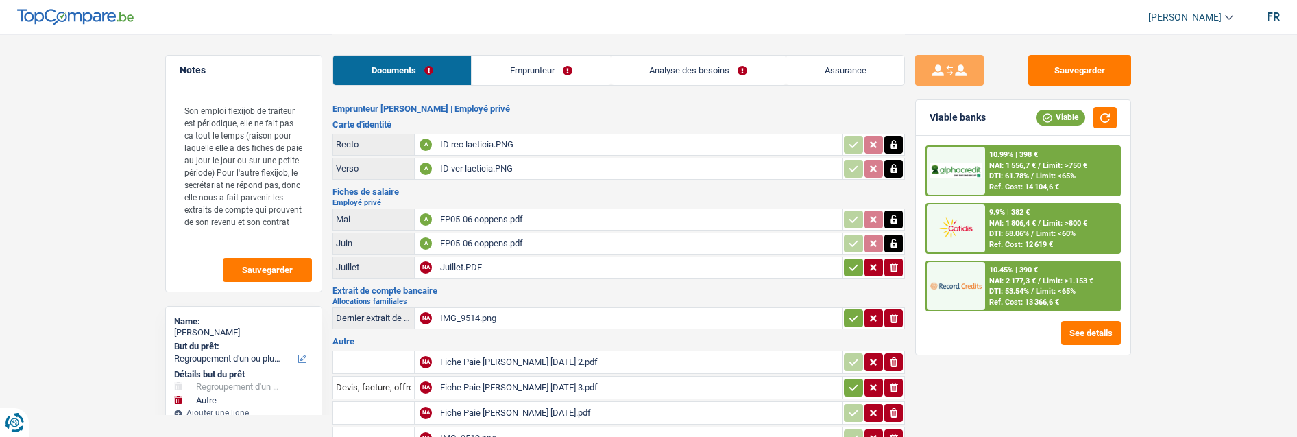
select select "refinancing"
select select "other"
select select "120"
select select "record credits"
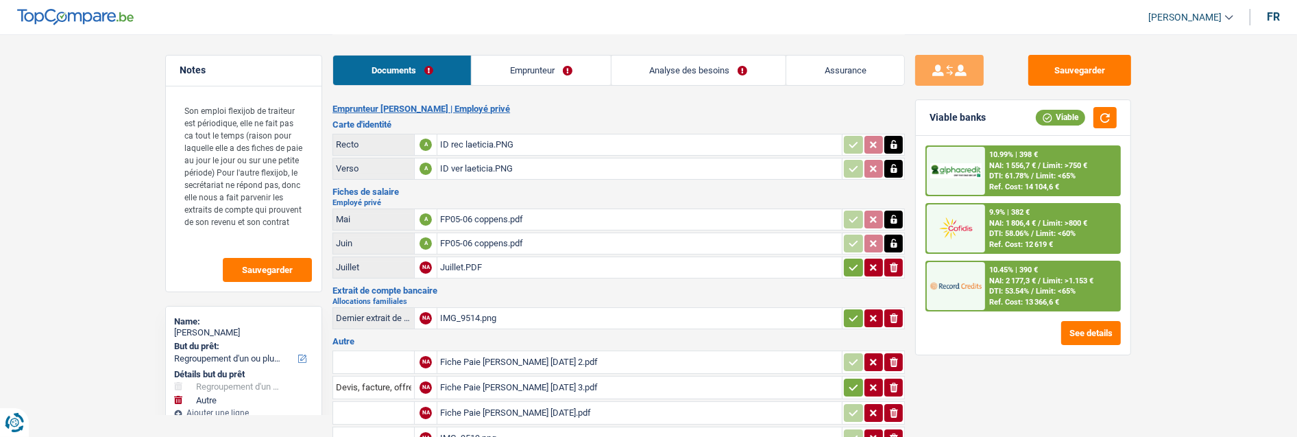
click at [546, 64] on link "Emprunteur" at bounding box center [541, 70] width 138 height 29
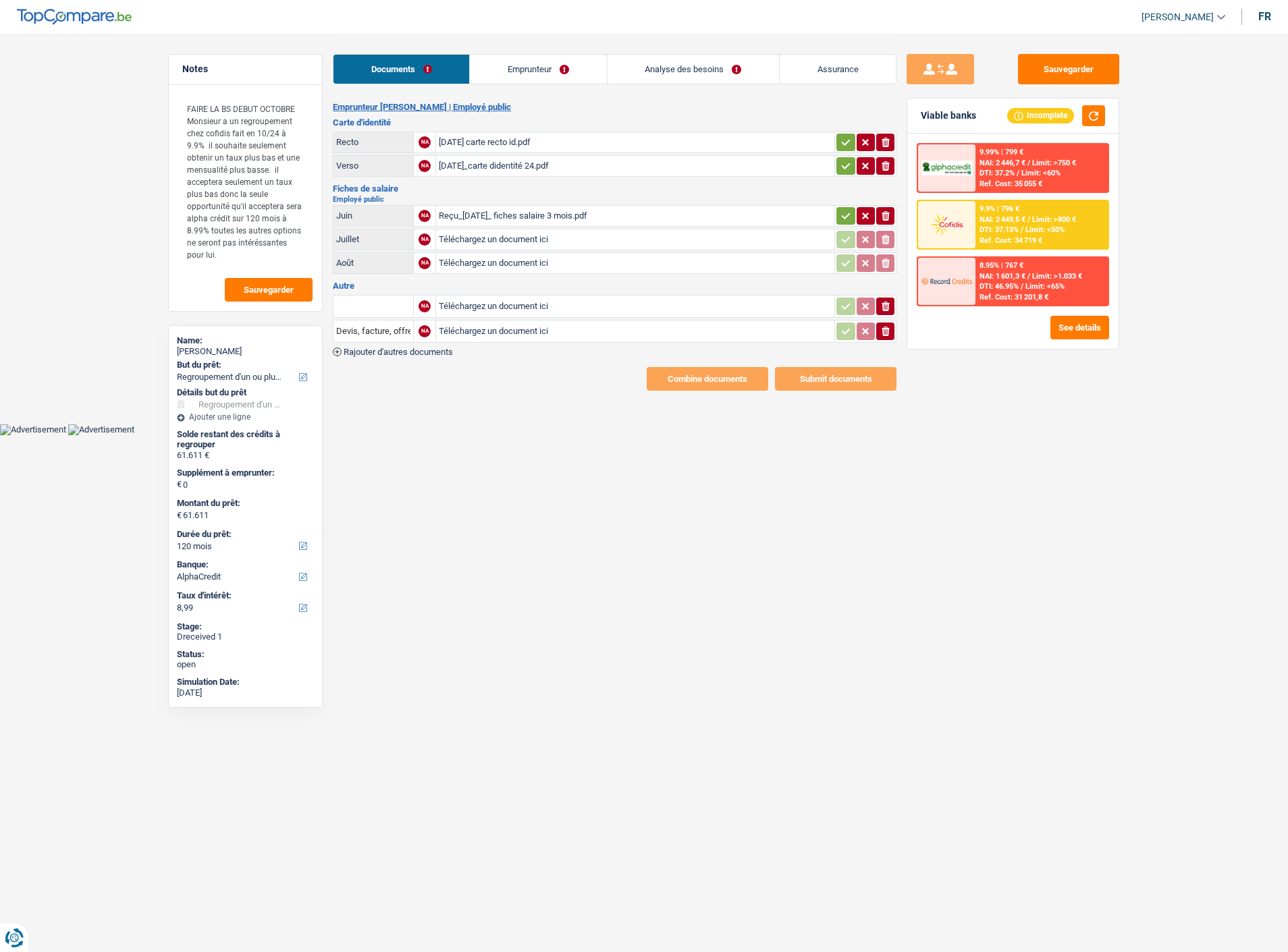
select select "refinancing"
select select "120"
select select "alphacredit"
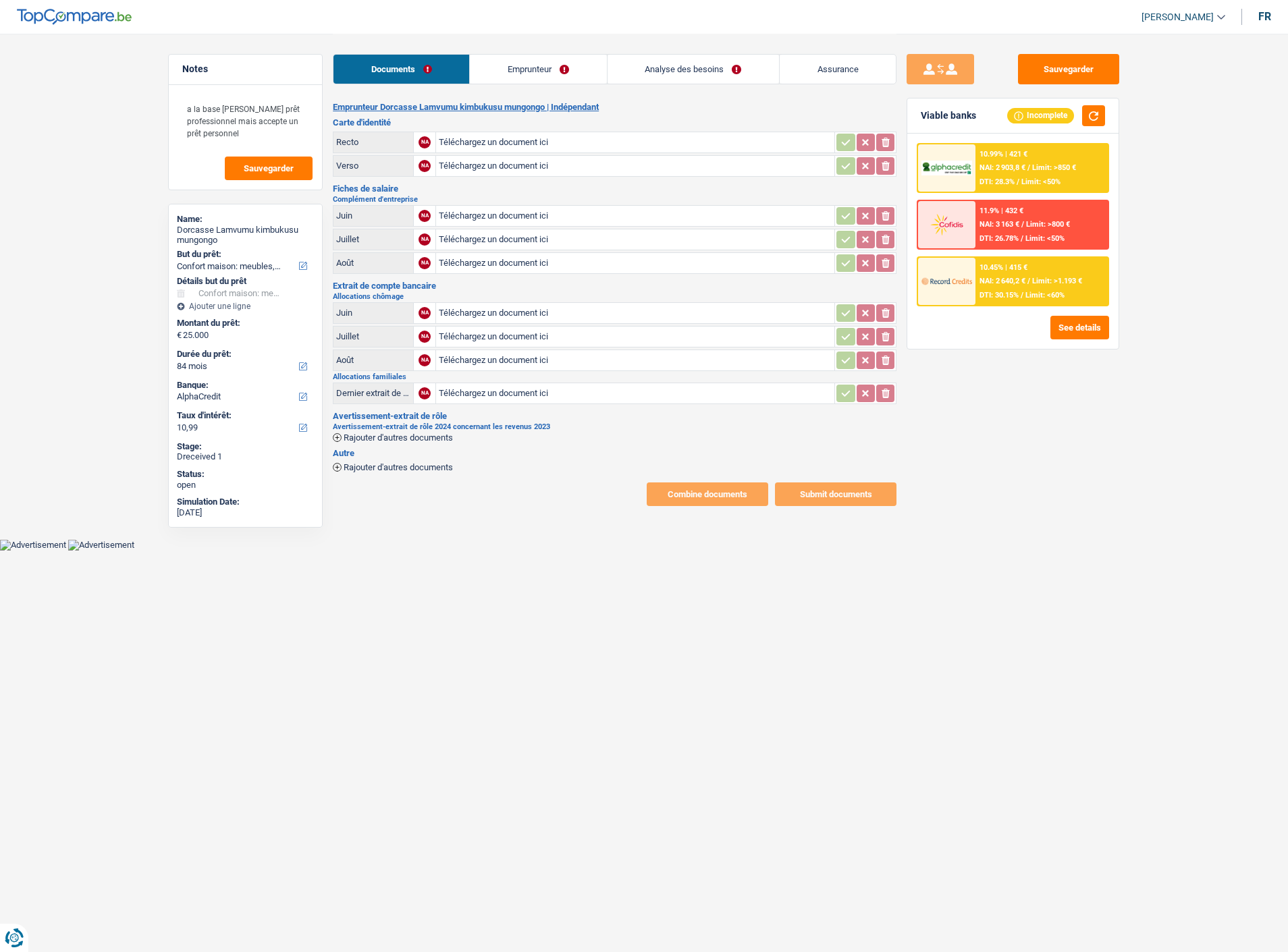
select select "household"
select select "84"
select select "alphacredit"
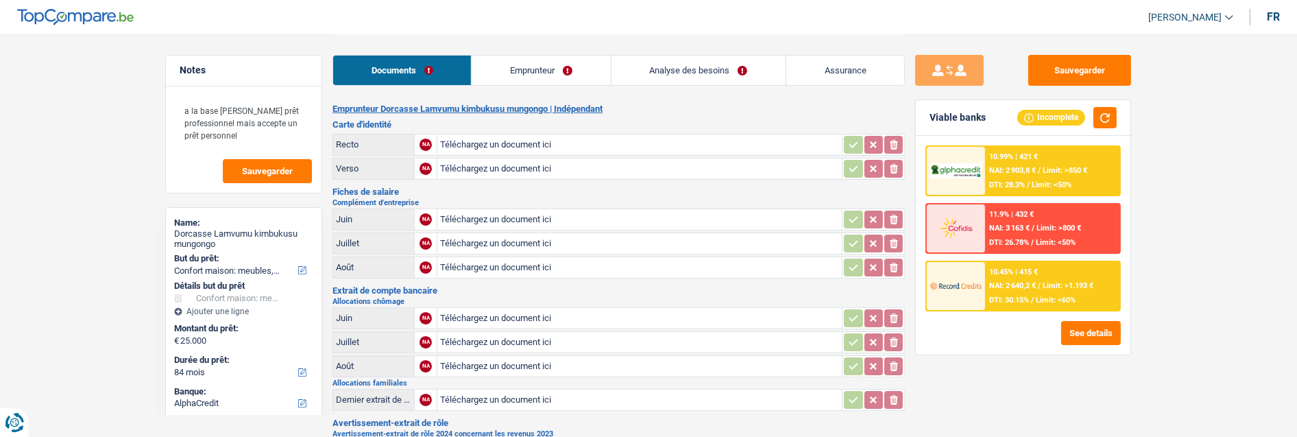
click at [553, 72] on link "Emprunteur" at bounding box center [541, 70] width 138 height 29
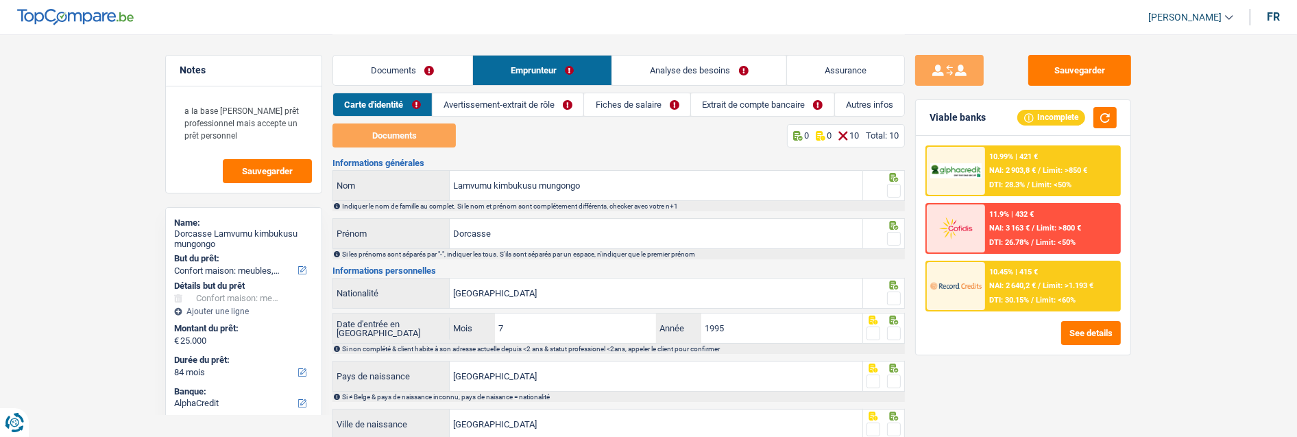
click at [725, 105] on link "Extrait de compte bancaire" at bounding box center [762, 104] width 143 height 23
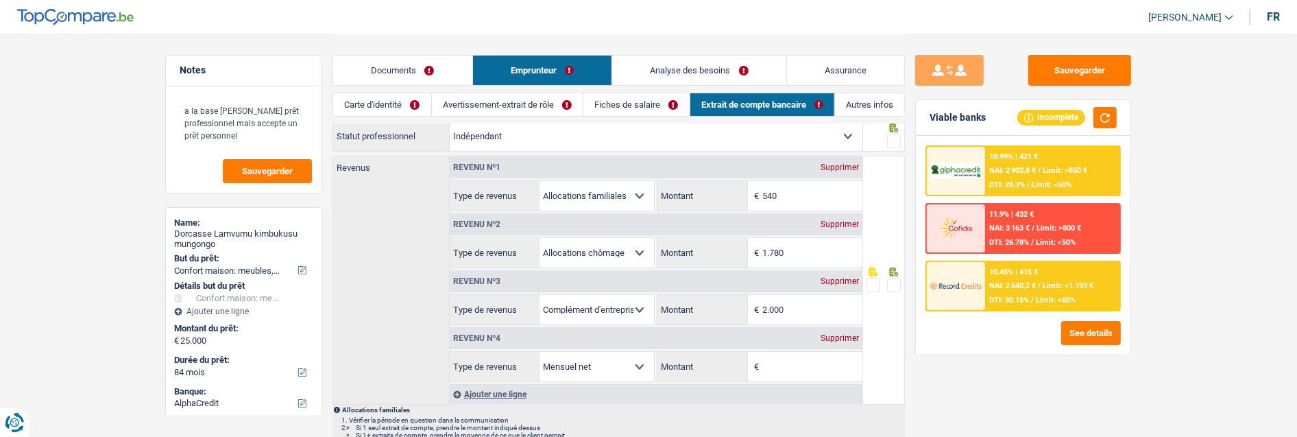
scroll to position [76, 0]
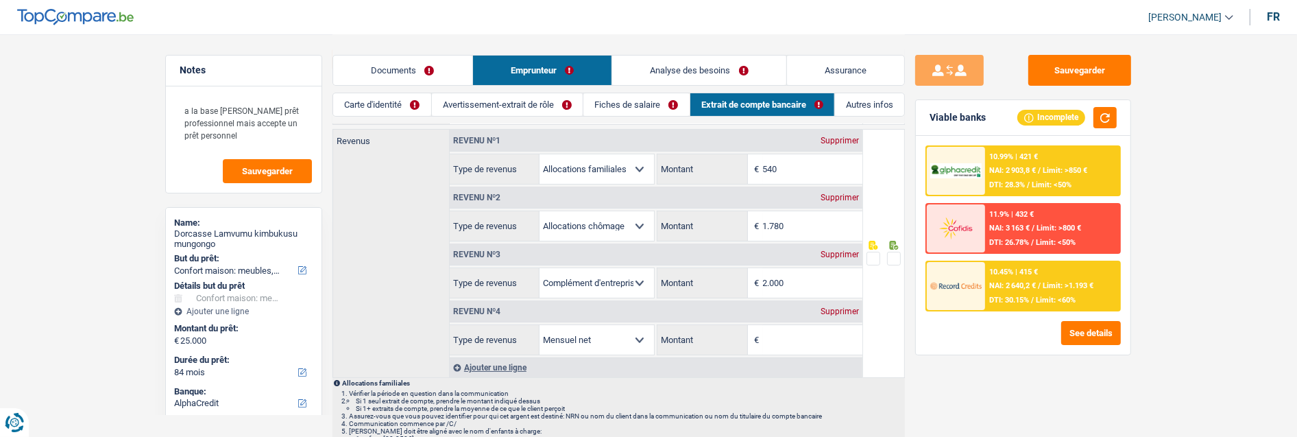
click at [428, 71] on link "Documents" at bounding box center [402, 70] width 139 height 29
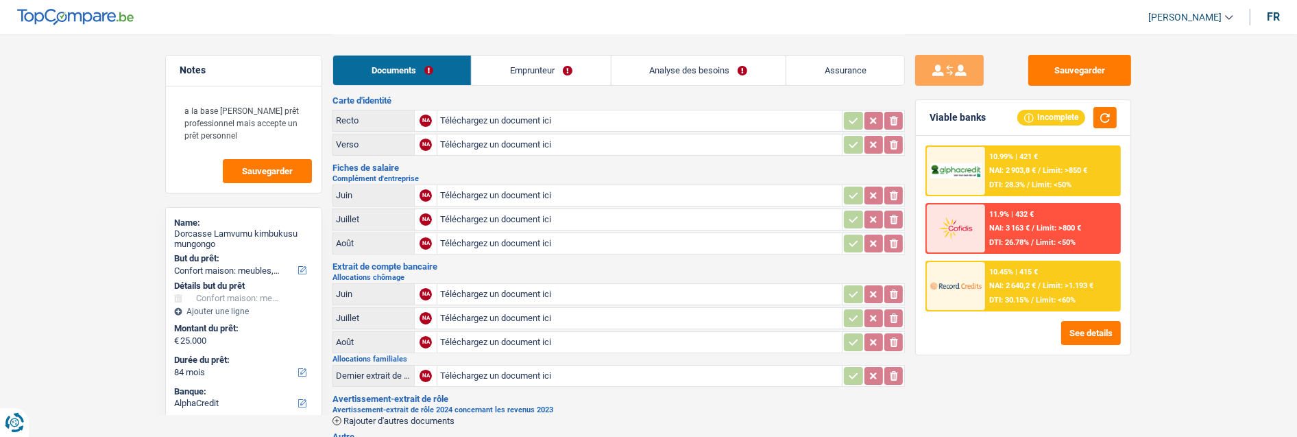
scroll to position [0, 0]
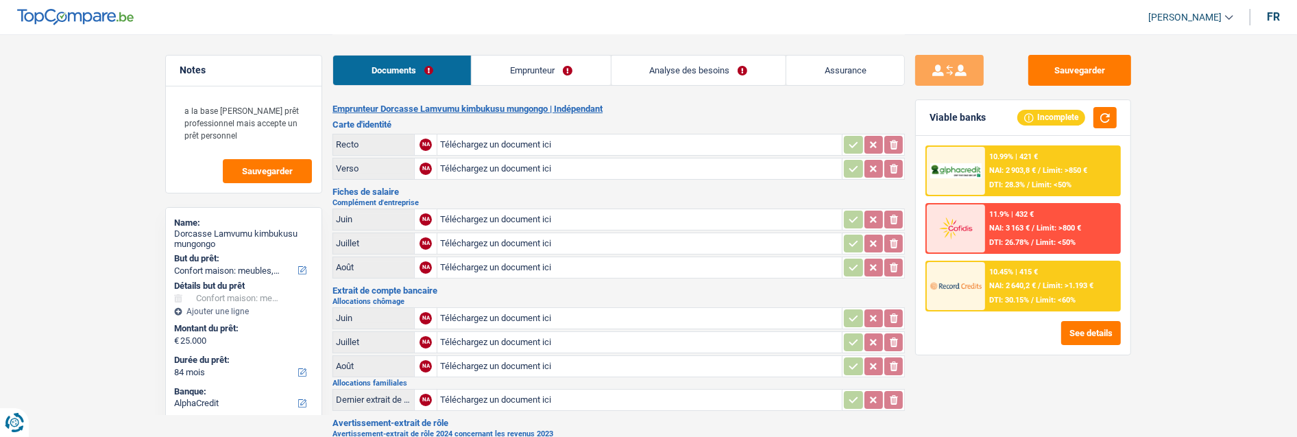
type input "C:\fakepath\processed-2350150B-6026-45A0-A0CA-C507C50AAE82.jpeg"
type input "C:\fakepath\processed-812C0EB5-A154-4795-AB98-6AAD827E349E.jpeg"
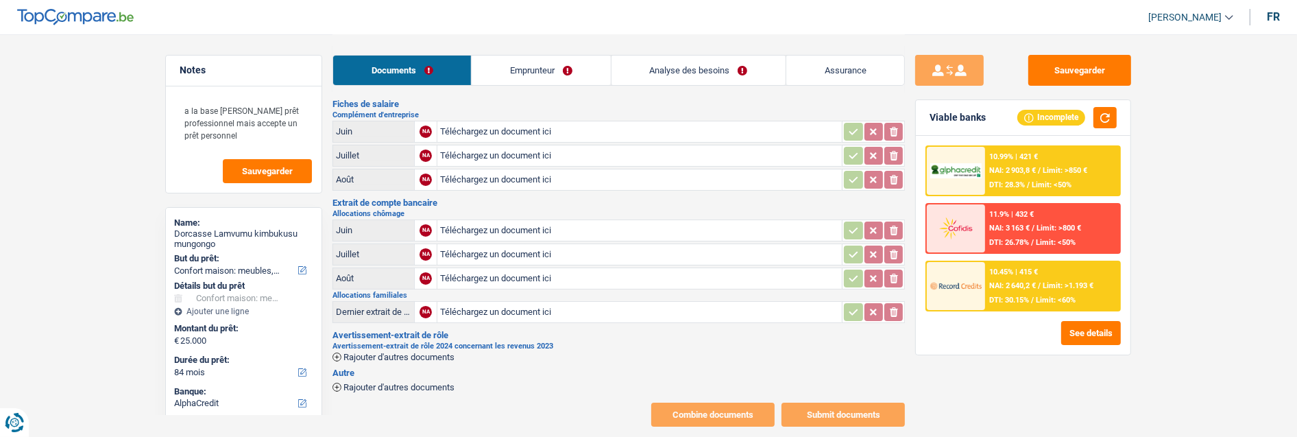
scroll to position [105, 0]
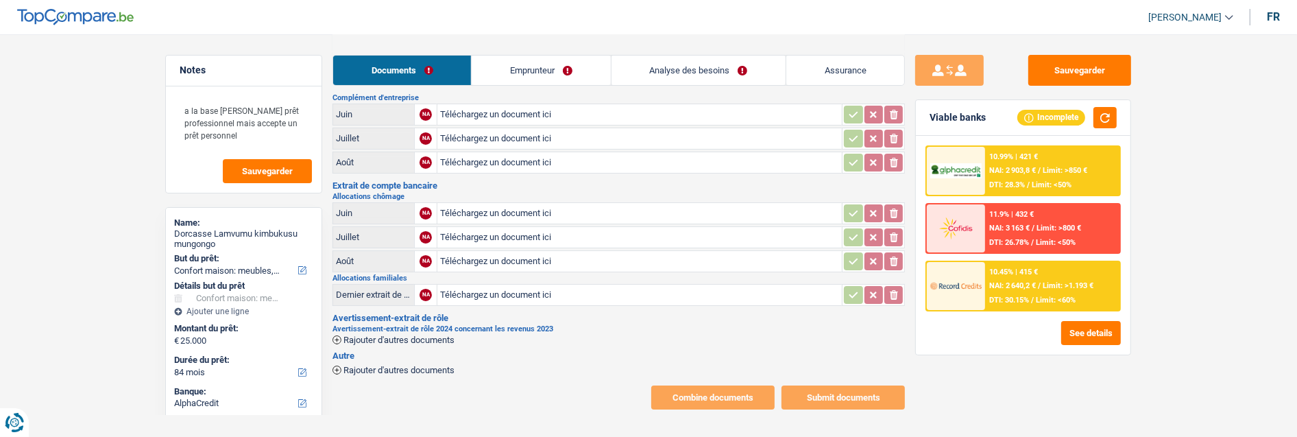
click at [395, 365] on span "Rajouter d'autres documents" at bounding box center [398, 369] width 111 height 9
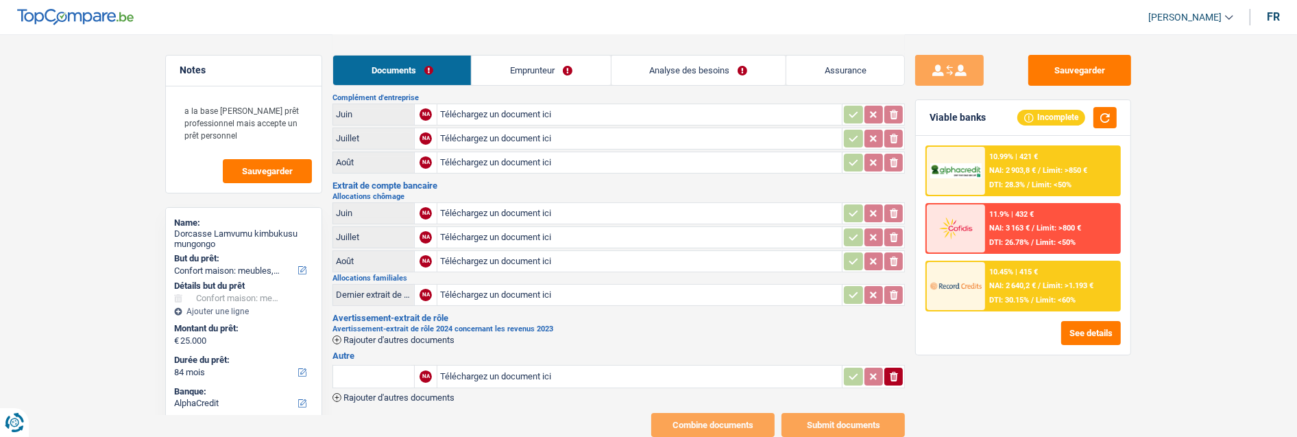
click at [374, 393] on span "Rajouter d'autres documents" at bounding box center [398, 397] width 111 height 9
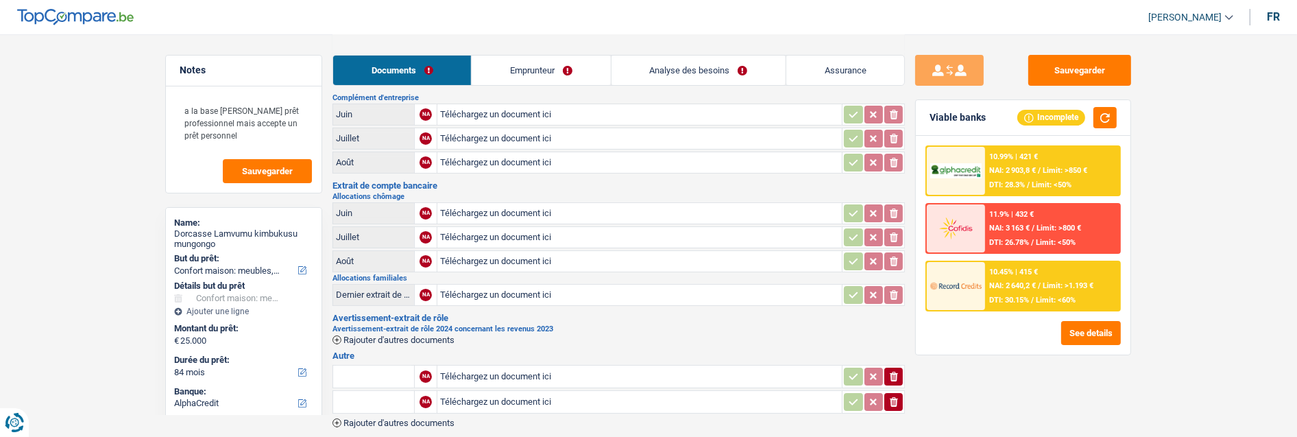
type input "C:\fakepath\original-9BFA6676-F872-458F-B32B-E07BCB838EF4.jpeg"
type input "C:\fakepath\original-84542316-1E2D-4C99-9F91-1F0AF82D059D.jpeg"
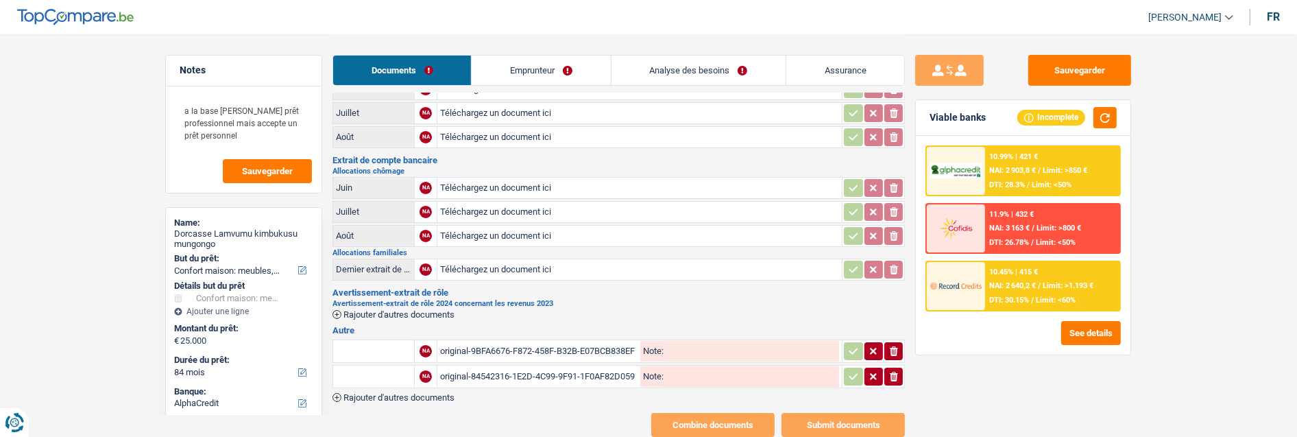
scroll to position [156, 0]
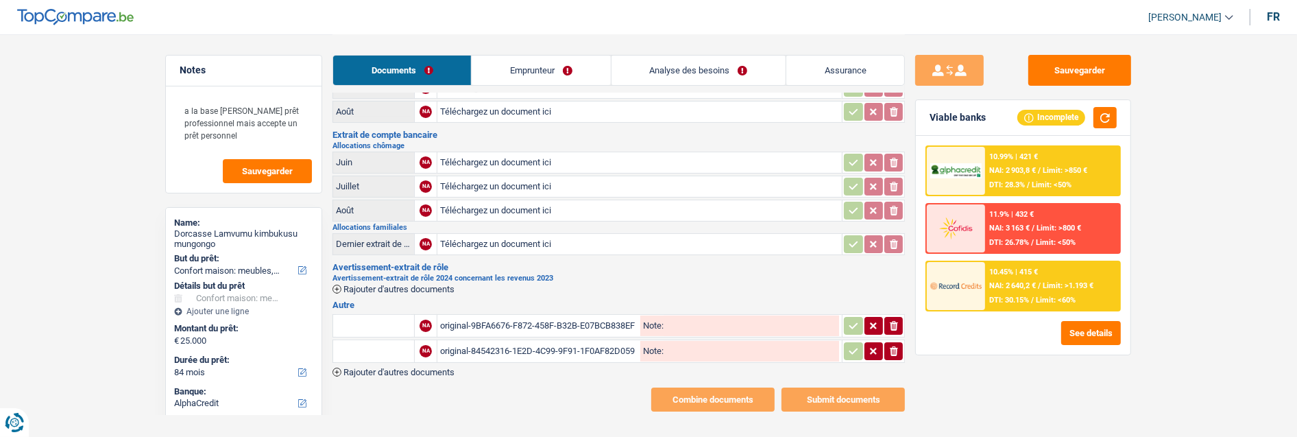
click at [399, 284] on span "Rajouter d'autres documents" at bounding box center [398, 288] width 111 height 9
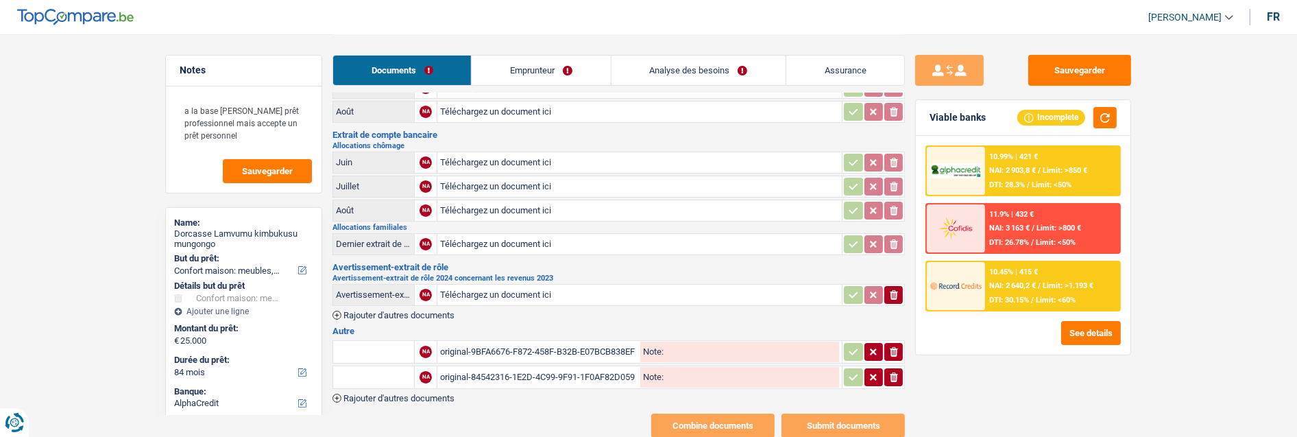
type input "C:\fakepath\Avertissement-extrait de rôle 2024.pdf"
click at [535, 59] on link "Emprunteur" at bounding box center [541, 70] width 138 height 29
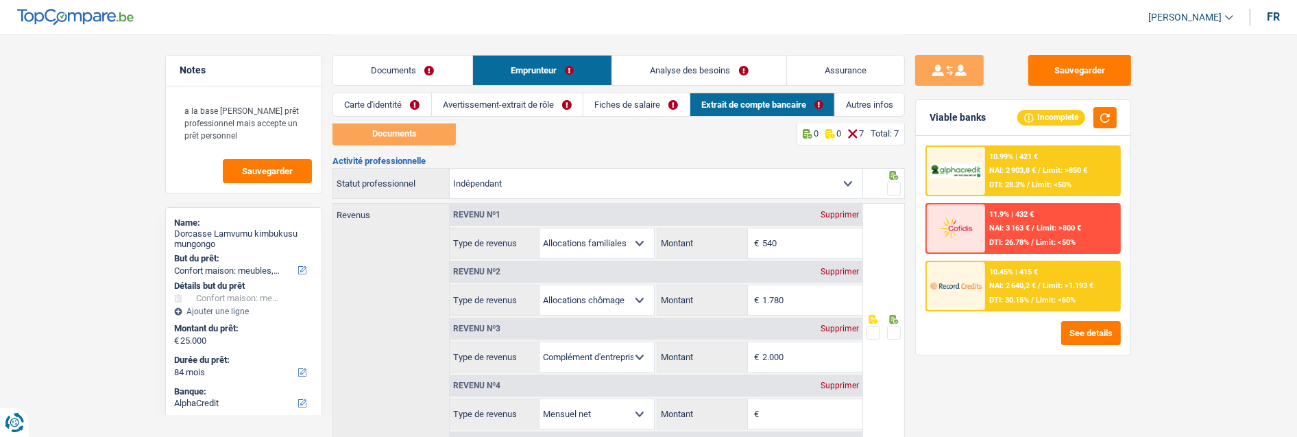
scroll to position [0, 0]
click at [657, 101] on link "Fiches de salaire" at bounding box center [636, 104] width 106 height 23
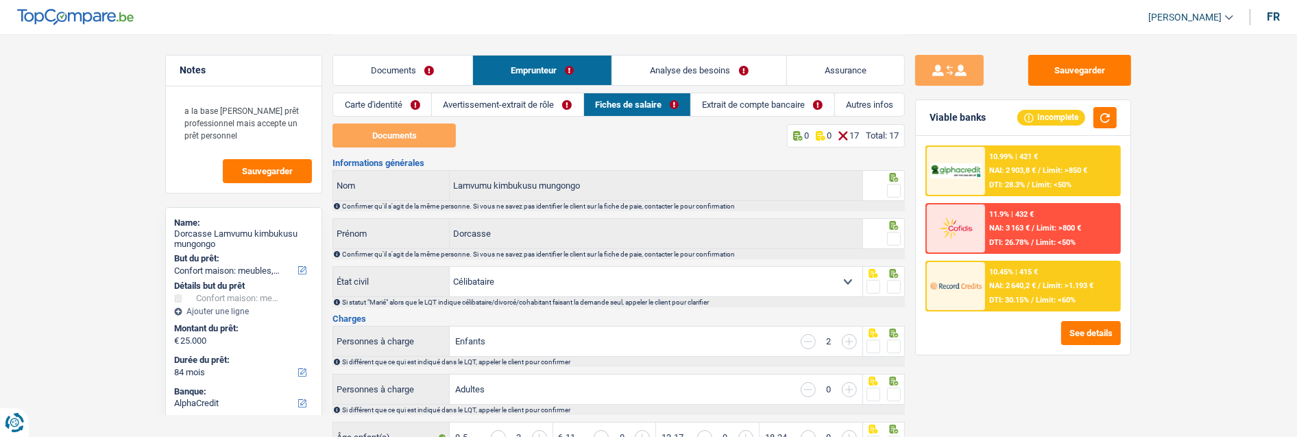
click at [740, 110] on link "Extrait de compte bancaire" at bounding box center [762, 104] width 143 height 23
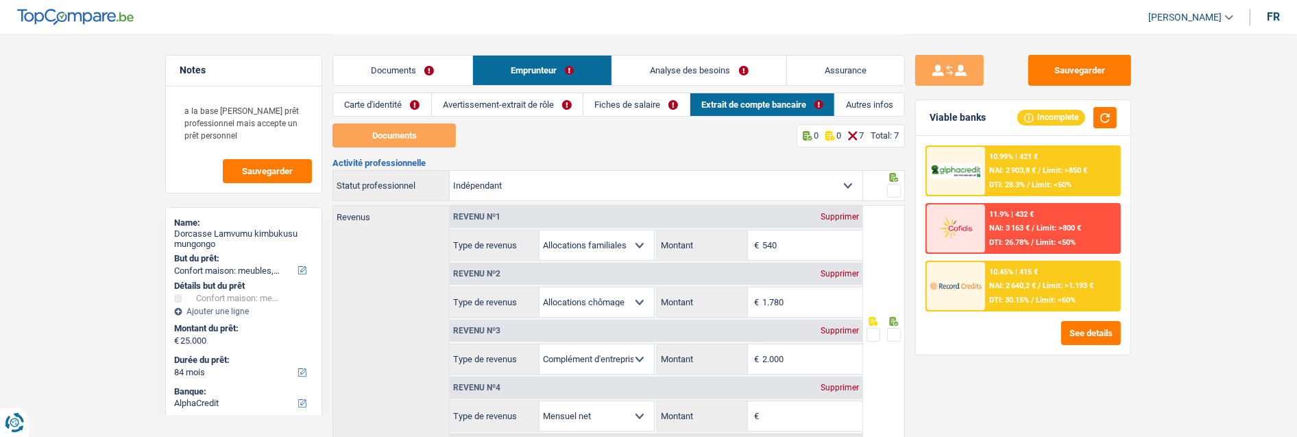
click at [620, 298] on select "Allocation d'handicap Allocations chômage Allocations familiales Chèques repas …" at bounding box center [596, 301] width 114 height 29
select select "socialSecurity"
click at [539, 287] on select "Allocation d'handicap Allocations chômage Allocations familiales Chèques repas …" at bounding box center [596, 301] width 114 height 29
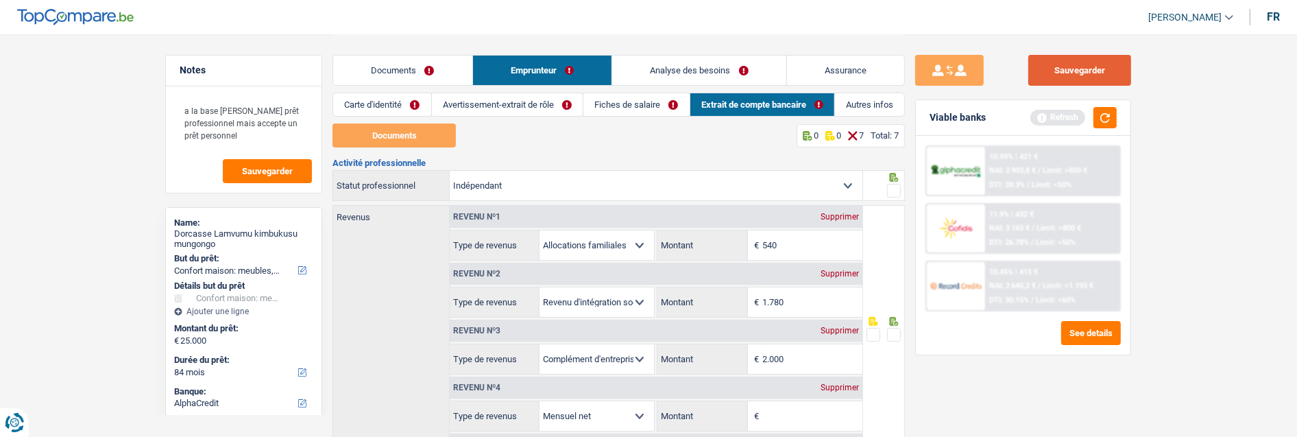
click at [1097, 62] on button "Sauvegarder" at bounding box center [1079, 70] width 103 height 31
click at [415, 77] on link "Documents" at bounding box center [402, 70] width 139 height 29
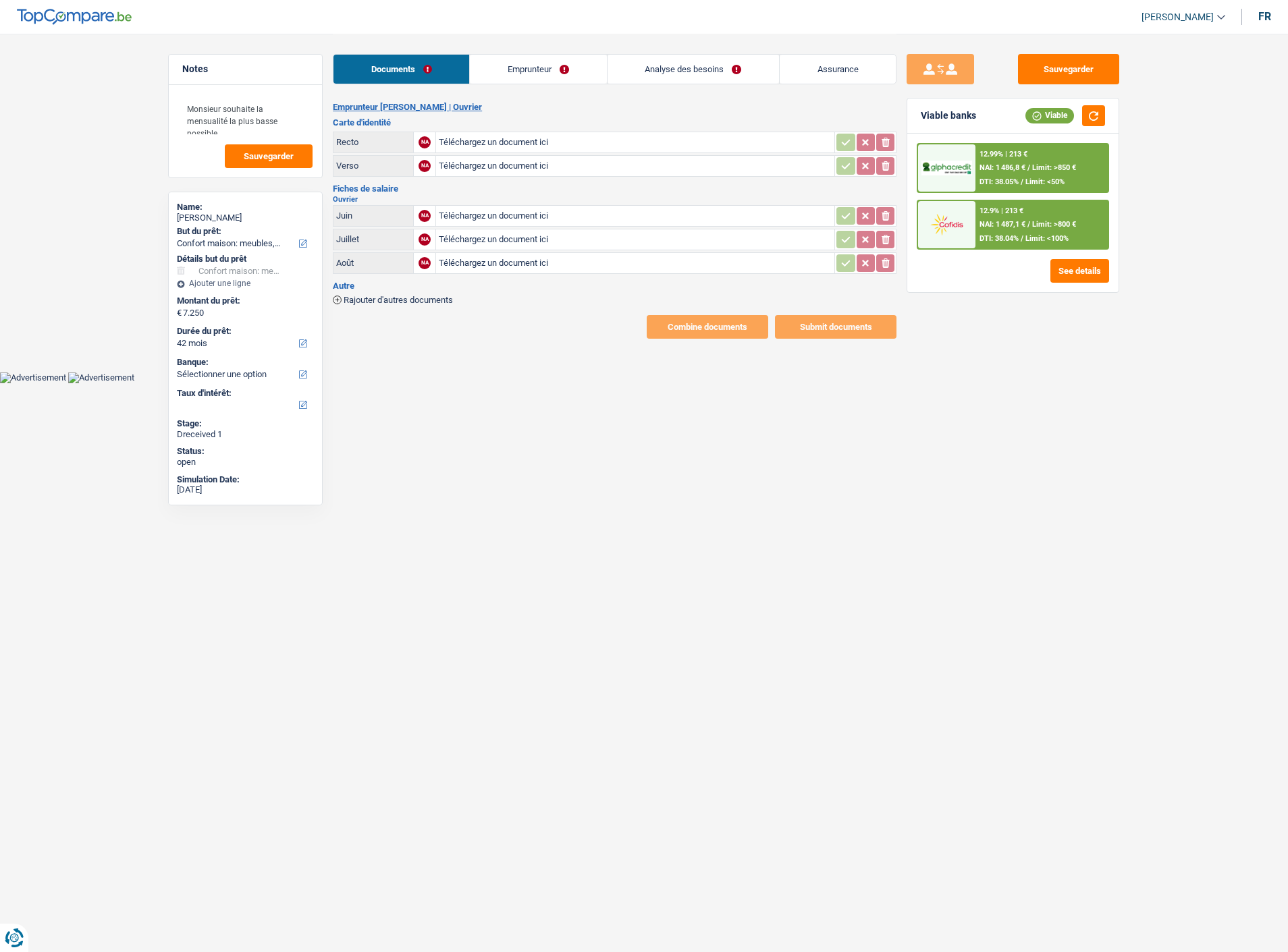
select select "household"
select select "42"
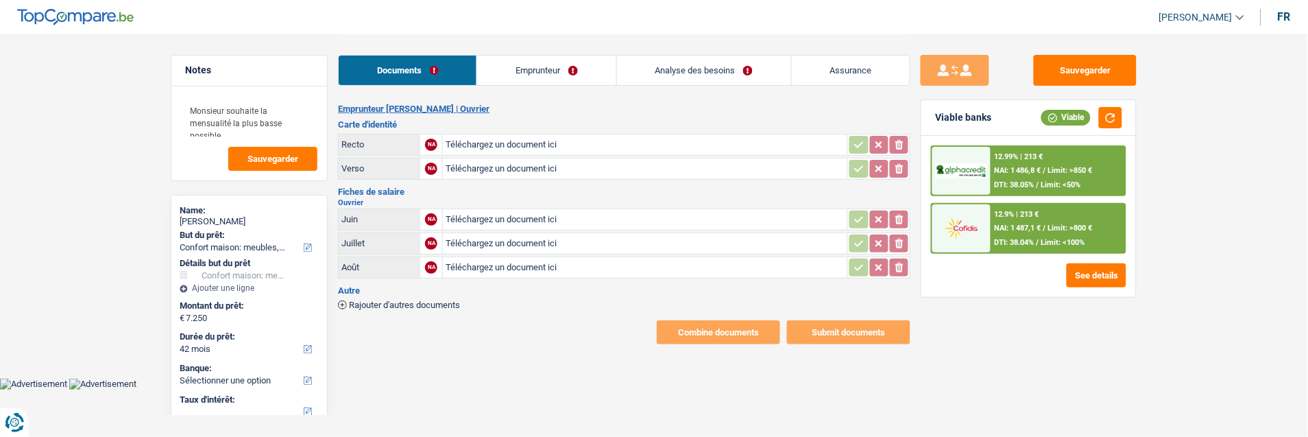
type input "C:\fakepath\IMG_4875.jpg"
type input "C:\fakepath\IMG_4876.jpg"
type input "C:\fakepath\_1AS5001_20250602_Fiche+de+paie_0550501.pdf_.pdf"
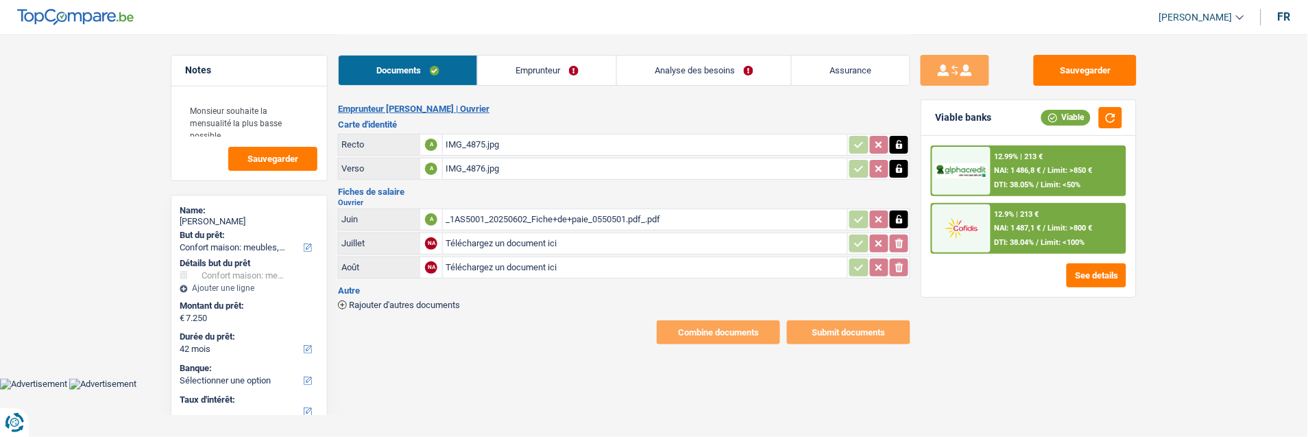
type input "C:\fakepath\_1AS5001_20250701_Fiche+de+paie_0550501.pdf_.pdf"
type input "C:\fakepath\_1AS5001_20250801_Fiche+de+paie_0550501.pdf_.pdf"
click at [583, 81] on link "Emprunteur" at bounding box center [547, 70] width 138 height 29
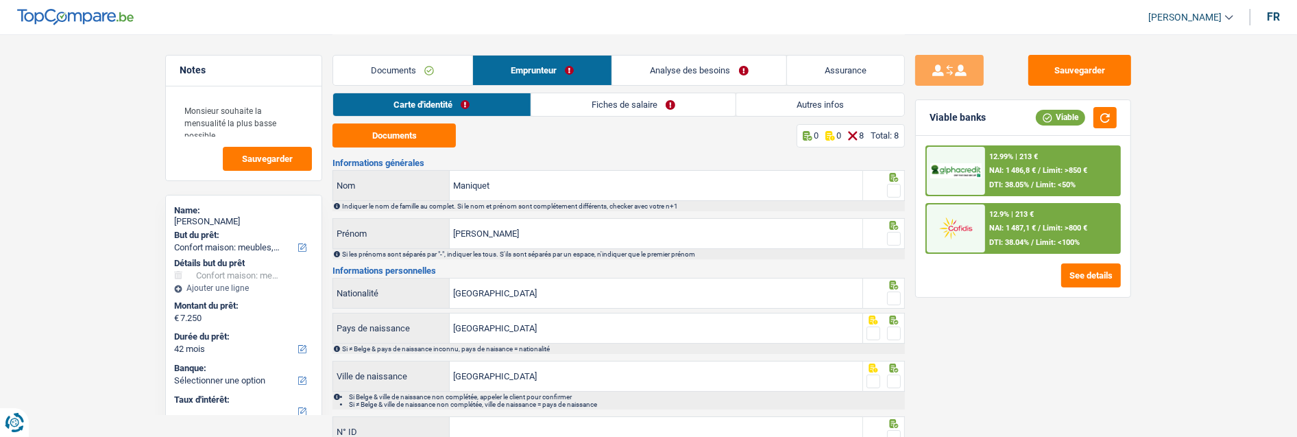
click at [896, 189] on span at bounding box center [894, 191] width 14 height 14
click at [0, 0] on input "radio" at bounding box center [0, 0] width 0 height 0
click at [432, 142] on button "Documents" at bounding box center [393, 135] width 123 height 24
drag, startPoint x: 896, startPoint y: 238, endPoint x: 875, endPoint y: 234, distance: 21.0
click at [896, 238] on span at bounding box center [894, 239] width 14 height 14
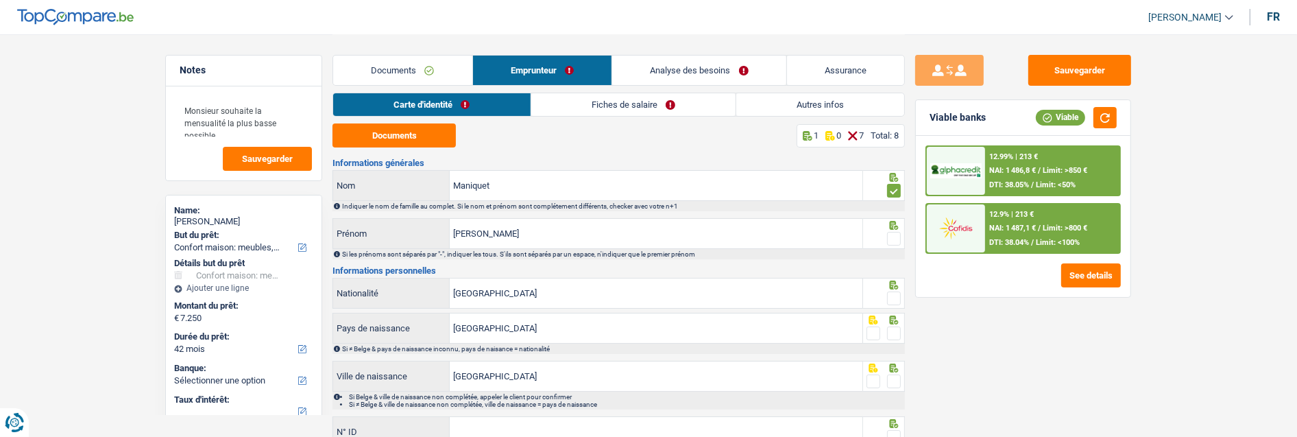
click at [0, 0] on input "radio" at bounding box center [0, 0] width 0 height 0
click at [893, 295] on span at bounding box center [894, 298] width 14 height 14
click at [0, 0] on input "radio" at bounding box center [0, 0] width 0 height 0
click at [895, 327] on span at bounding box center [894, 333] width 14 height 14
click at [0, 0] on input "radio" at bounding box center [0, 0] width 0 height 0
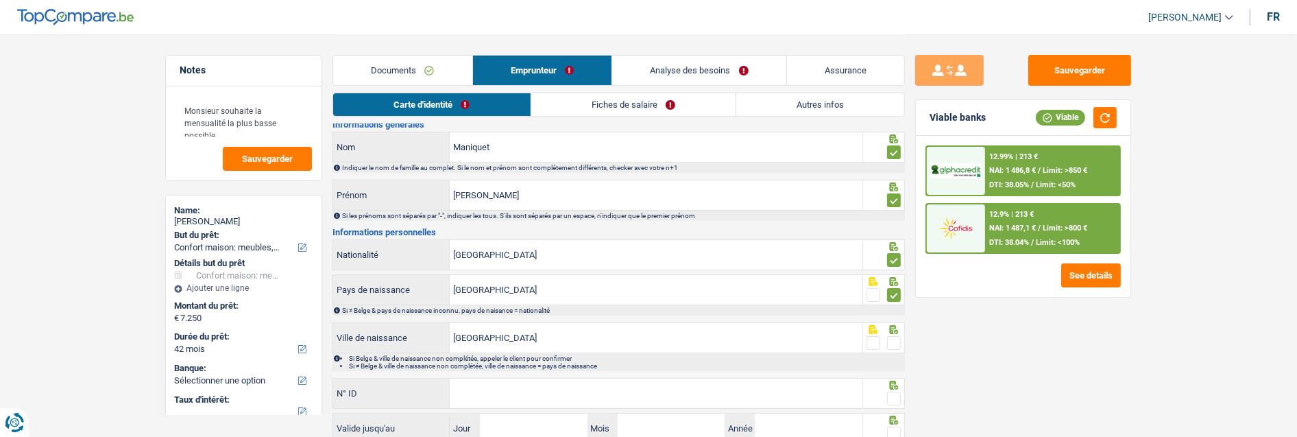
scroll to position [76, 0]
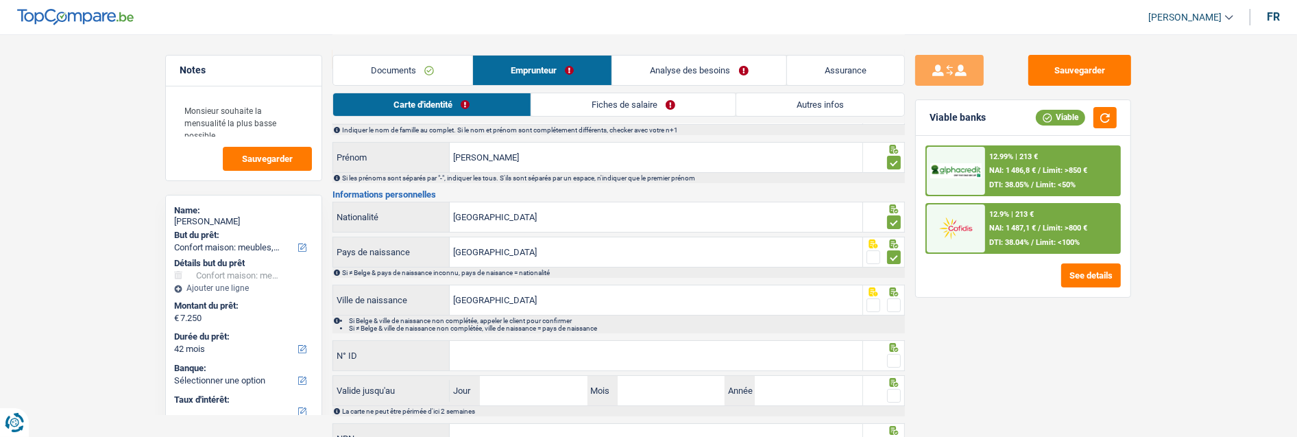
click at [896, 302] on span at bounding box center [894, 305] width 14 height 14
click at [0, 0] on input "radio" at bounding box center [0, 0] width 0 height 0
click at [758, 344] on input "N° ID" at bounding box center [656, 355] width 413 height 29
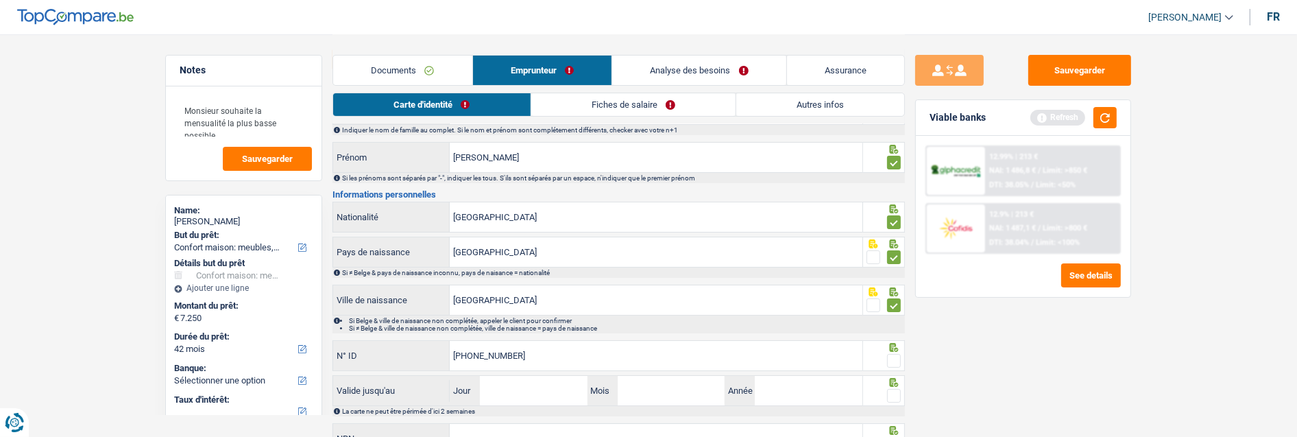
type input "592-3459513-89"
click at [892, 357] on span at bounding box center [894, 361] width 14 height 14
click at [0, 0] on input "radio" at bounding box center [0, 0] width 0 height 0
click at [524, 385] on input "Jour" at bounding box center [533, 390] width 107 height 29
type input "11"
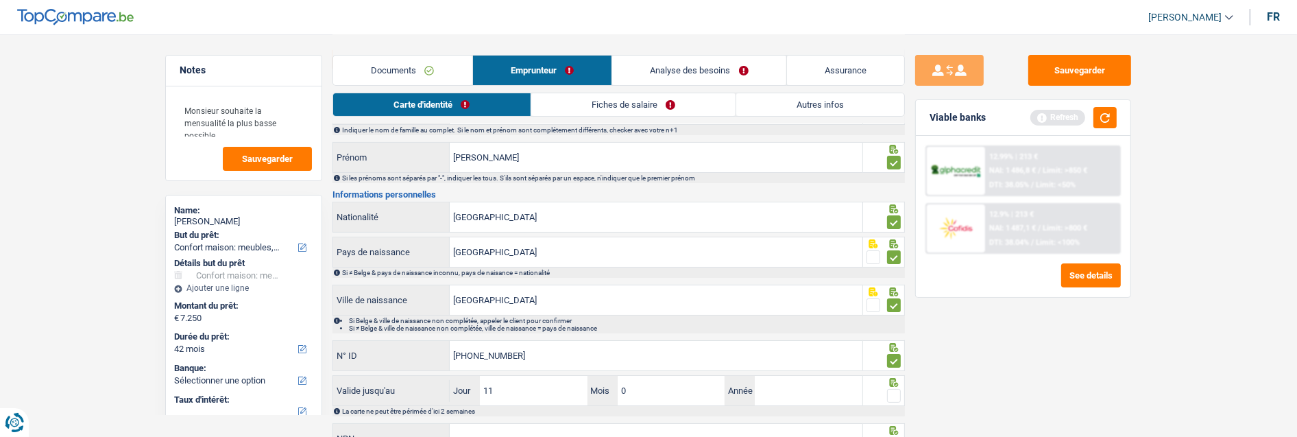
type input "04"
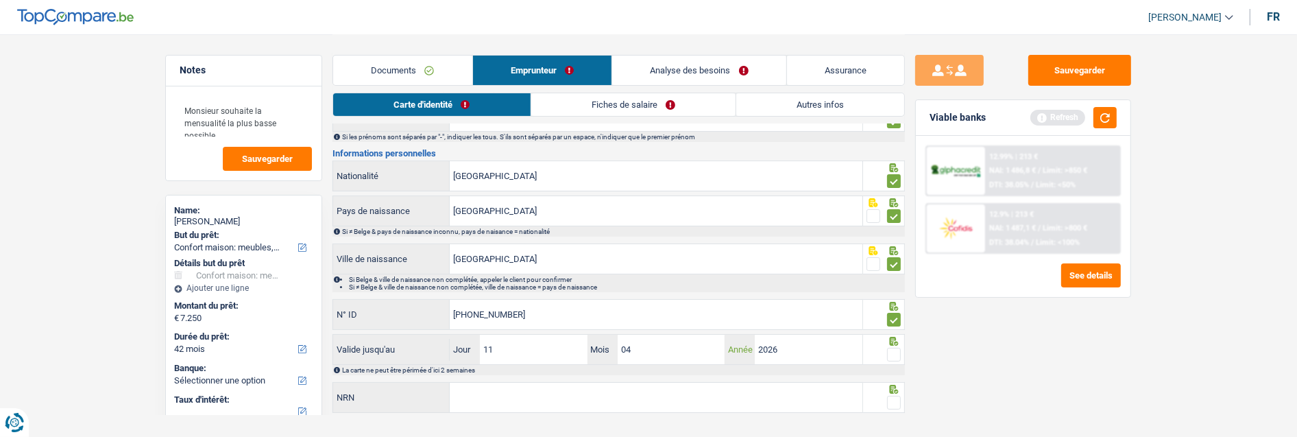
scroll to position [140, 0]
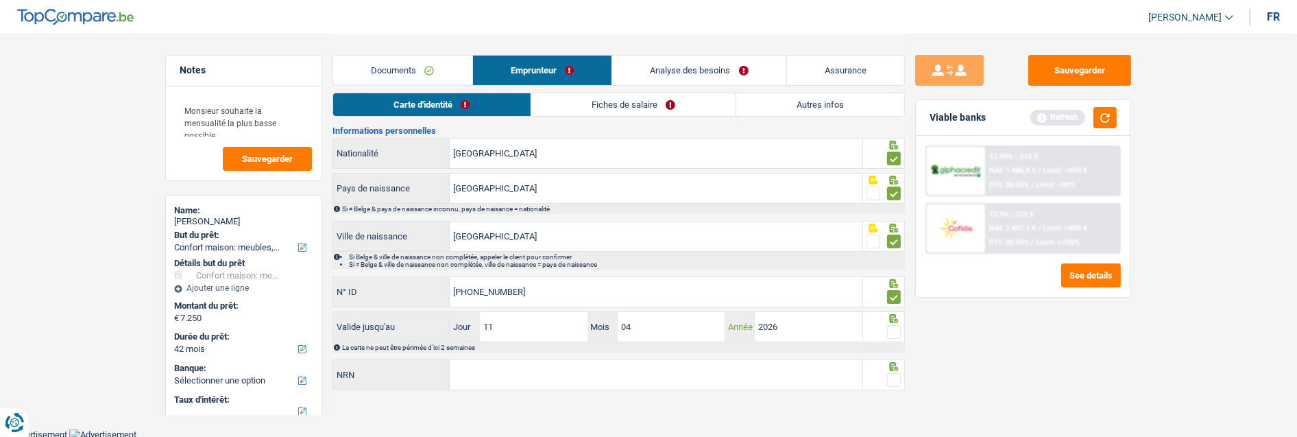
type input "2026"
click at [895, 332] on span at bounding box center [894, 332] width 14 height 14
click at [0, 0] on input "radio" at bounding box center [0, 0] width 0 height 0
click at [724, 370] on input "NRN" at bounding box center [656, 374] width 413 height 29
type input "81.12.06-115.35"
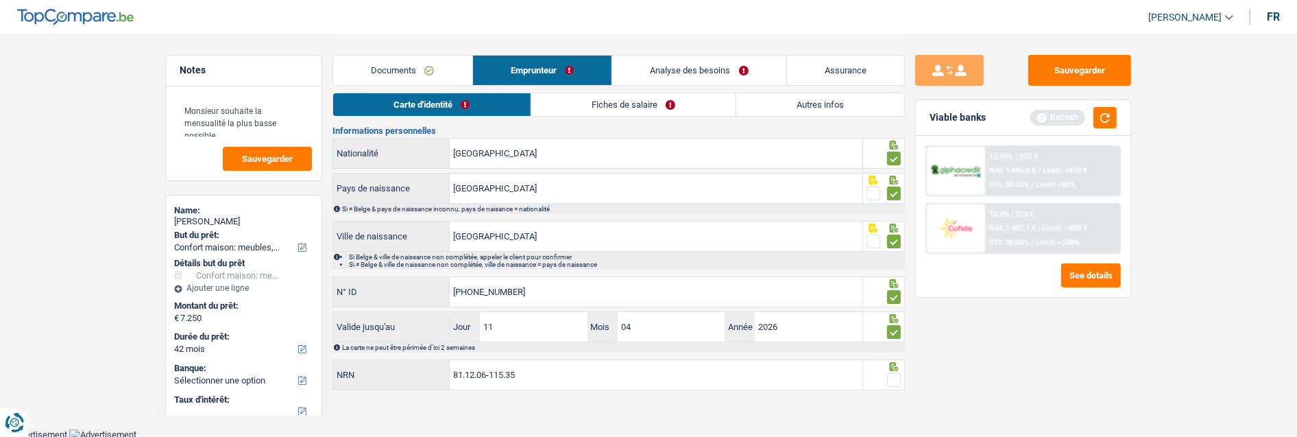
click at [888, 376] on span at bounding box center [894, 380] width 14 height 14
click at [0, 0] on input "radio" at bounding box center [0, 0] width 0 height 0
click at [679, 99] on link "Fiches de salaire" at bounding box center [633, 104] width 204 height 23
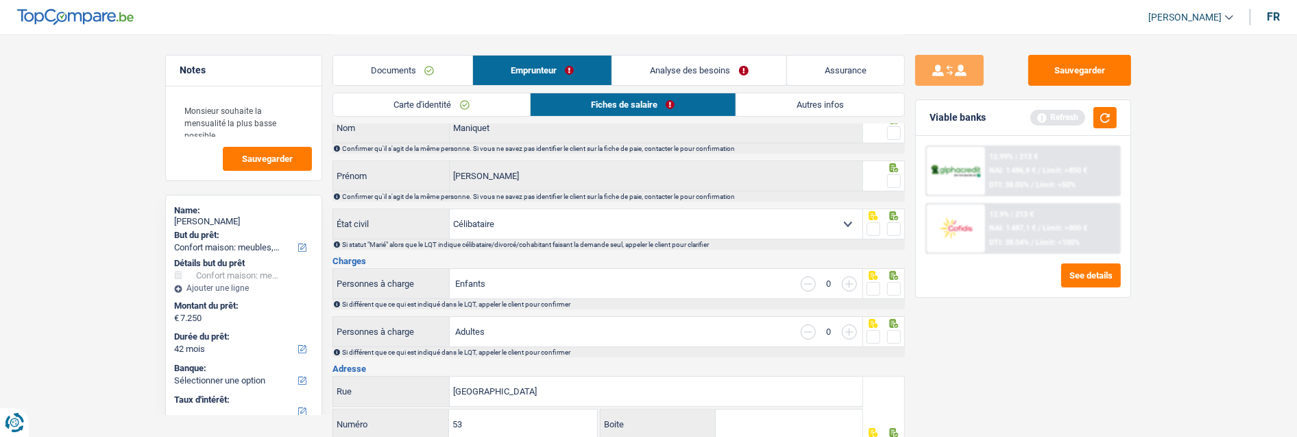
scroll to position [0, 0]
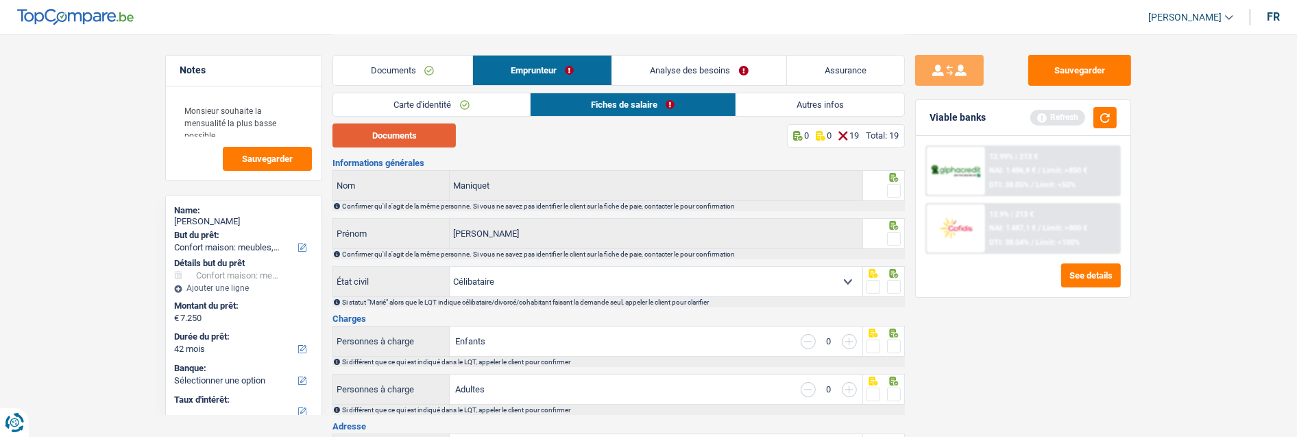
click at [442, 134] on button "Documents" at bounding box center [393, 135] width 123 height 24
click at [888, 187] on span at bounding box center [894, 191] width 14 height 14
click at [0, 0] on input "radio" at bounding box center [0, 0] width 0 height 0
click at [893, 236] on span at bounding box center [894, 239] width 14 height 14
click at [0, 0] on input "radio" at bounding box center [0, 0] width 0 height 0
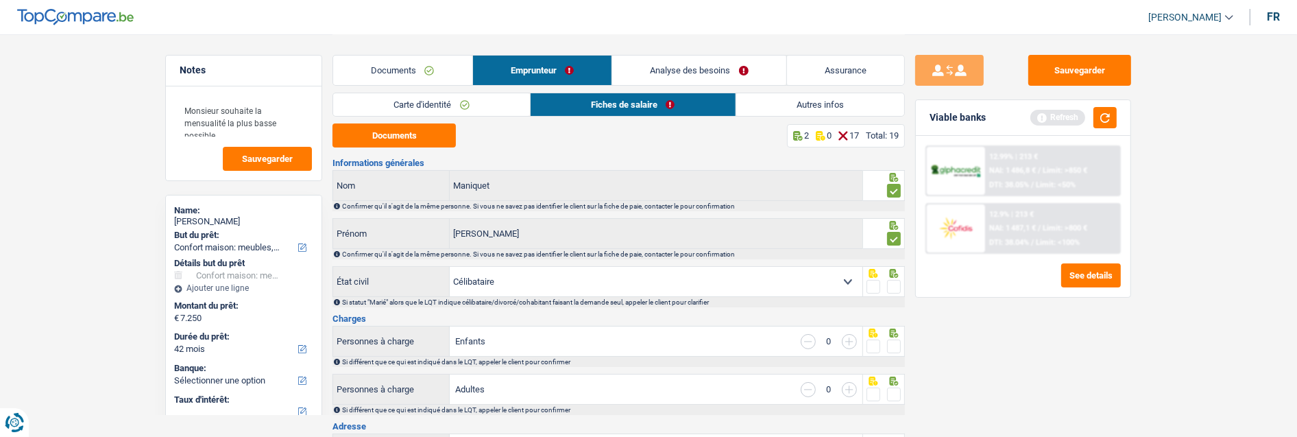
click at [891, 281] on span at bounding box center [894, 287] width 14 height 14
click at [0, 0] on input "radio" at bounding box center [0, 0] width 0 height 0
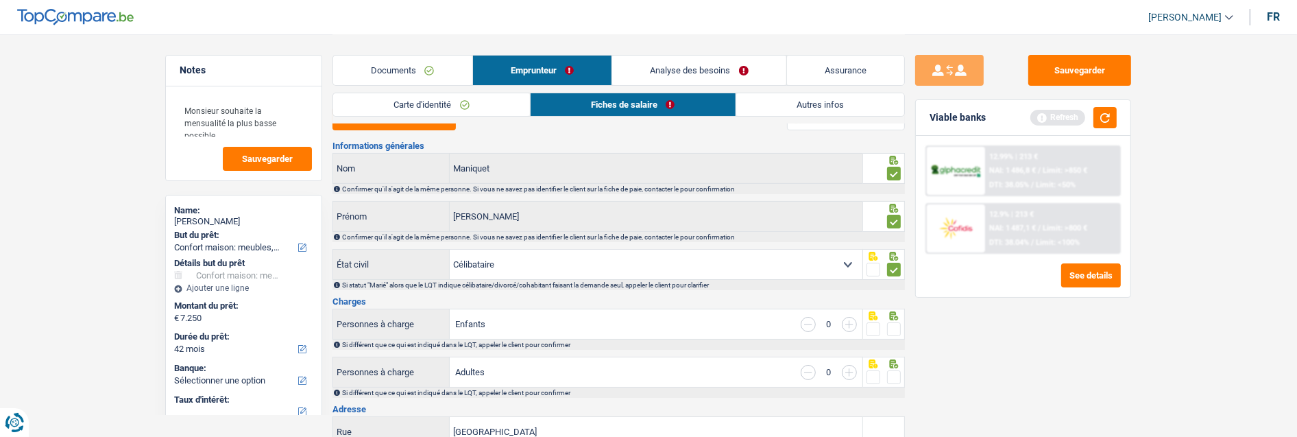
scroll to position [76, 0]
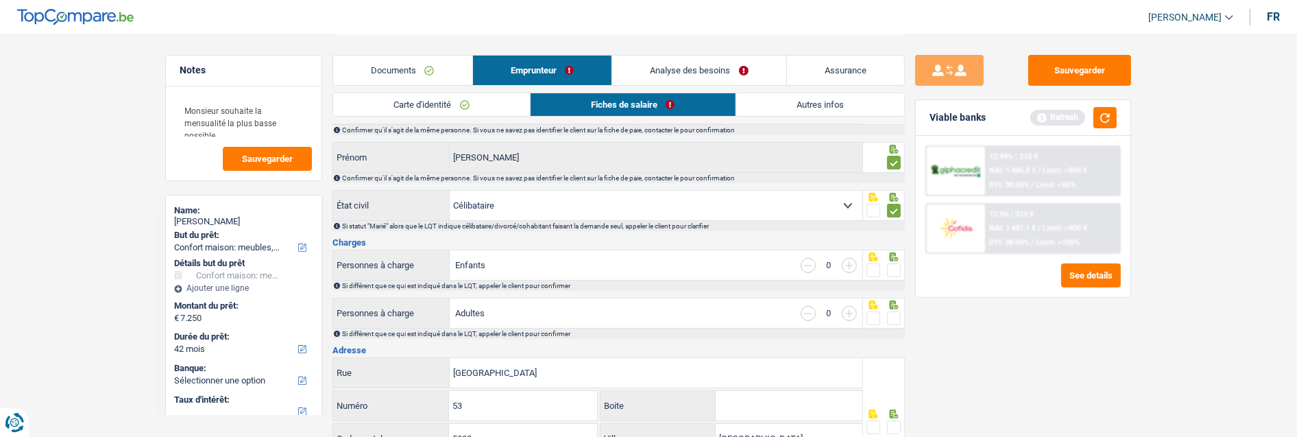
click at [892, 271] on span at bounding box center [894, 270] width 14 height 14
click at [0, 0] on input "radio" at bounding box center [0, 0] width 0 height 0
click at [891, 314] on span at bounding box center [894, 318] width 14 height 14
click at [0, 0] on input "radio" at bounding box center [0, 0] width 0 height 0
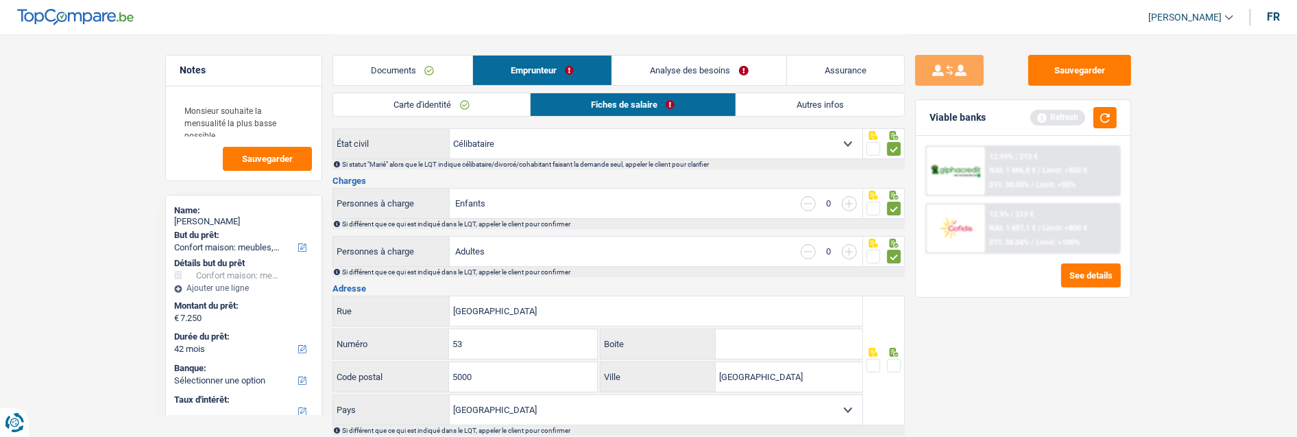
scroll to position [228, 0]
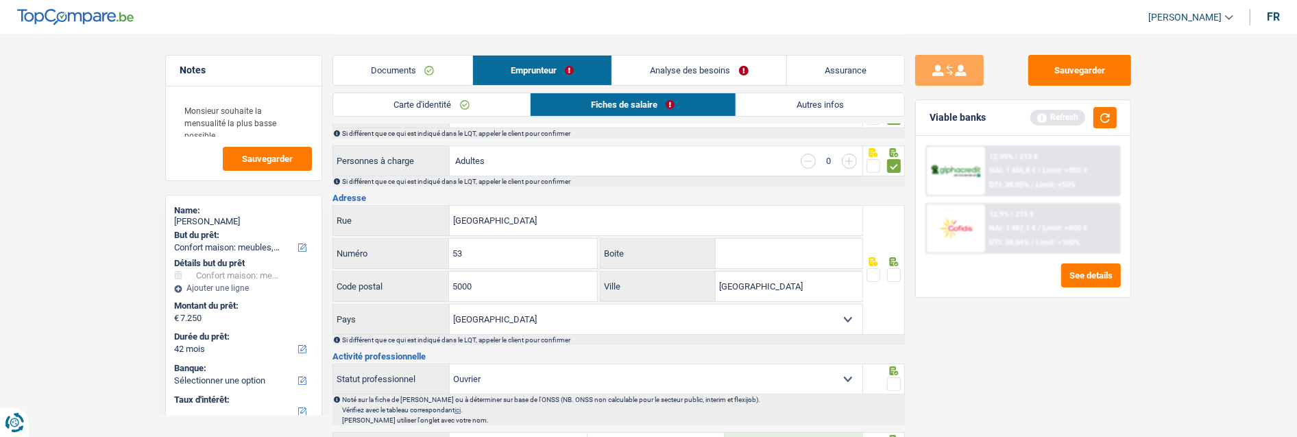
click at [807, 261] on input "Boite" at bounding box center [788, 252] width 147 height 29
type input "2"
click at [892, 276] on span at bounding box center [894, 275] width 14 height 14
click at [0, 0] on input "radio" at bounding box center [0, 0] width 0 height 0
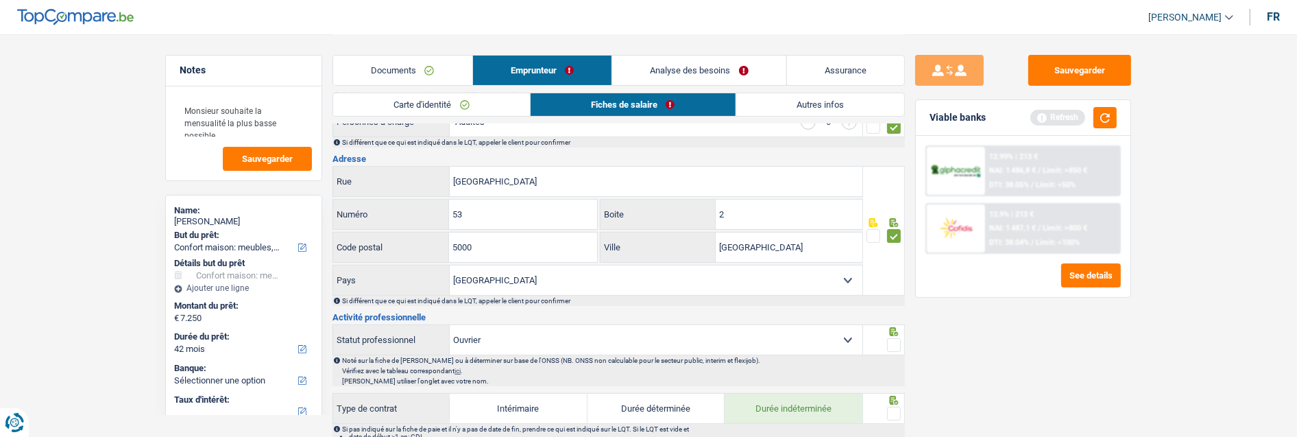
scroll to position [304, 0]
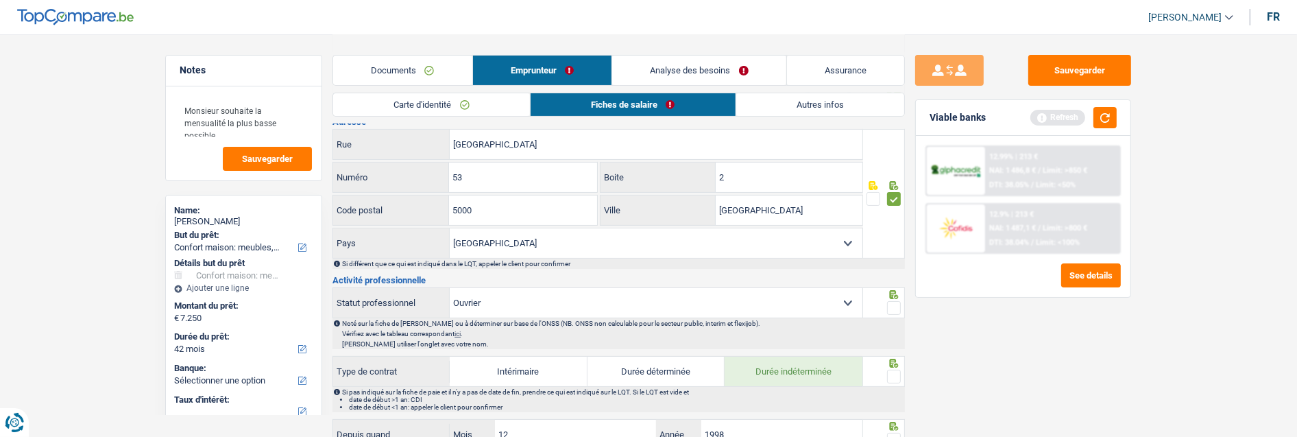
click at [894, 304] on span at bounding box center [894, 308] width 14 height 14
click at [0, 0] on input "radio" at bounding box center [0, 0] width 0 height 0
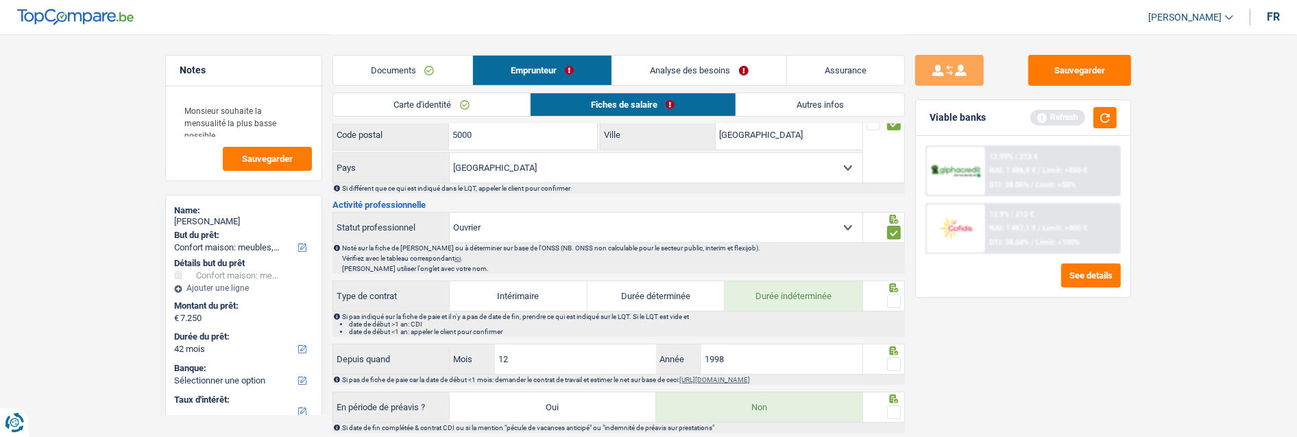
scroll to position [380, 0]
click at [899, 302] on span at bounding box center [894, 300] width 14 height 14
click at [0, 0] on input "radio" at bounding box center [0, 0] width 0 height 0
drag, startPoint x: 557, startPoint y: 366, endPoint x: 461, endPoint y: 365, distance: 96.0
click at [461, 365] on div "12 Mois" at bounding box center [553, 357] width 206 height 29
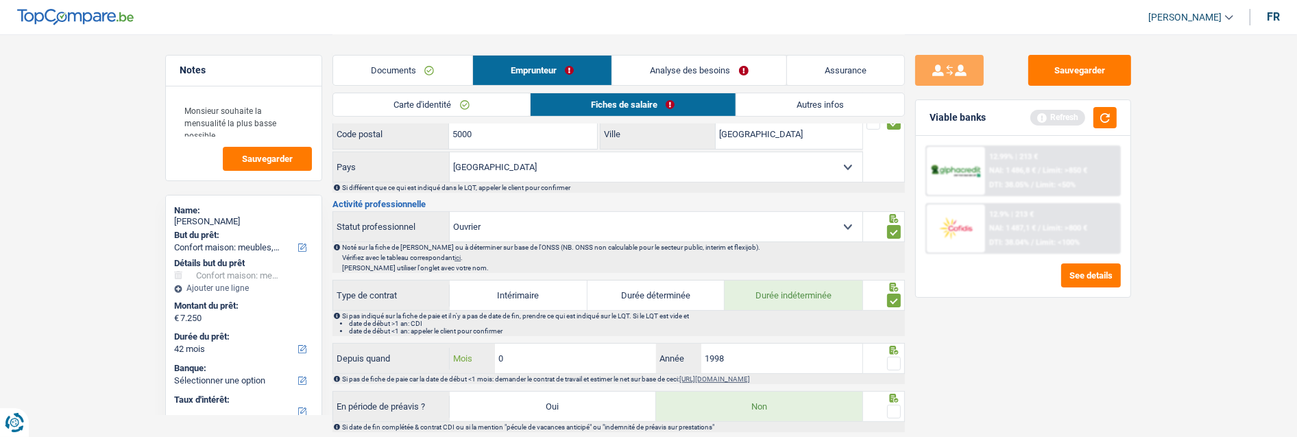
type input "01"
type input "1"
type input "2020"
click at [889, 360] on span at bounding box center [894, 363] width 14 height 14
click at [0, 0] on input "radio" at bounding box center [0, 0] width 0 height 0
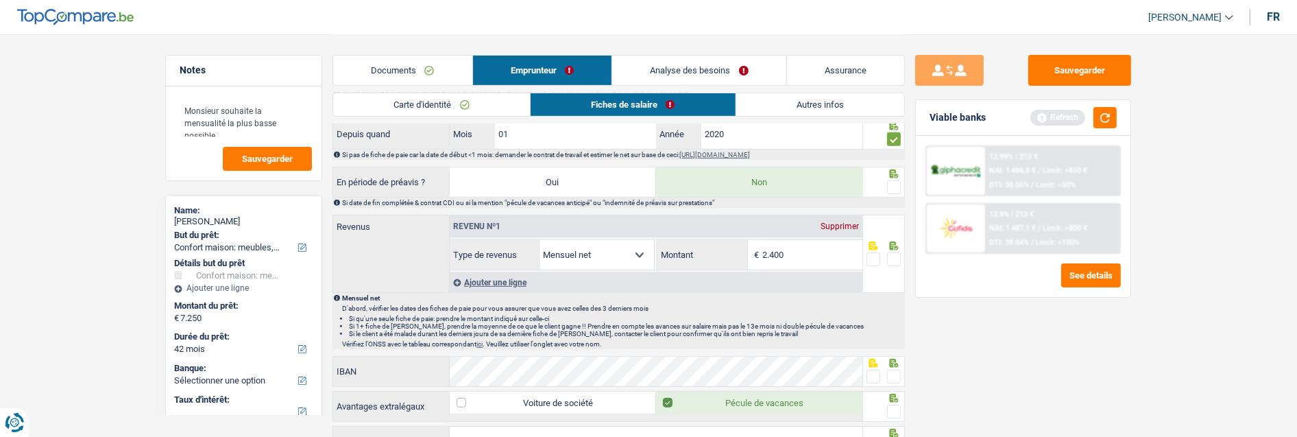
scroll to position [609, 0]
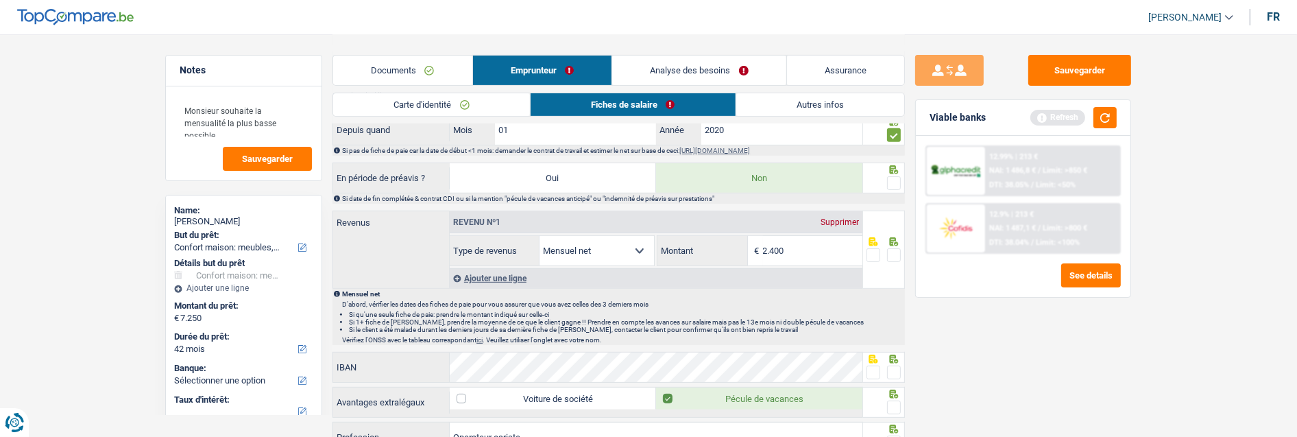
click at [889, 180] on span at bounding box center [894, 183] width 14 height 14
click at [0, 0] on input "radio" at bounding box center [0, 0] width 0 height 0
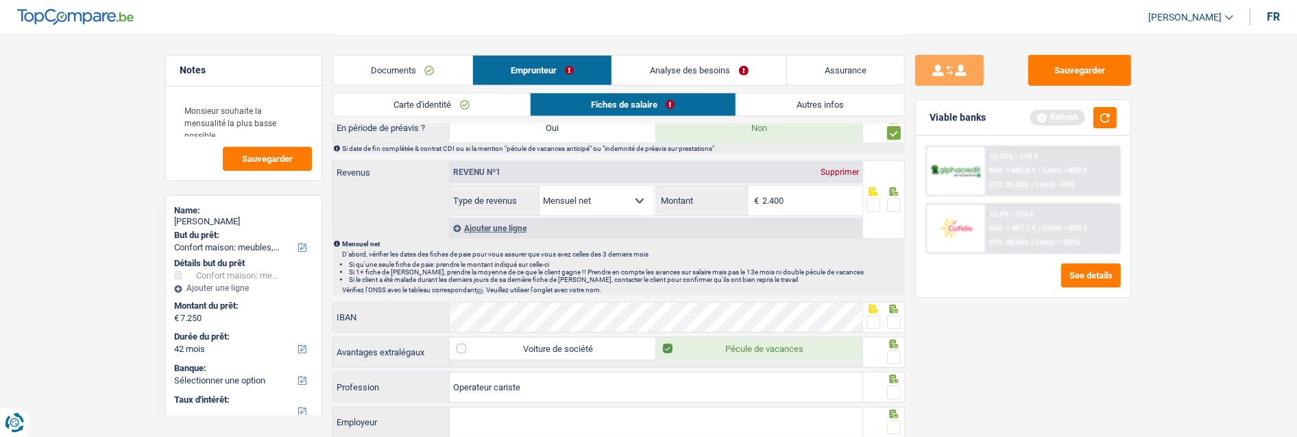
scroll to position [685, 0]
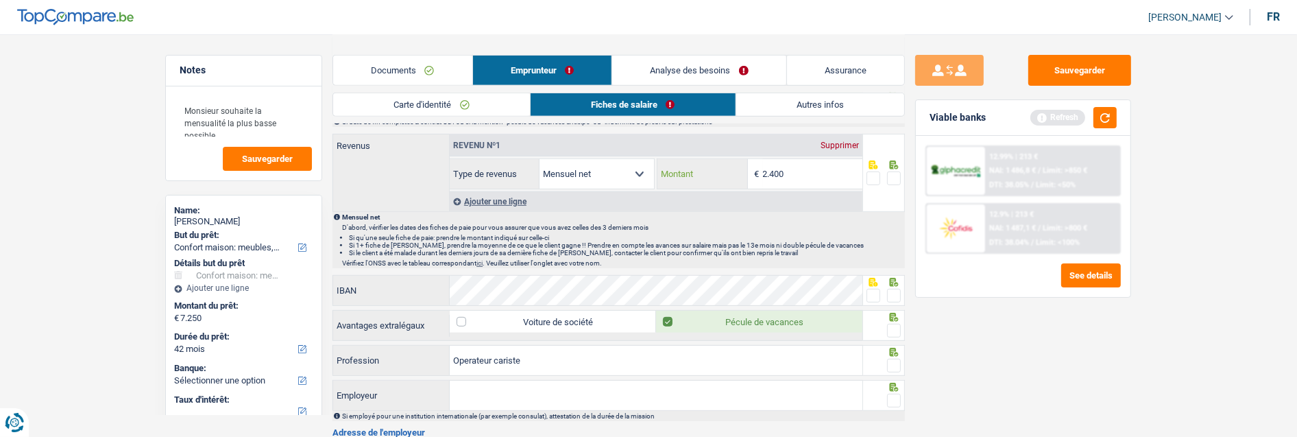
click at [794, 169] on input "2.400" at bounding box center [812, 173] width 99 height 29
type input "2.396"
click at [893, 181] on span at bounding box center [894, 178] width 14 height 14
click at [0, 0] on input "radio" at bounding box center [0, 0] width 0 height 0
click at [892, 295] on span at bounding box center [894, 296] width 14 height 14
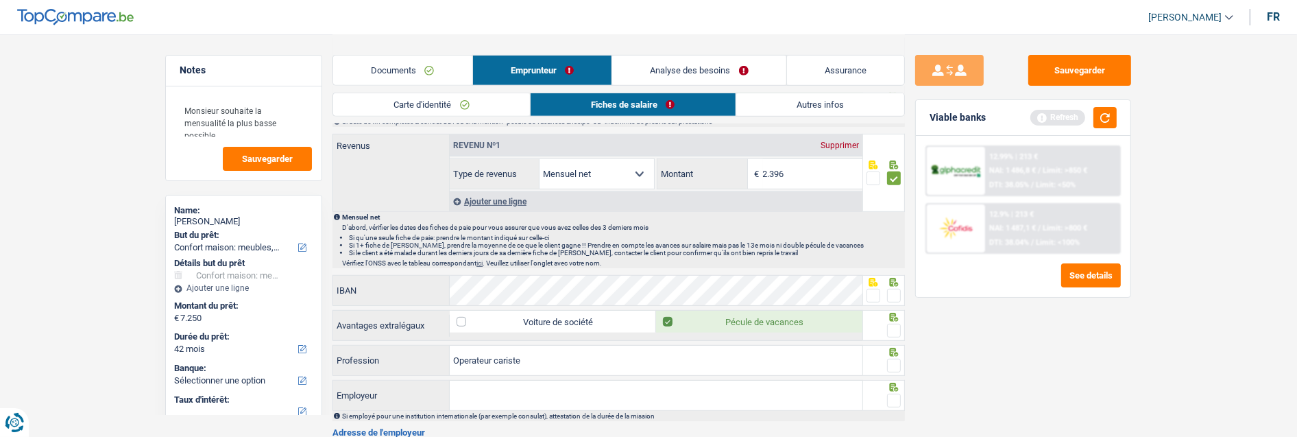
click at [0, 0] on input "radio" at bounding box center [0, 0] width 0 height 0
click at [889, 331] on span at bounding box center [894, 330] width 14 height 14
click at [0, 0] on input "radio" at bounding box center [0, 0] width 0 height 0
click at [890, 367] on span at bounding box center [894, 365] width 14 height 14
click at [0, 0] on input "radio" at bounding box center [0, 0] width 0 height 0
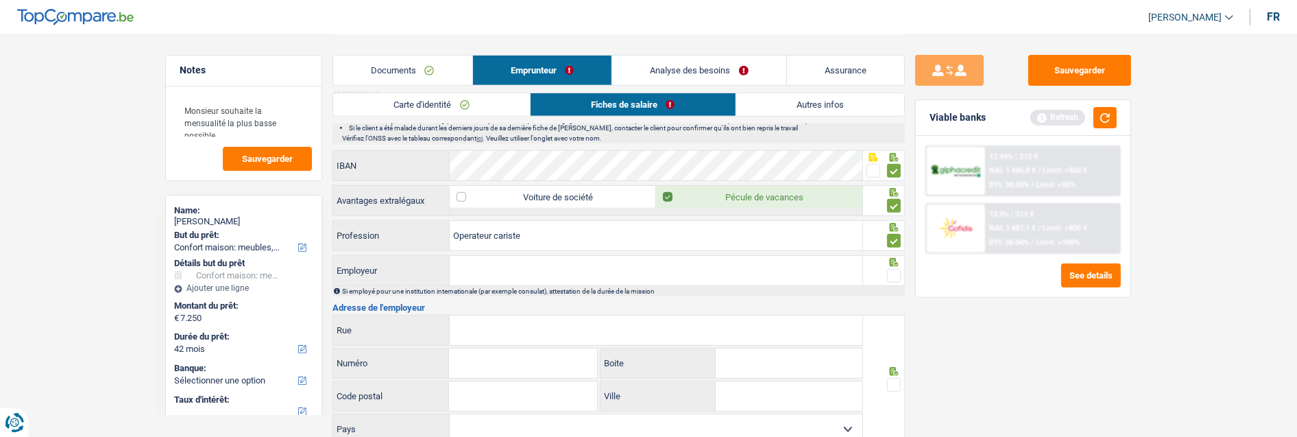
scroll to position [837, 0]
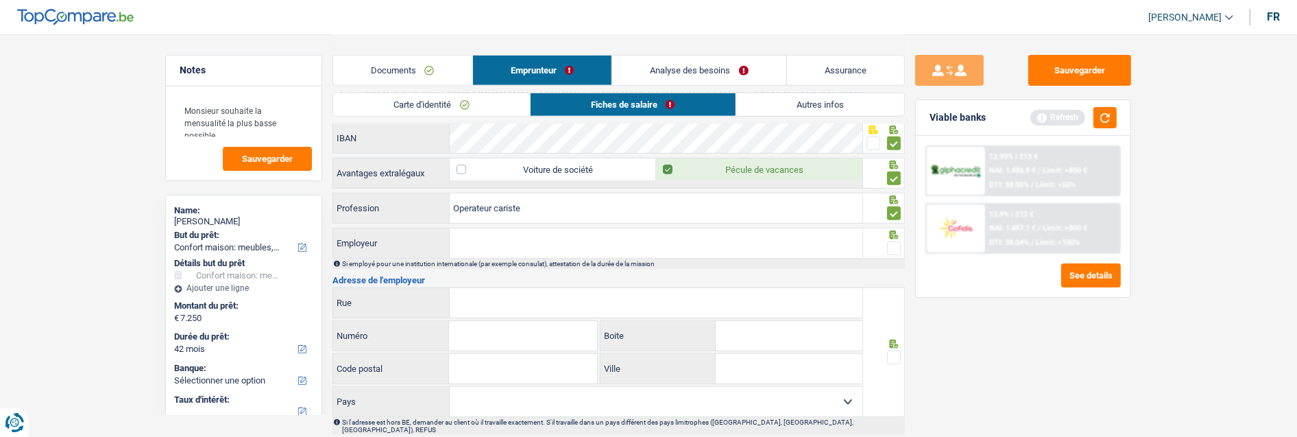
click at [663, 241] on input "Employeur" at bounding box center [656, 242] width 413 height 29
type input "VEOLIA ENV. SERV. Wallonie"
click at [893, 244] on span at bounding box center [894, 248] width 14 height 14
click at [0, 0] on input "radio" at bounding box center [0, 0] width 0 height 0
click at [546, 317] on input "Rue" at bounding box center [656, 302] width 413 height 29
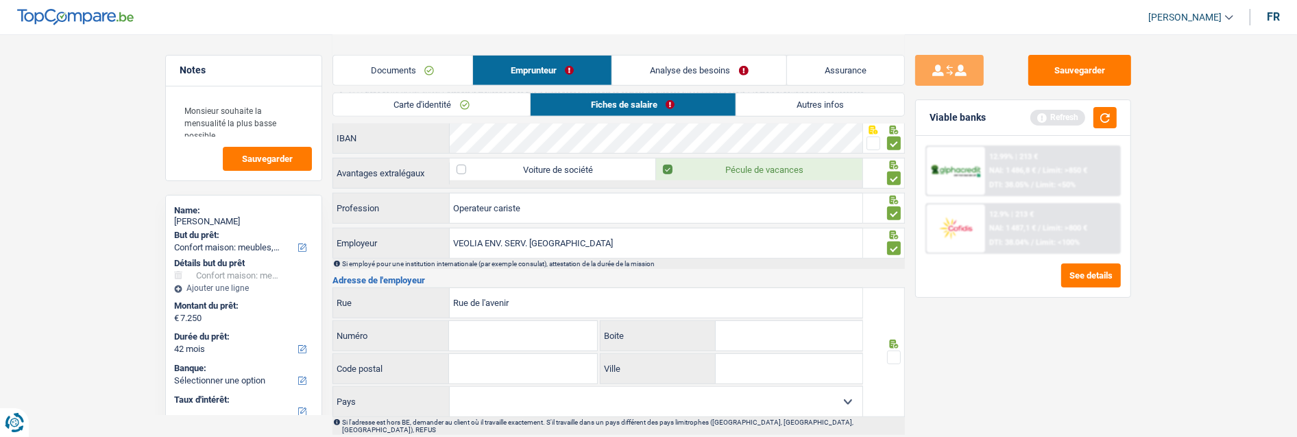
type input "Rue de l'avenir"
type input "22"
type input "A"
click at [513, 368] on input "Code postal" at bounding box center [522, 368] width 147 height 29
type input "4460"
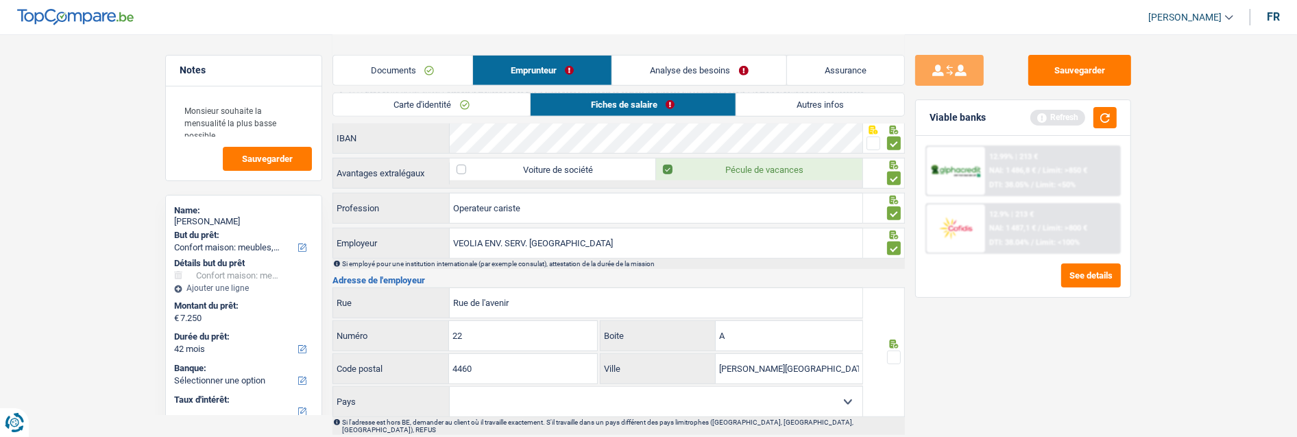
type input "Grace-hollogne"
click at [887, 354] on span at bounding box center [894, 357] width 14 height 14
click at [0, 0] on input "radio" at bounding box center [0, 0] width 0 height 0
click at [813, 406] on select "Belgique France Allemagne Italie Luxembourg Pays-Bas Espagne Suisse Sélectionne…" at bounding box center [656, 401] width 413 height 29
select select "BE"
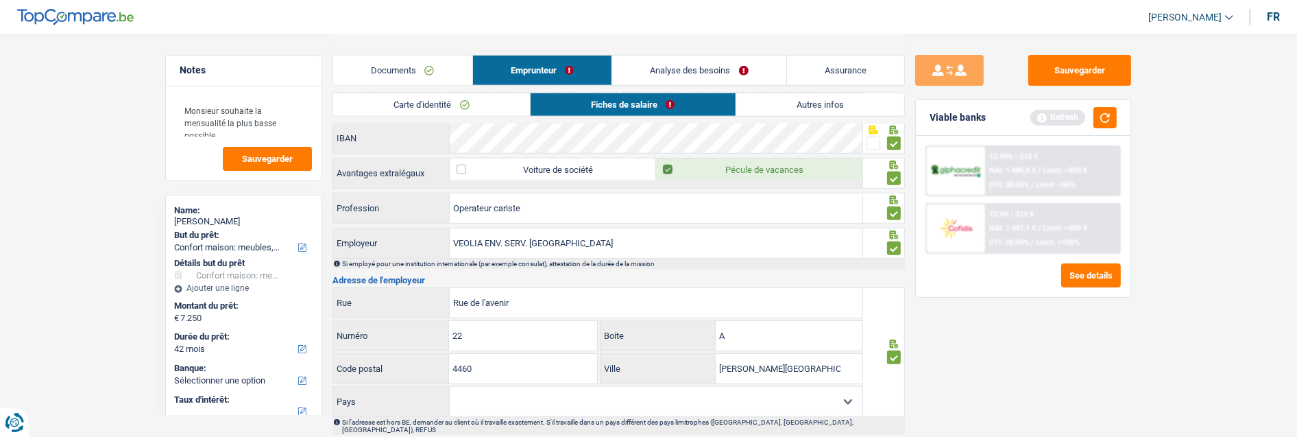
click at [450, 387] on select "Belgique France Allemagne Italie Luxembourg Pays-Bas Espagne Suisse Sélectionne…" at bounding box center [656, 401] width 413 height 29
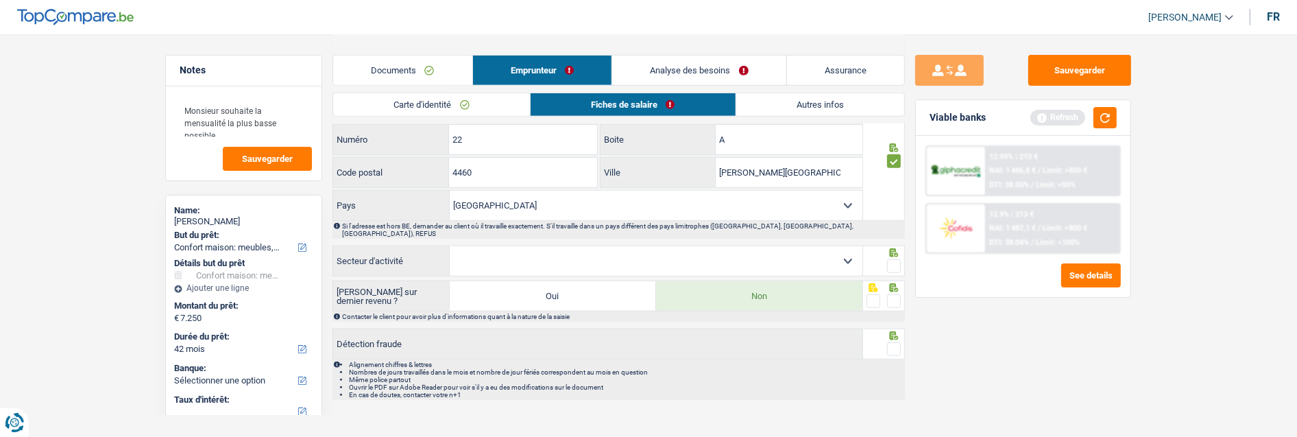
scroll to position [1040, 0]
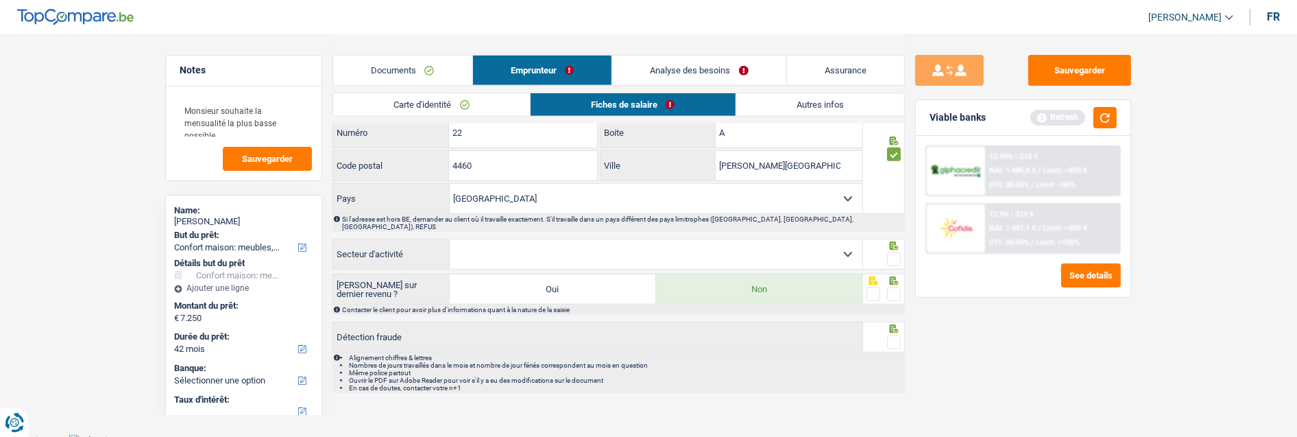
click at [840, 251] on select "Agriculture/Pêche Industrie Horeca Courier/Fitness/Taxi Construction Banques/As…" at bounding box center [656, 253] width 413 height 29
select select "bigCompanies"
click at [450, 239] on select "Agriculture/Pêche Industrie Horeca Courier/Fitness/Taxi Construction Banques/As…" at bounding box center [656, 253] width 413 height 29
click at [894, 252] on span at bounding box center [894, 259] width 14 height 14
click at [0, 0] on input "radio" at bounding box center [0, 0] width 0 height 0
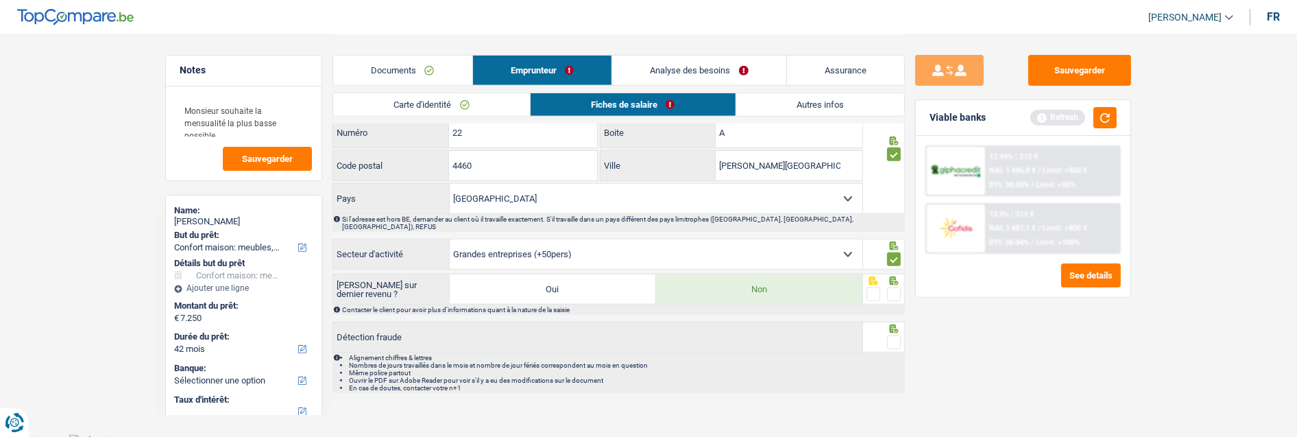
drag, startPoint x: 893, startPoint y: 280, endPoint x: 894, endPoint y: 293, distance: 13.1
click at [893, 287] on span at bounding box center [894, 294] width 14 height 14
click at [0, 0] on input "radio" at bounding box center [0, 0] width 0 height 0
click at [894, 334] on div at bounding box center [894, 342] width 14 height 17
click at [894, 335] on span at bounding box center [894, 342] width 14 height 14
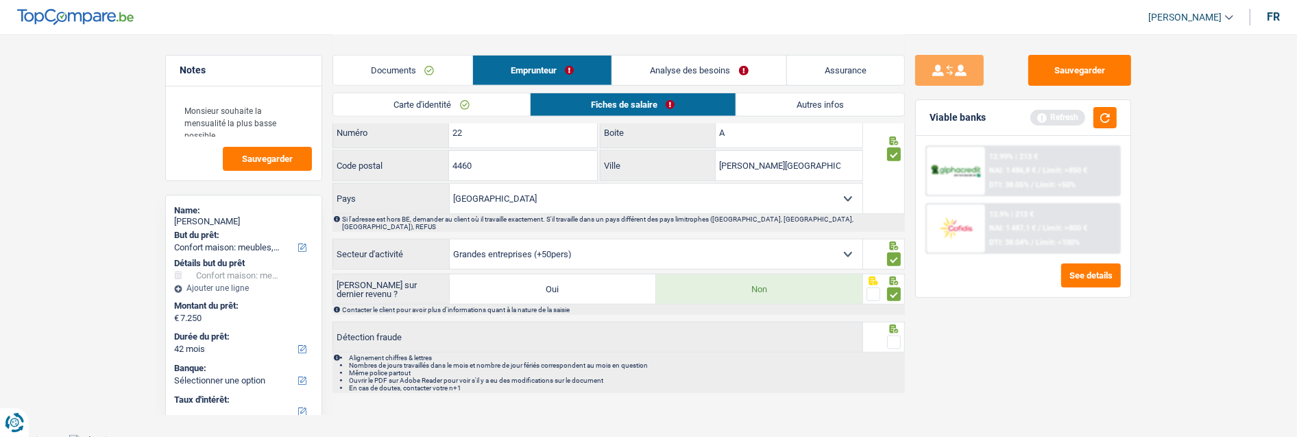
click at [0, 0] on input "radio" at bounding box center [0, 0] width 0 height 0
click at [1115, 108] on button "button" at bounding box center [1104, 117] width 23 height 21
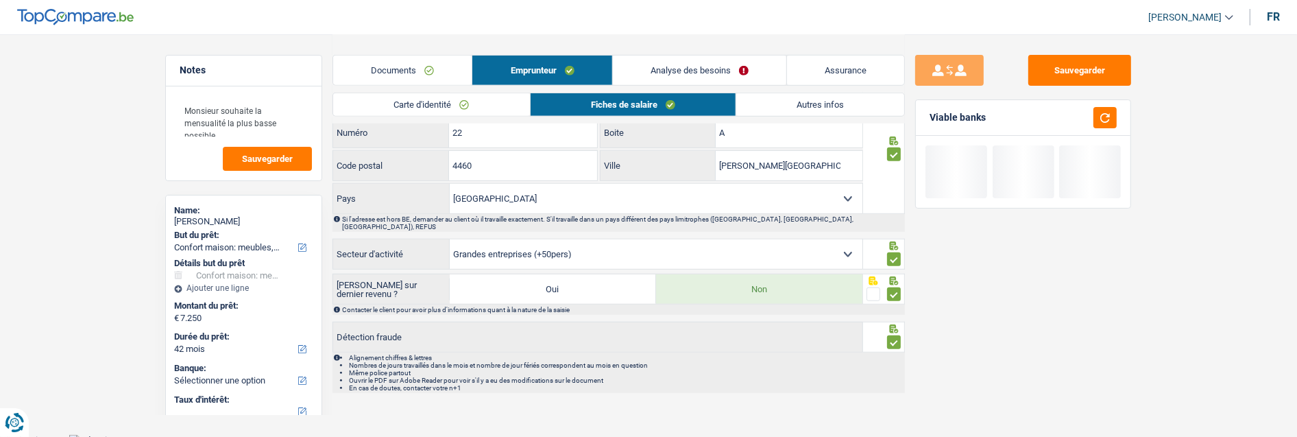
click at [816, 97] on link "Autres infos" at bounding box center [820, 104] width 168 height 23
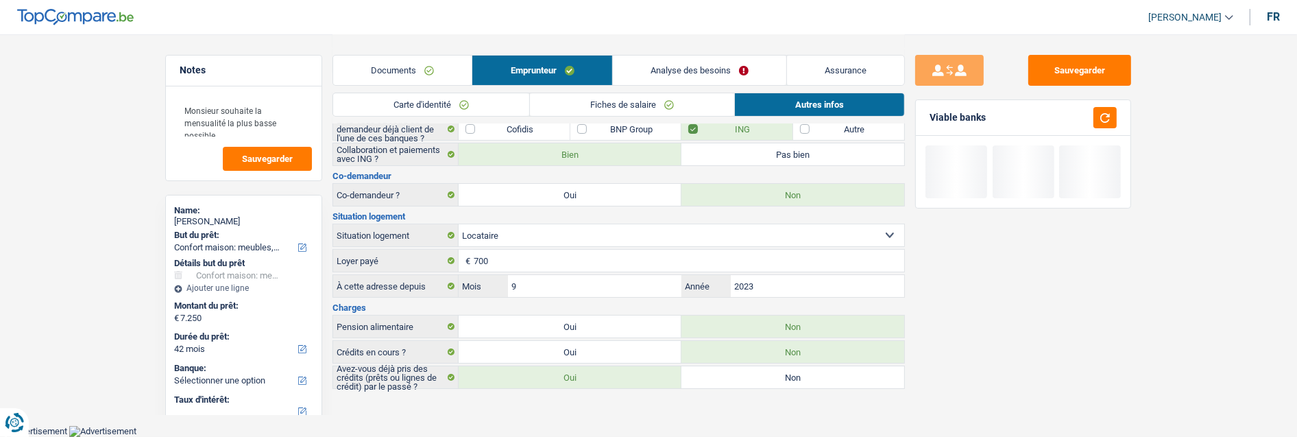
scroll to position [110, 0]
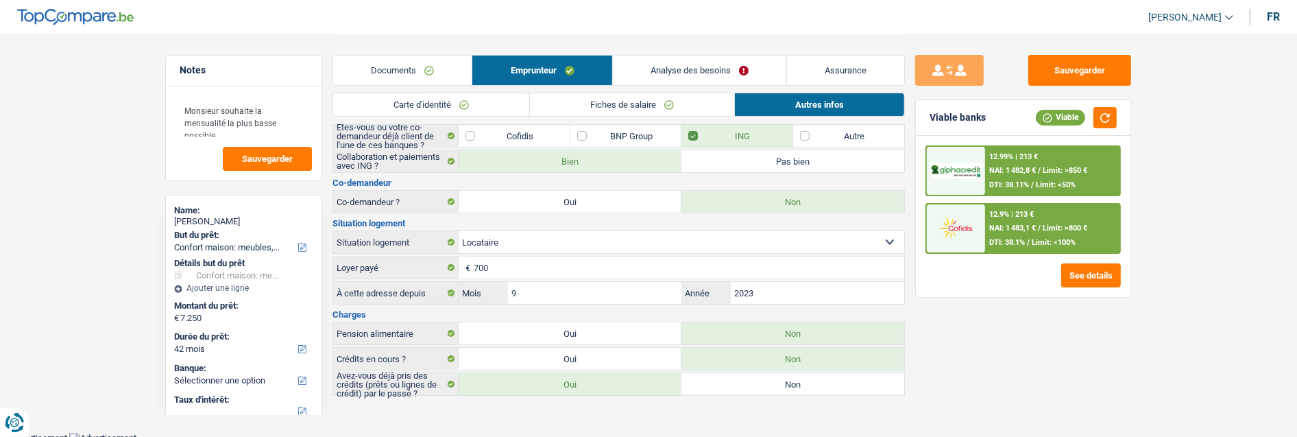
click at [700, 72] on link "Analyse des besoins" at bounding box center [699, 70] width 173 height 29
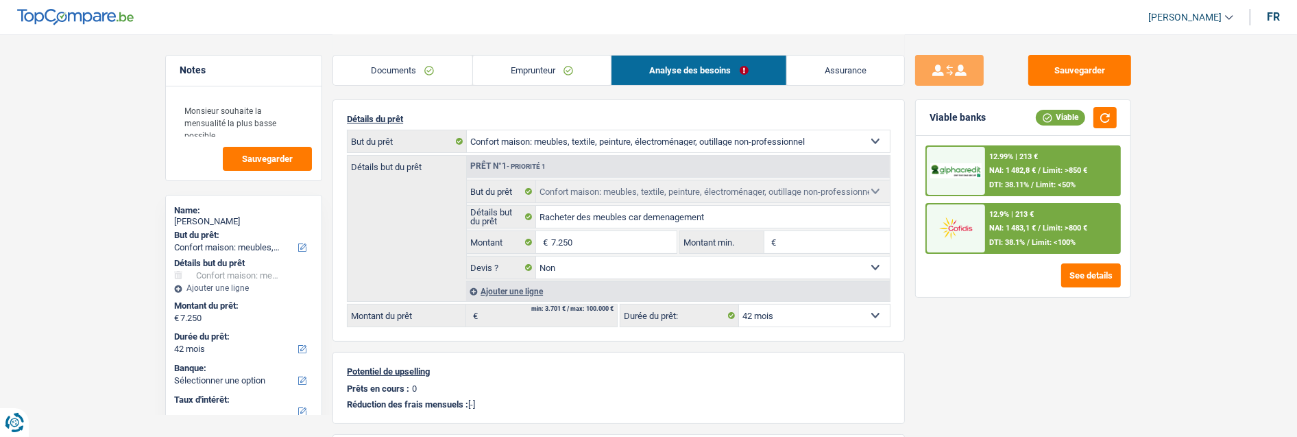
click at [807, 315] on select "12 mois 18 mois 24 mois 30 mois 36 mois 42 mois Sélectionner une option" at bounding box center [814, 315] width 151 height 22
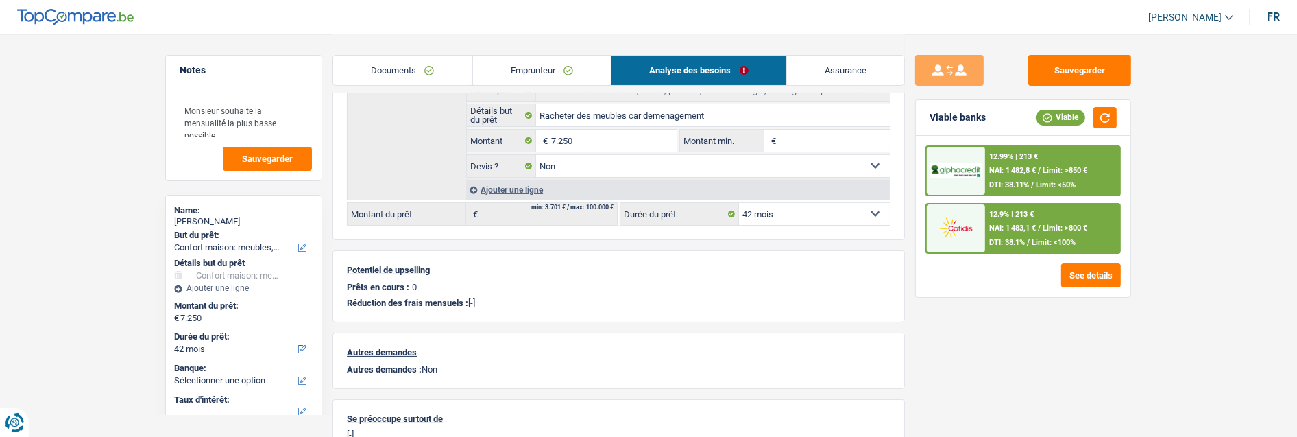
scroll to position [197, 0]
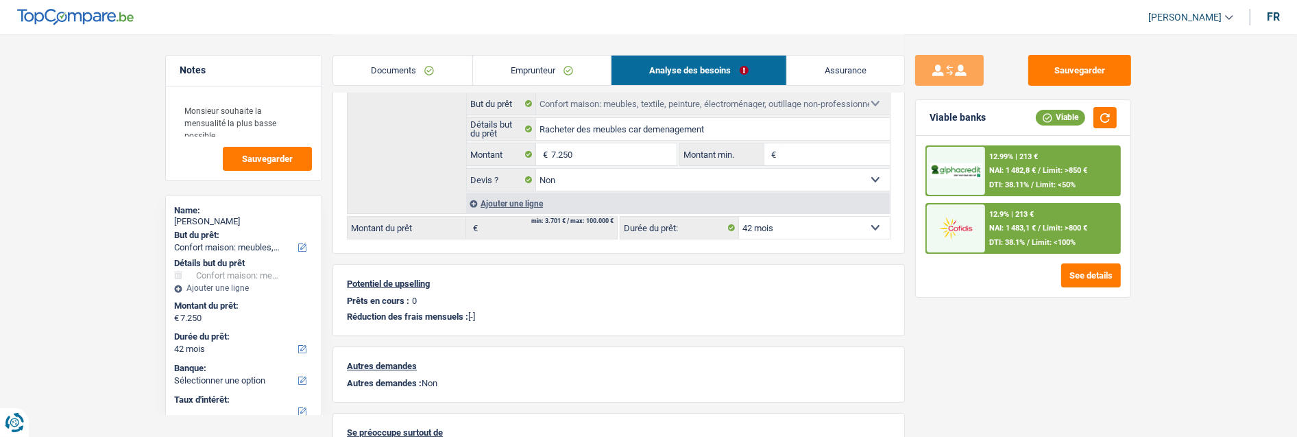
click at [850, 228] on select "12 mois 18 mois 24 mois 30 mois 36 mois 42 mois Sélectionner une option" at bounding box center [814, 228] width 151 height 22
click at [1008, 346] on div "Sauvegarder Viable banks Viable 12.99% | 213 € NAI: 1 482,8 € / Limit: >850 € D…" at bounding box center [1023, 235] width 236 height 360
click at [1031, 215] on div "12.9% | 213 € NAI: 1 483,1 € / Limit: >800 € DTI: 38.1% / Limit: <100%" at bounding box center [1052, 228] width 135 height 48
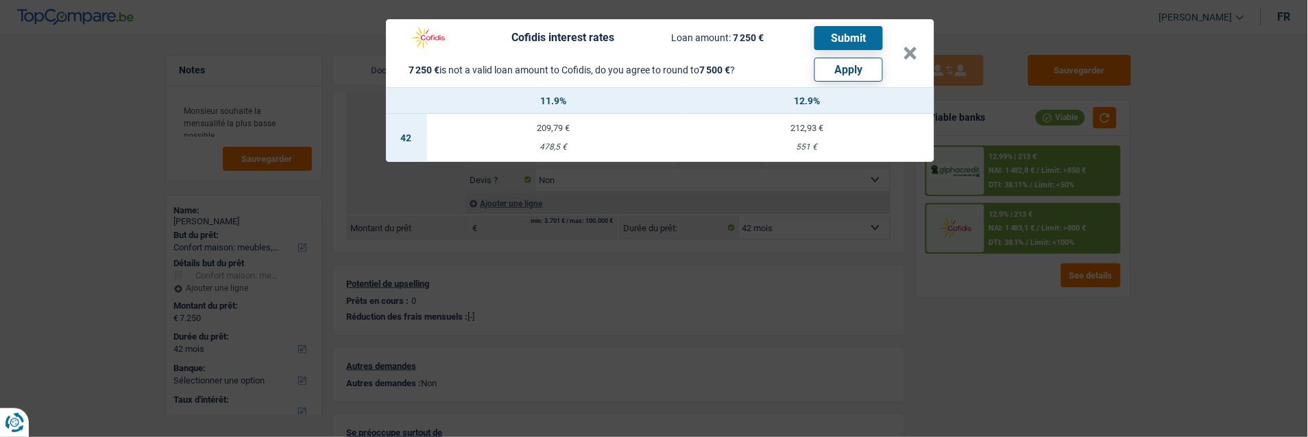
click at [844, 65] on button "Apply" at bounding box center [848, 70] width 69 height 24
type input "7.500"
select select "other"
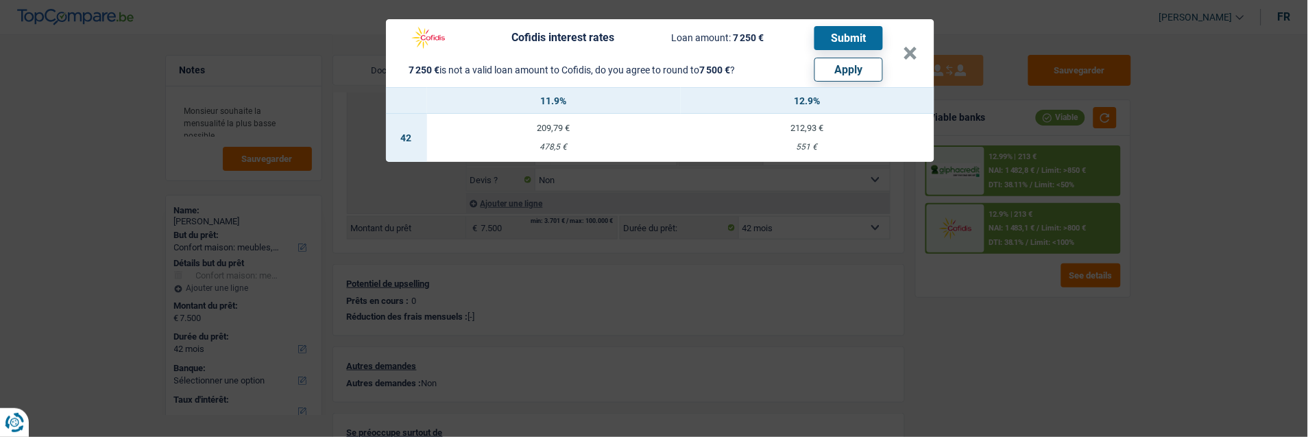
select select "other"
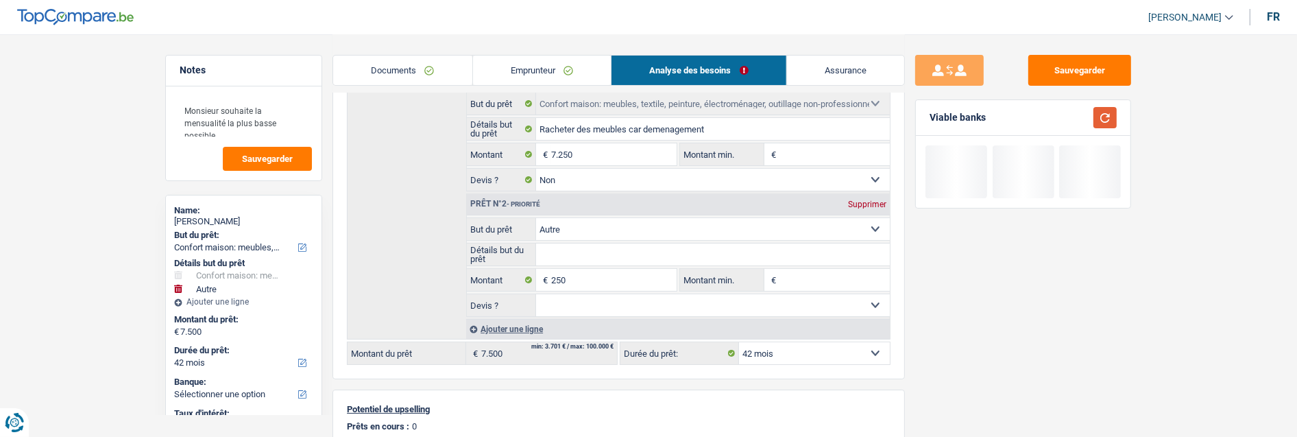
click at [1100, 108] on button "button" at bounding box center [1104, 117] width 23 height 21
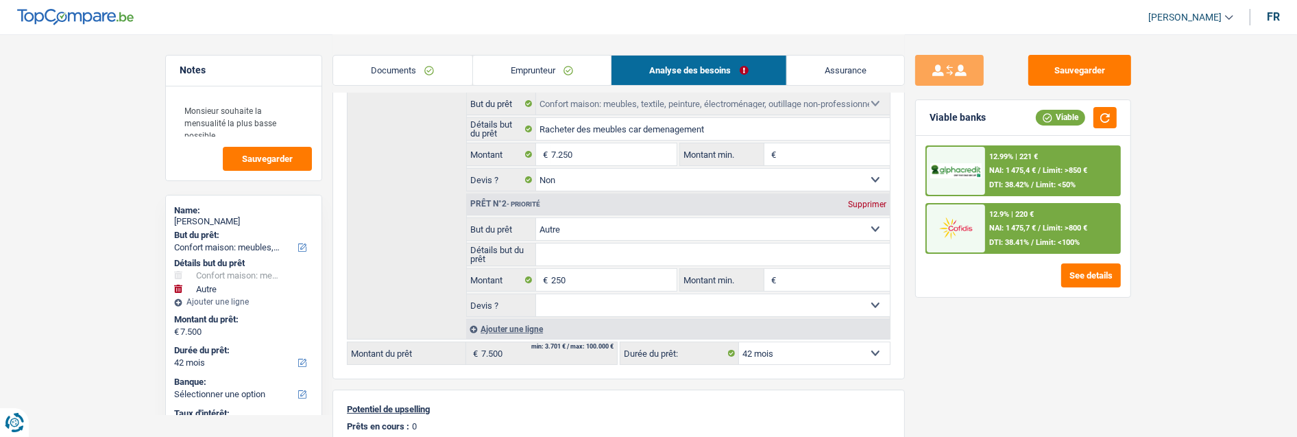
click at [816, 354] on select "12 mois 18 mois 24 mois 30 mois 36 mois 42 mois Sélectionner une option" at bounding box center [814, 353] width 151 height 22
click at [935, 347] on div "Sauvegarder Viable banks Viable 12.99% | 221 € NAI: 1 475,4 € / Limit: >850 € D…" at bounding box center [1023, 235] width 236 height 360
click at [1065, 236] on div "12.9% | 220 € NAI: 1 475,7 € / Limit: >800 € DTI: 38.41% / Limit: <100%" at bounding box center [1052, 228] width 135 height 48
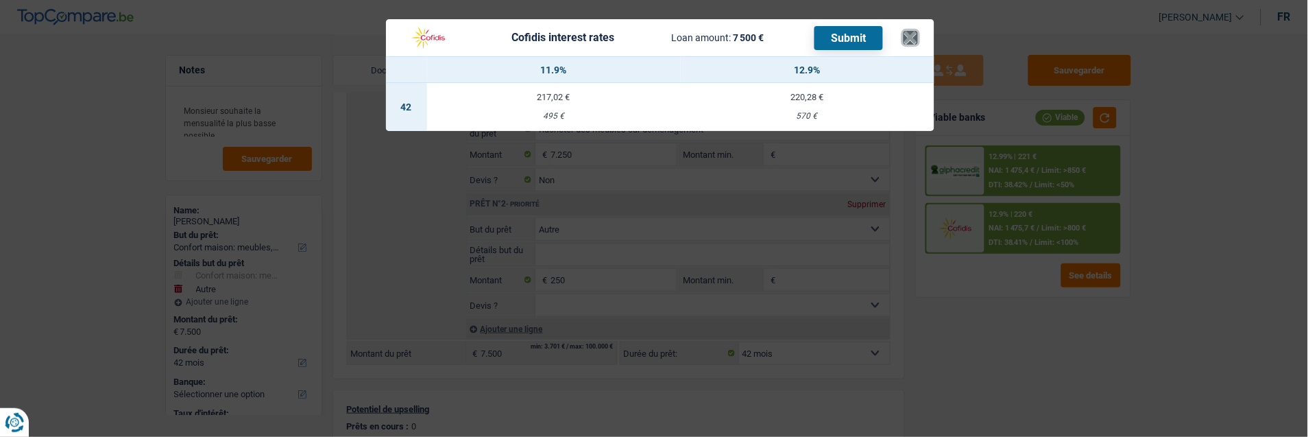
click at [910, 32] on button "×" at bounding box center [910, 38] width 14 height 14
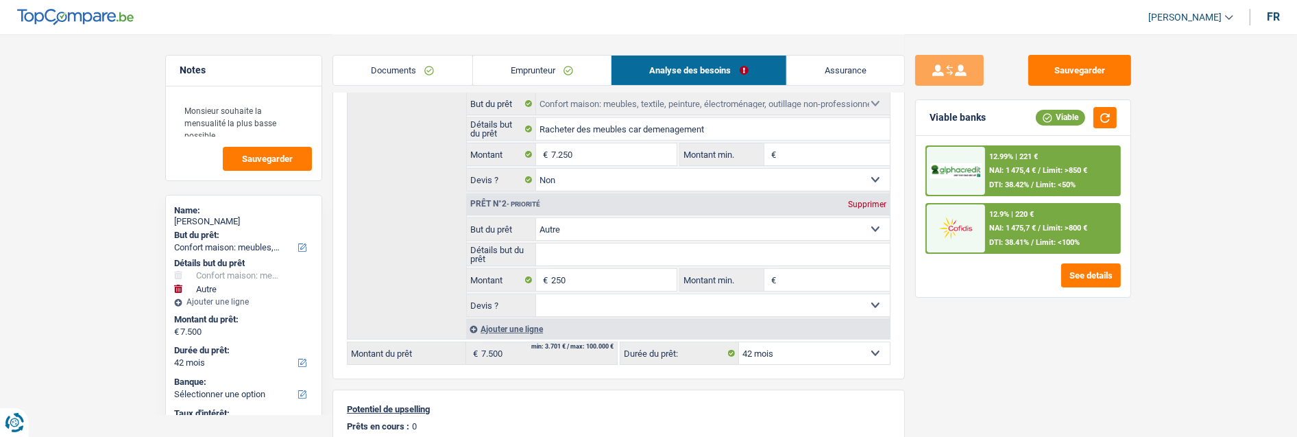
click at [881, 200] on div "Supprimer" at bounding box center [866, 204] width 45 height 8
type input "7.250"
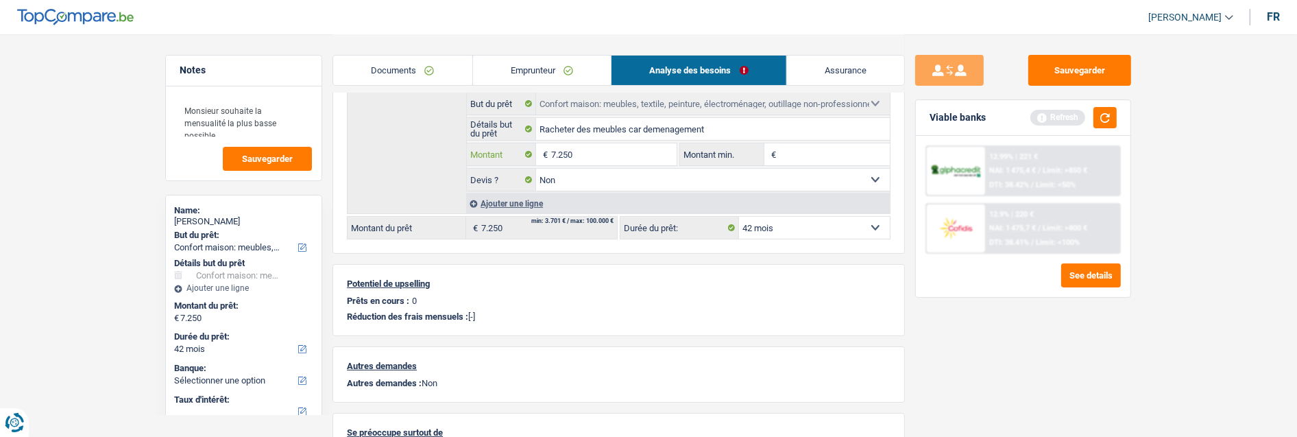
click at [620, 152] on input "7.250" at bounding box center [613, 154] width 125 height 22
type input "7.501"
select select "48"
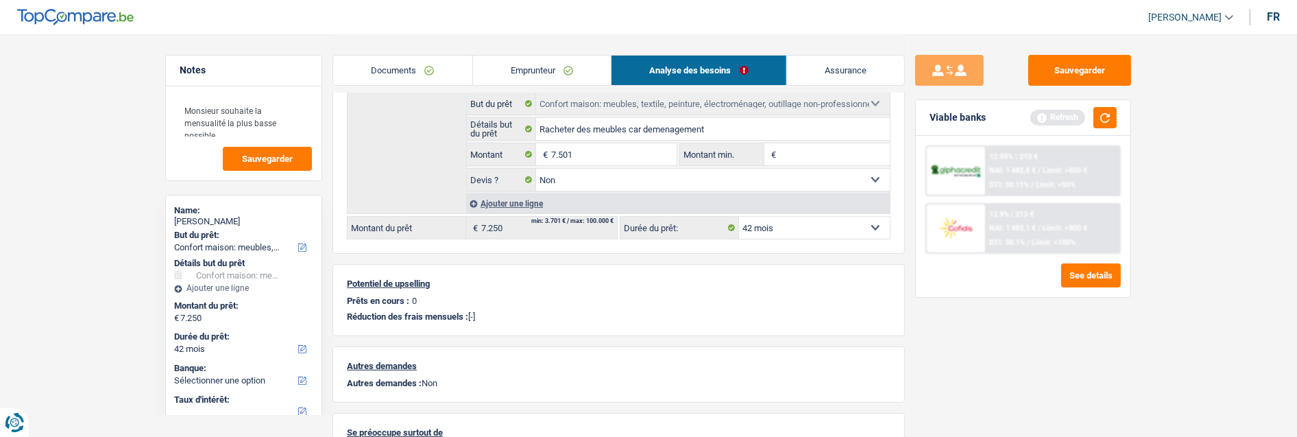
type input "7.501"
select select "48"
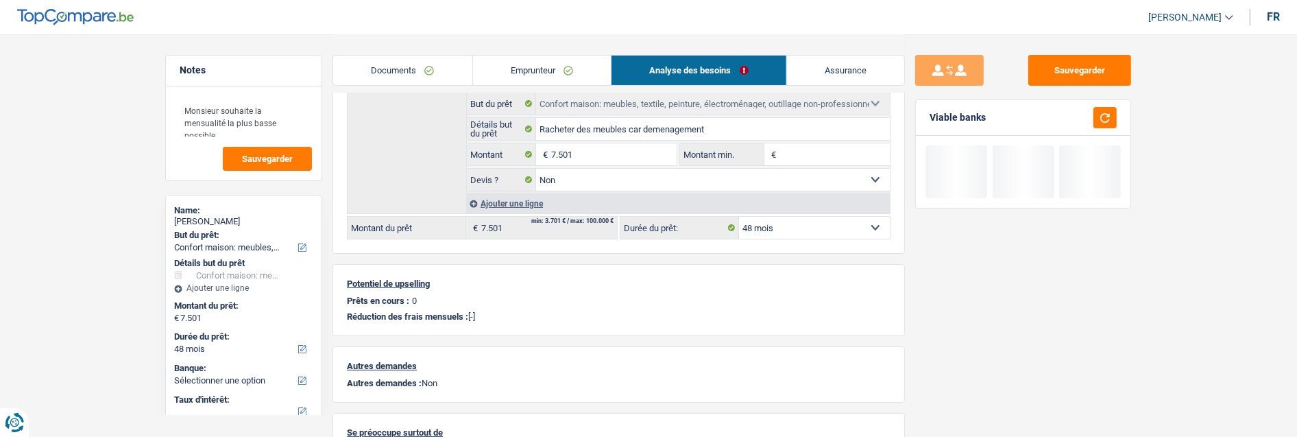
click at [1061, 365] on div "Sauvegarder Viable banks" at bounding box center [1023, 235] width 236 height 360
click at [1102, 114] on button "button" at bounding box center [1104, 117] width 23 height 21
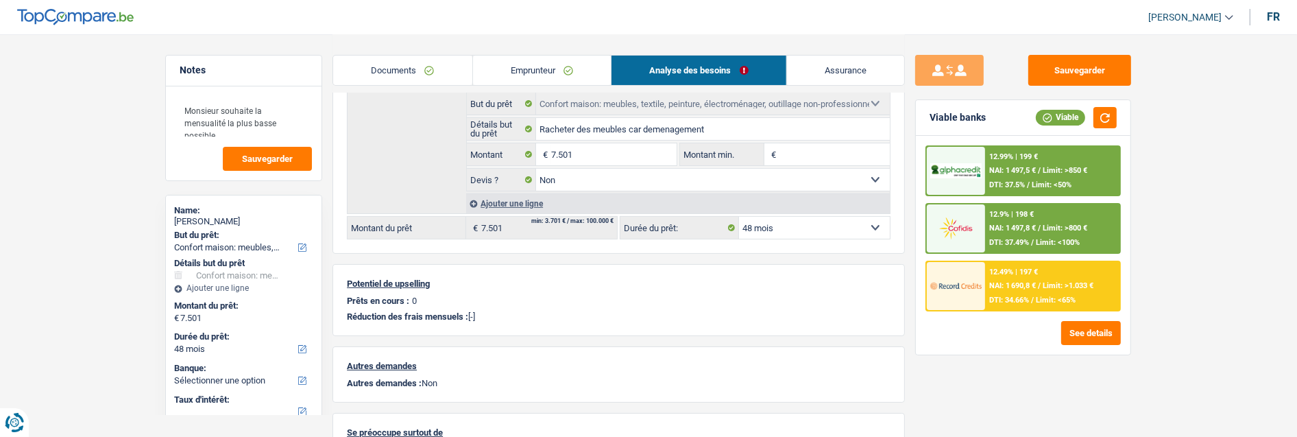
click at [1076, 283] on div "12.49% | 197 € NAI: 1 690,8 € / Limit: >1.033 € DTI: 34.66% / Limit: <65%" at bounding box center [1052, 286] width 135 height 48
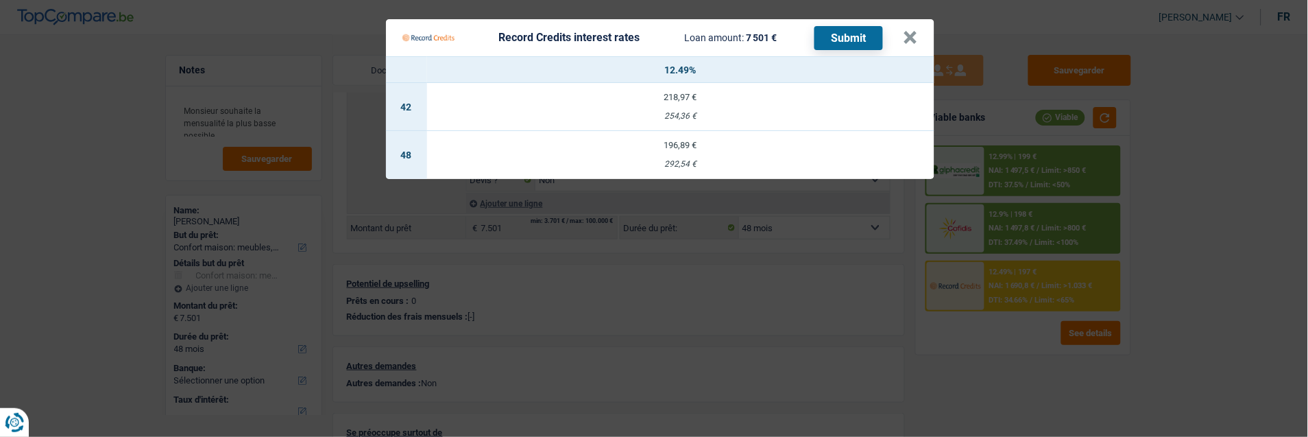
click at [728, 144] on td "196,89 € 292,54 €" at bounding box center [680, 155] width 507 height 48
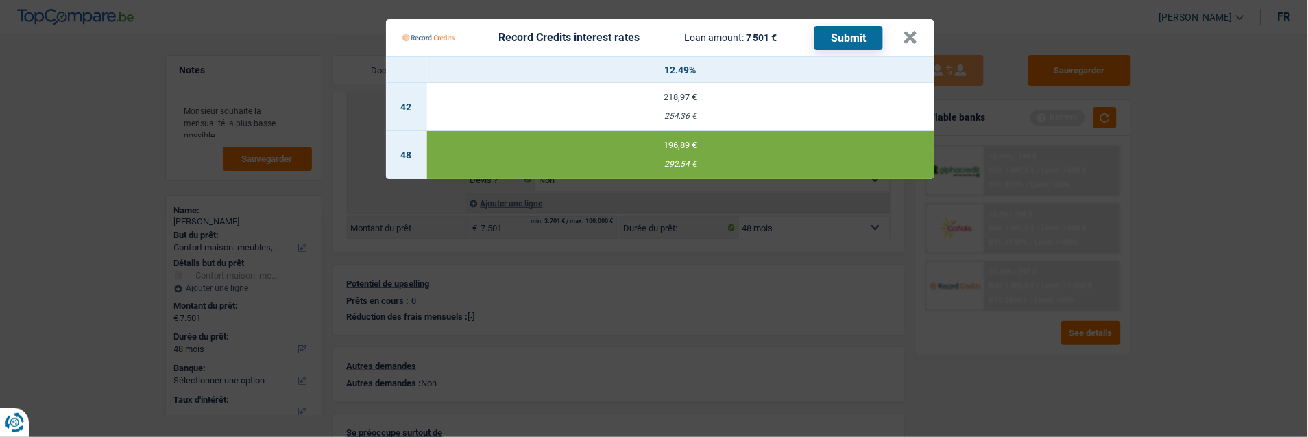
select select "record credits"
type input "12,49"
click at [845, 39] on button "Submit" at bounding box center [848, 38] width 69 height 24
click at [911, 31] on button "×" at bounding box center [910, 38] width 14 height 14
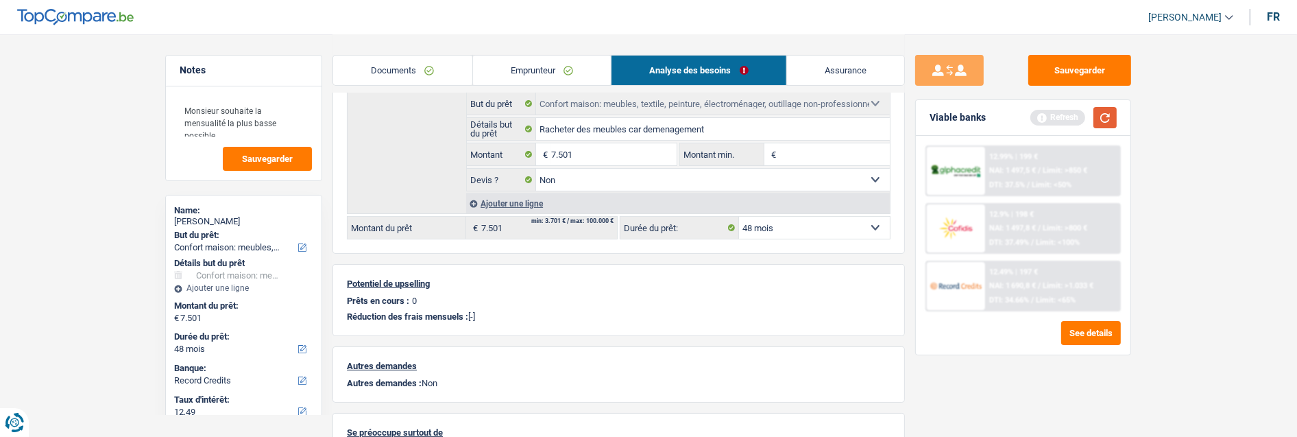
click at [1102, 112] on button "button" at bounding box center [1104, 117] width 23 height 21
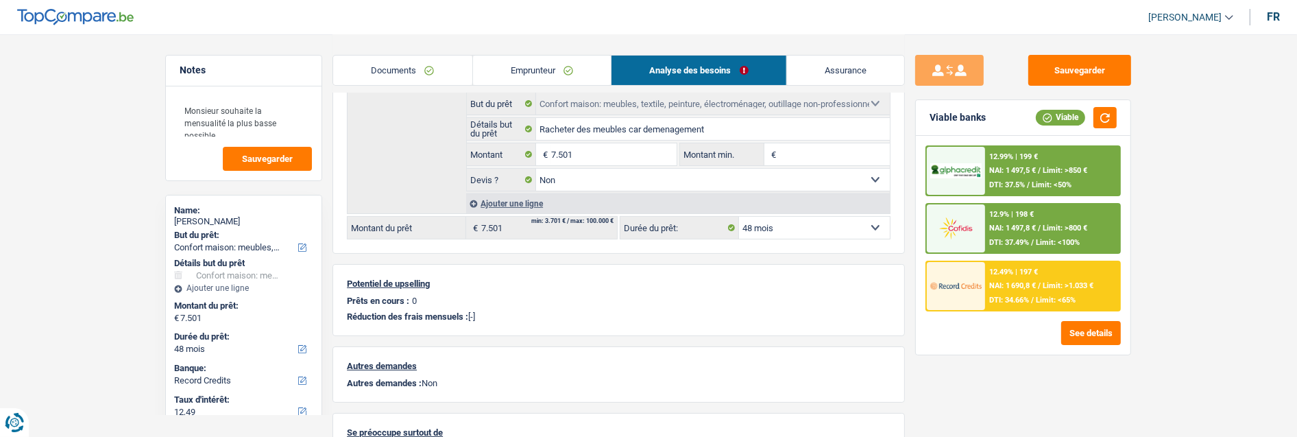
click at [1042, 231] on div "12.9% | 198 € NAI: 1 497,8 € / Limit: >800 € DTI: 37.49% / Limit: <100%" at bounding box center [1052, 228] width 135 height 48
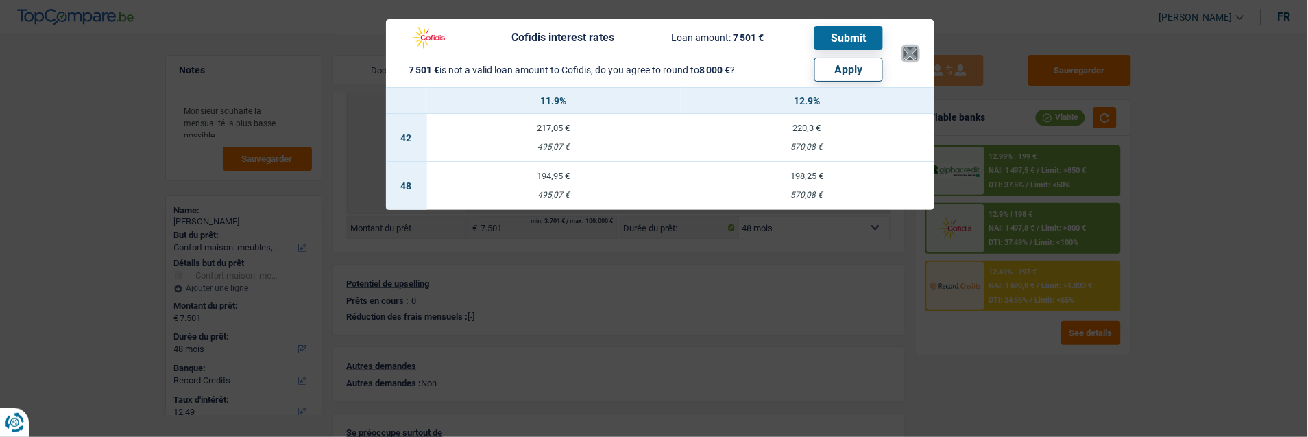
click at [907, 47] on button "×" at bounding box center [910, 54] width 14 height 14
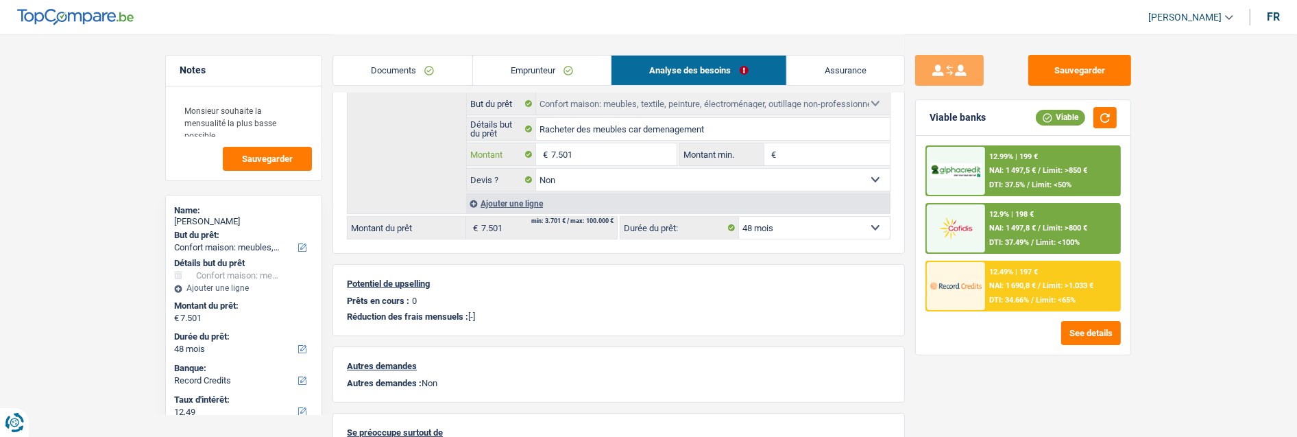
click at [598, 154] on input "7.501" at bounding box center [613, 154] width 125 height 22
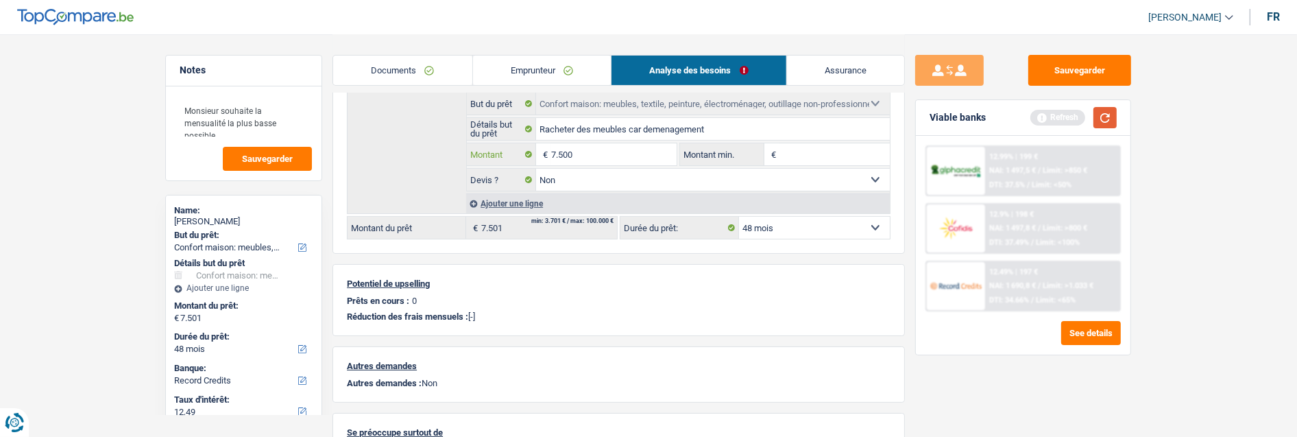
type input "7.500"
select select "42"
type input "7.500"
select select "42"
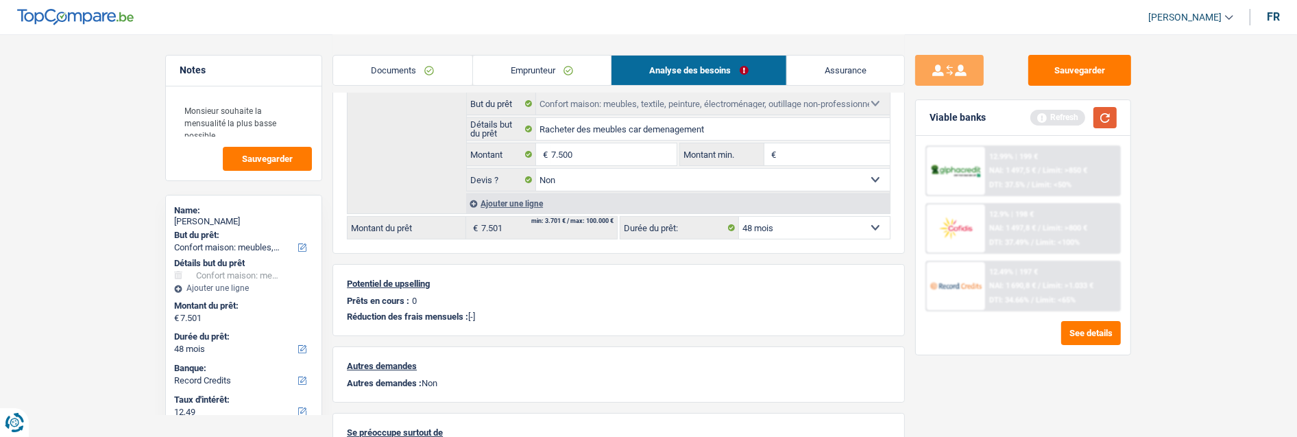
type input "7.500"
select select "42"
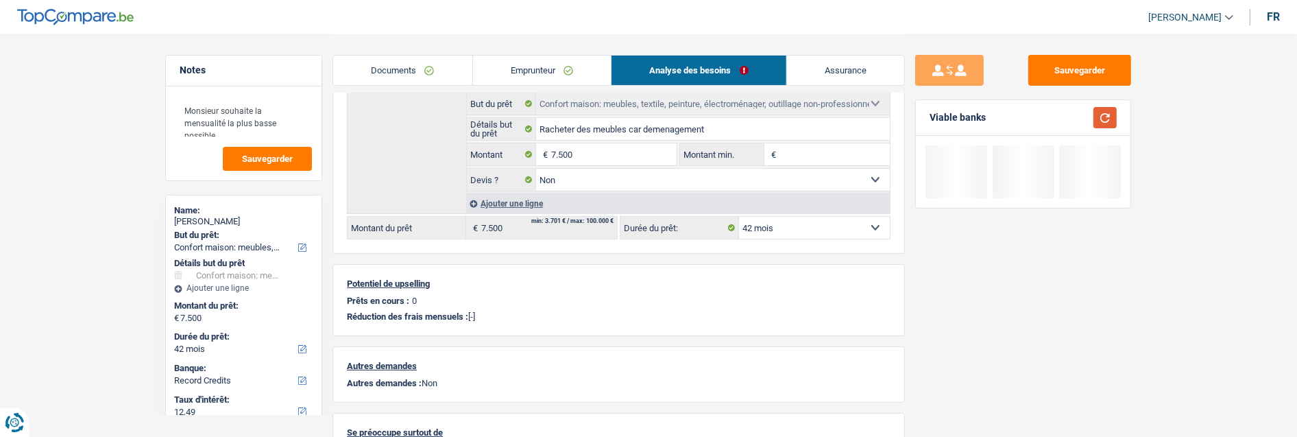
click at [1105, 113] on button "button" at bounding box center [1104, 117] width 23 height 21
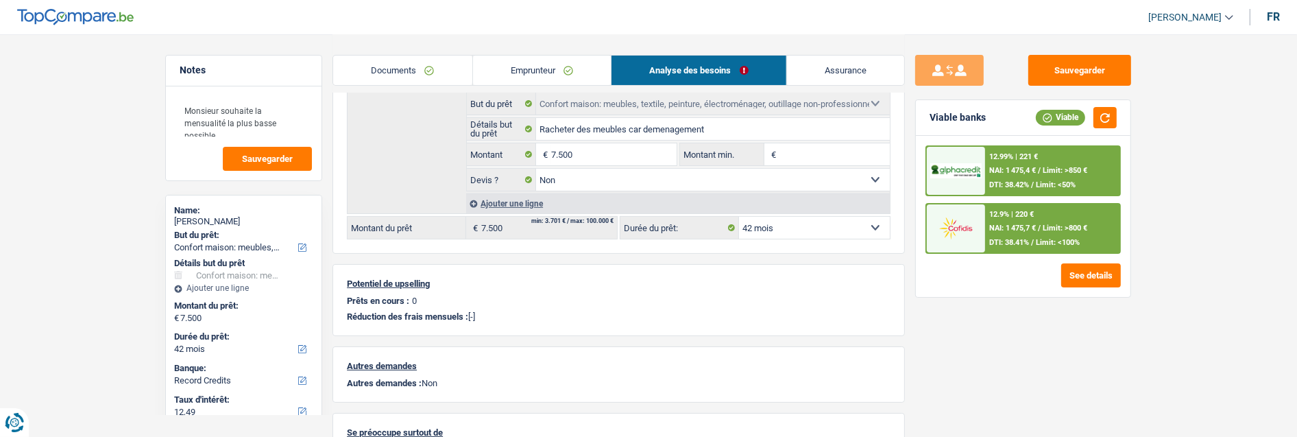
click at [1060, 215] on div "12.9% | 220 € NAI: 1 475,7 € / Limit: >800 € DTI: 38.41% / Limit: <100%" at bounding box center [1052, 228] width 135 height 48
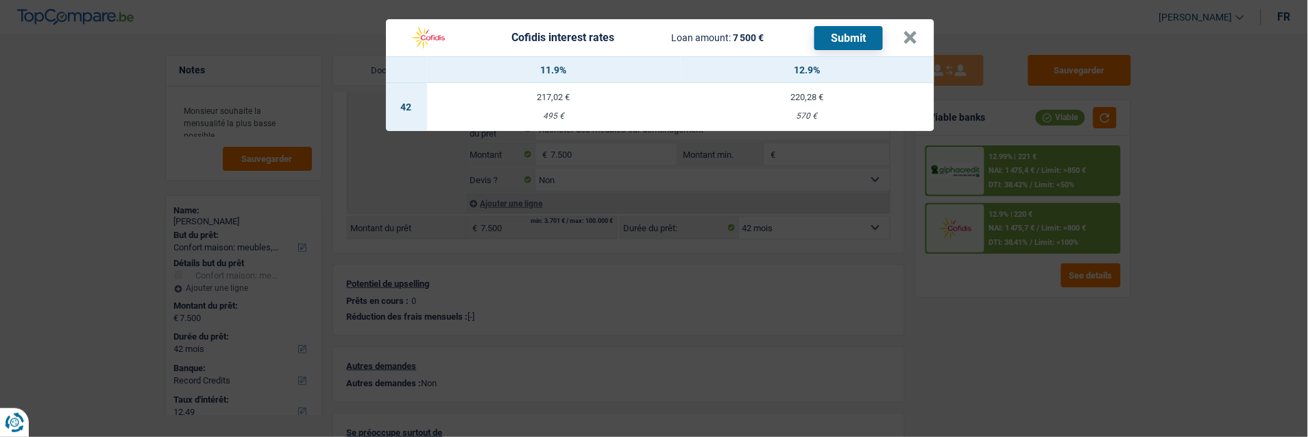
click at [813, 100] on td "220,28 € 570 €" at bounding box center [808, 107] width 254 height 48
select select "cofidis"
type input "12,90"
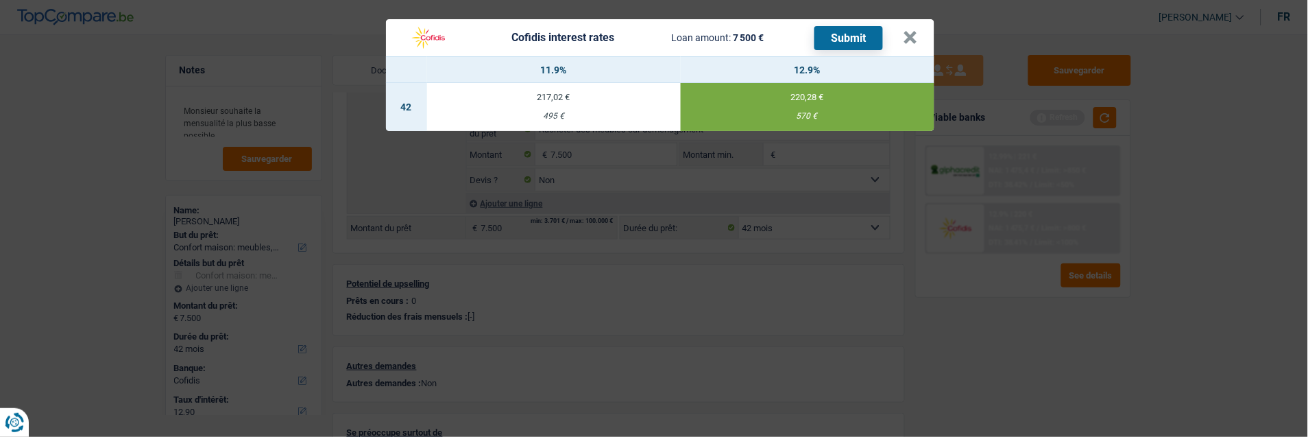
click at [864, 25] on div "Cofidis interest rates Loan amount: 7 500 € Submit" at bounding box center [642, 38] width 481 height 26
click at [857, 28] on button "Submit" at bounding box center [848, 38] width 69 height 24
click at [915, 31] on button "×" at bounding box center [910, 38] width 14 height 14
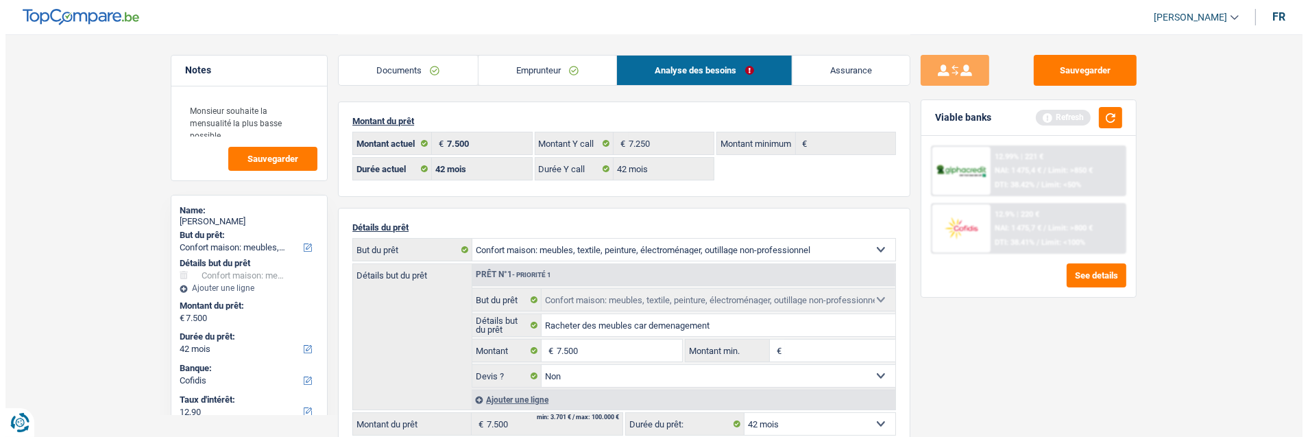
scroll to position [0, 0]
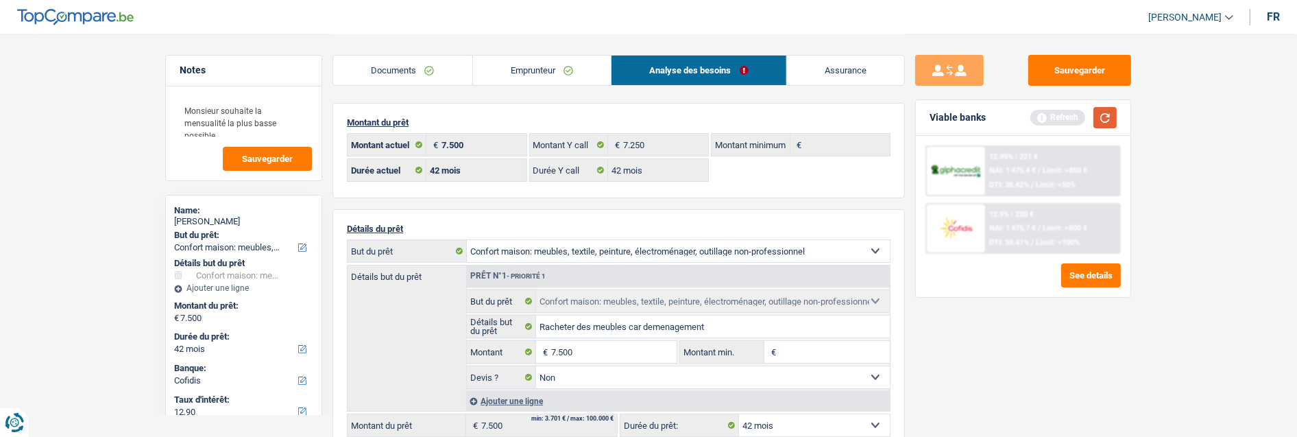
click at [1112, 112] on button "button" at bounding box center [1104, 117] width 23 height 21
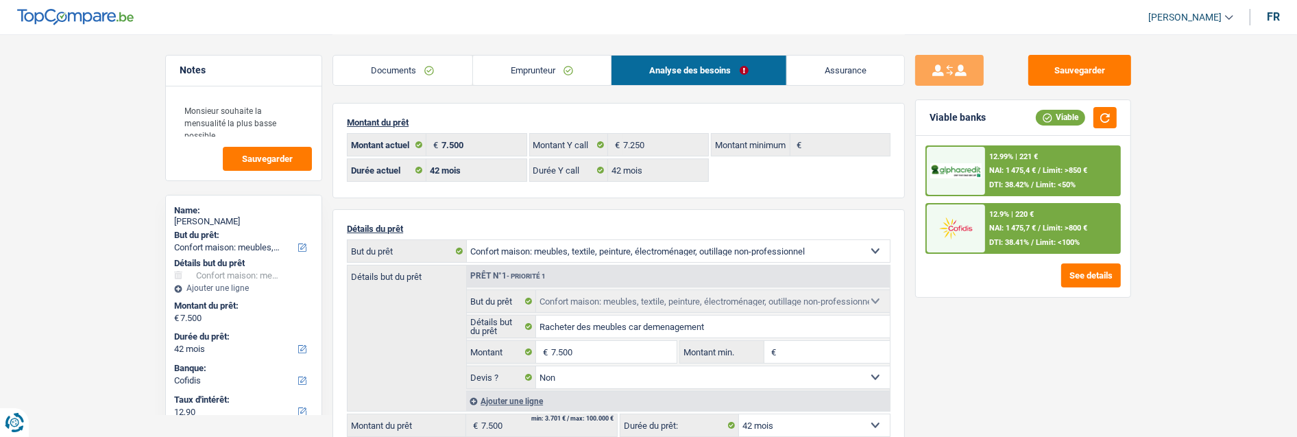
click at [1075, 176] on div "12.99% | 221 € NAI: 1 475,4 € / Limit: >850 € DTI: 38.42% / Limit: <50%" at bounding box center [1052, 171] width 135 height 48
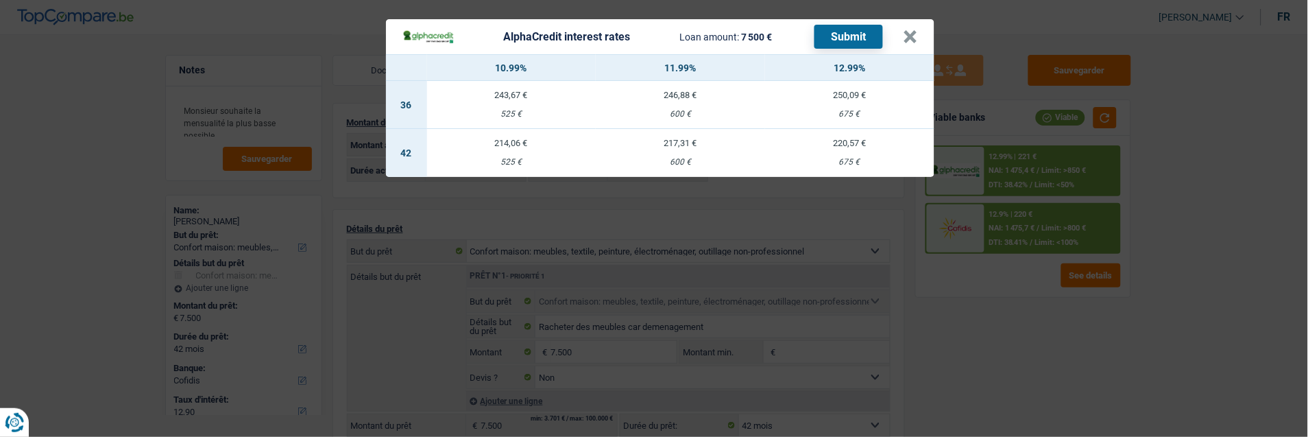
click at [698, 147] on td "217,31 € 600 €" at bounding box center [680, 153] width 169 height 48
select select "alphacredit"
type input "11,99"
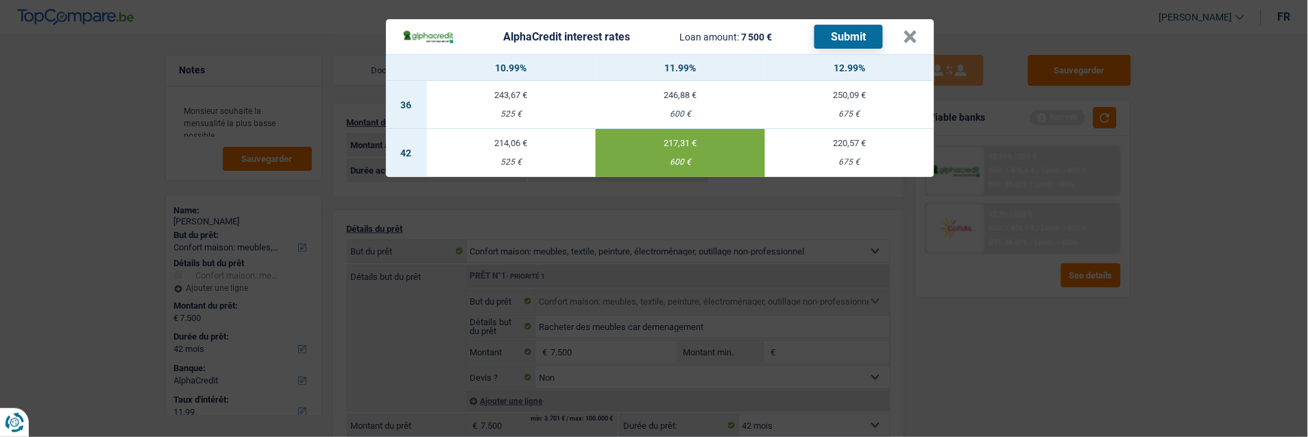
click at [848, 34] on button "Submit" at bounding box center [848, 37] width 69 height 24
click at [909, 30] on button "×" at bounding box center [910, 37] width 14 height 14
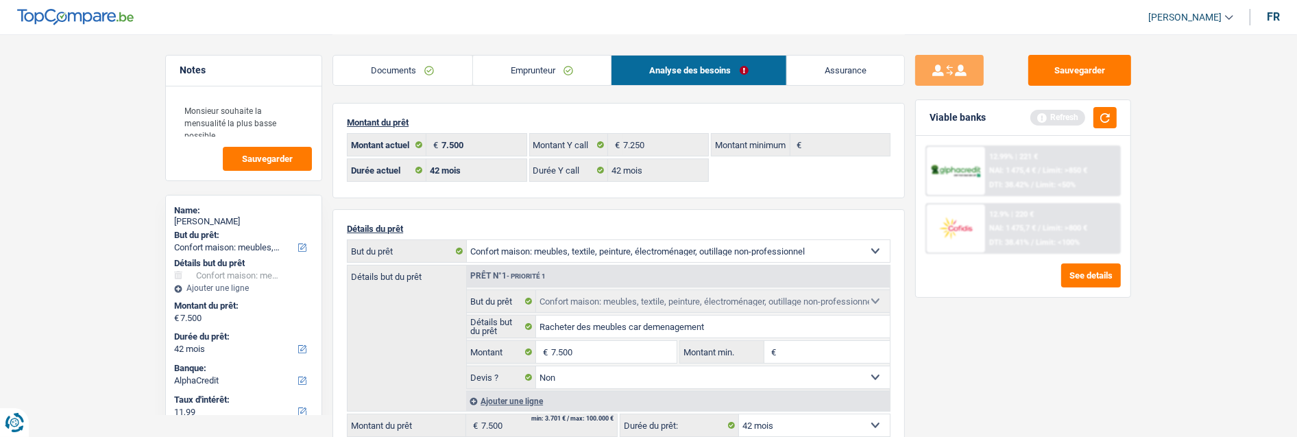
click at [409, 65] on link "Documents" at bounding box center [402, 70] width 139 height 29
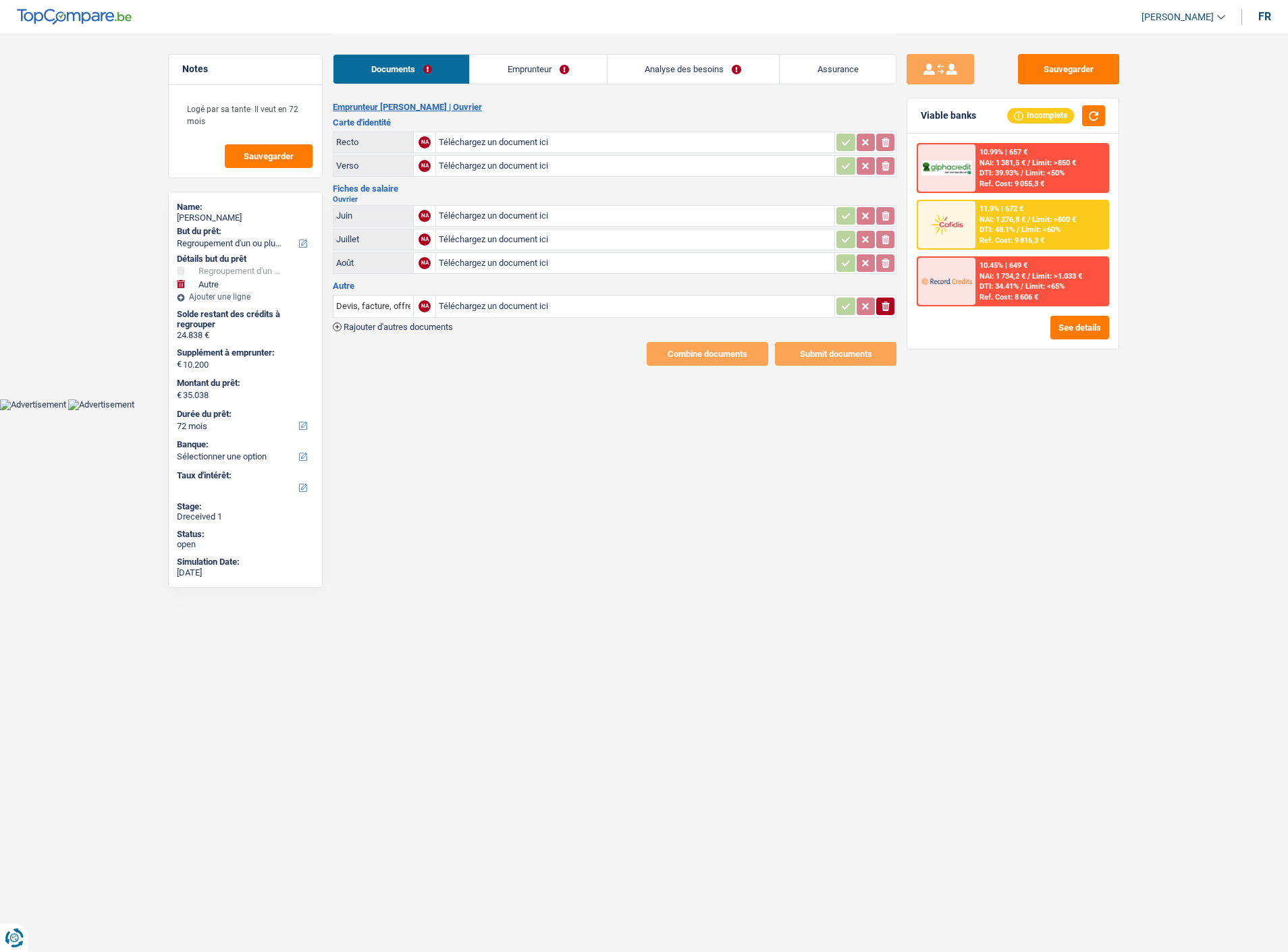
select select "refinancing"
select select "other"
select select "72"
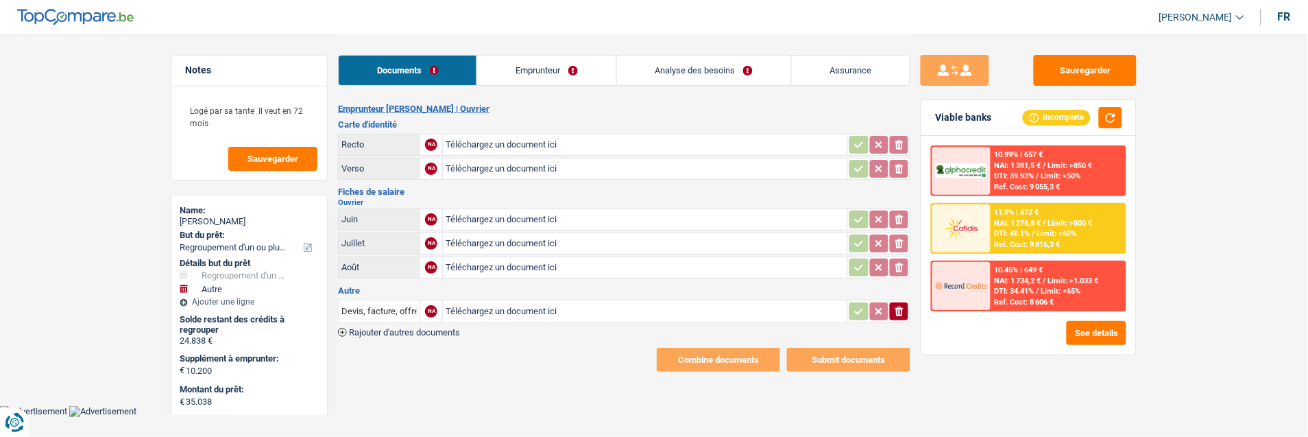
type input "C:\fakepath\IMG_0252 (2).JPG"
type input "C:\fakepath\IMG_0253.JPG"
type input "C:\fakepath\1AD2805_20250626_Fiche%20de%20paie_0000834.pdf"
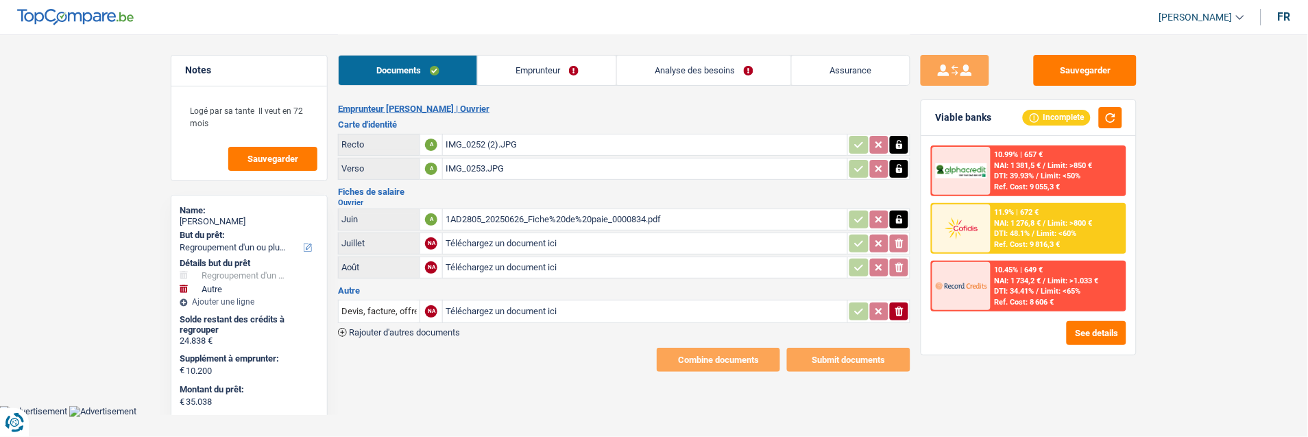
type input "C:\fakepath\1AD2805_20250729_Fiche%20de%20paie_0000834.pdf"
type input "C:\fakepath\1AD2805_20250827_Fiche%20de%20paie_0000834.pdf"
click at [895, 304] on icon "ionicons-v5-e" at bounding box center [899, 311] width 11 height 14
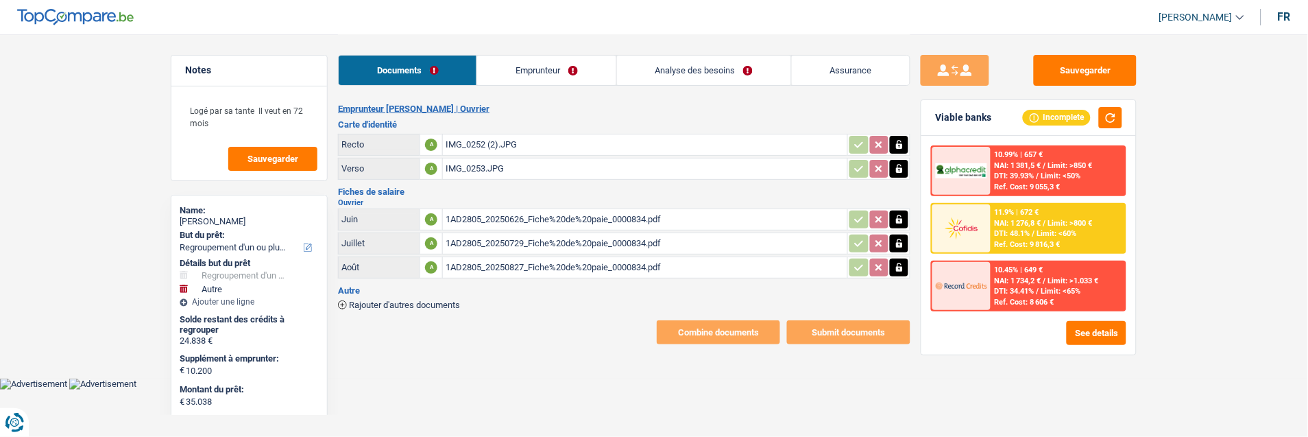
click at [563, 76] on link "Emprunteur" at bounding box center [546, 70] width 138 height 29
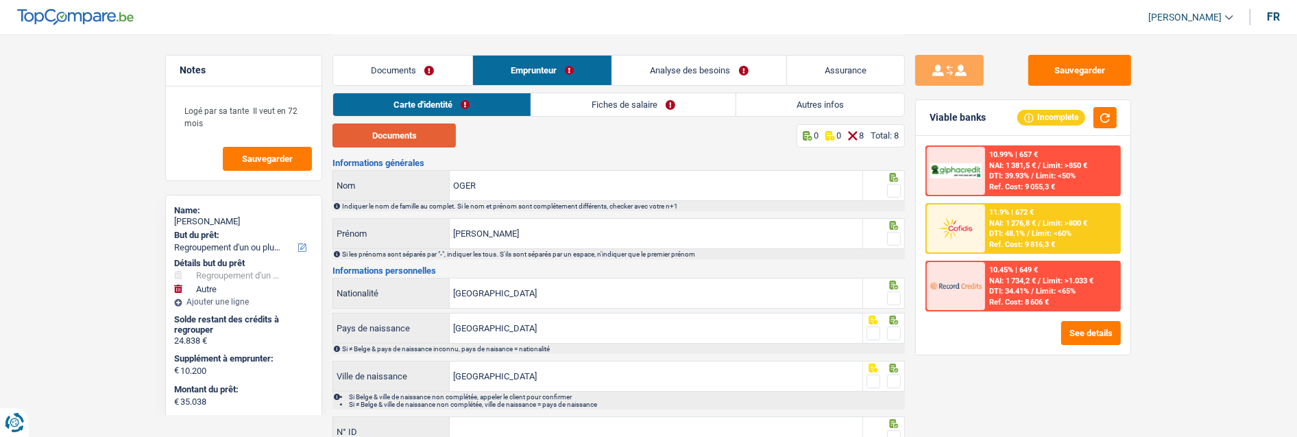
click at [406, 144] on button "Documents" at bounding box center [393, 135] width 123 height 24
drag, startPoint x: 894, startPoint y: 185, endPoint x: 893, endPoint y: 193, distance: 7.7
click at [894, 186] on span at bounding box center [894, 191] width 14 height 14
click at [0, 0] on input "radio" at bounding box center [0, 0] width 0 height 0
click at [896, 237] on span at bounding box center [894, 239] width 14 height 14
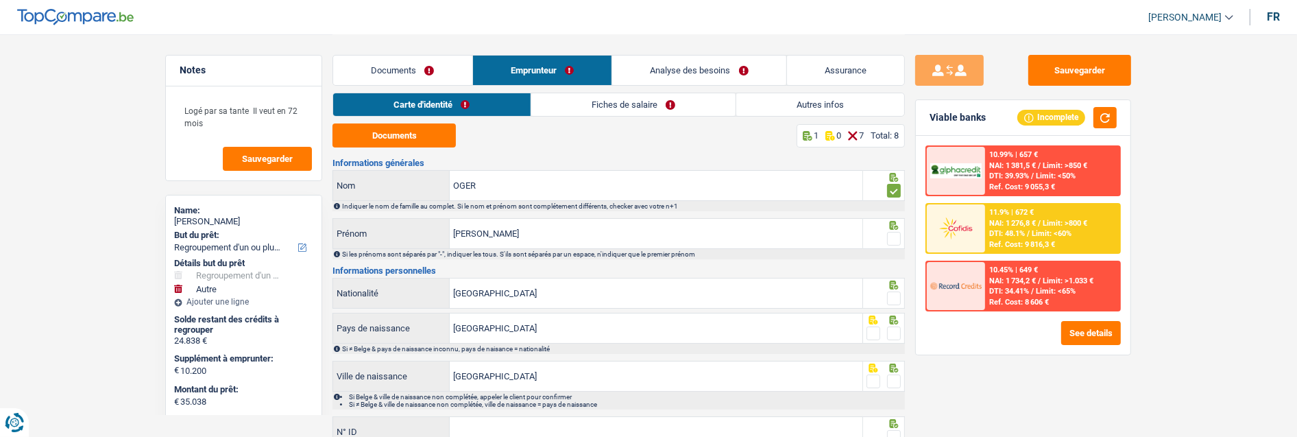
click at [0, 0] on input "radio" at bounding box center [0, 0] width 0 height 0
drag, startPoint x: 889, startPoint y: 295, endPoint x: 896, endPoint y: 288, distance: 9.7
click at [890, 291] on span at bounding box center [894, 298] width 14 height 14
click at [0, 0] on input "radio" at bounding box center [0, 0] width 0 height 0
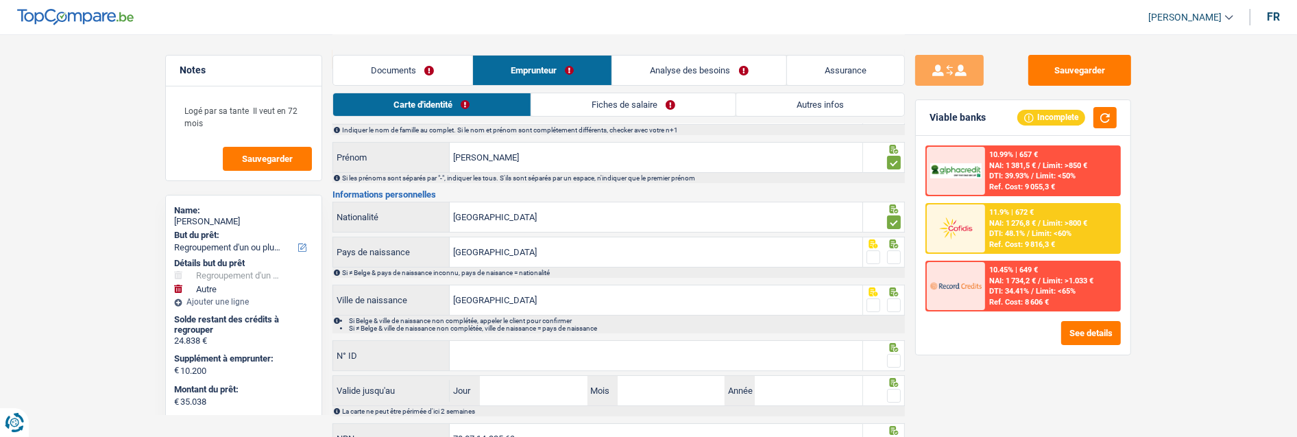
click at [894, 251] on span at bounding box center [894, 257] width 14 height 14
click at [0, 0] on input "radio" at bounding box center [0, 0] width 0 height 0
click at [899, 298] on span at bounding box center [894, 305] width 14 height 14
click at [0, 0] on input "radio" at bounding box center [0, 0] width 0 height 0
click at [655, 352] on input "N° ID" at bounding box center [656, 355] width 413 height 29
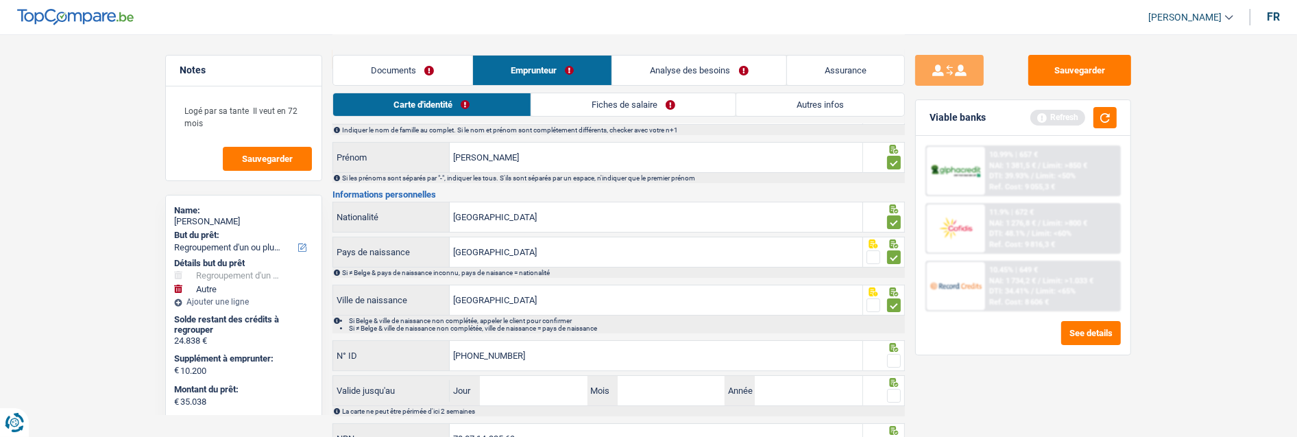
type input "[PHONE_NUMBER]"
click at [896, 357] on span at bounding box center [894, 361] width 14 height 14
click at [0, 0] on input "radio" at bounding box center [0, 0] width 0 height 0
click at [530, 392] on input "Jour" at bounding box center [533, 390] width 107 height 29
type input "06"
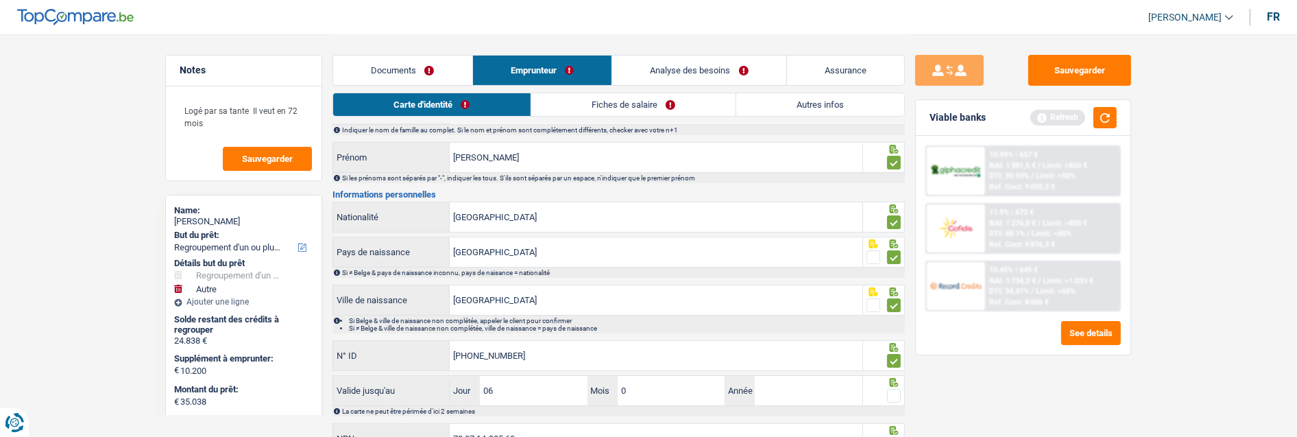
type input "02"
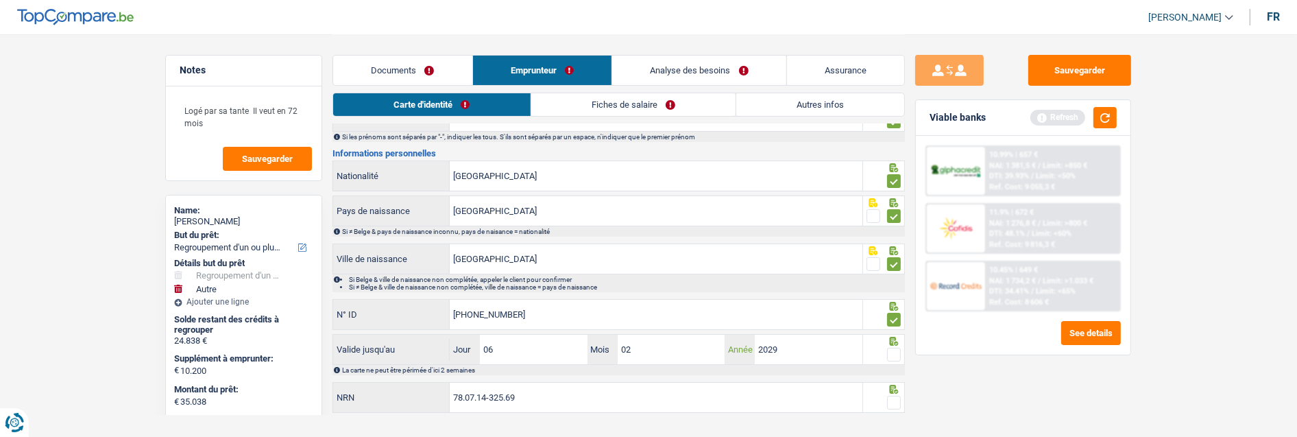
scroll to position [140, 0]
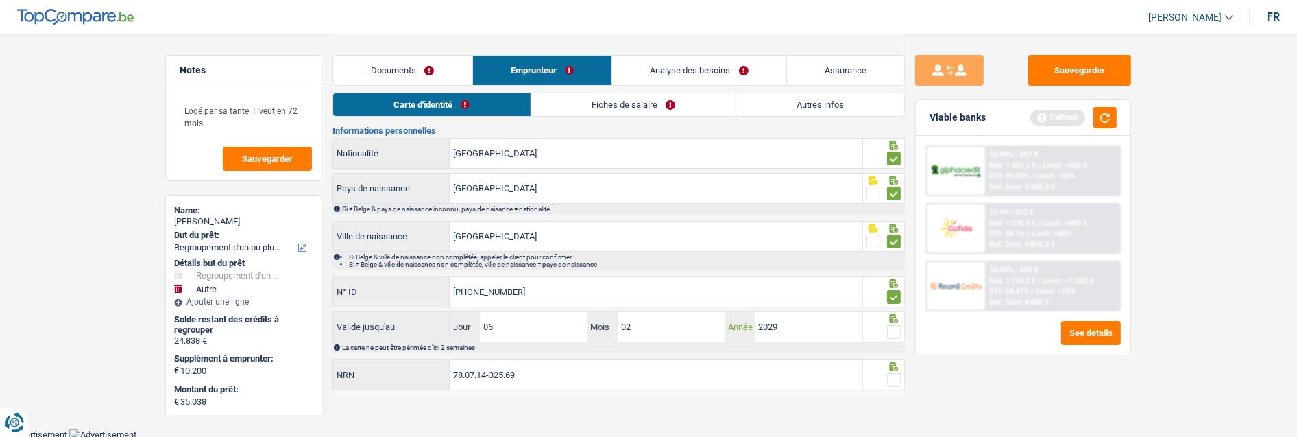
type input "2029"
click at [899, 330] on span at bounding box center [894, 332] width 14 height 14
click at [0, 0] on input "radio" at bounding box center [0, 0] width 0 height 0
click at [895, 375] on span at bounding box center [894, 380] width 14 height 14
click at [0, 0] on input "radio" at bounding box center [0, 0] width 0 height 0
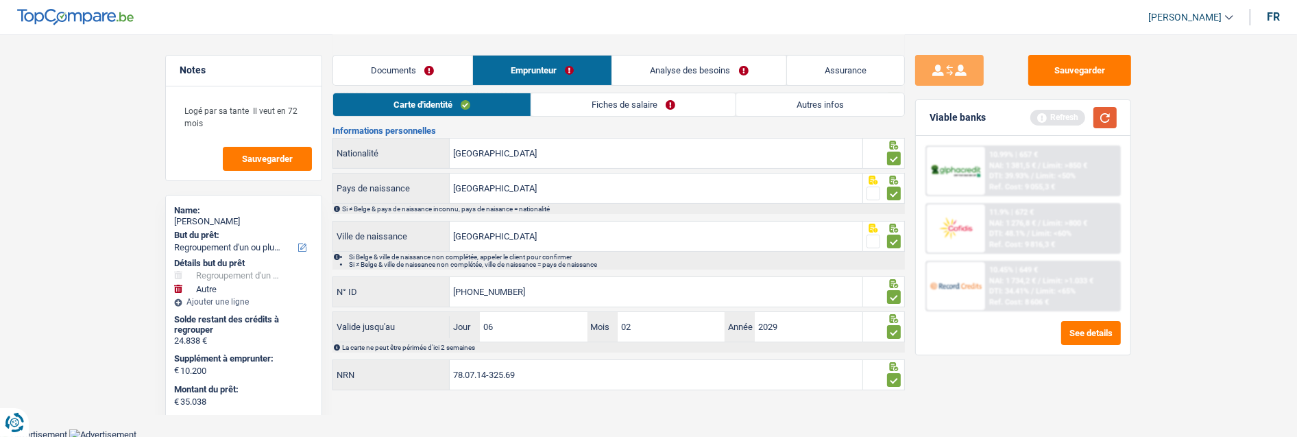
click at [1108, 119] on button "button" at bounding box center [1104, 117] width 23 height 21
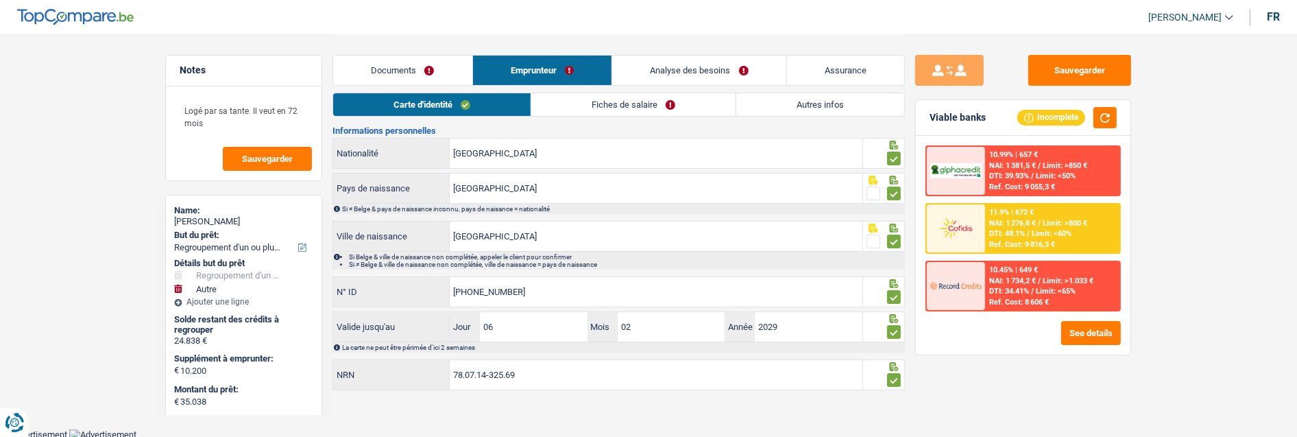
click at [665, 110] on link "Fiches de salaire" at bounding box center [633, 104] width 204 height 23
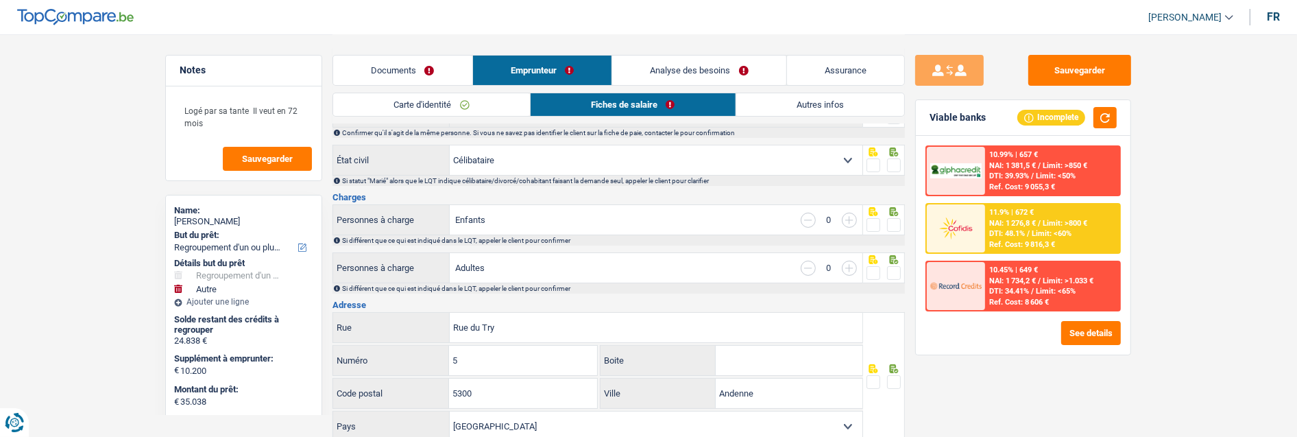
scroll to position [0, 0]
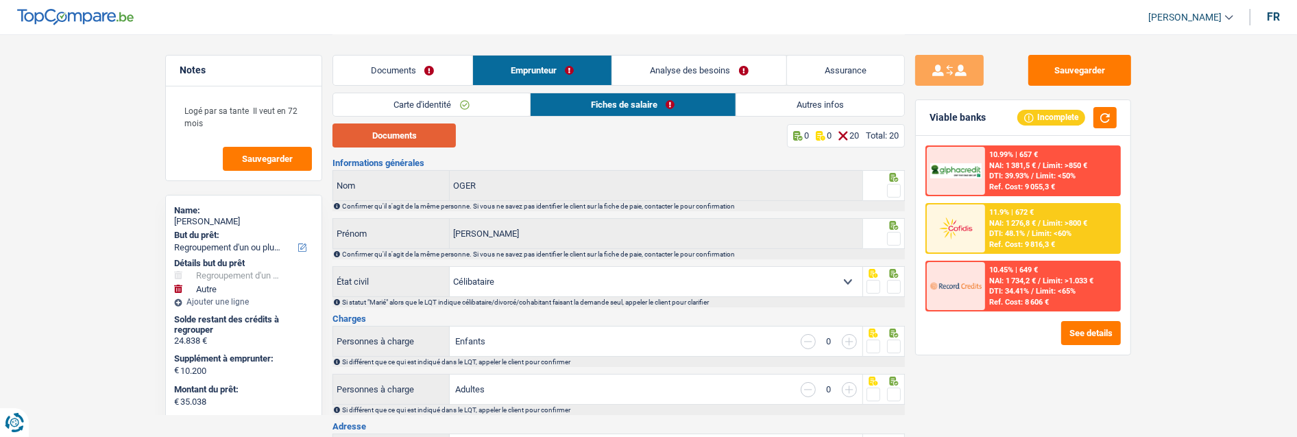
click at [407, 138] on button "Documents" at bounding box center [393, 135] width 123 height 24
click at [892, 192] on span at bounding box center [894, 191] width 14 height 14
click at [0, 0] on input "radio" at bounding box center [0, 0] width 0 height 0
click at [890, 241] on span at bounding box center [894, 239] width 14 height 14
click at [0, 0] on input "radio" at bounding box center [0, 0] width 0 height 0
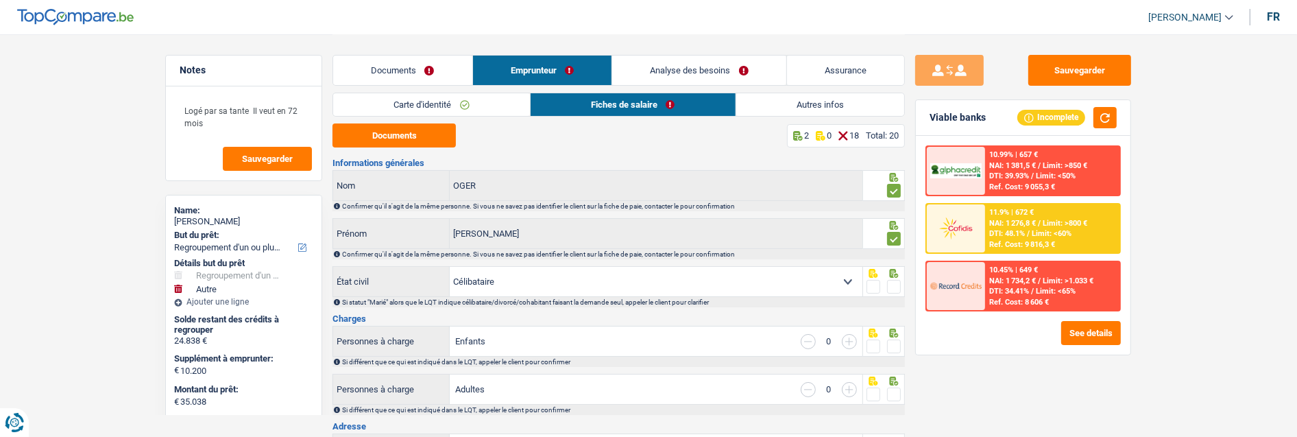
click at [899, 282] on span at bounding box center [894, 287] width 14 height 14
click at [0, 0] on input "radio" at bounding box center [0, 0] width 0 height 0
click at [894, 343] on span at bounding box center [894, 346] width 14 height 14
click at [0, 0] on input "radio" at bounding box center [0, 0] width 0 height 0
click at [888, 392] on span at bounding box center [894, 394] width 14 height 14
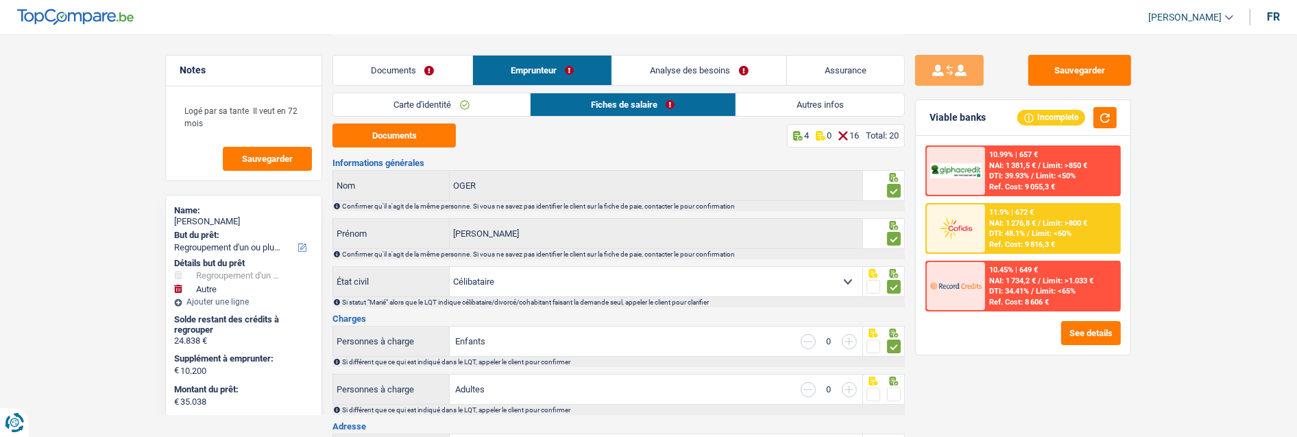
click at [0, 0] on input "radio" at bounding box center [0, 0] width 0 height 0
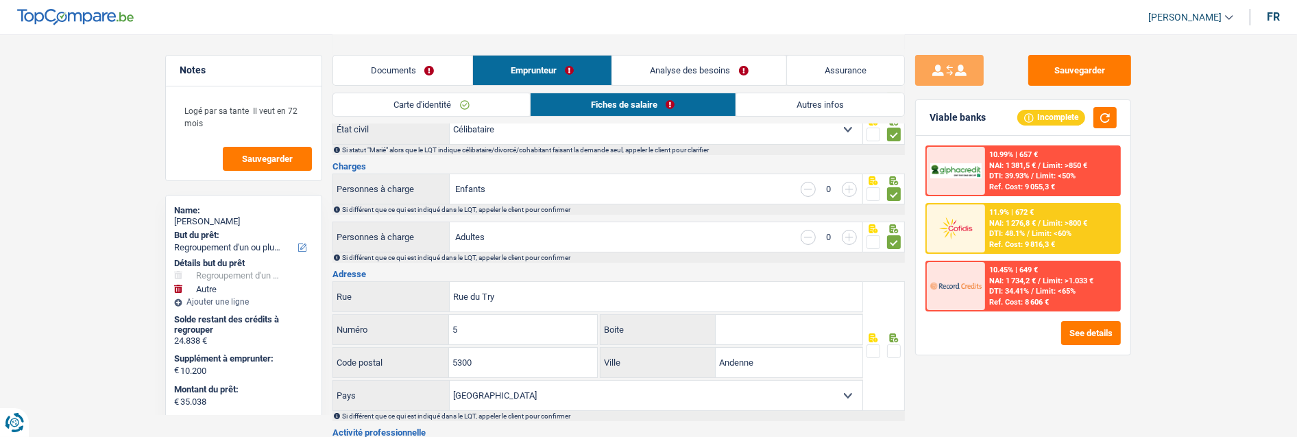
scroll to position [228, 0]
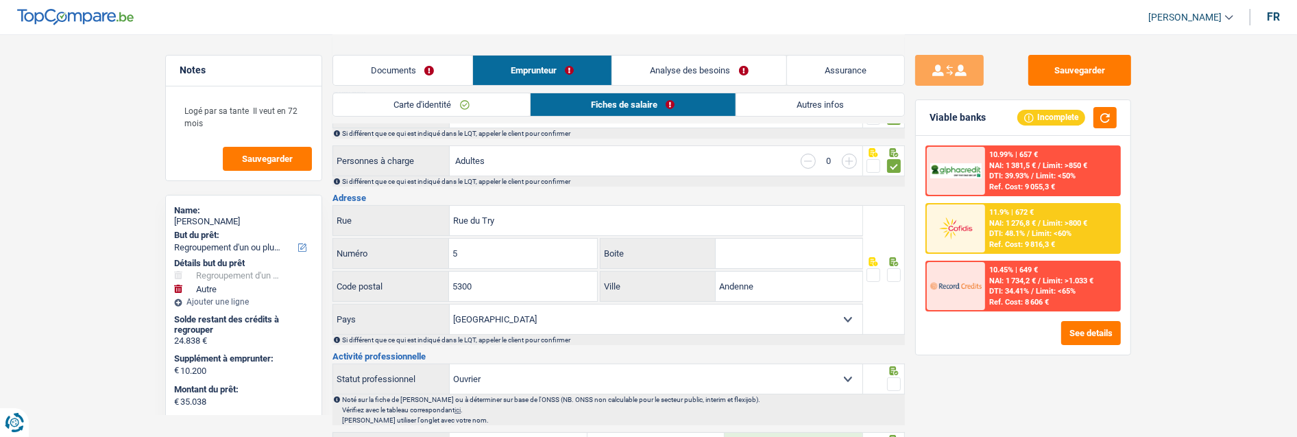
click at [898, 271] on span at bounding box center [894, 275] width 14 height 14
click at [0, 0] on input "radio" at bounding box center [0, 0] width 0 height 0
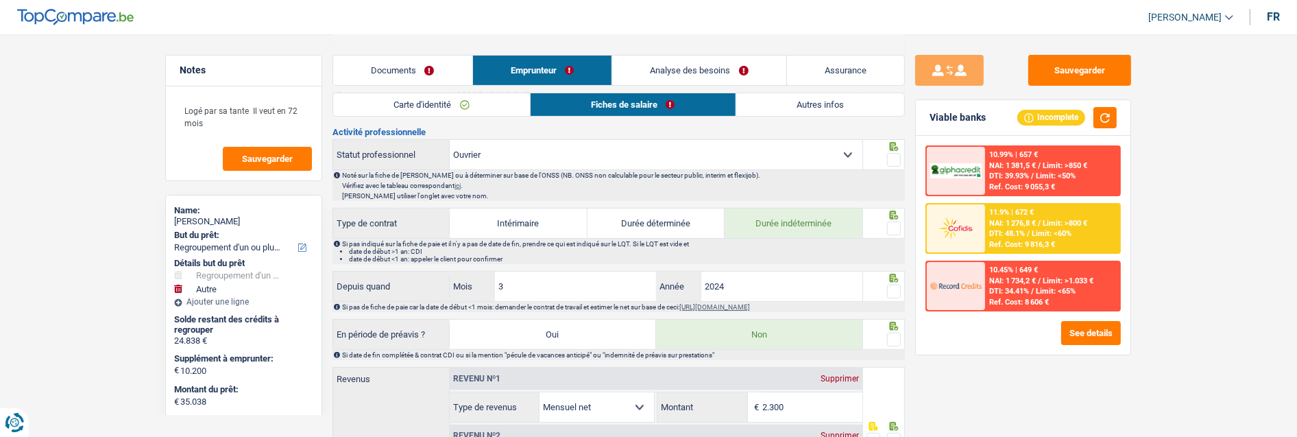
scroll to position [456, 0]
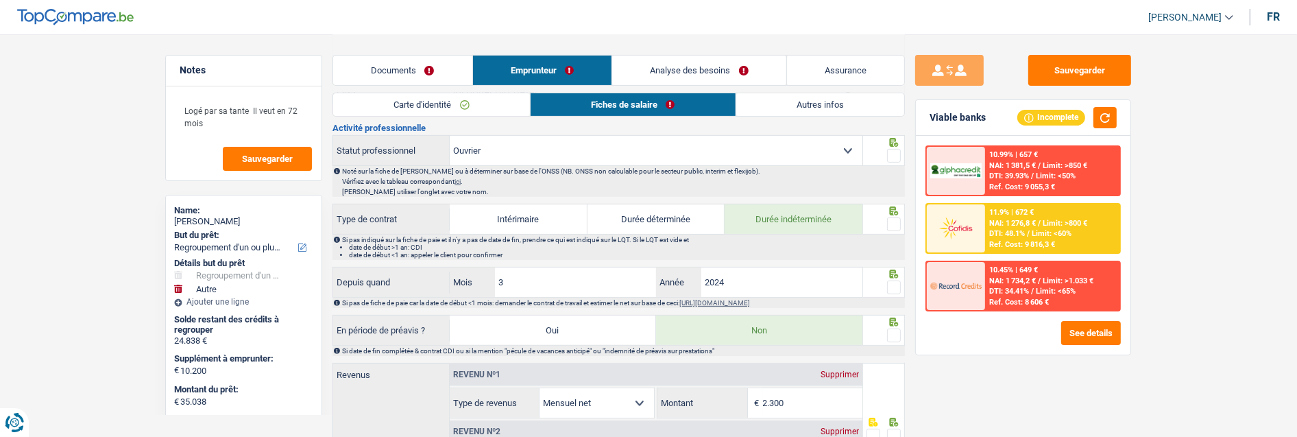
click at [891, 149] on span at bounding box center [894, 156] width 14 height 14
click at [0, 0] on input "radio" at bounding box center [0, 0] width 0 height 0
click at [892, 219] on span at bounding box center [894, 224] width 14 height 14
click at [0, 0] on input "radio" at bounding box center [0, 0] width 0 height 0
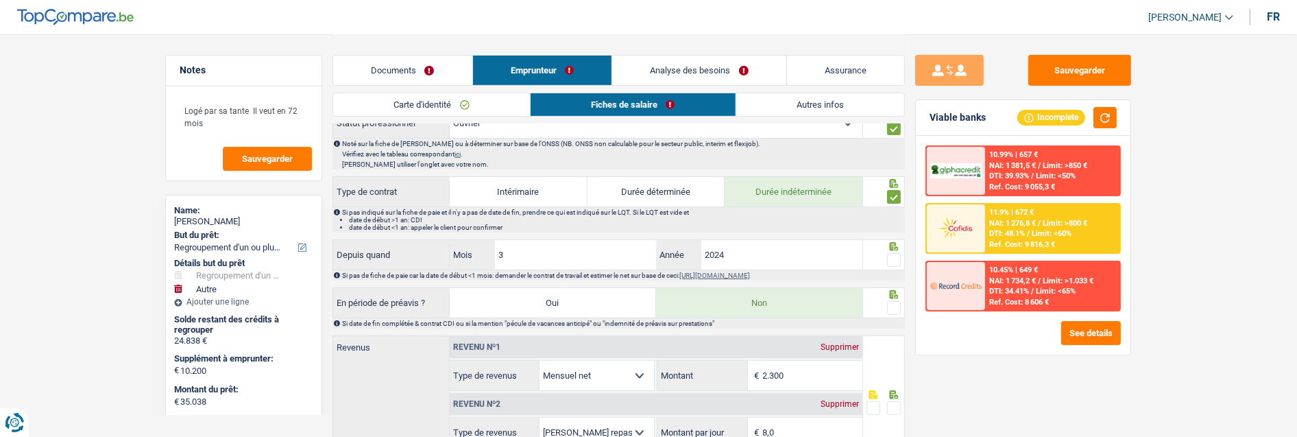
scroll to position [533, 0]
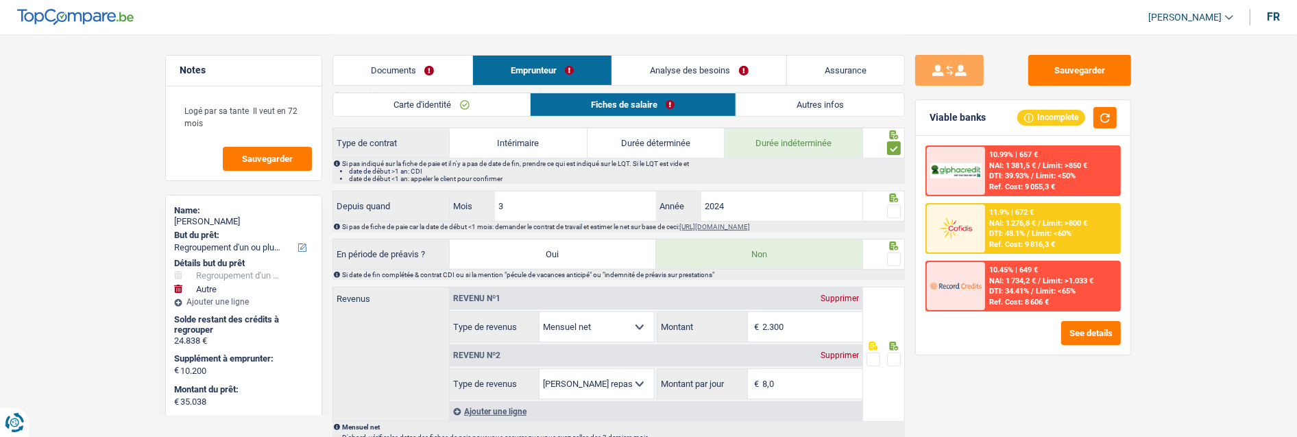
drag, startPoint x: 894, startPoint y: 206, endPoint x: 891, endPoint y: 220, distance: 14.1
click at [894, 206] on span at bounding box center [894, 211] width 14 height 14
click at [0, 0] on input "radio" at bounding box center [0, 0] width 0 height 0
click at [896, 258] on span at bounding box center [894, 259] width 14 height 14
click at [0, 0] on input "radio" at bounding box center [0, 0] width 0 height 0
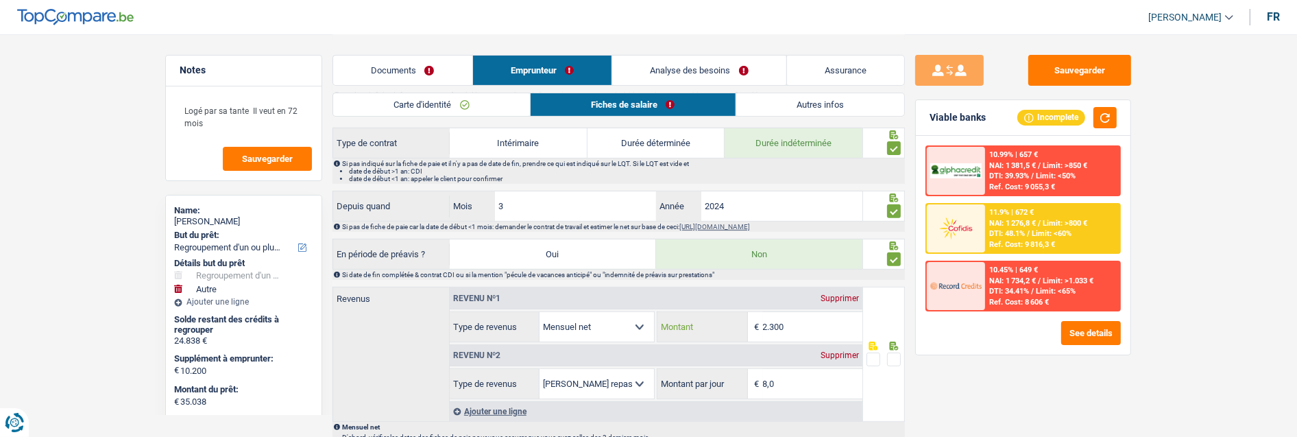
drag, startPoint x: 827, startPoint y: 317, endPoint x: 772, endPoint y: 323, distance: 55.2
click at [772, 323] on input "2.300" at bounding box center [812, 326] width 99 height 29
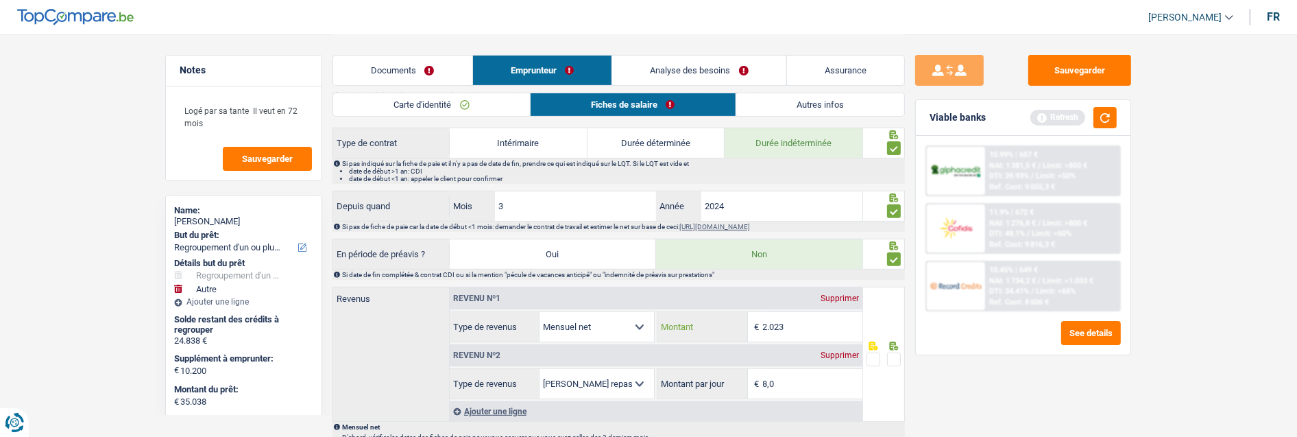
type input "2.023"
click at [894, 364] on span at bounding box center [894, 359] width 14 height 14
click at [0, 0] on input "radio" at bounding box center [0, 0] width 0 height 0
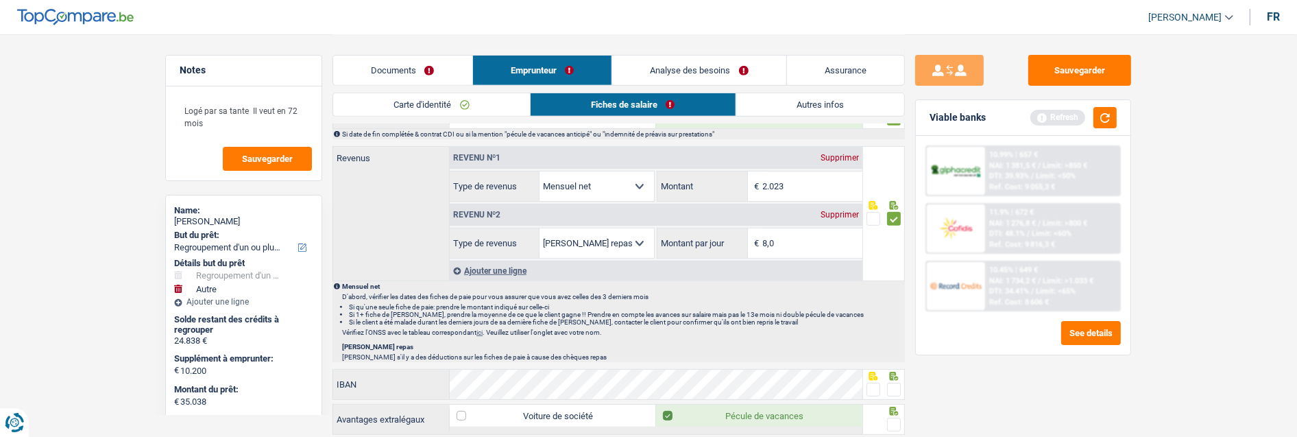
scroll to position [685, 0]
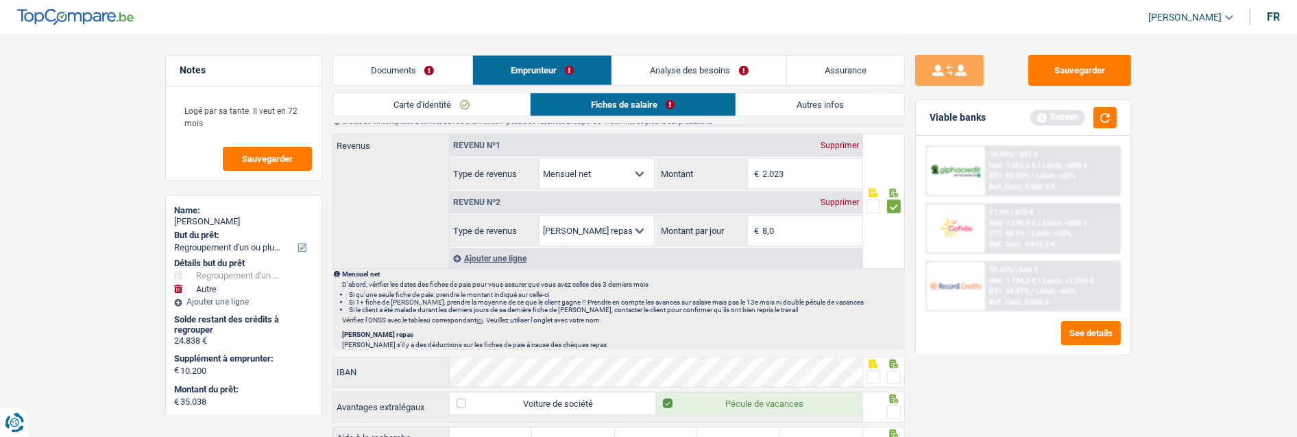
click at [890, 377] on span at bounding box center [894, 377] width 14 height 14
click at [0, 0] on input "radio" at bounding box center [0, 0] width 0 height 0
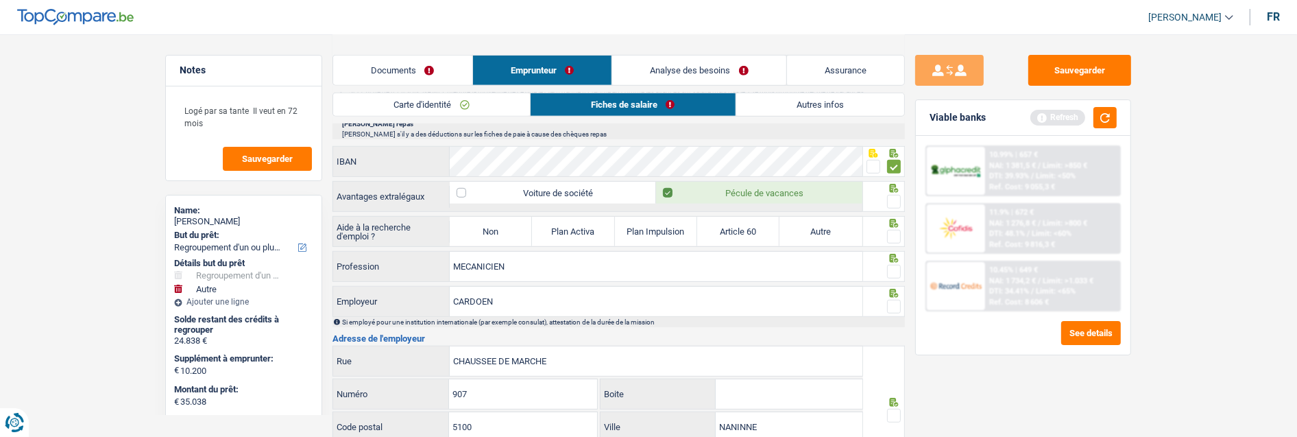
scroll to position [914, 0]
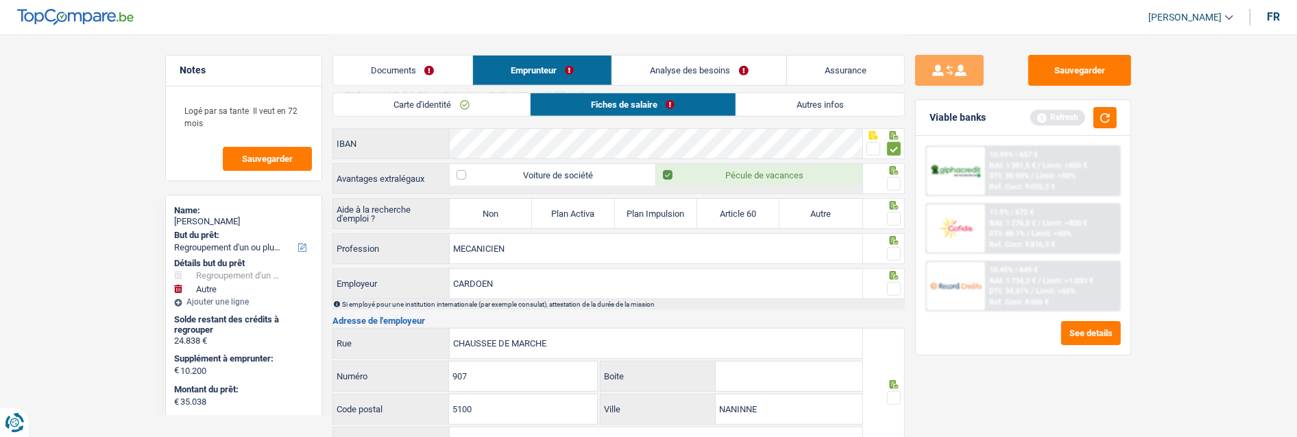
click at [889, 177] on span at bounding box center [894, 184] width 14 height 14
click at [0, 0] on input "radio" at bounding box center [0, 0] width 0 height 0
click at [490, 221] on label "Non" at bounding box center [491, 213] width 82 height 29
click at [490, 221] on input "Non" at bounding box center [491, 213] width 82 height 29
radio input "true"
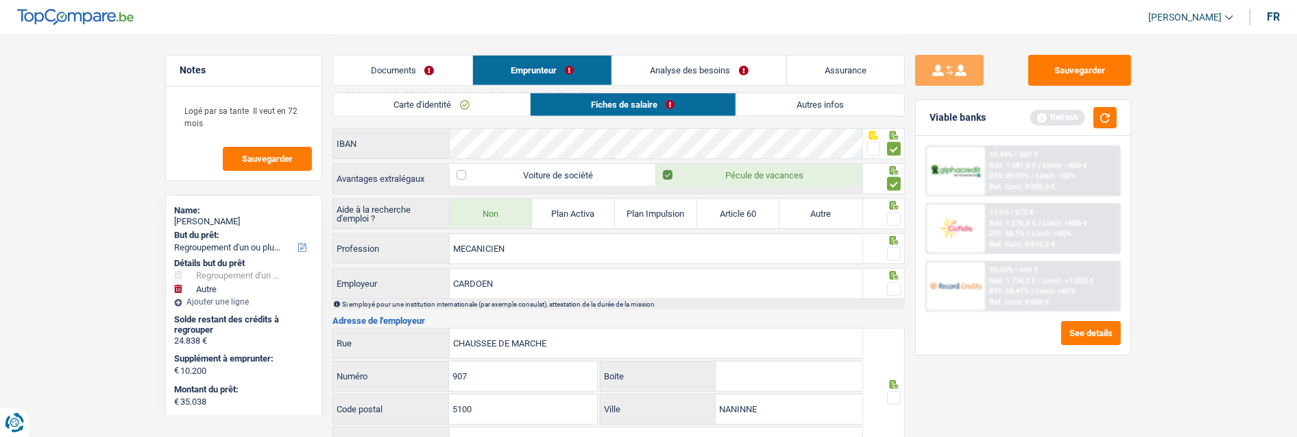
click at [891, 219] on span at bounding box center [894, 219] width 14 height 14
click at [0, 0] on input "radio" at bounding box center [0, 0] width 0 height 0
click at [894, 249] on span at bounding box center [894, 254] width 14 height 14
click at [0, 0] on input "radio" at bounding box center [0, 0] width 0 height 0
drag, startPoint x: 550, startPoint y: 284, endPoint x: 279, endPoint y: 274, distance: 271.6
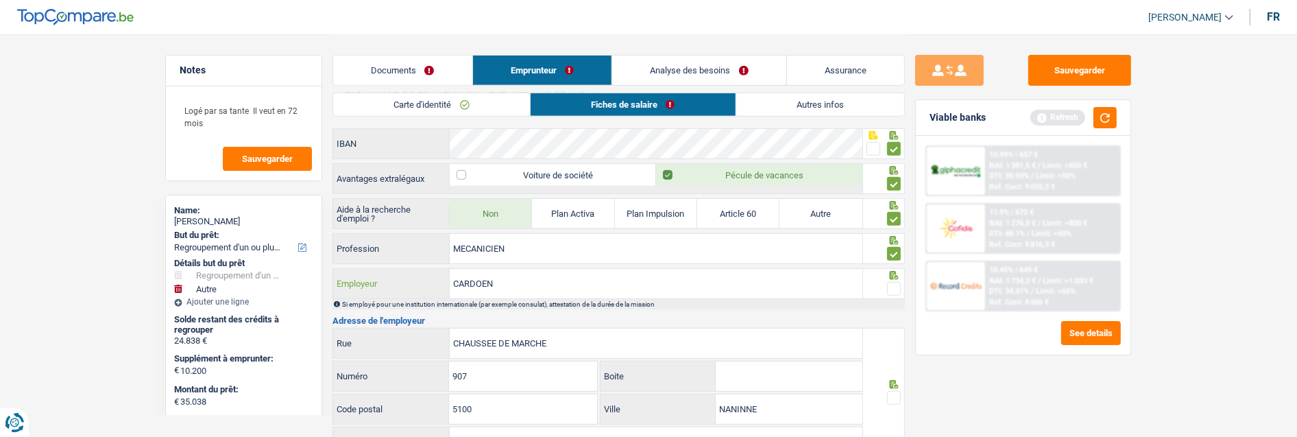
type input "DATOS"
click at [895, 285] on span at bounding box center [894, 289] width 14 height 14
click at [0, 0] on input "radio" at bounding box center [0, 0] width 0 height 0
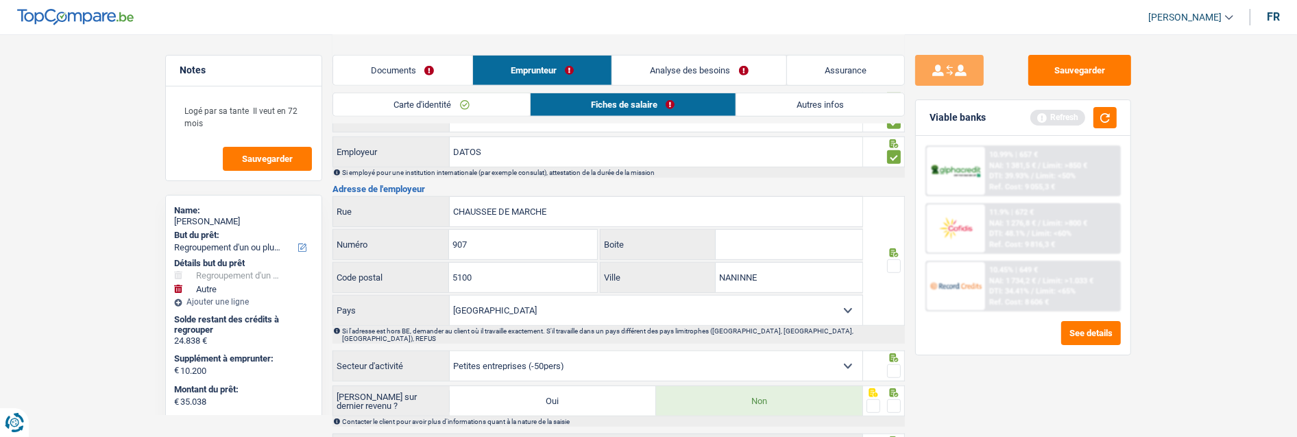
scroll to position [1066, 0]
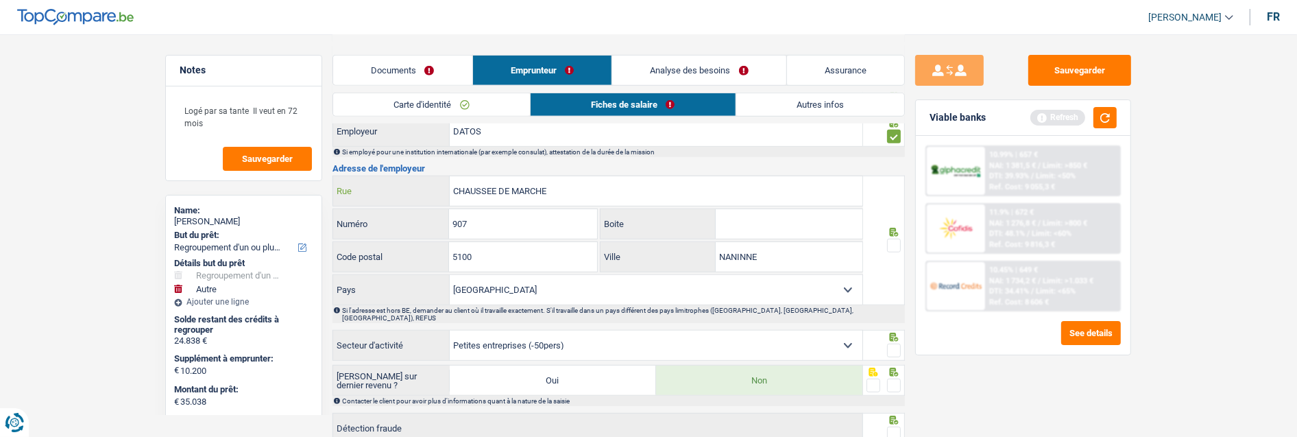
drag, startPoint x: 599, startPoint y: 191, endPoint x: 319, endPoint y: 186, distance: 279.6
type input "BOOMSESTEENWEG"
drag, startPoint x: 490, startPoint y: 227, endPoint x: 421, endPoint y: 218, distance: 69.1
click at [421, 218] on div "907 Numéro" at bounding box center [465, 223] width 264 height 29
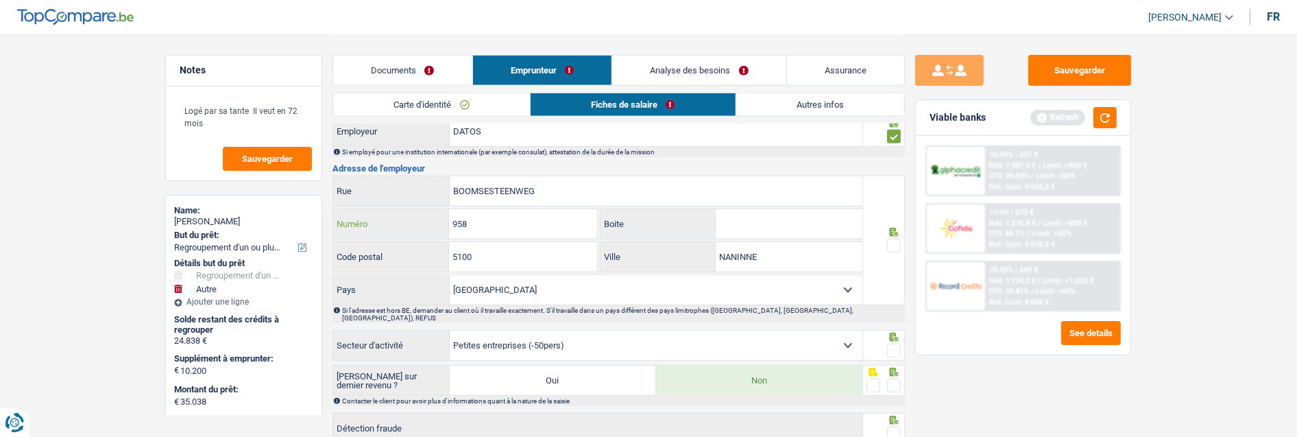
type input "958"
drag, startPoint x: 532, startPoint y: 258, endPoint x: 382, endPoint y: 271, distance: 150.6
click at [384, 271] on div "5100 Code postal" at bounding box center [464, 256] width 265 height 31
type input "2610"
drag, startPoint x: 772, startPoint y: 259, endPoint x: 672, endPoint y: 256, distance: 100.8
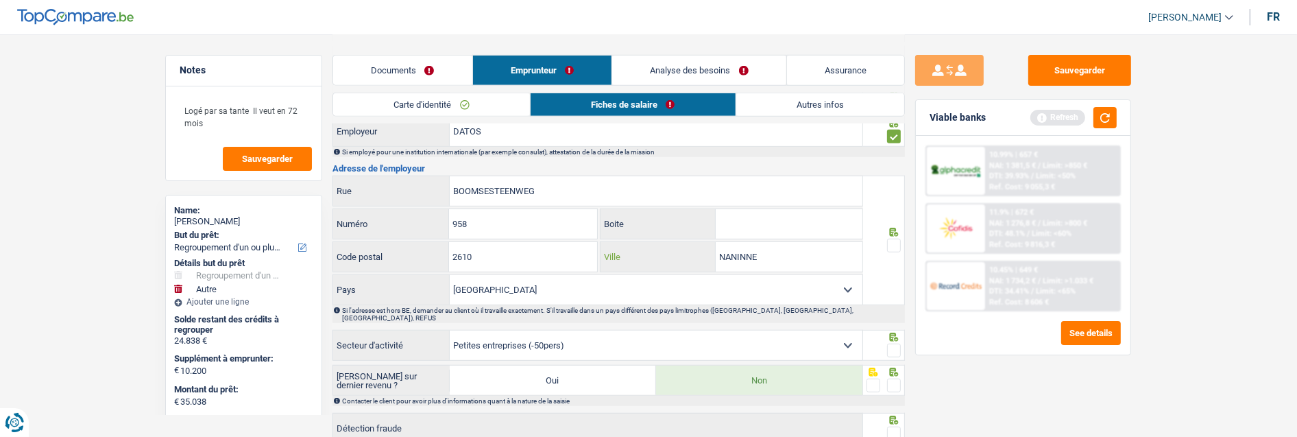
click at [672, 256] on div "NANINNE Ville" at bounding box center [731, 256] width 262 height 29
type input "w"
type input "Wilrijk"
click at [891, 240] on span at bounding box center [894, 245] width 14 height 14
click at [0, 0] on input "radio" at bounding box center [0, 0] width 0 height 0
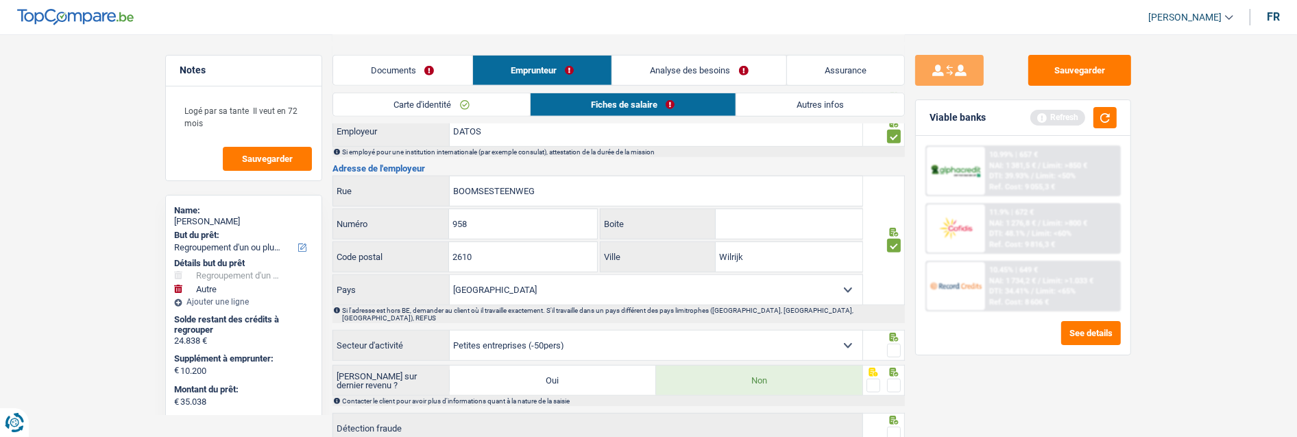
click at [896, 345] on span at bounding box center [894, 350] width 14 height 14
click at [0, 0] on input "radio" at bounding box center [0, 0] width 0 height 0
click at [898, 378] on span at bounding box center [894, 385] width 14 height 14
click at [0, 0] on input "radio" at bounding box center [0, 0] width 0 height 0
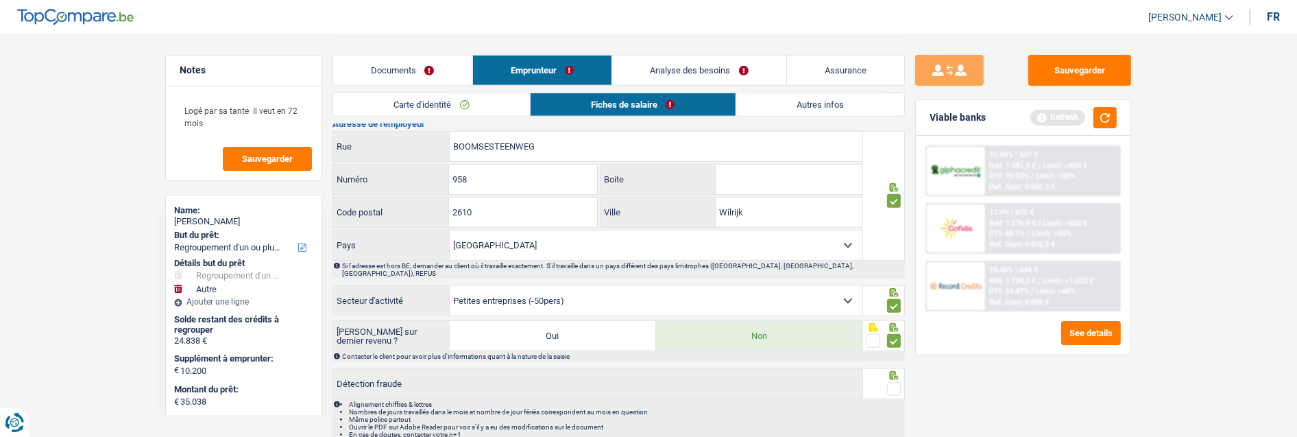
scroll to position [1157, 0]
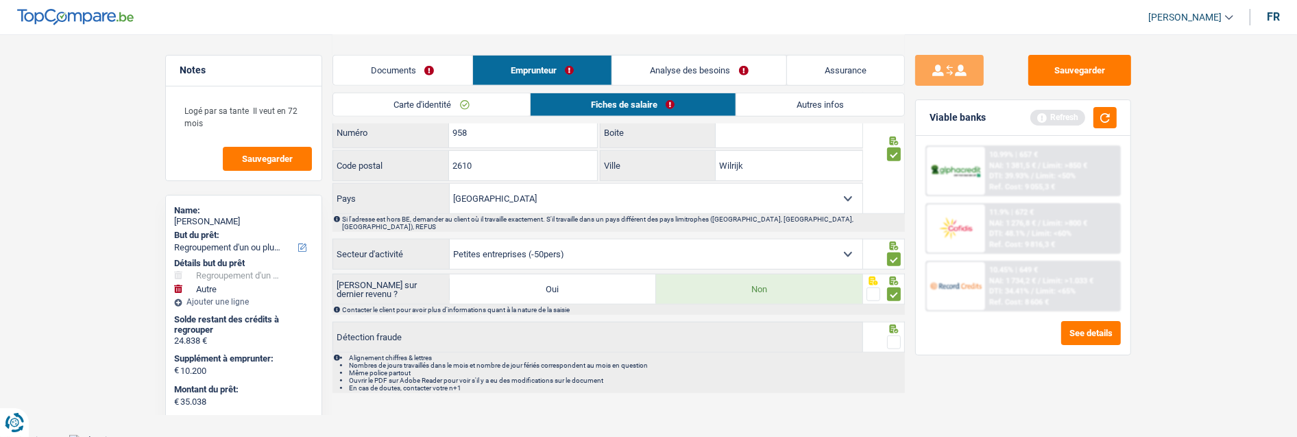
click at [901, 338] on div at bounding box center [884, 336] width 42 height 31
click at [894, 335] on span at bounding box center [894, 342] width 14 height 14
click at [0, 0] on input "radio" at bounding box center [0, 0] width 0 height 0
click at [846, 99] on link "Autres infos" at bounding box center [820, 104] width 168 height 23
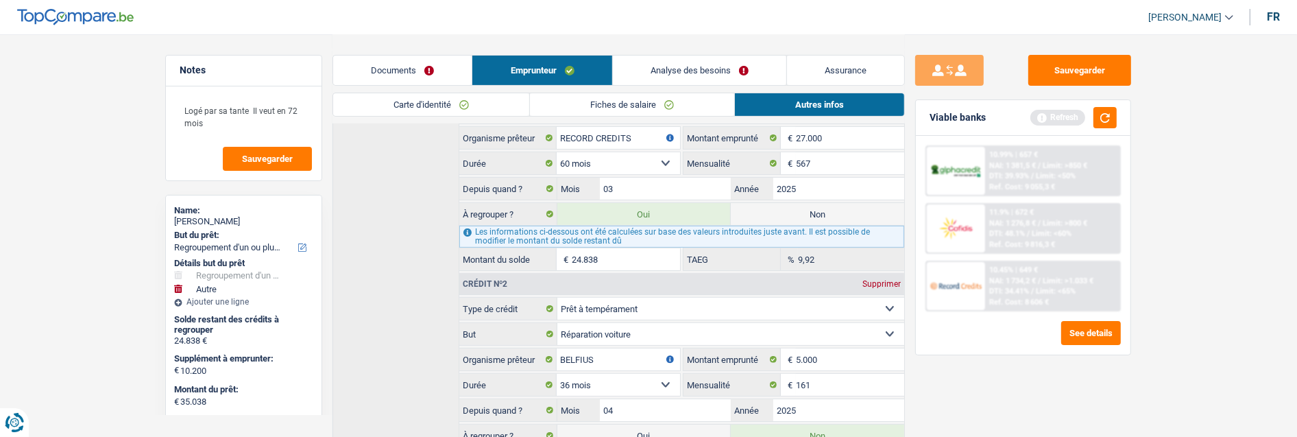
scroll to position [378, 0]
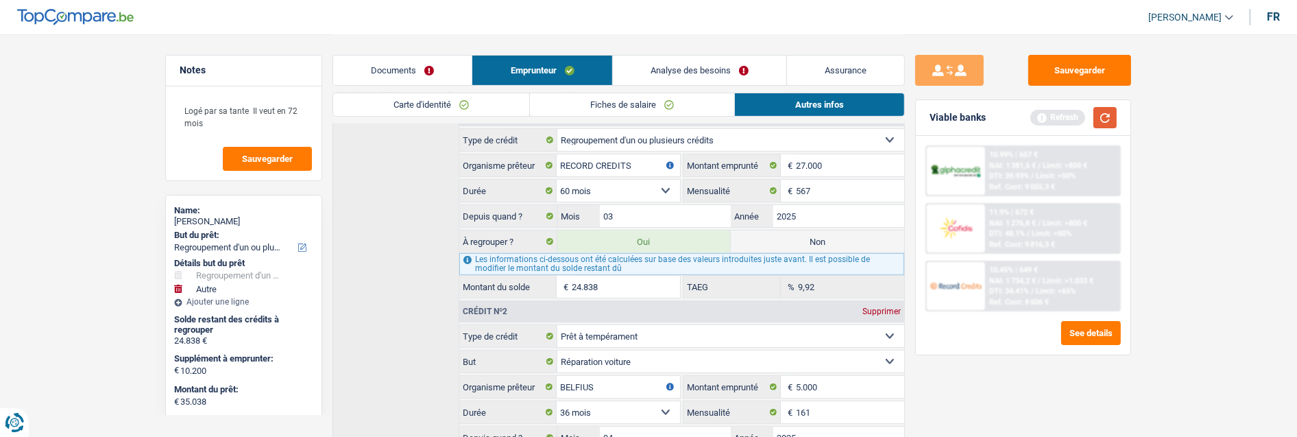
click at [1108, 117] on button "button" at bounding box center [1104, 117] width 23 height 21
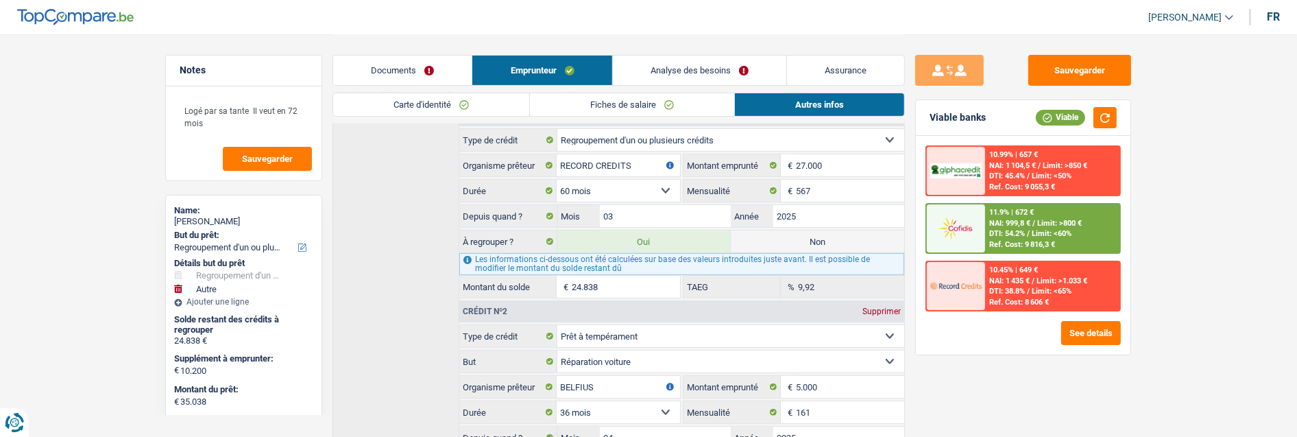
click at [1066, 225] on div "11.9% | 672 € NAI: 999,8 € / Limit: >800 € DTI: 54.2% / Limit: <60% Ref. Cost: …" at bounding box center [1052, 228] width 135 height 48
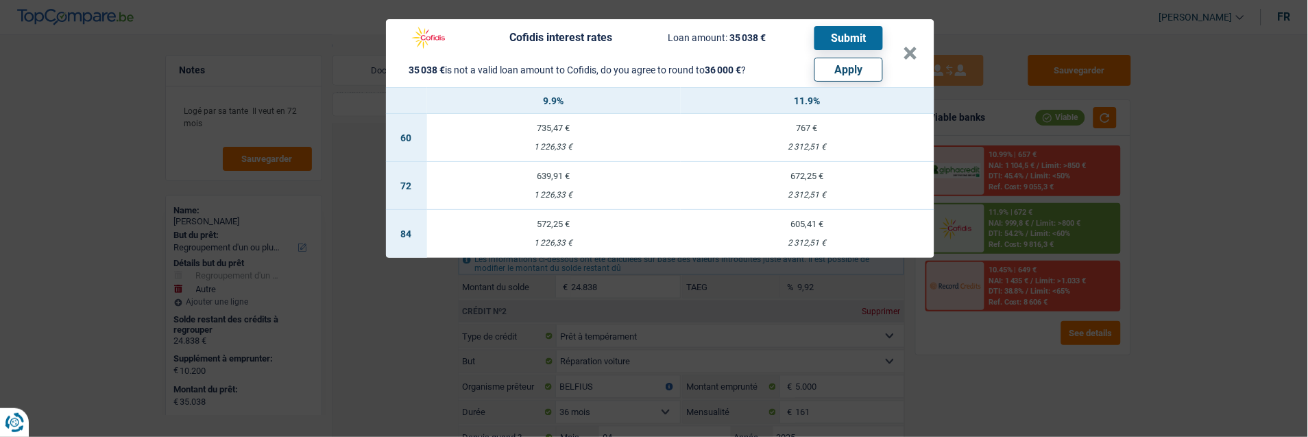
click at [868, 66] on button "Apply" at bounding box center [848, 70] width 69 height 24
type input "11.162"
type input "36.000"
select select "120"
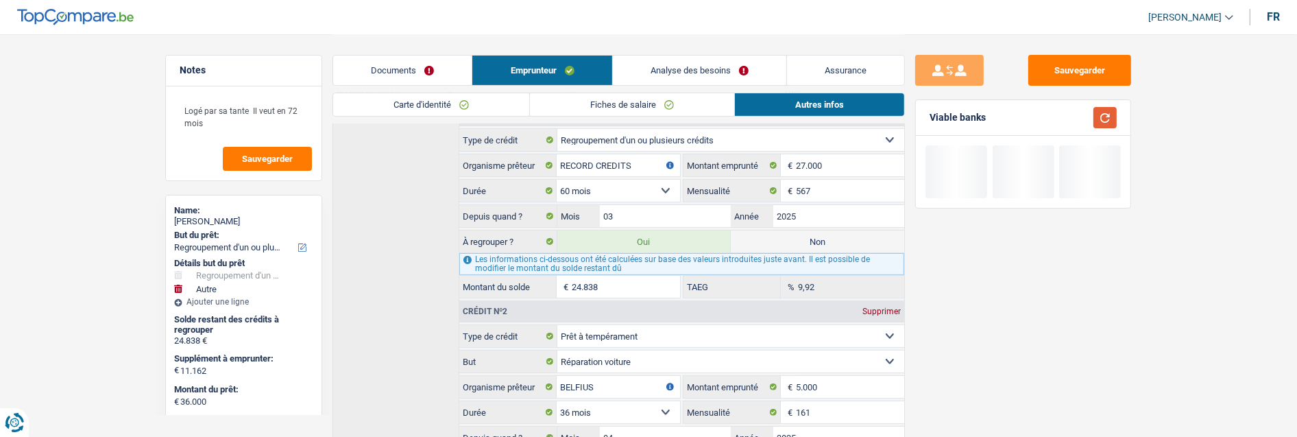
click at [1102, 115] on button "button" at bounding box center [1104, 117] width 23 height 21
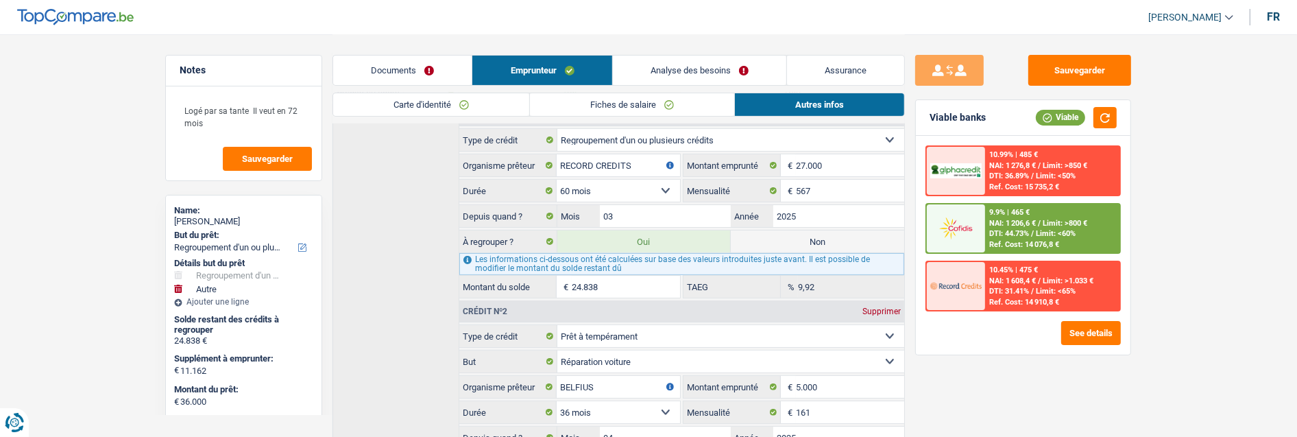
click at [742, 60] on link "Analyse des besoins" at bounding box center [699, 70] width 173 height 29
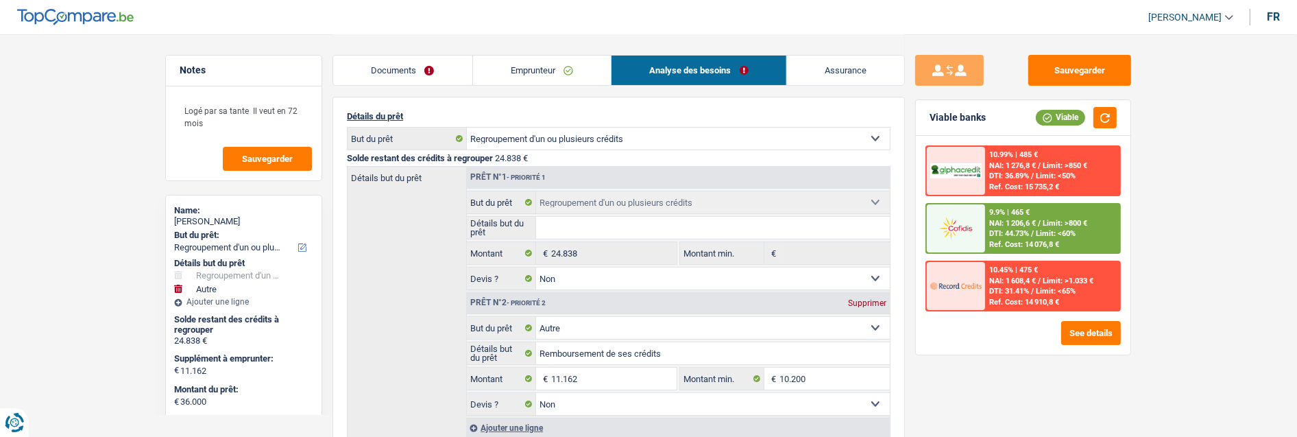
scroll to position [149, 0]
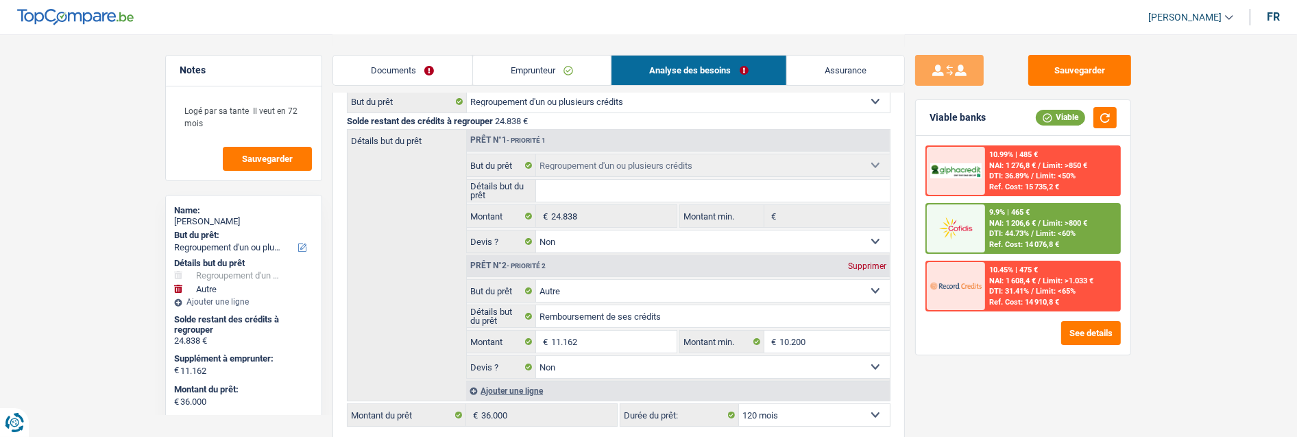
click at [1057, 227] on div "9.9% | 465 € NAI: 1 206,6 € / Limit: >800 € DTI: 44.73% / Limit: <60% Ref. Cost…" at bounding box center [1052, 228] width 135 height 48
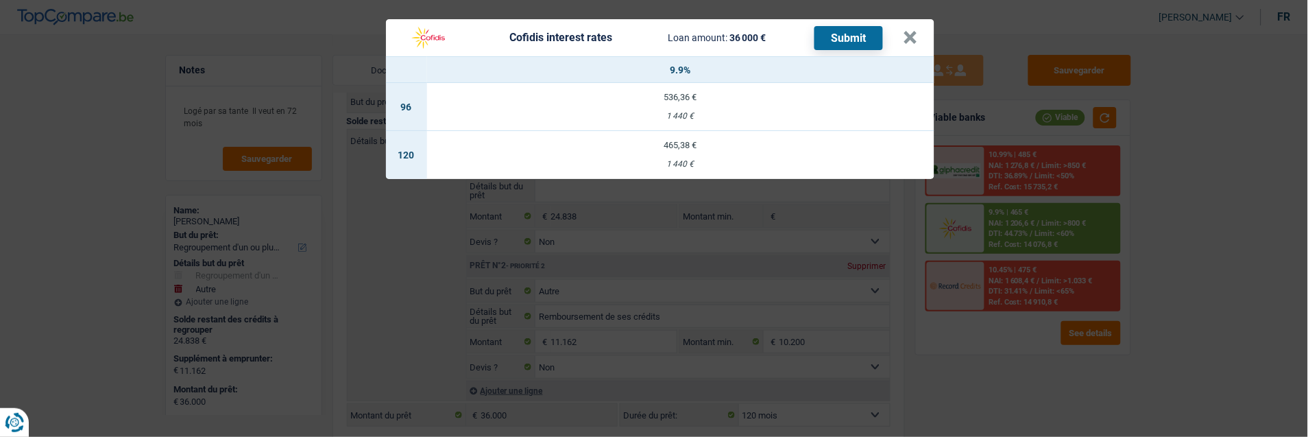
click at [711, 145] on td "465,38 € 1 440 €" at bounding box center [680, 155] width 507 height 48
select select "cofidis"
type input "9,90"
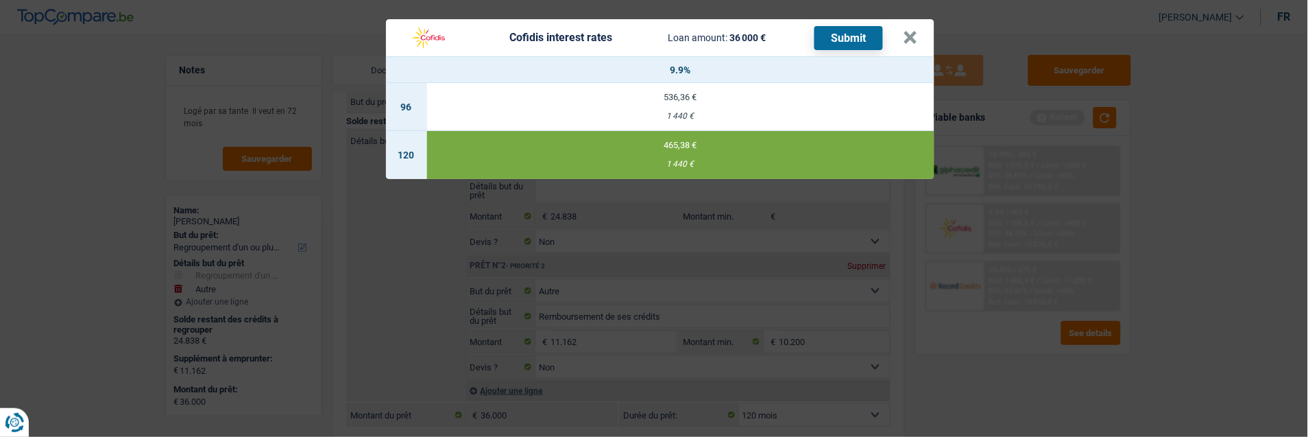
click at [868, 31] on button "Submit" at bounding box center [848, 38] width 69 height 24
click at [910, 31] on button "×" at bounding box center [910, 38] width 14 height 14
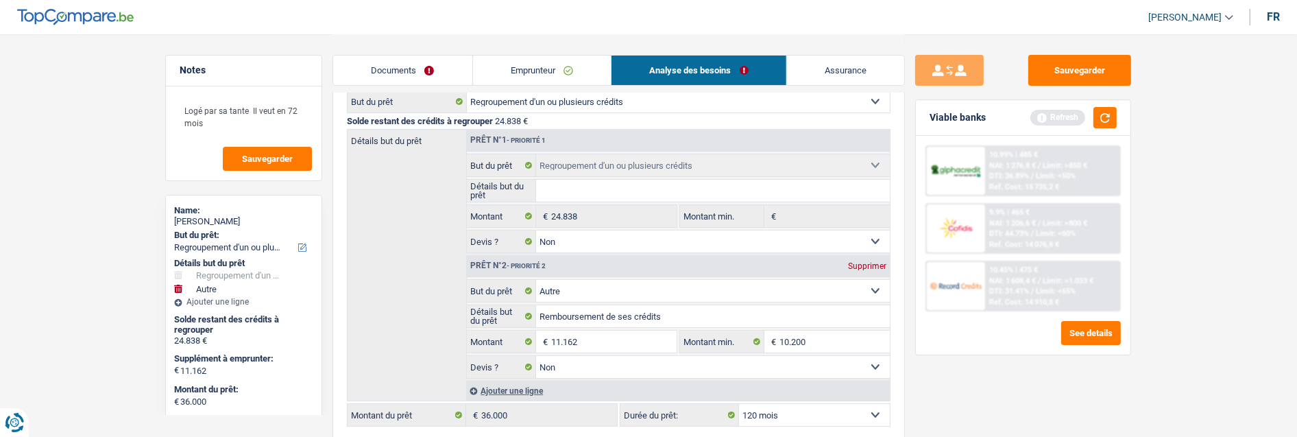
click at [358, 65] on link "Documents" at bounding box center [402, 70] width 139 height 29
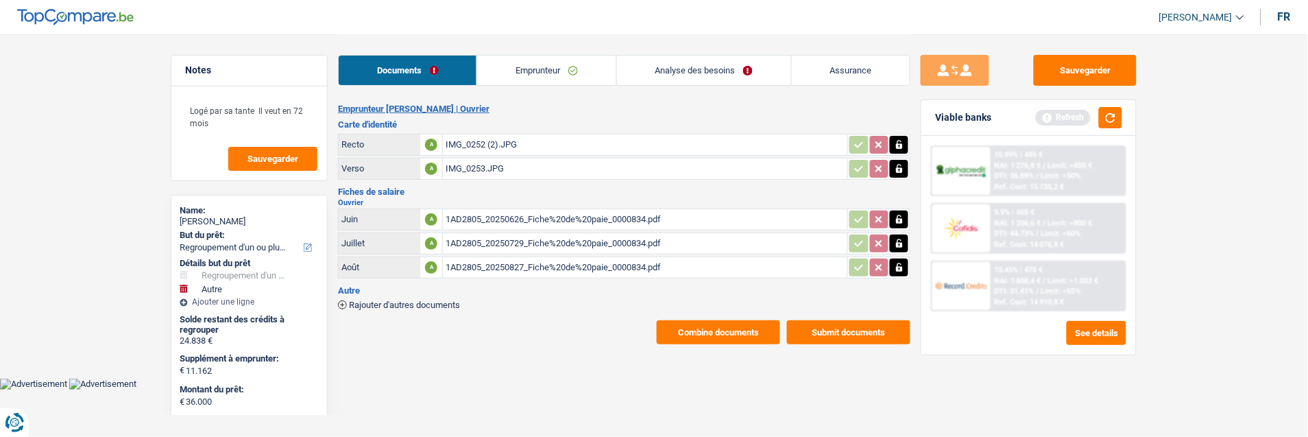
click at [866, 320] on button "Submit documents" at bounding box center [848, 332] width 123 height 24
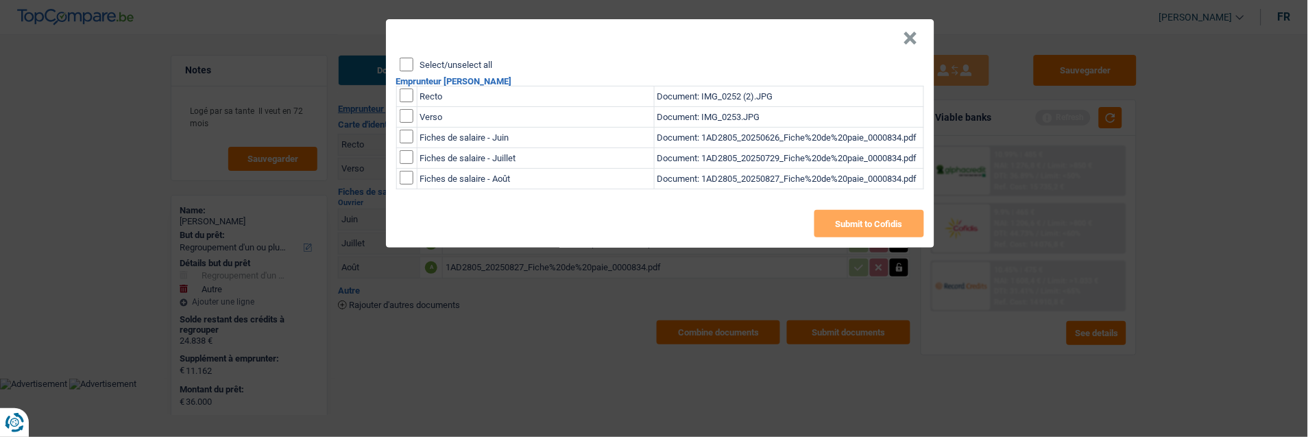
click at [412, 59] on input "Select/unselect all" at bounding box center [407, 65] width 14 height 14
checkbox input "true"
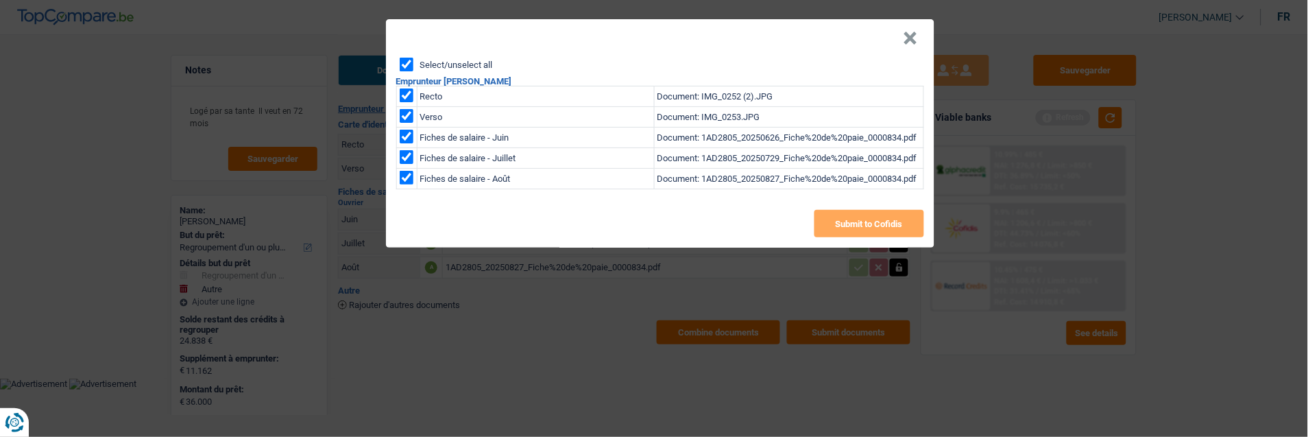
checkbox input "true"
click at [841, 215] on button "Submit to Cofidis" at bounding box center [869, 223] width 110 height 27
click at [917, 33] on button "×" at bounding box center [910, 39] width 14 height 14
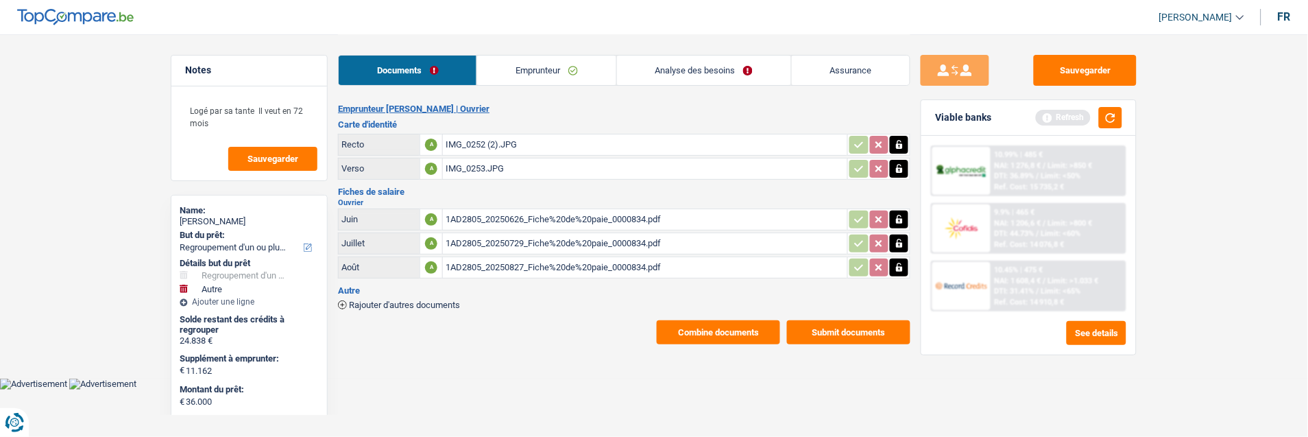
click at [709, 320] on button "Combine documents" at bounding box center [718, 332] width 123 height 24
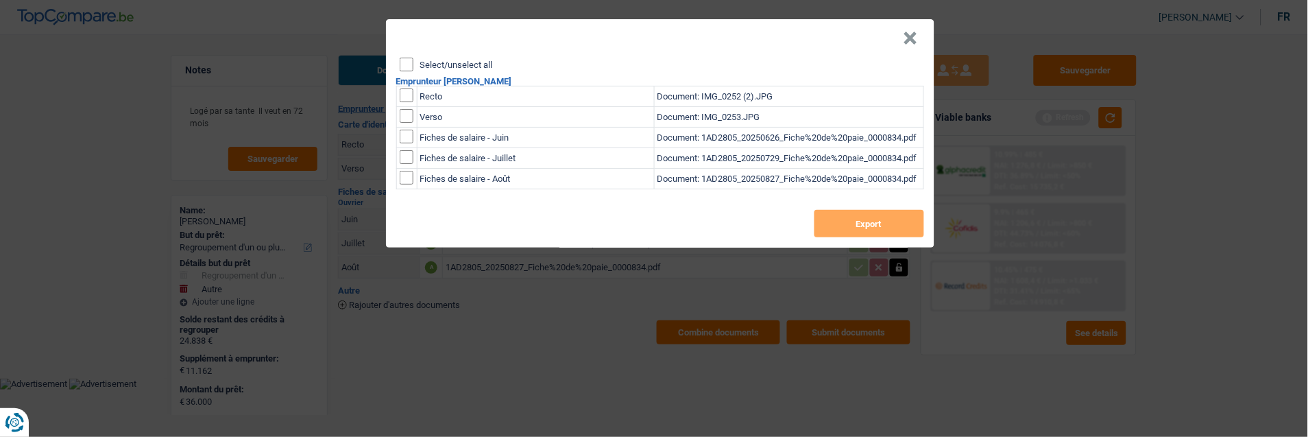
click at [408, 58] on input "Select/unselect all" at bounding box center [407, 65] width 14 height 14
checkbox input "true"
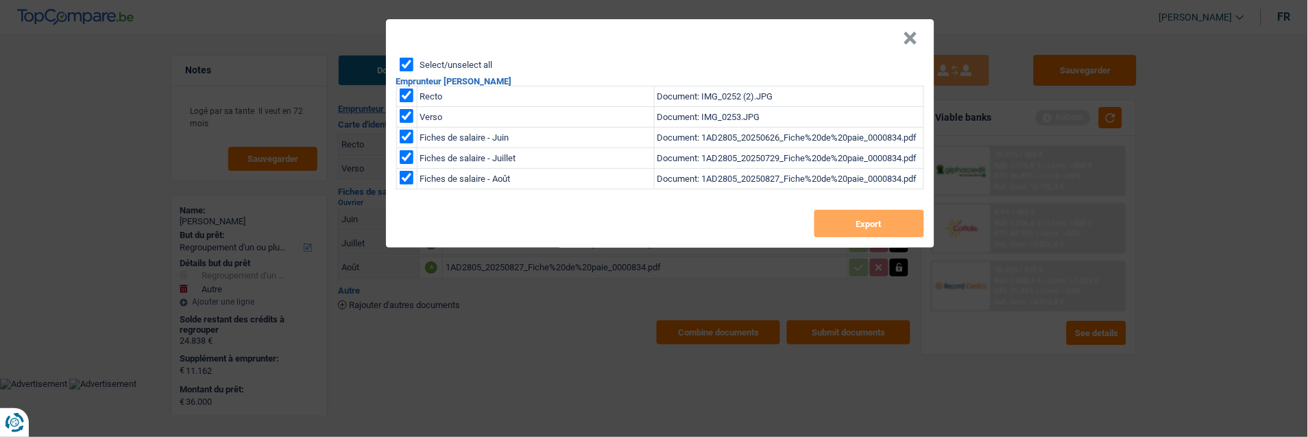
checkbox input "true"
click at [853, 215] on button "Export" at bounding box center [869, 223] width 110 height 27
click at [916, 33] on button "×" at bounding box center [910, 39] width 14 height 14
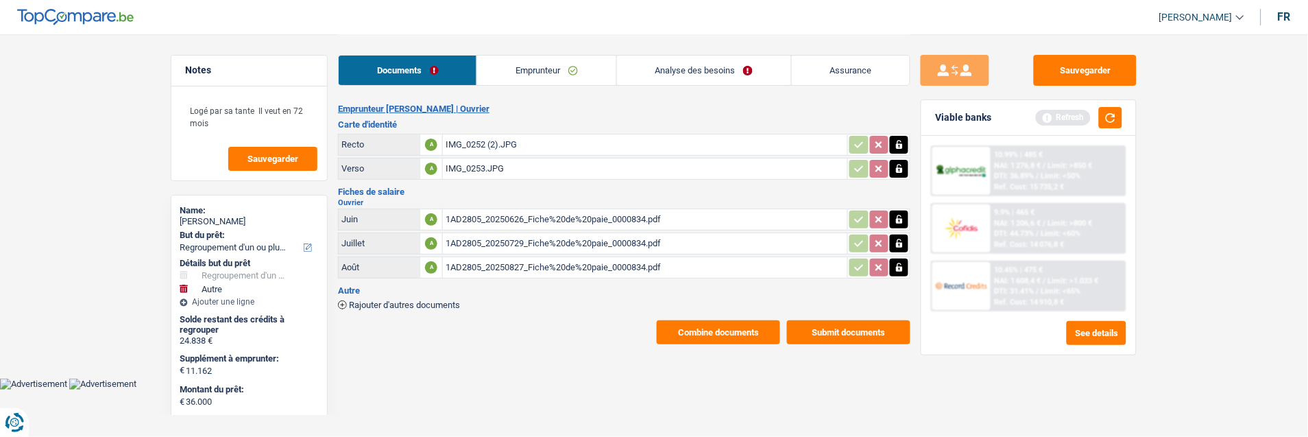
click at [566, 70] on link "Emprunteur" at bounding box center [546, 70] width 138 height 29
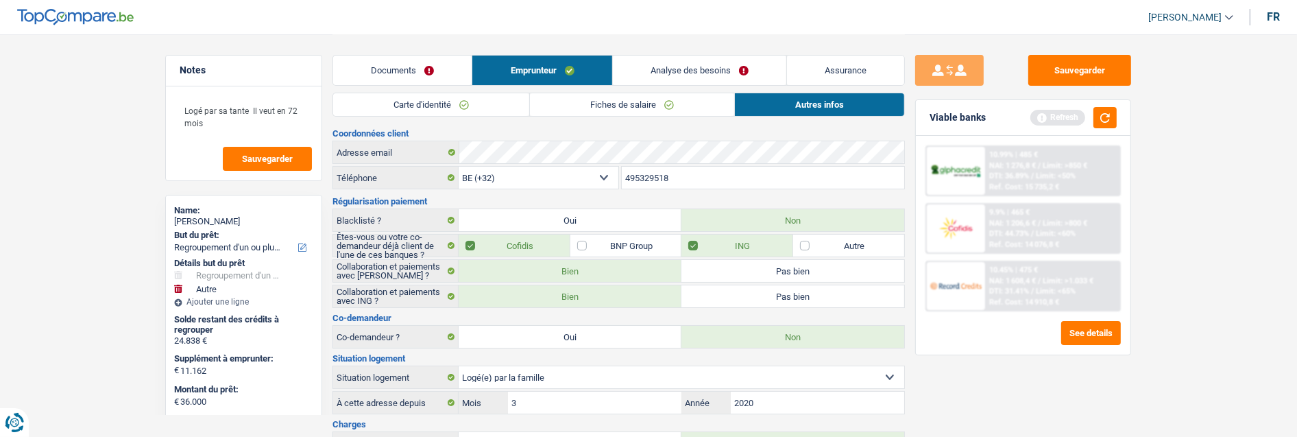
click at [699, 72] on link "Analyse des besoins" at bounding box center [699, 70] width 173 height 29
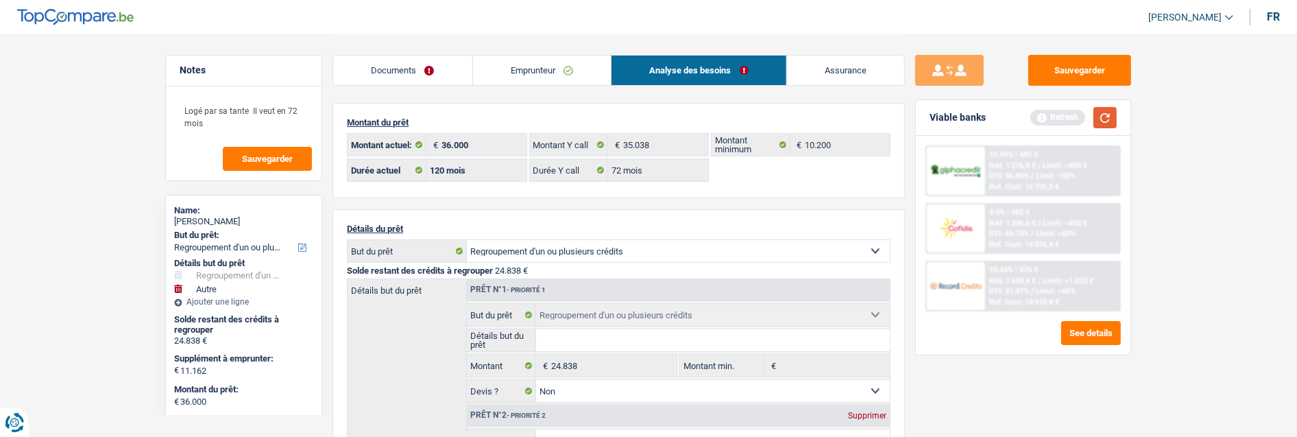
click at [1099, 114] on button "button" at bounding box center [1104, 117] width 23 height 21
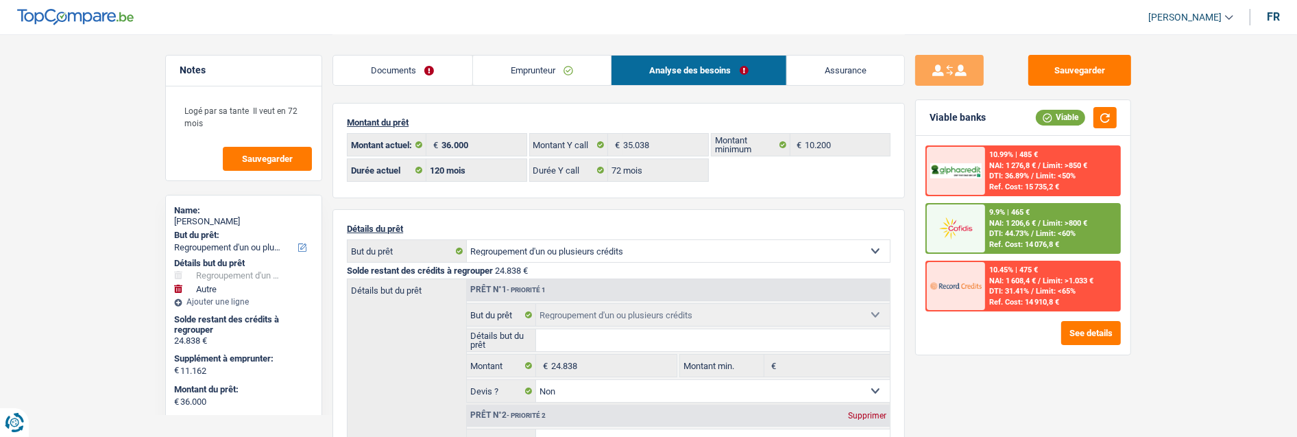
click at [548, 66] on link "Emprunteur" at bounding box center [542, 70] width 138 height 29
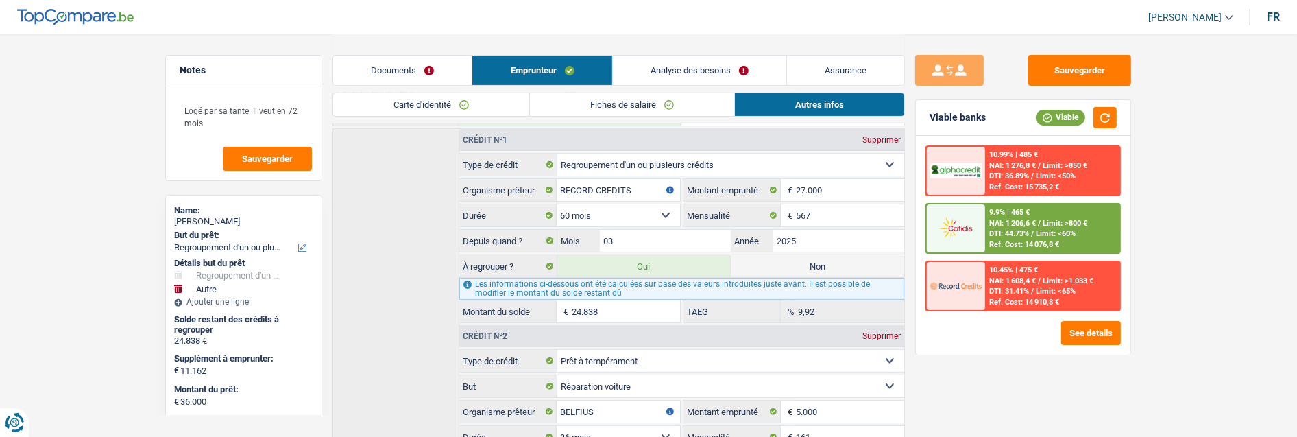
scroll to position [380, 0]
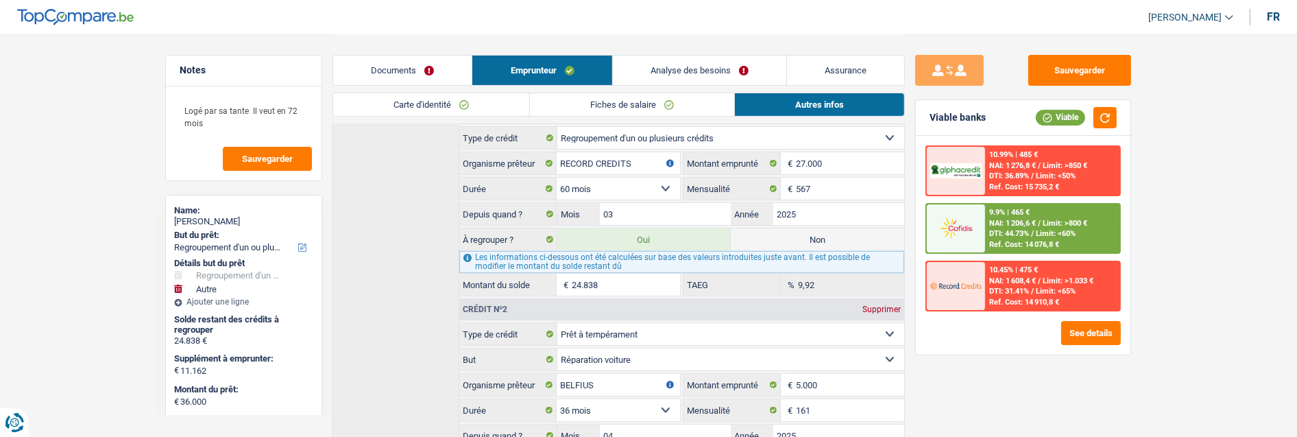
click at [844, 236] on label "Non" at bounding box center [817, 239] width 173 height 22
click at [844, 236] on input "Non" at bounding box center [817, 239] width 173 height 22
radio input "true"
select select "other"
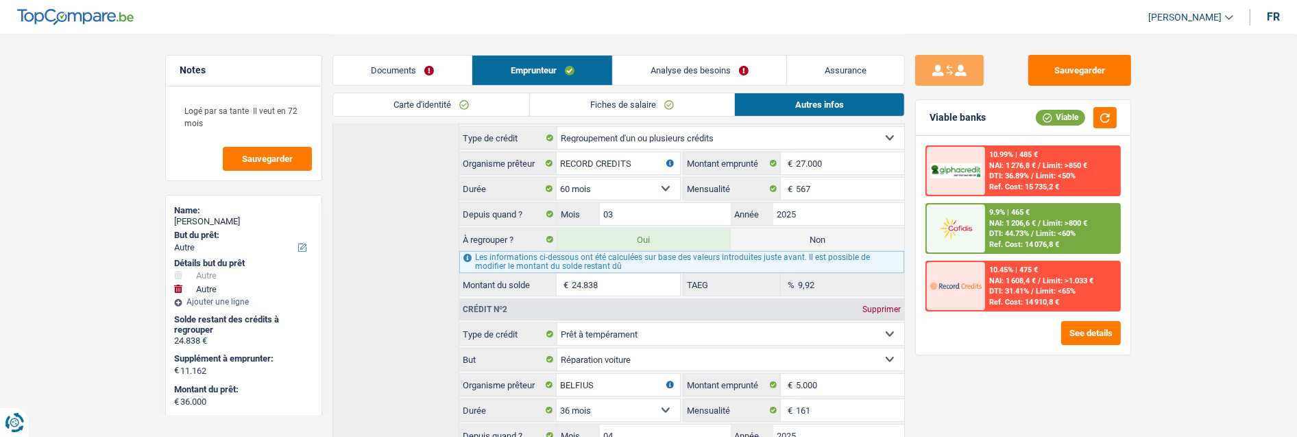
select select "60"
radio input "false"
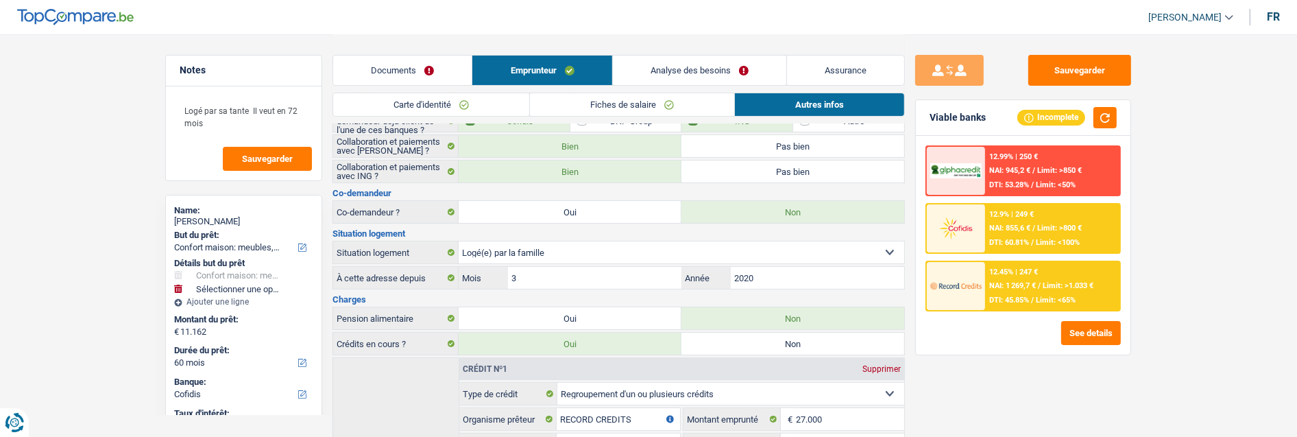
scroll to position [73, 0]
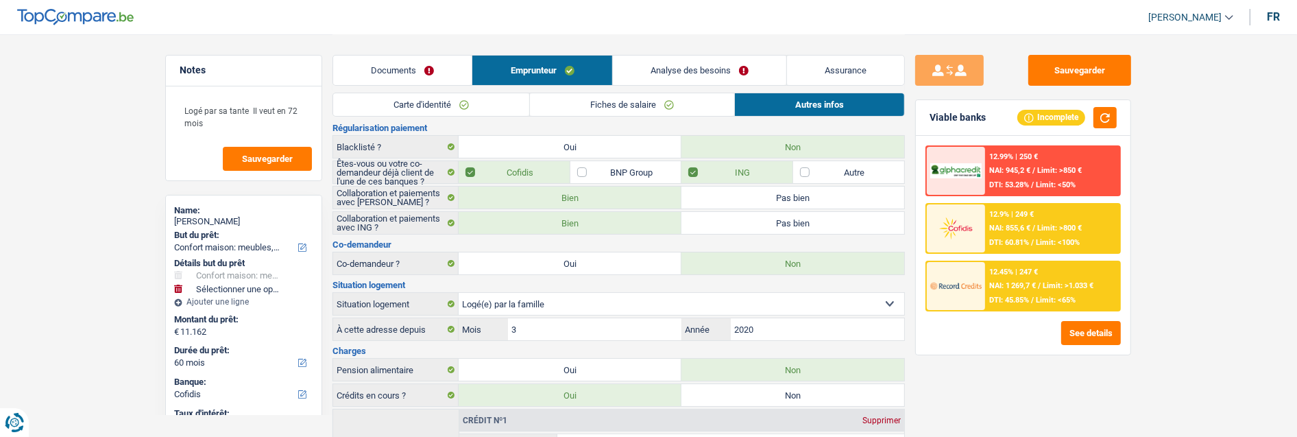
click at [734, 63] on link "Analyse des besoins" at bounding box center [699, 70] width 173 height 29
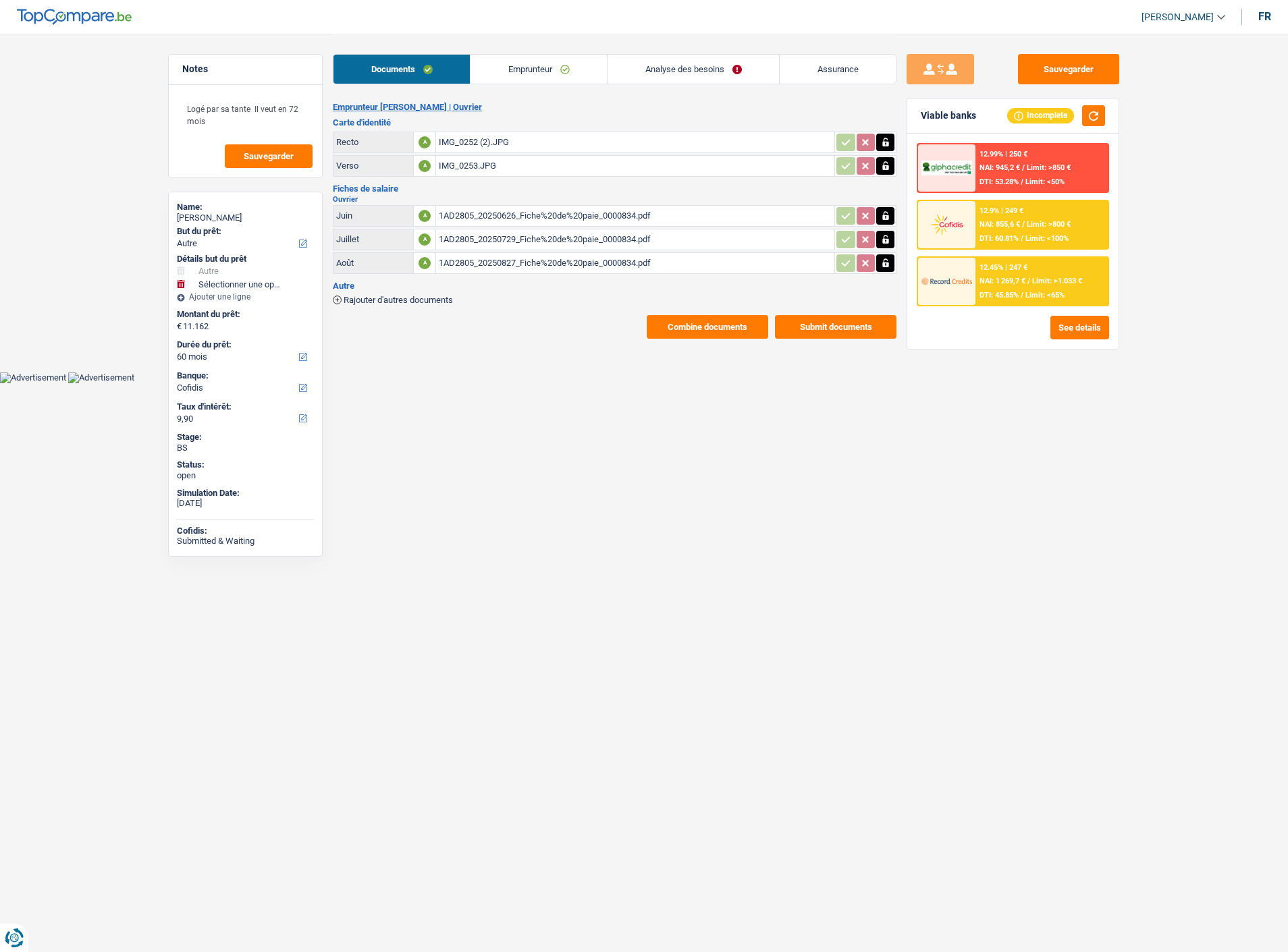
select select "other"
select select "60"
select select "cofidis"
select select "32"
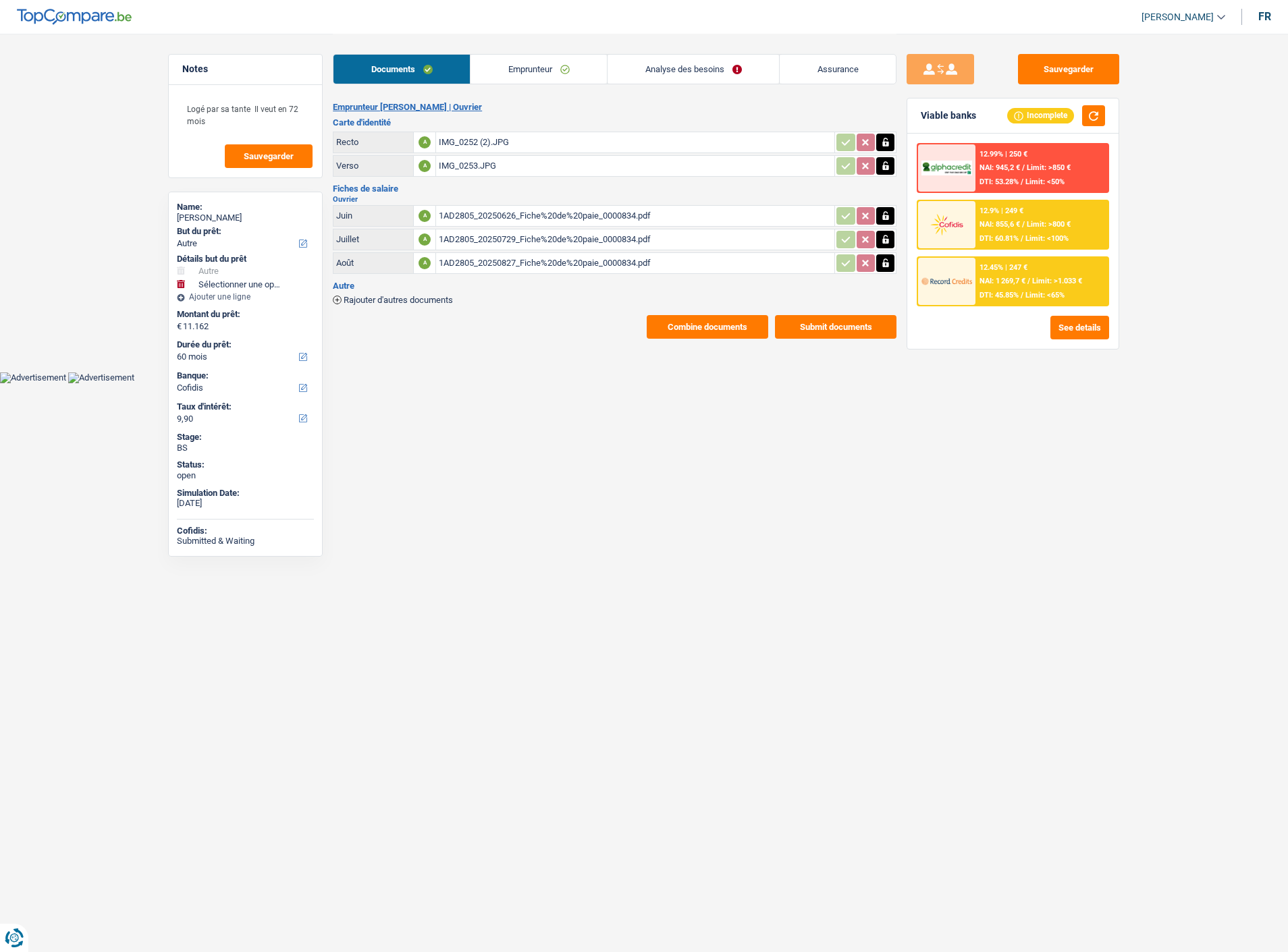
select select "liveWithParents"
select select "creditConsolidation"
select select "60"
select select "personalLoan"
select select "carRestore"
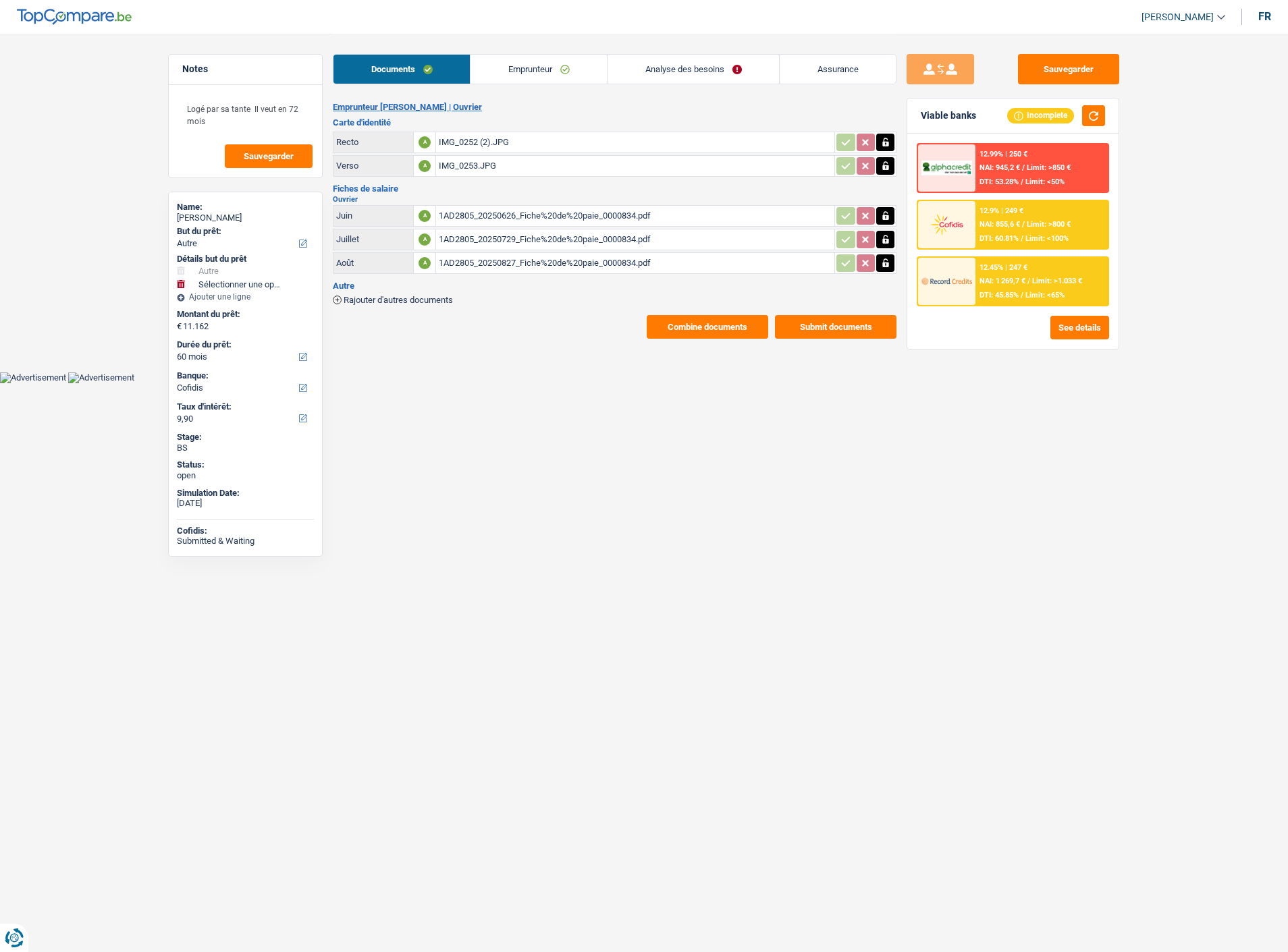
select select "36"
select select "cardOrCredit"
click at [567, 64] on link "Emprunteur" at bounding box center [539, 69] width 136 height 29
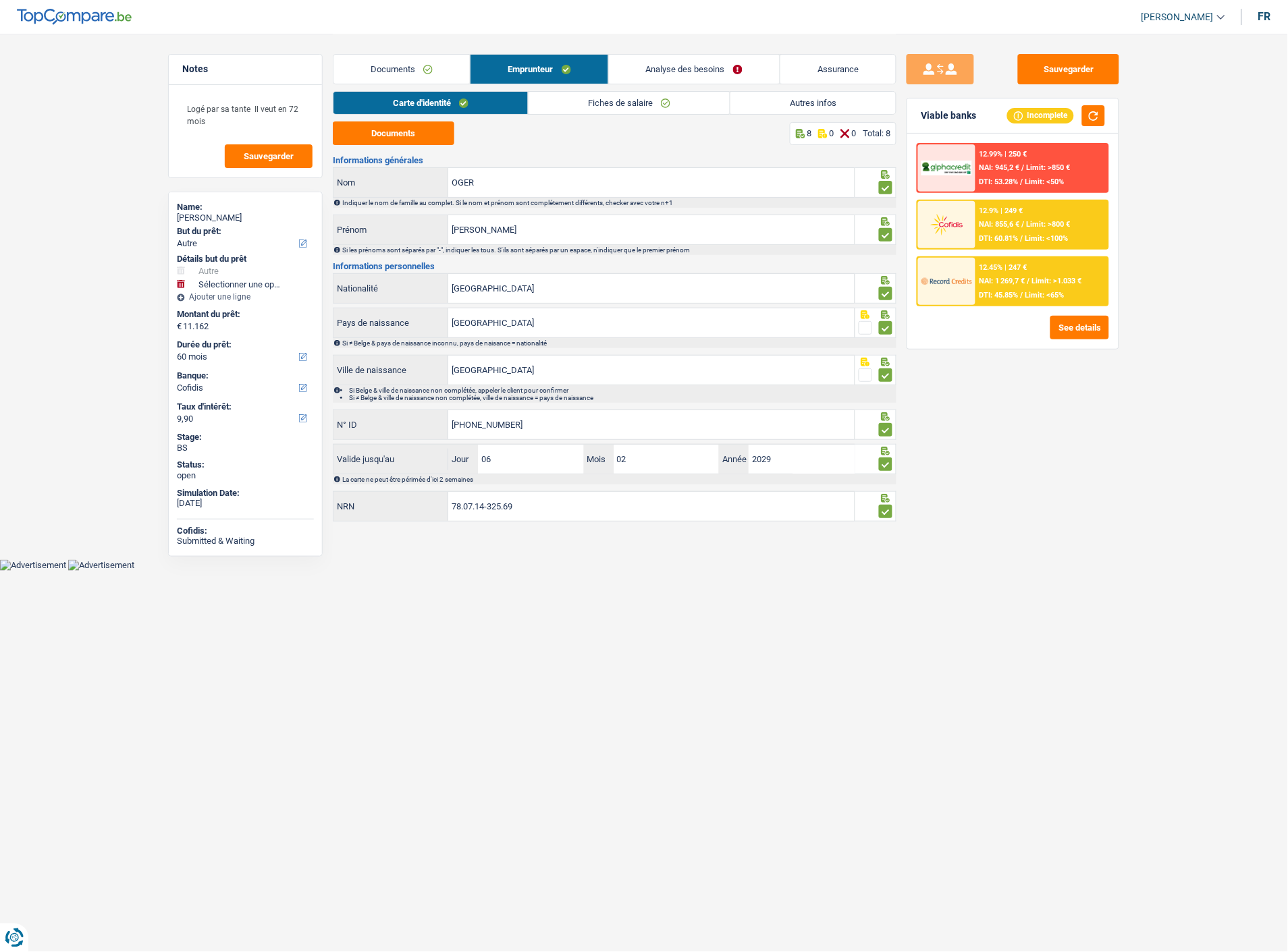
click at [820, 106] on link "Autres infos" at bounding box center [813, 102] width 165 height 23
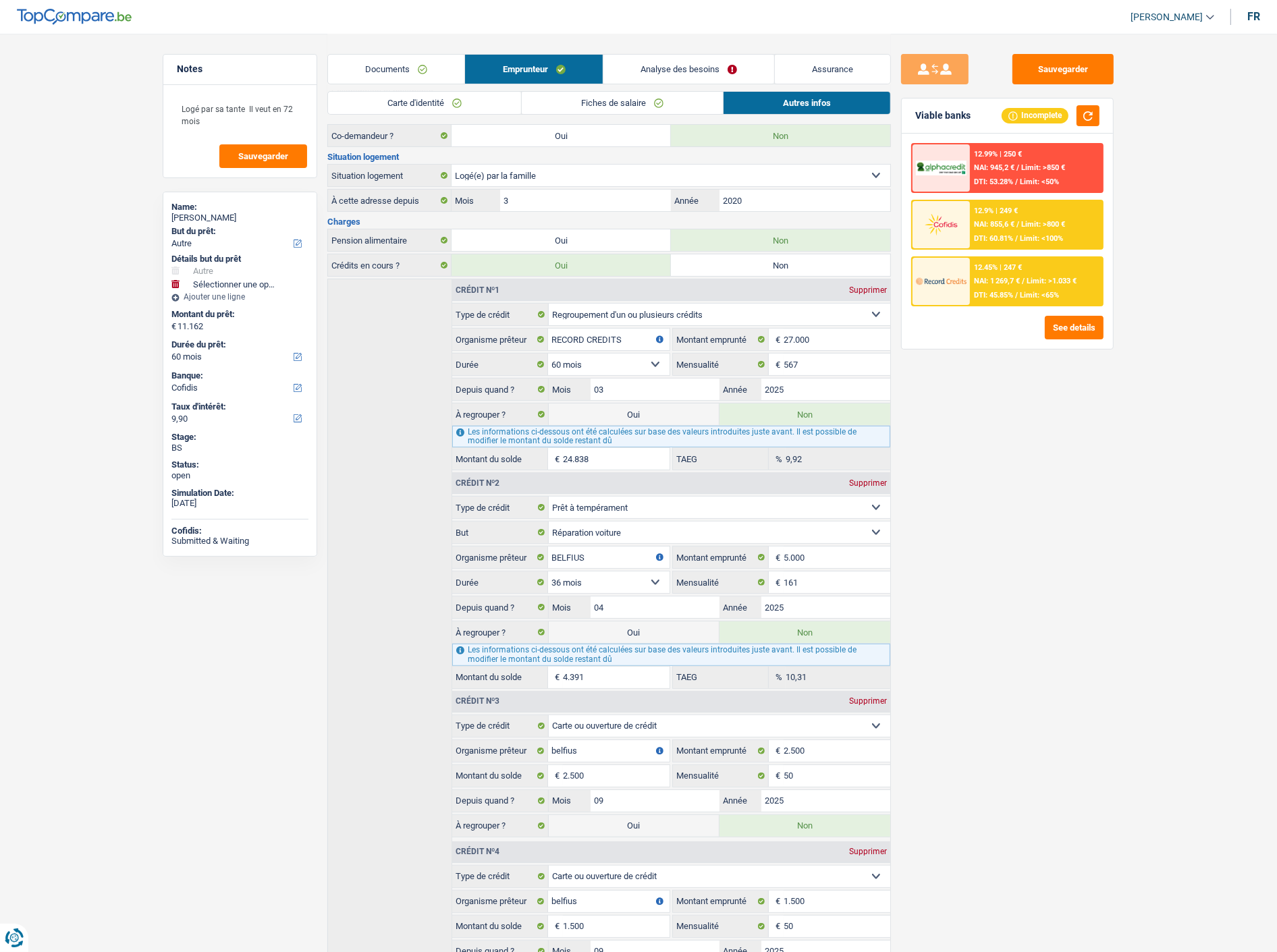
scroll to position [224, 0]
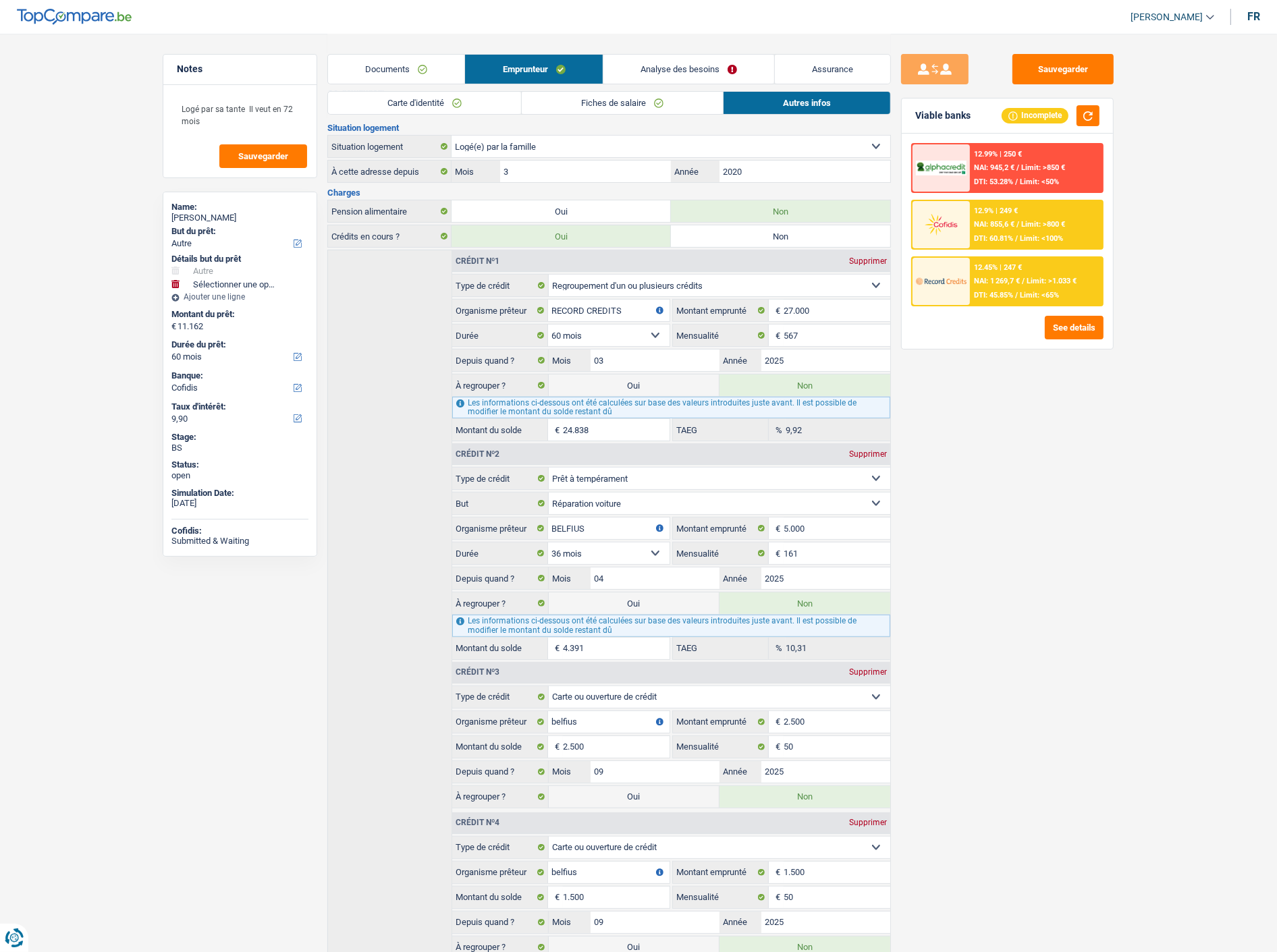
click at [626, 383] on label "Oui" at bounding box center [633, 385] width 170 height 22
click at [626, 383] on input "Oui" at bounding box center [633, 385] width 170 height 22
radio input "true"
type input "46.200"
radio input "false"
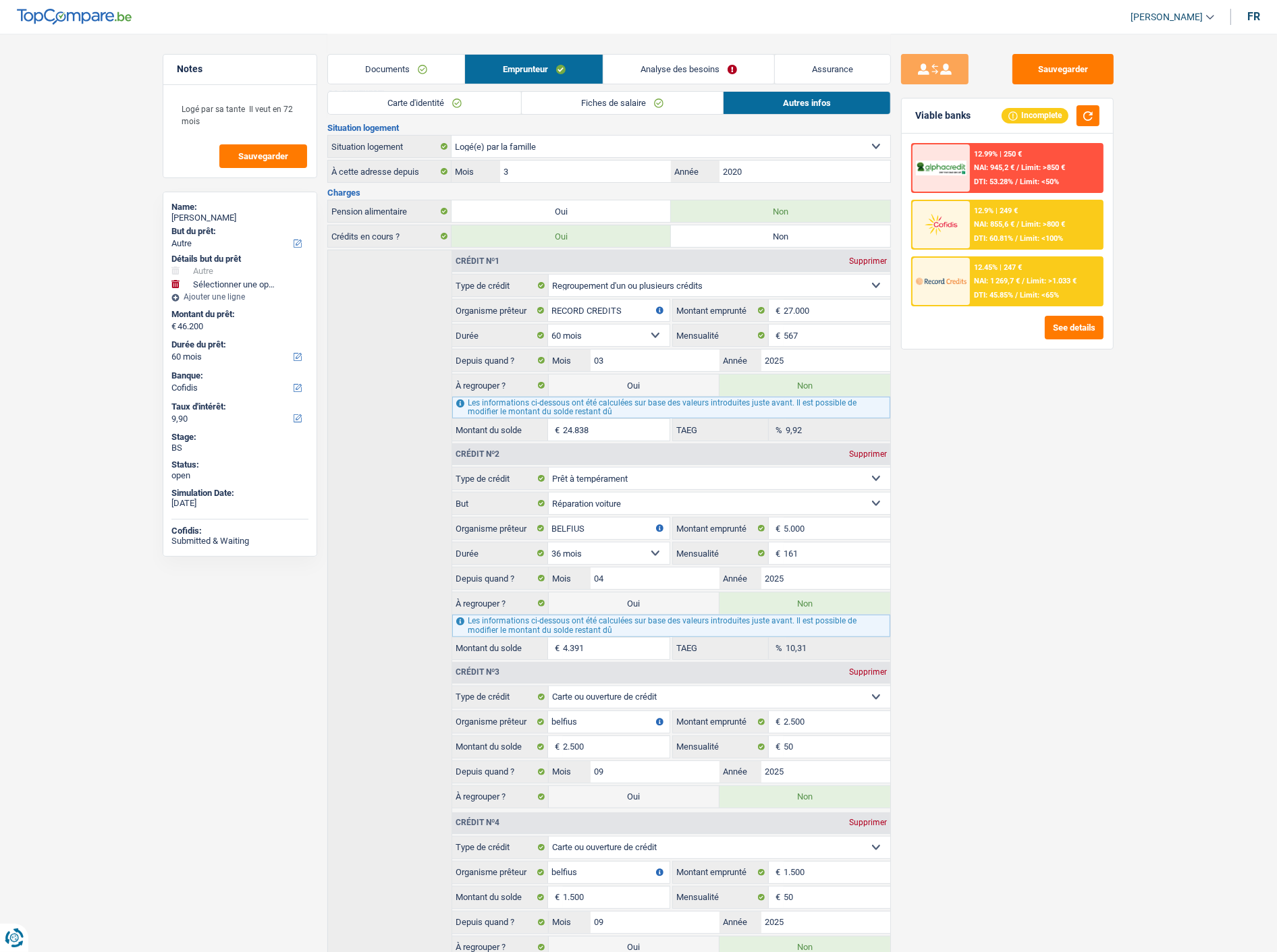
type input "46.200"
select select "144"
type input "35.038"
type input "Remboursement de ses crédits"
type input "11.162"
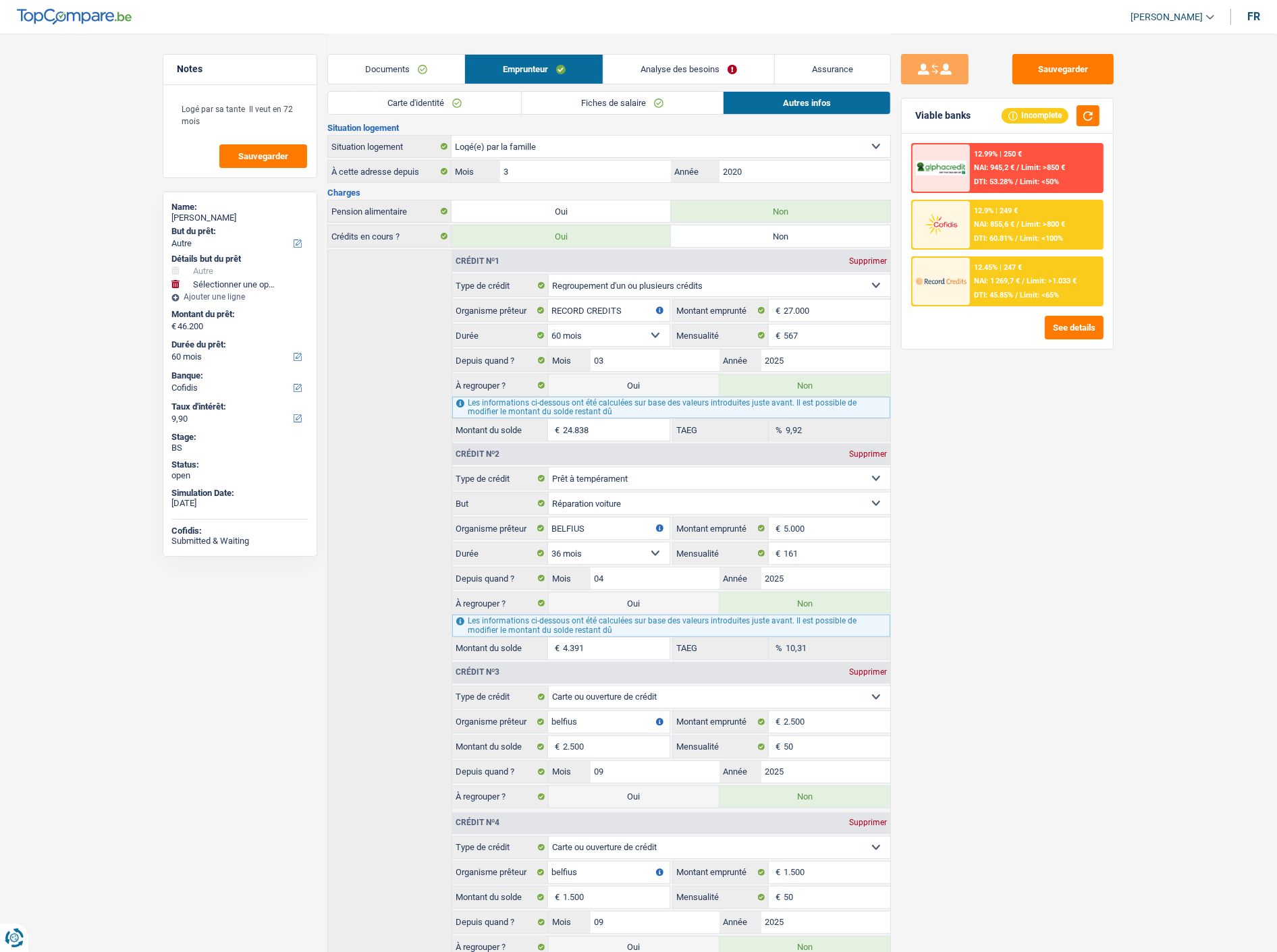
type input "10.200"
select select "refinancing"
select select "other"
select select "144"
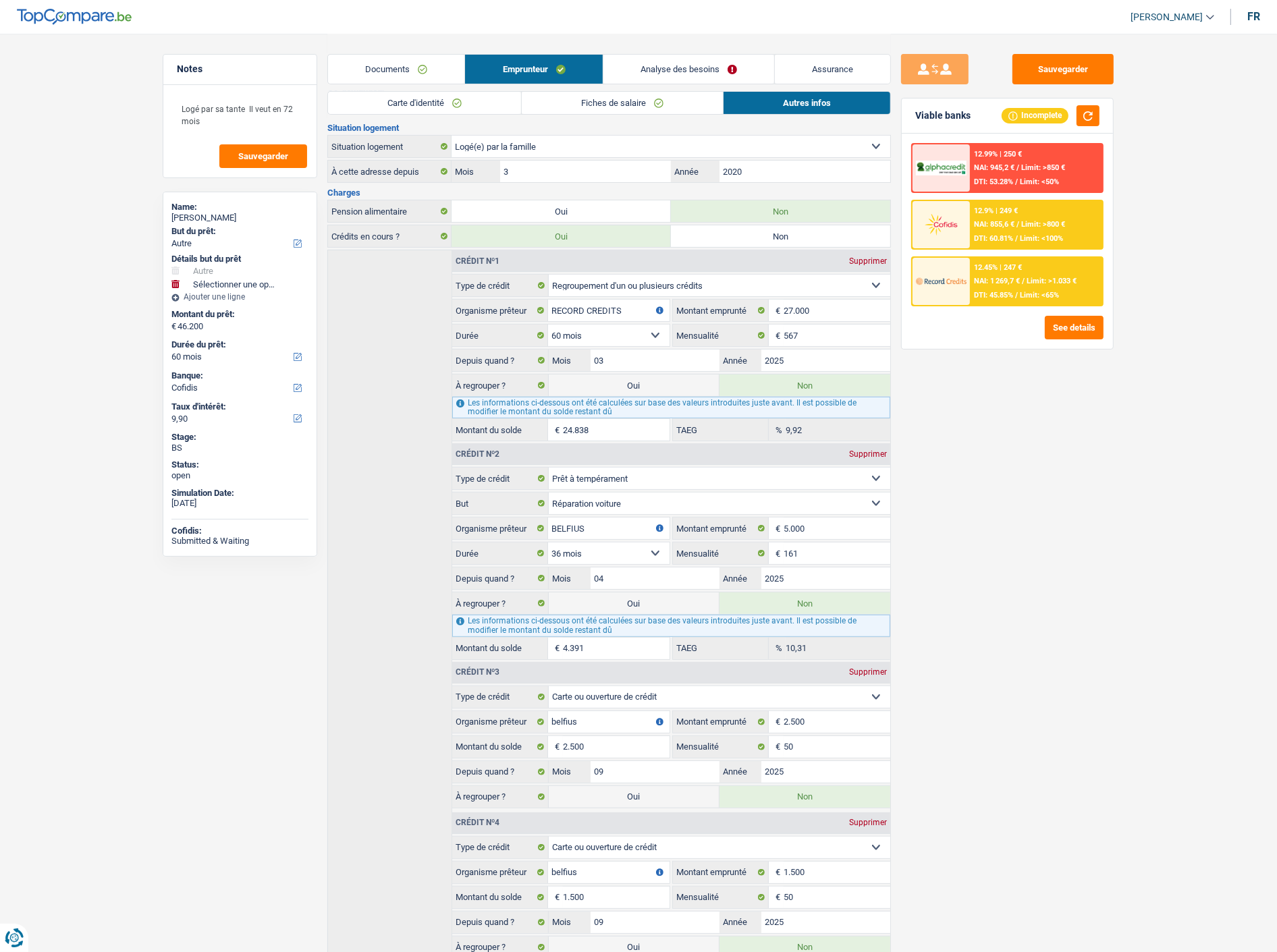
select select "refinancing"
select select "other"
select select "144"
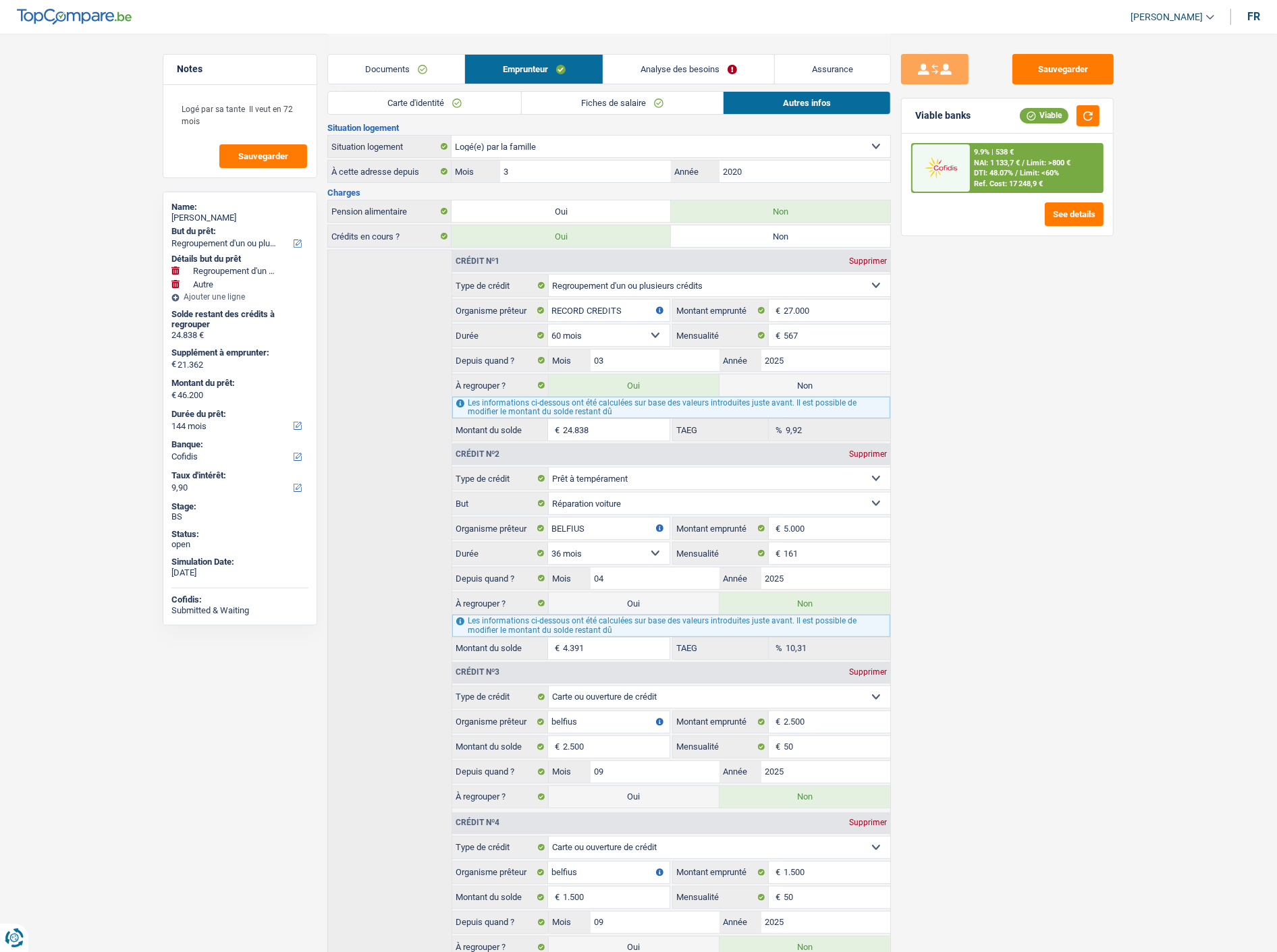
click at [702, 62] on link "Analyse des besoins" at bounding box center [688, 69] width 170 height 29
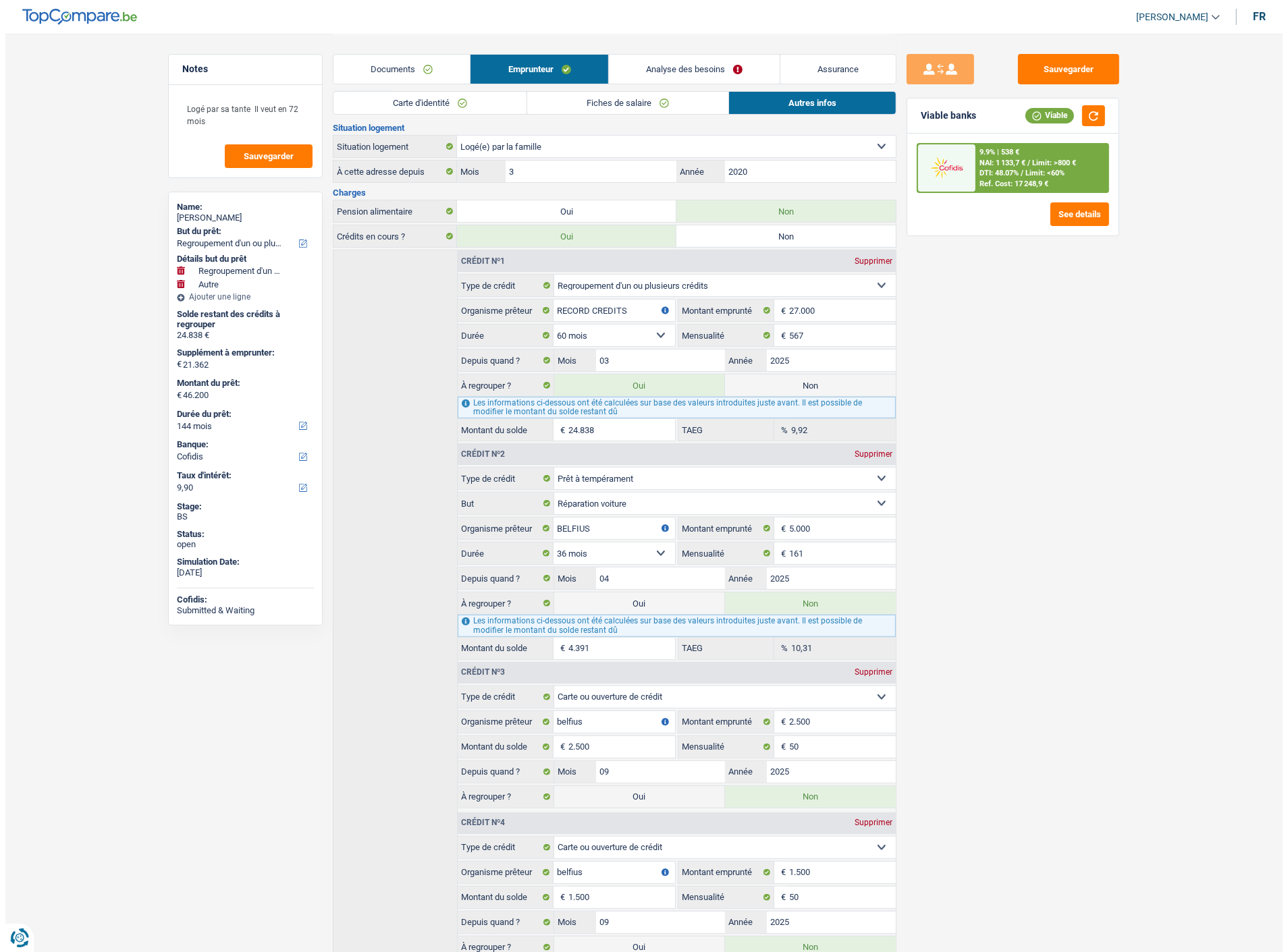
scroll to position [0, 0]
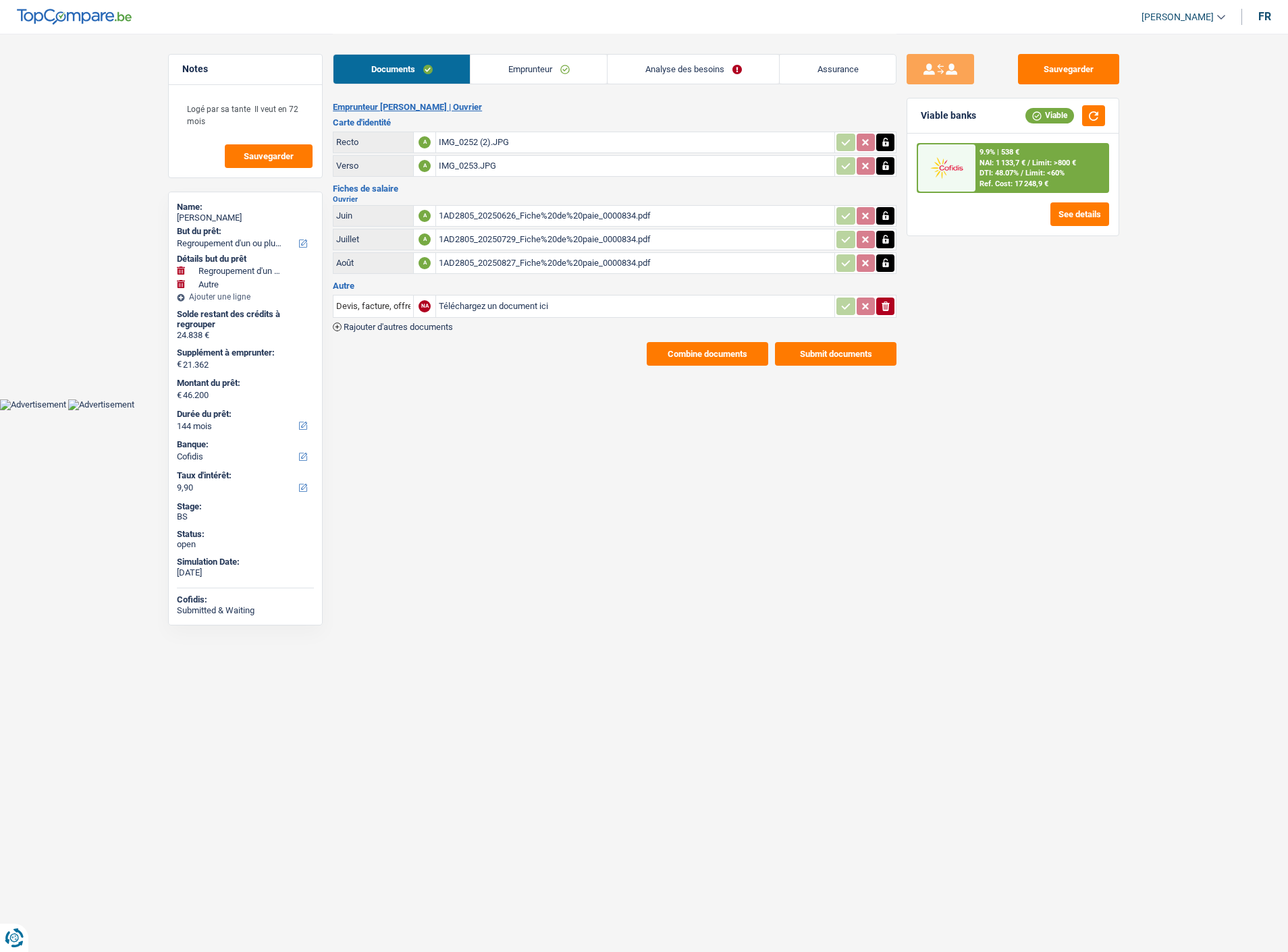
select select "refinancing"
select select "other"
select select "144"
select select "cofidis"
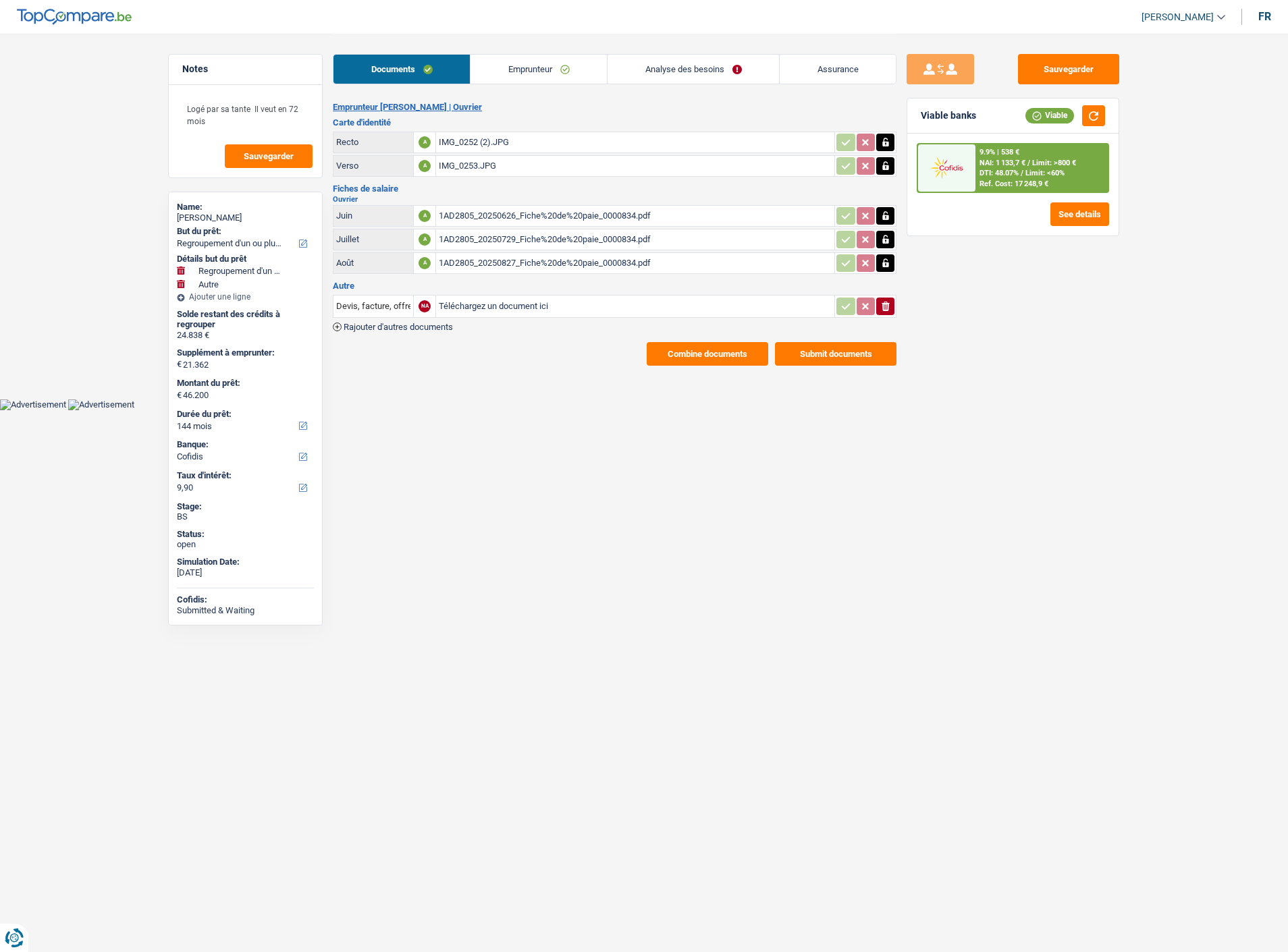
select select "144"
select select "72"
select select "refinancing"
select select "false"
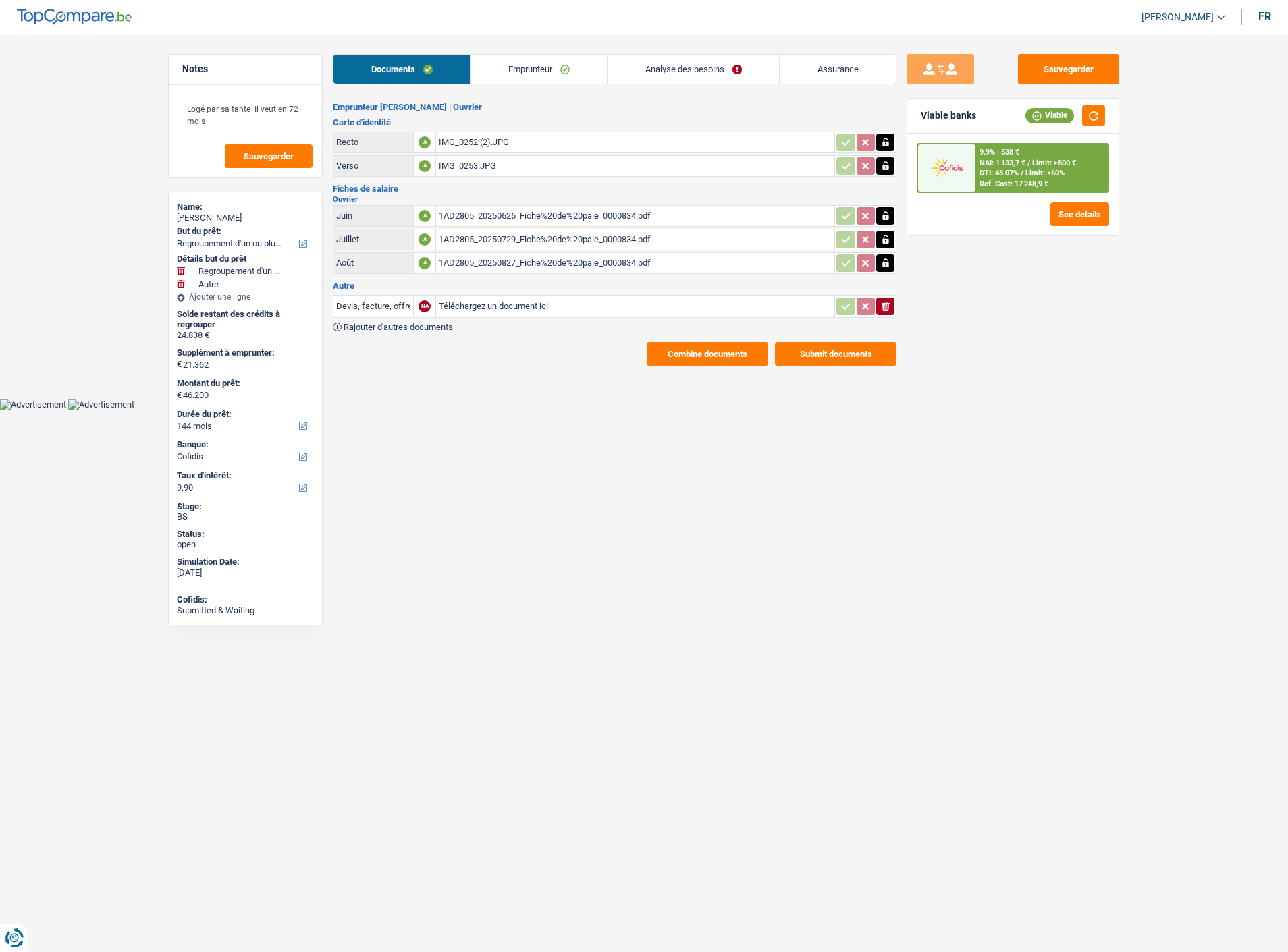
select select "other"
select select "false"
click at [737, 75] on link "Analyse des besoins" at bounding box center [693, 69] width 171 height 29
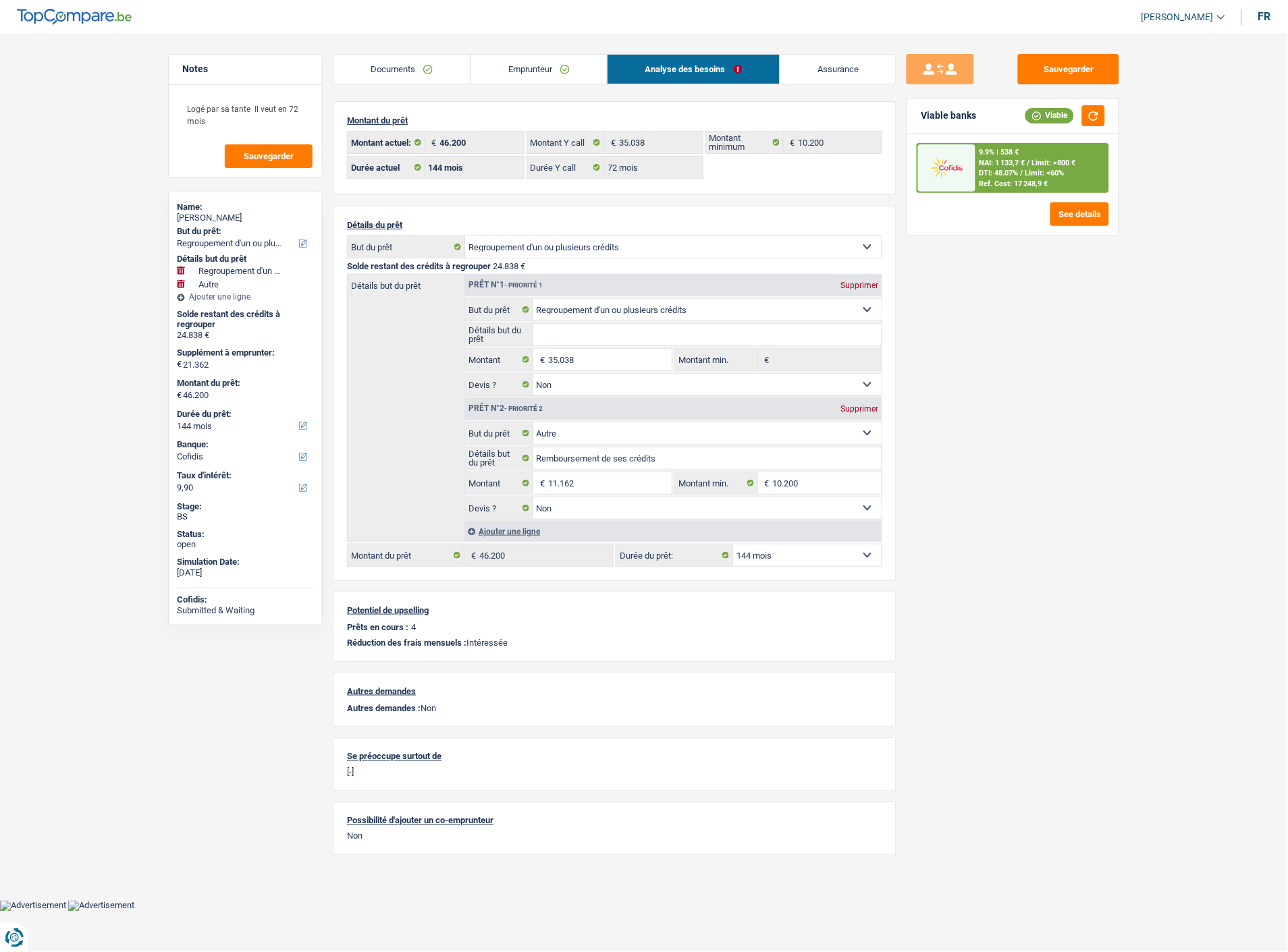
click at [788, 554] on select "12 mois 18 mois 24 mois 30 mois 36 mois 42 mois 48 mois 60 mois 72 mois 84 mois…" at bounding box center [806, 555] width 149 height 22
select select "120"
click at [733, 544] on select "12 mois 18 mois 24 mois 30 mois 36 mois 42 mois 48 mois 60 mois 72 mois 84 mois…" at bounding box center [806, 555] width 149 height 22
select select "120"
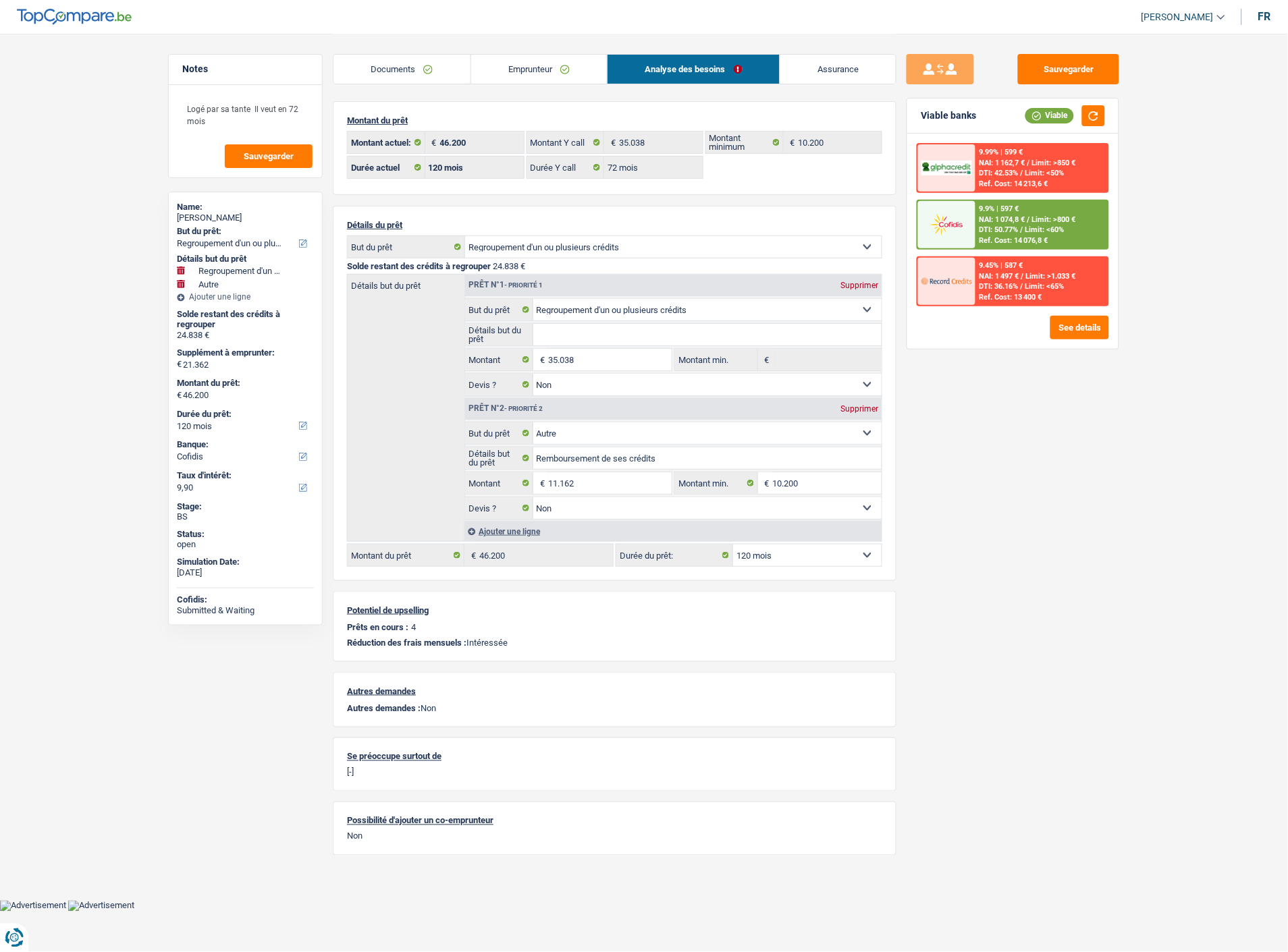
click at [547, 72] on link "Emprunteur" at bounding box center [539, 69] width 136 height 29
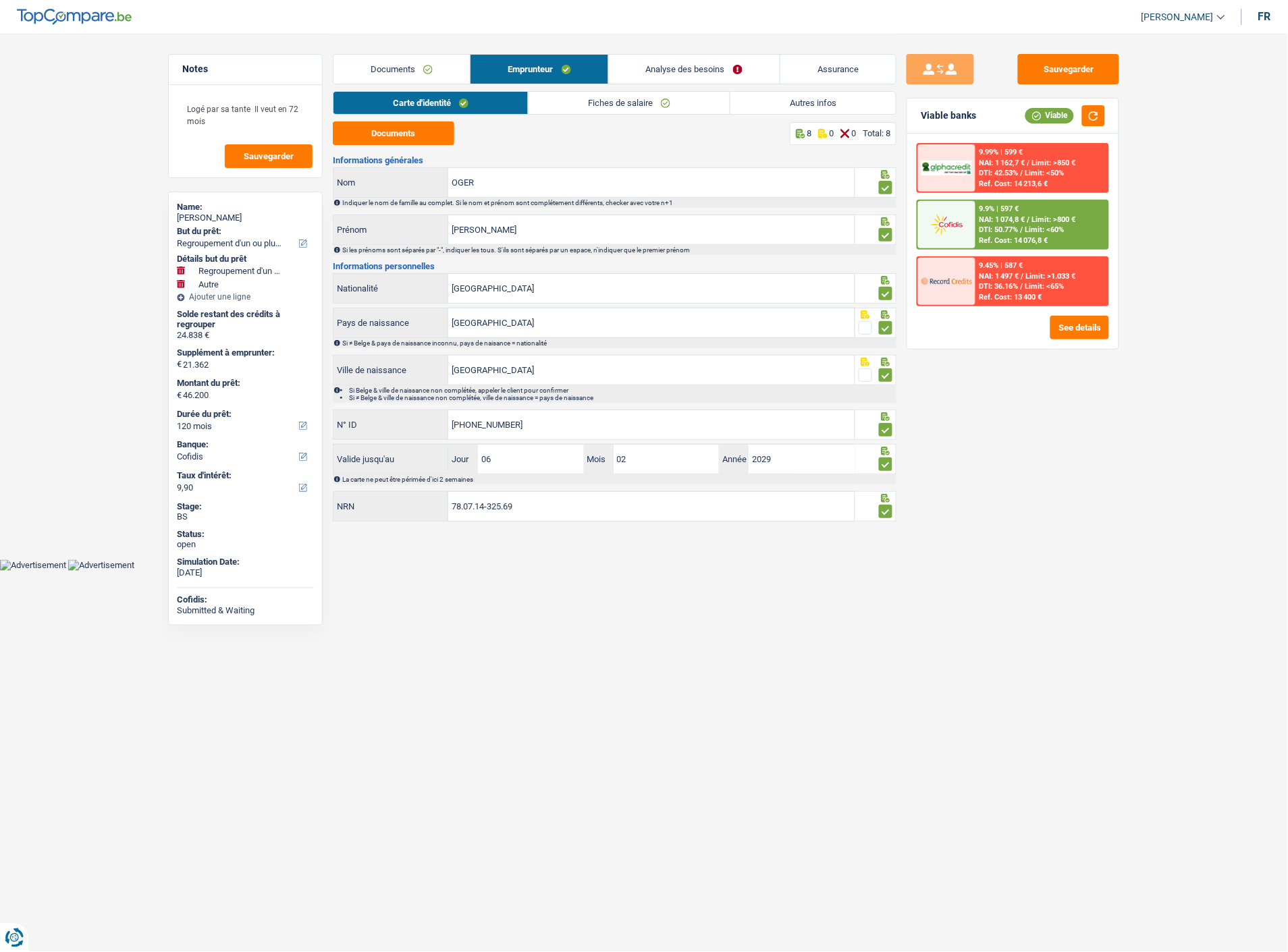
click at [797, 106] on link "Autres infos" at bounding box center [813, 102] width 165 height 23
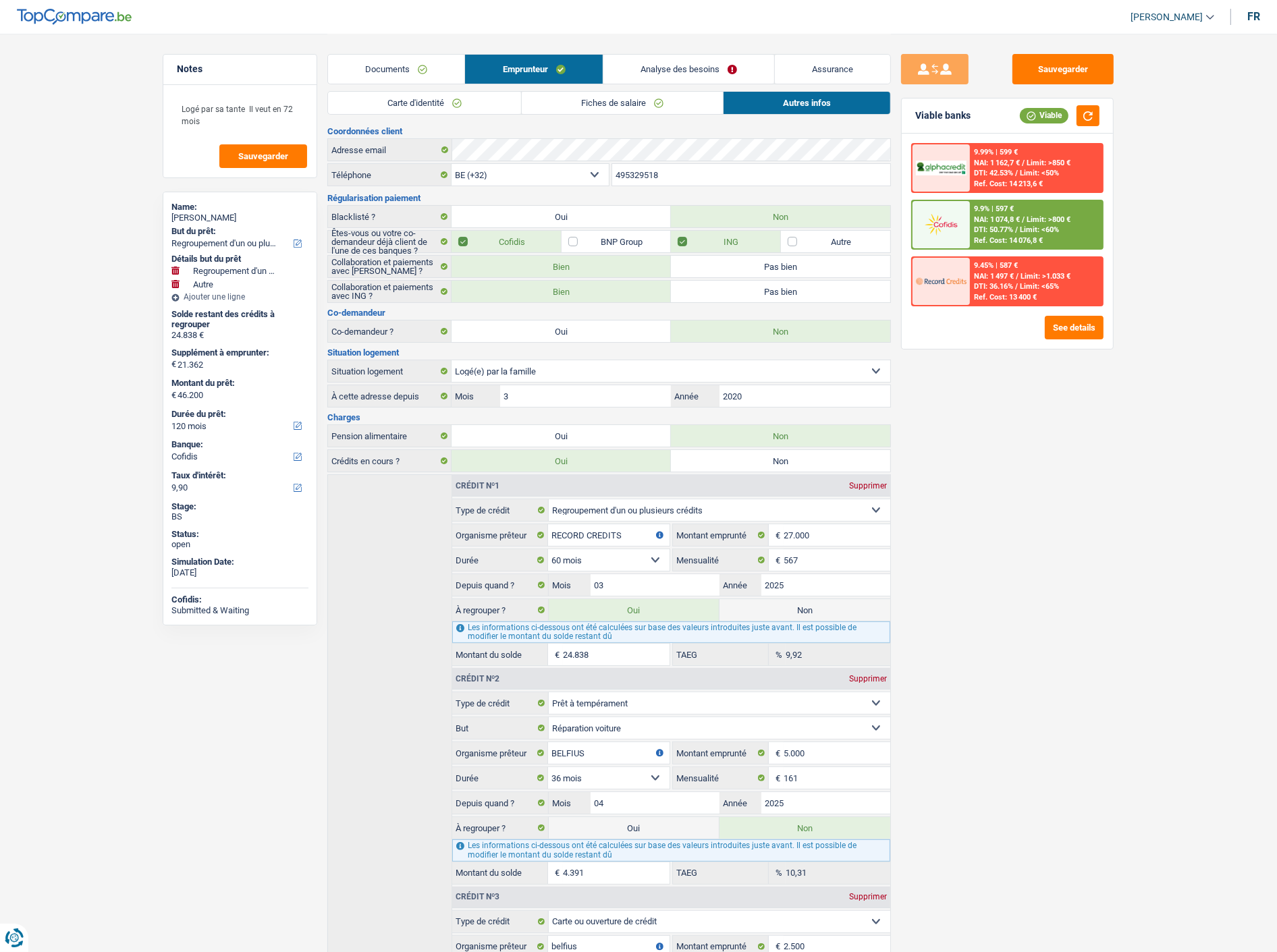
click at [823, 607] on label "Non" at bounding box center [804, 610] width 170 height 22
click at [823, 607] on input "Non" at bounding box center [804, 610] width 170 height 22
radio input "true"
select select "other"
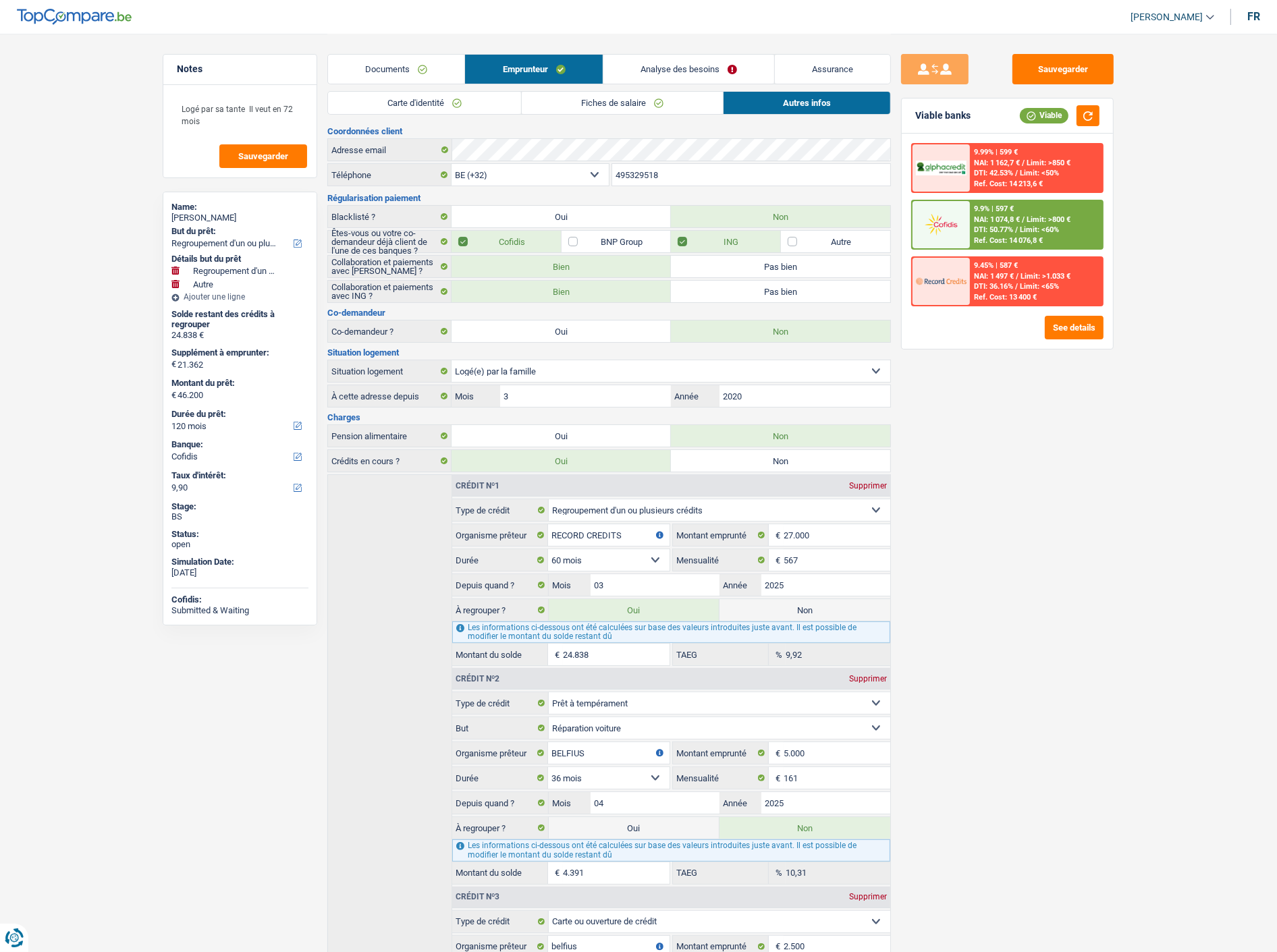
select select "60"
radio input "false"
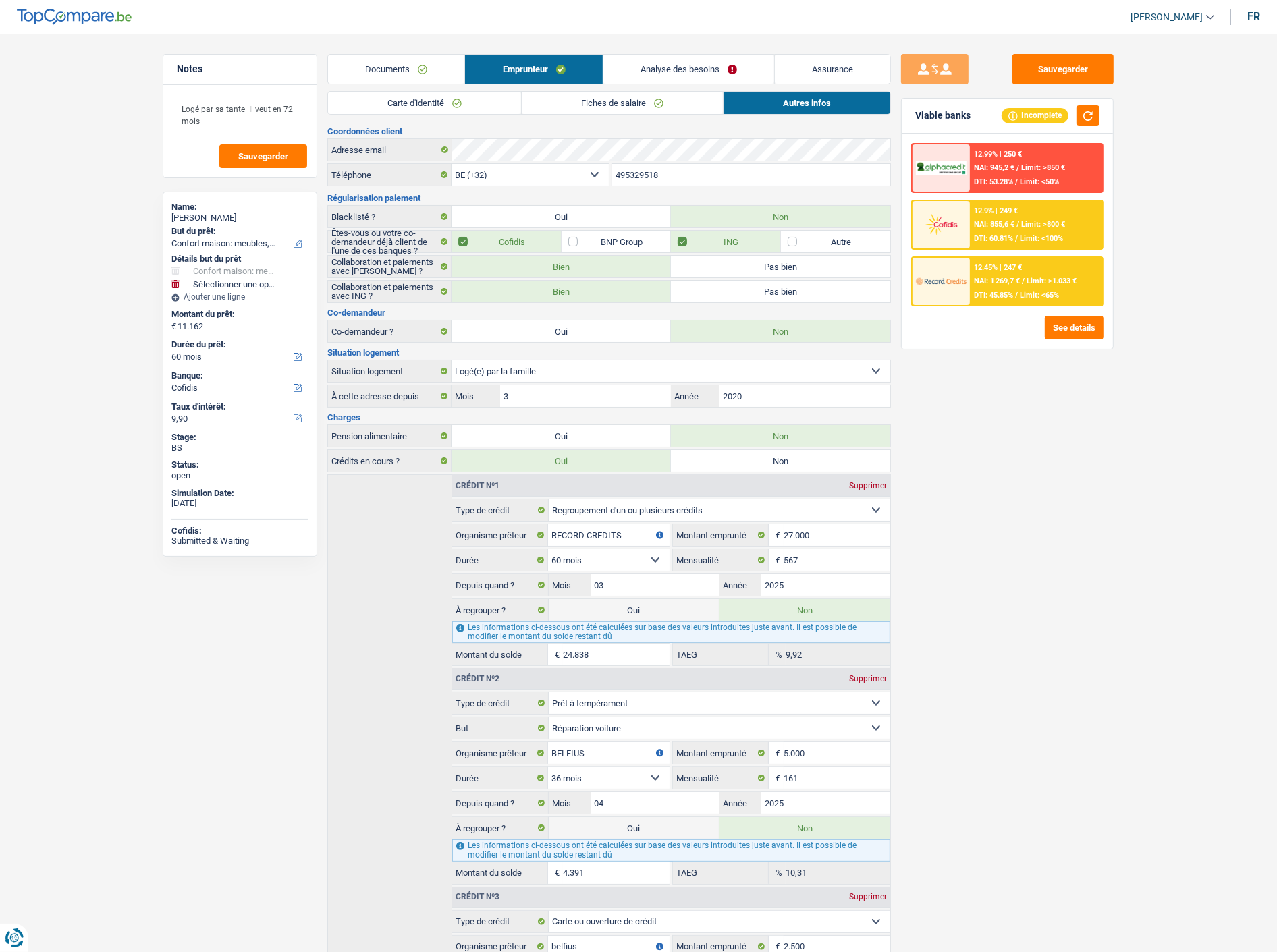
click at [721, 64] on link "Analyse des besoins" at bounding box center [688, 69] width 170 height 29
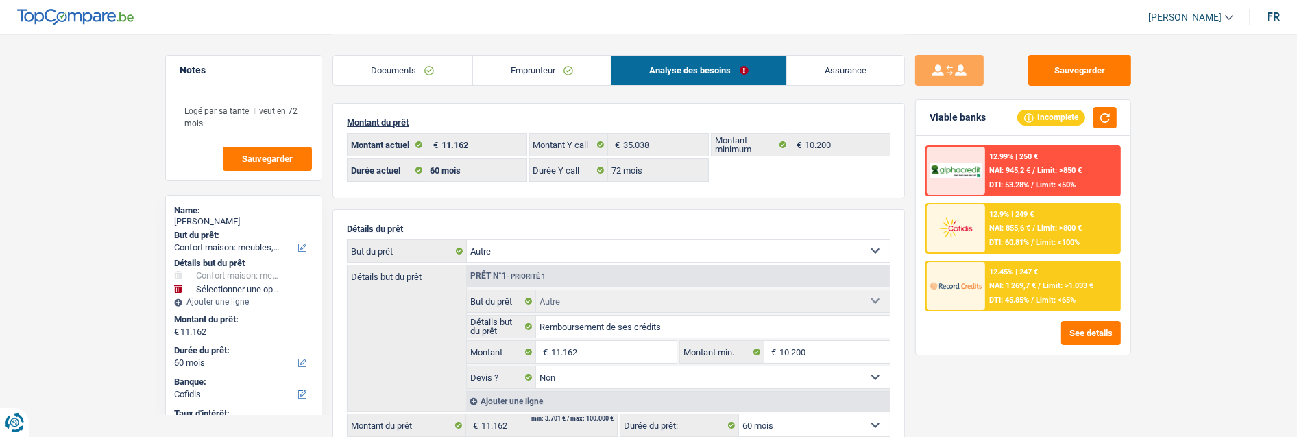
click at [1031, 275] on div "12.45% | 247 € NAI: 1 269,7 € / Limit: >1.033 € DTI: 45.85% / Limit: <65%" at bounding box center [1052, 286] width 135 height 48
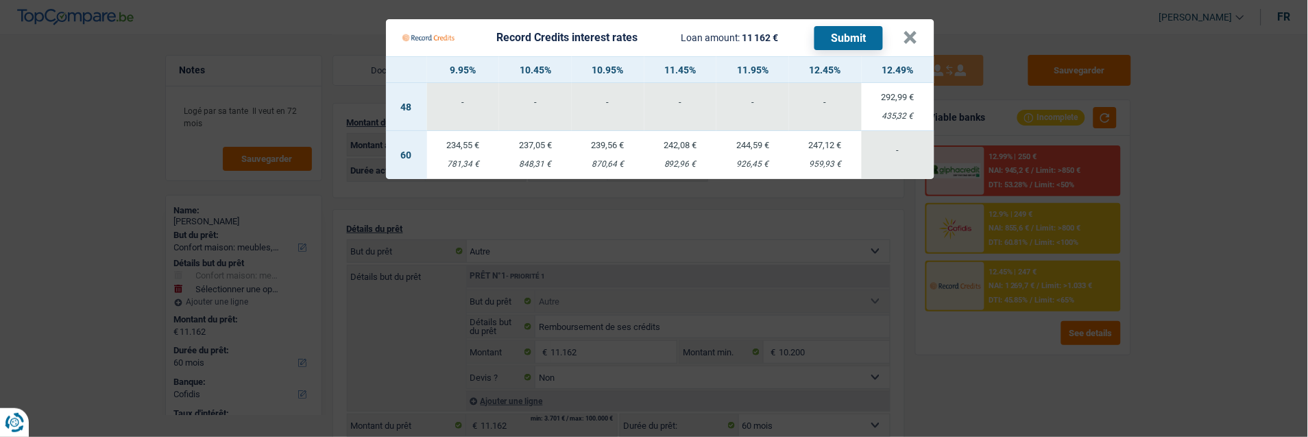
click at [828, 151] on td "247,12 € 959,93 €" at bounding box center [825, 155] width 73 height 48
select select "record credits"
type input "12,45"
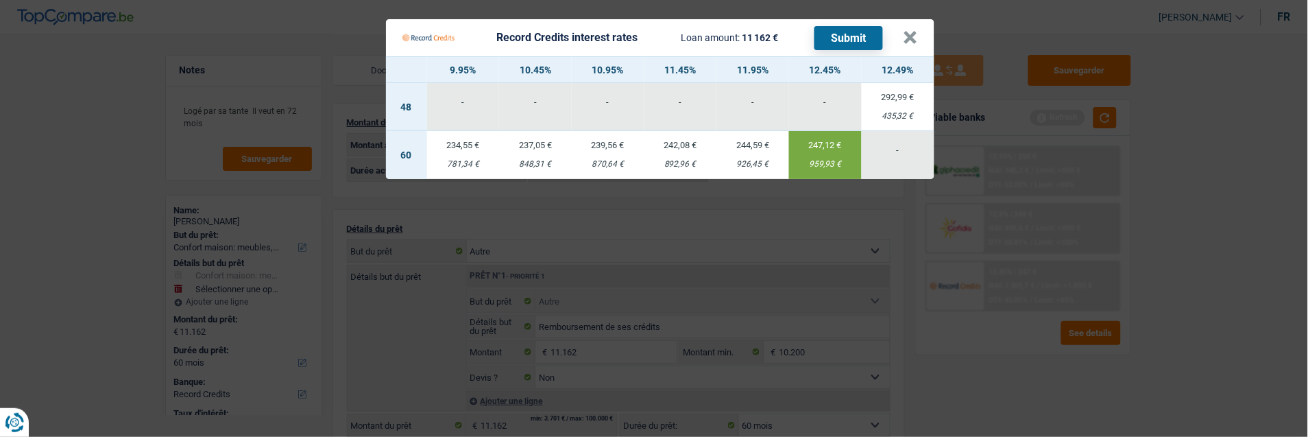
click at [857, 33] on button "Submit" at bounding box center [848, 38] width 69 height 24
click at [908, 31] on button "×" at bounding box center [910, 38] width 14 height 14
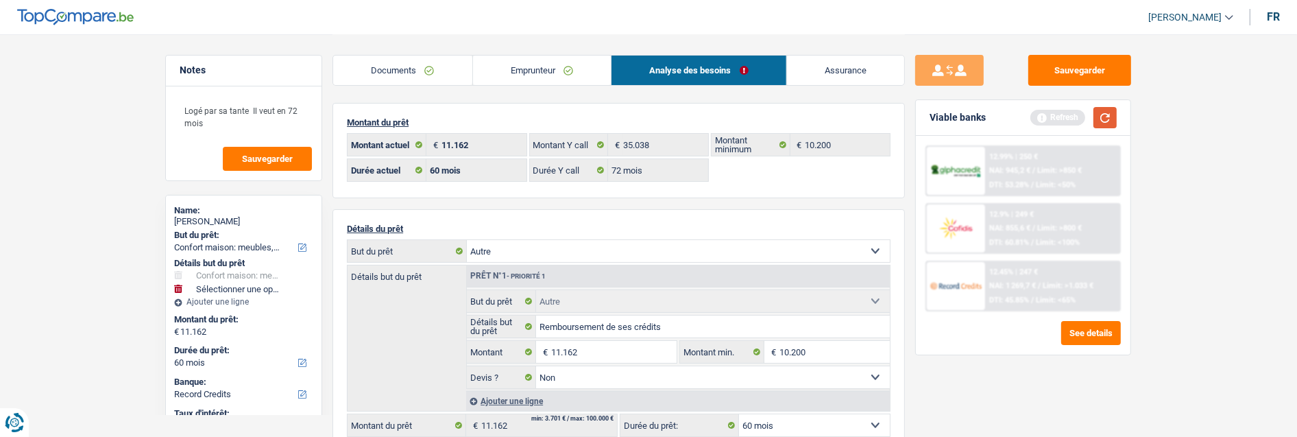
click at [1102, 118] on button "button" at bounding box center [1104, 117] width 23 height 21
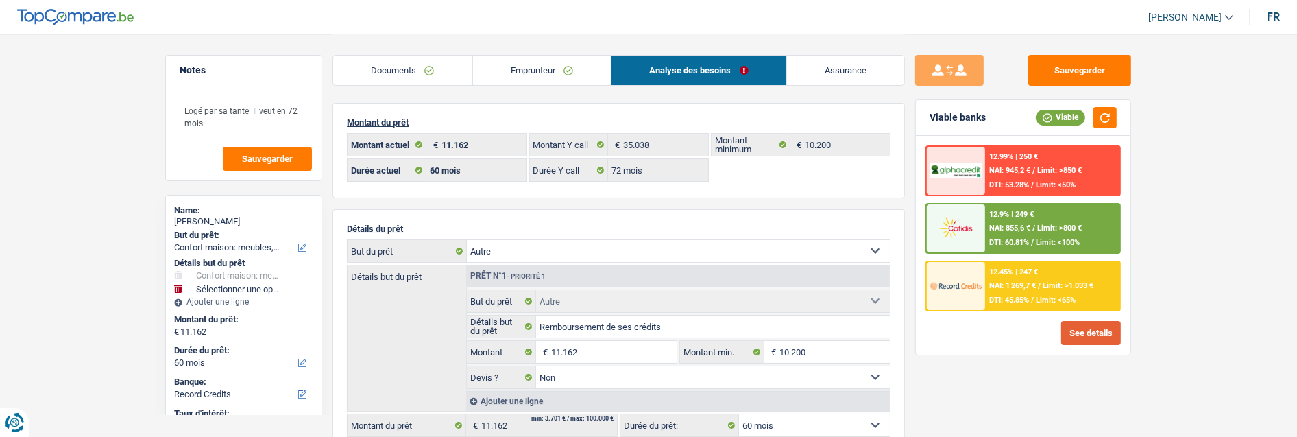
click at [1092, 326] on button "See details" at bounding box center [1091, 333] width 60 height 24
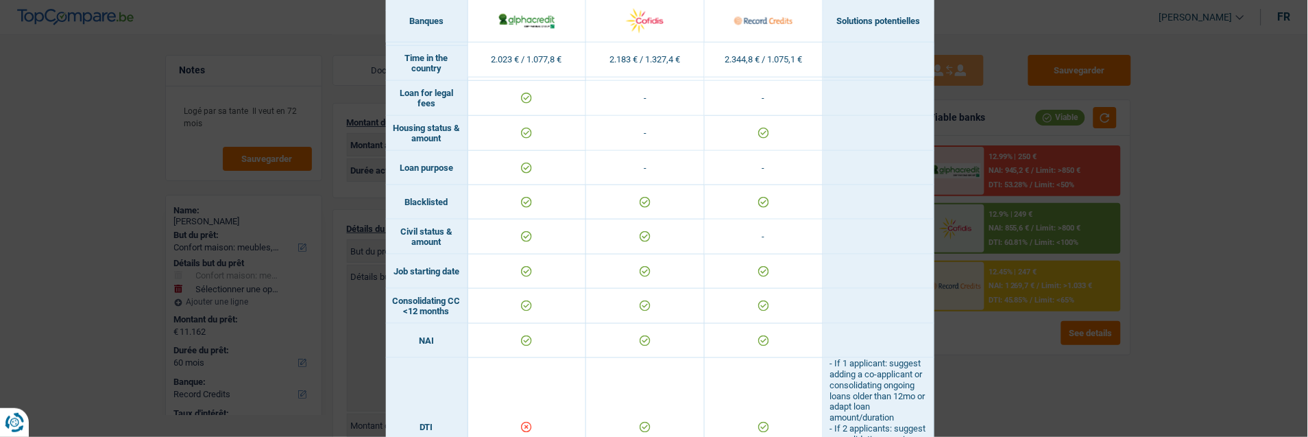
scroll to position [289, 0]
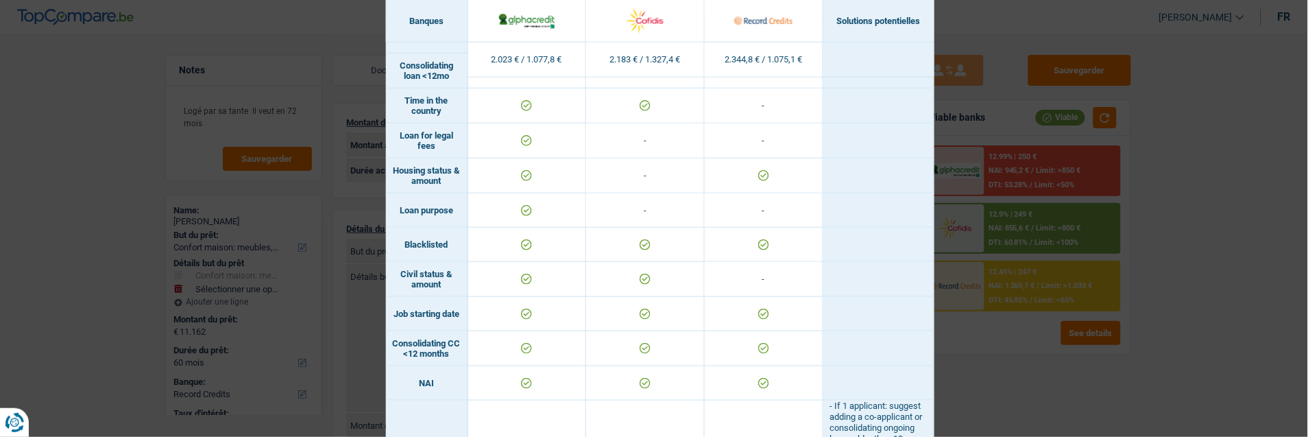
click at [1188, 152] on div "Banks conditions × Banques Solutions potentielles Revenus / Charges 2.023 € / 1…" at bounding box center [654, 218] width 1308 height 437
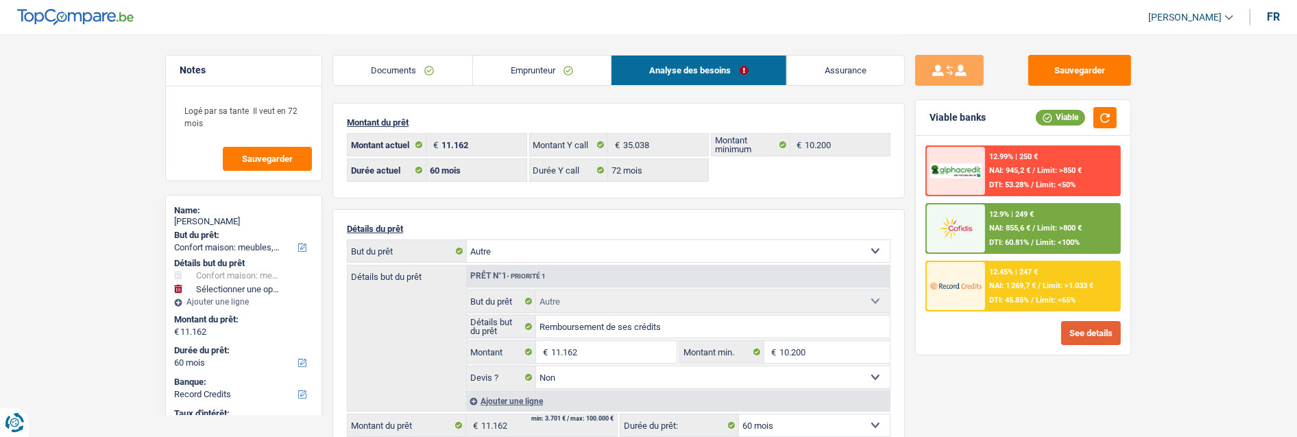
click at [1097, 321] on button "See details" at bounding box center [1091, 333] width 60 height 24
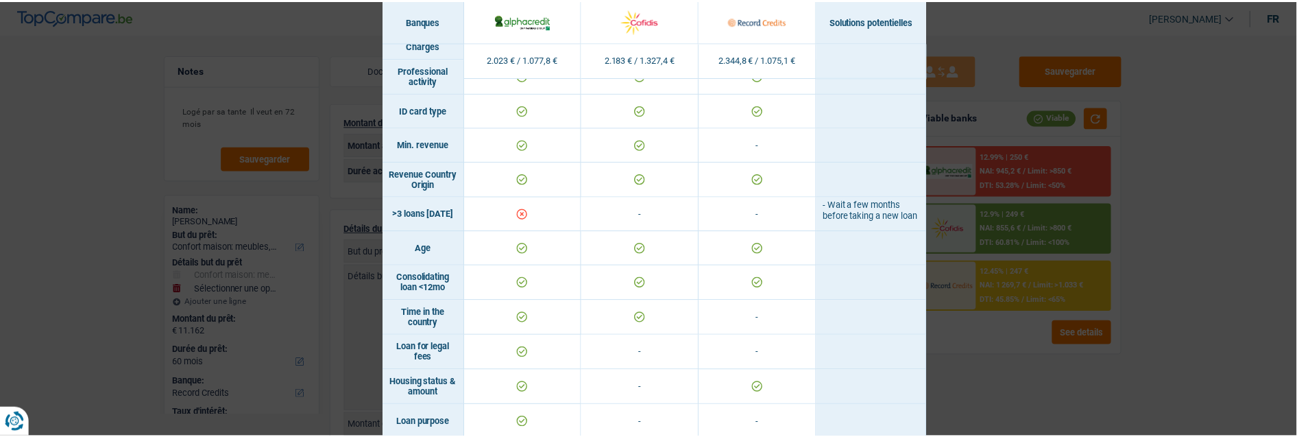
scroll to position [0, 0]
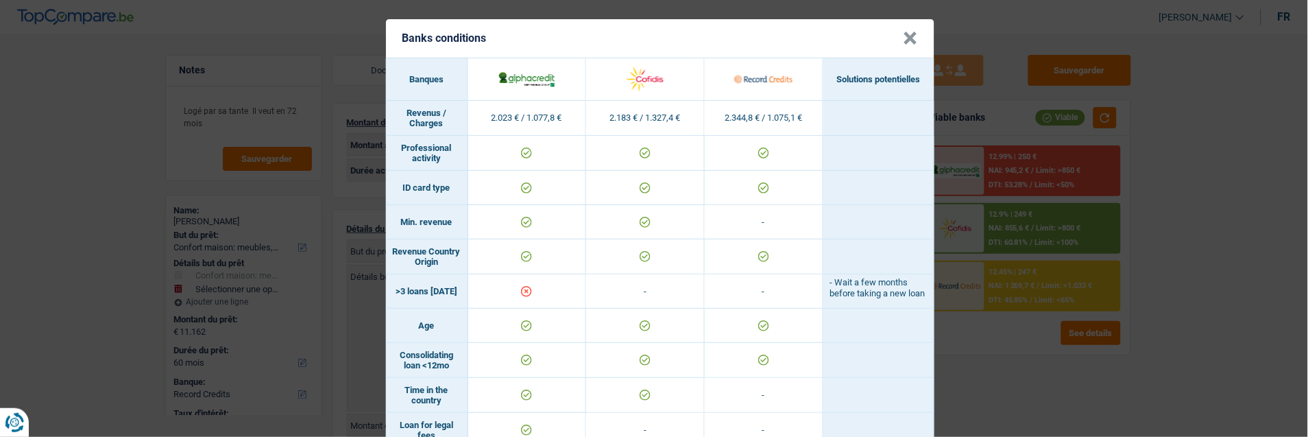
click at [907, 38] on button "×" at bounding box center [910, 39] width 14 height 14
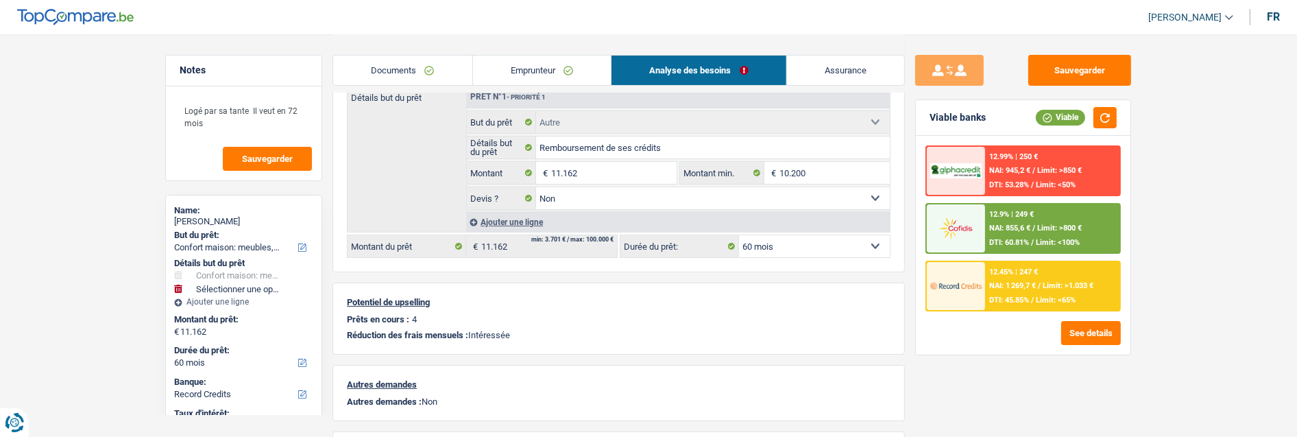
scroll to position [152, 0]
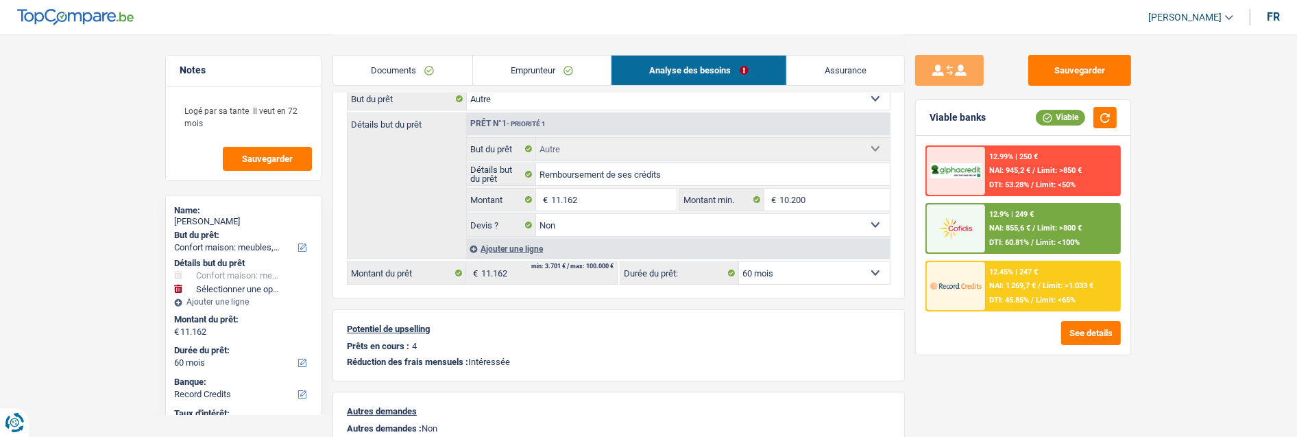
click at [1009, 221] on div "12.9% | 249 € NAI: 855,6 € / Limit: >800 € DTI: 60.81% / Limit: <100%" at bounding box center [1052, 228] width 135 height 48
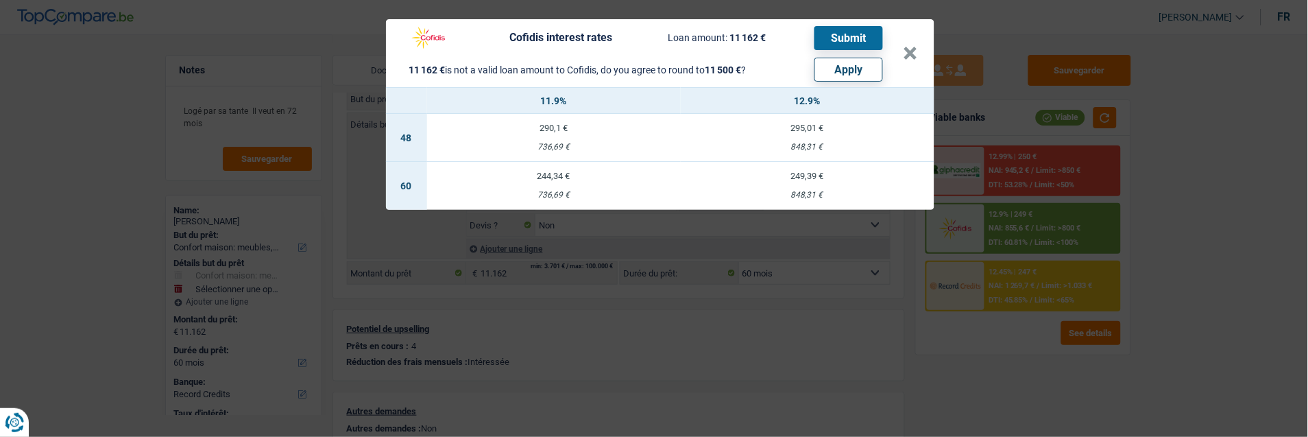
click at [866, 69] on button "Apply" at bounding box center [848, 70] width 69 height 24
type input "11.500"
select select
type input "11.500"
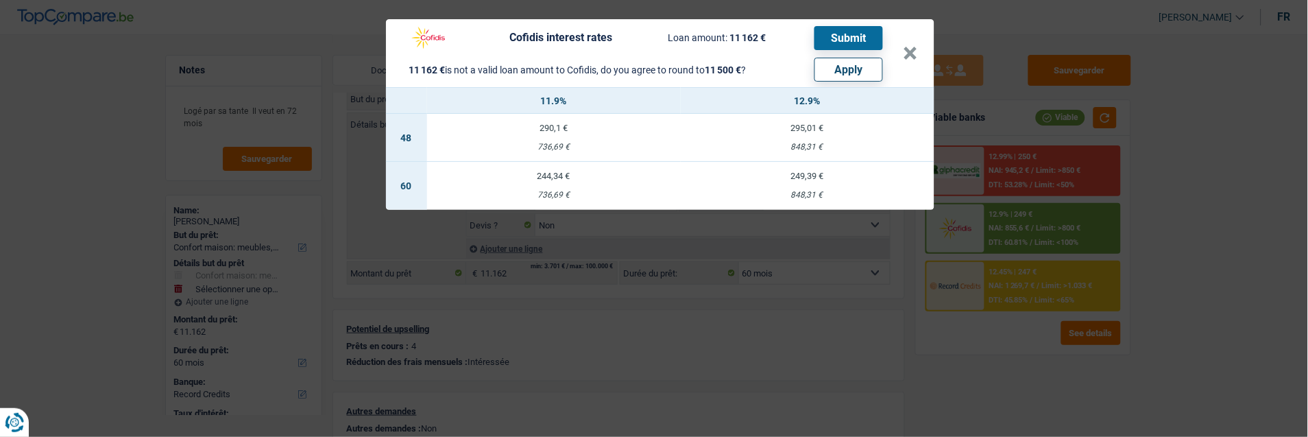
type input "11.500"
select select "false"
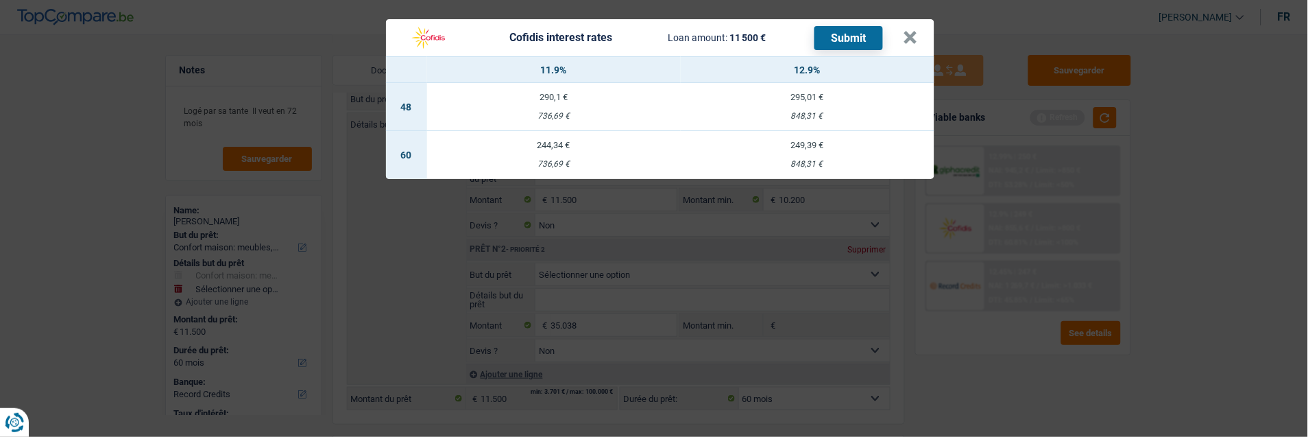
click at [821, 145] on td "249,39 € 848,31 €" at bounding box center [808, 155] width 254 height 48
select select "cofidis"
type input "12,90"
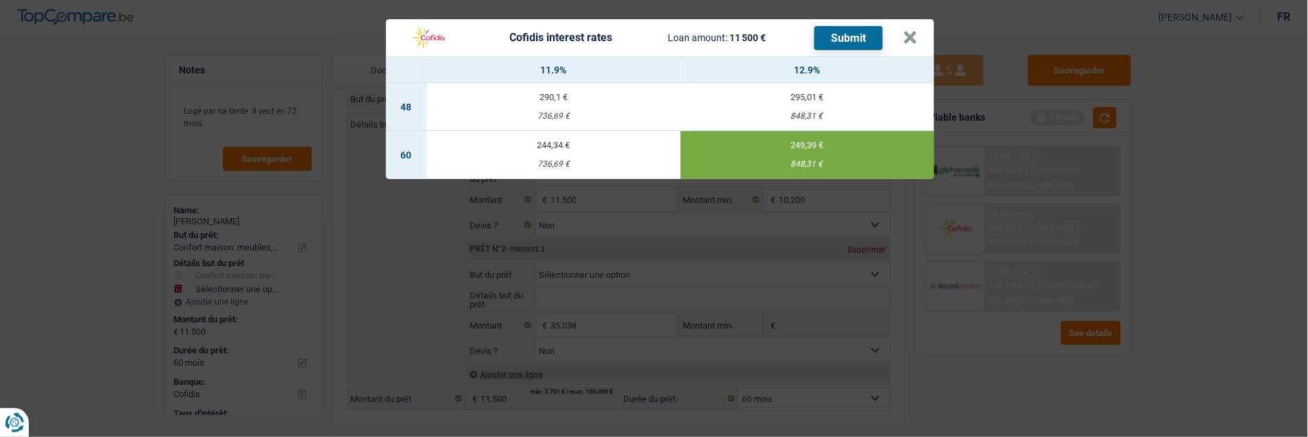
click at [851, 33] on button "Submit" at bounding box center [848, 38] width 69 height 24
click at [918, 31] on button "×" at bounding box center [910, 38] width 14 height 14
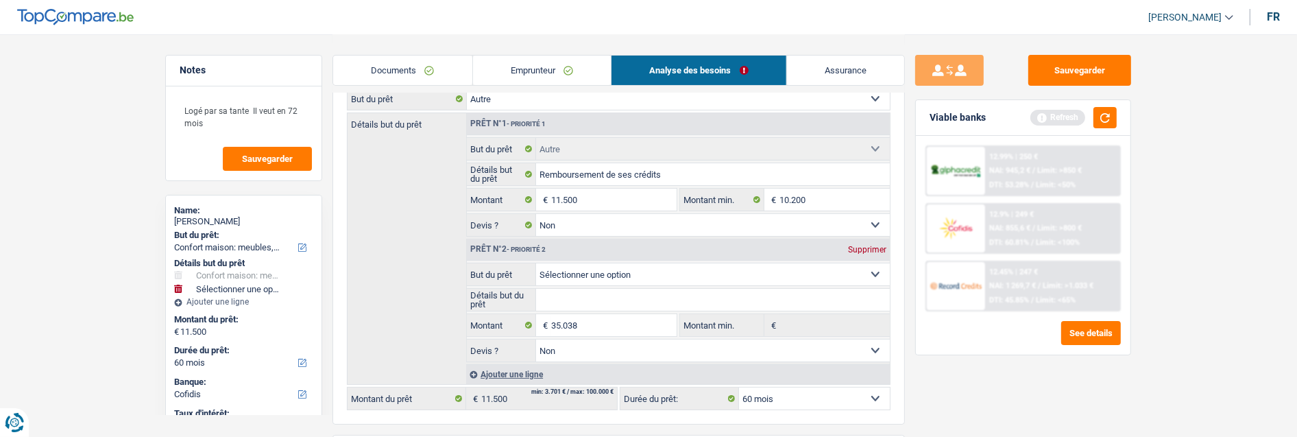
click at [549, 66] on link "Emprunteur" at bounding box center [542, 70] width 138 height 29
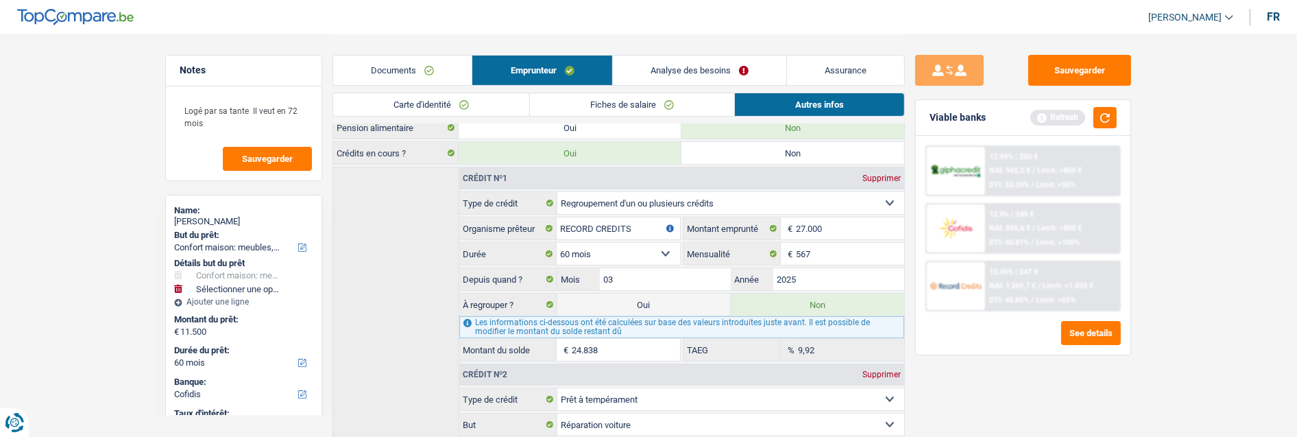
scroll to position [302, 0]
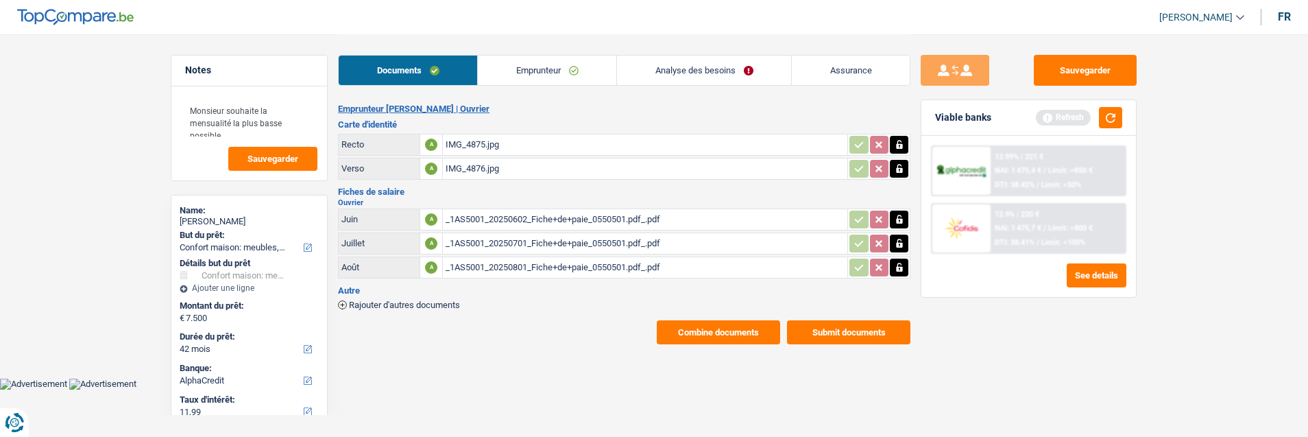
select select "household"
select select "42"
select select "alphacredit"
select select "42"
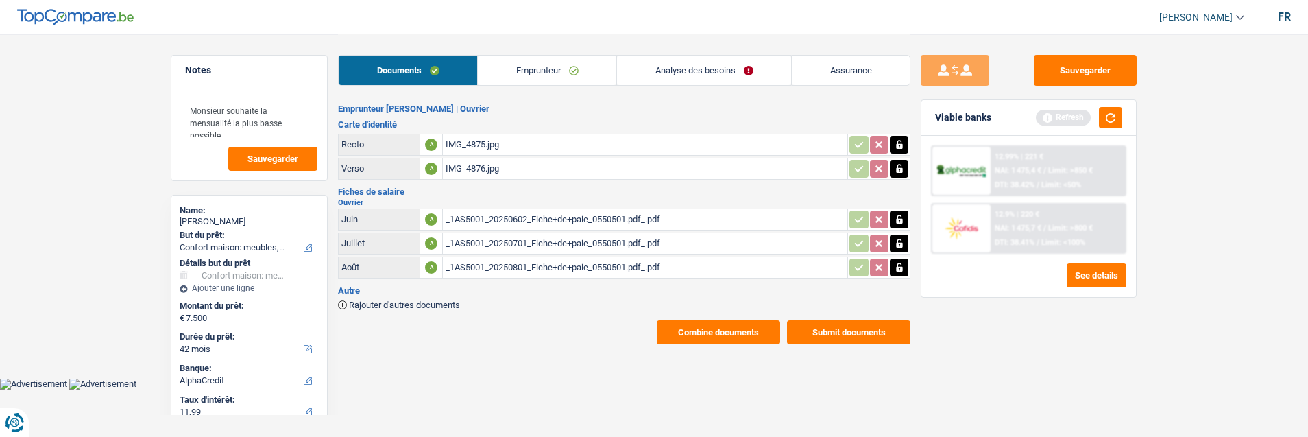
select select "42"
select select "household"
select select "false"
select select "42"
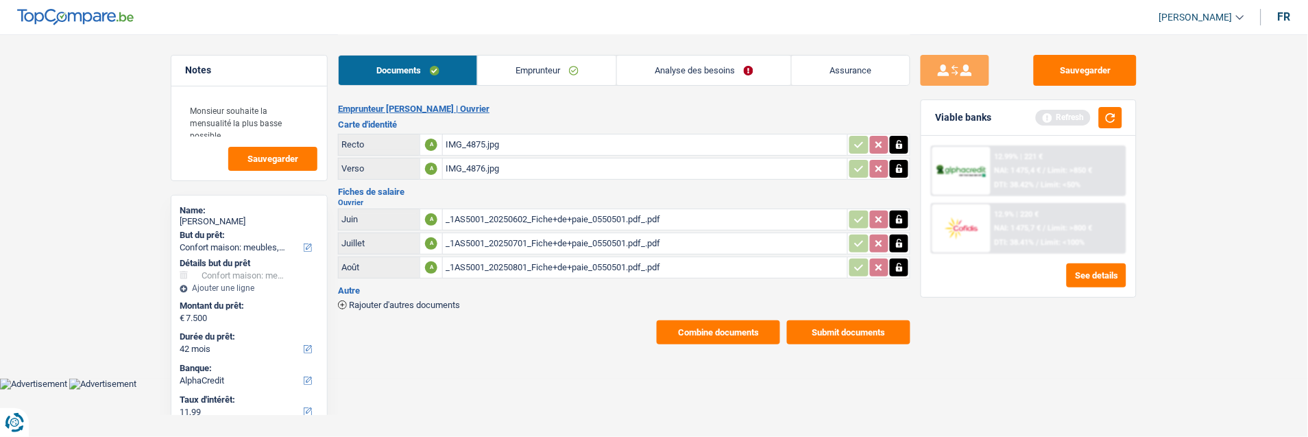
click at [735, 73] on link "Analyse des besoins" at bounding box center [704, 70] width 174 height 29
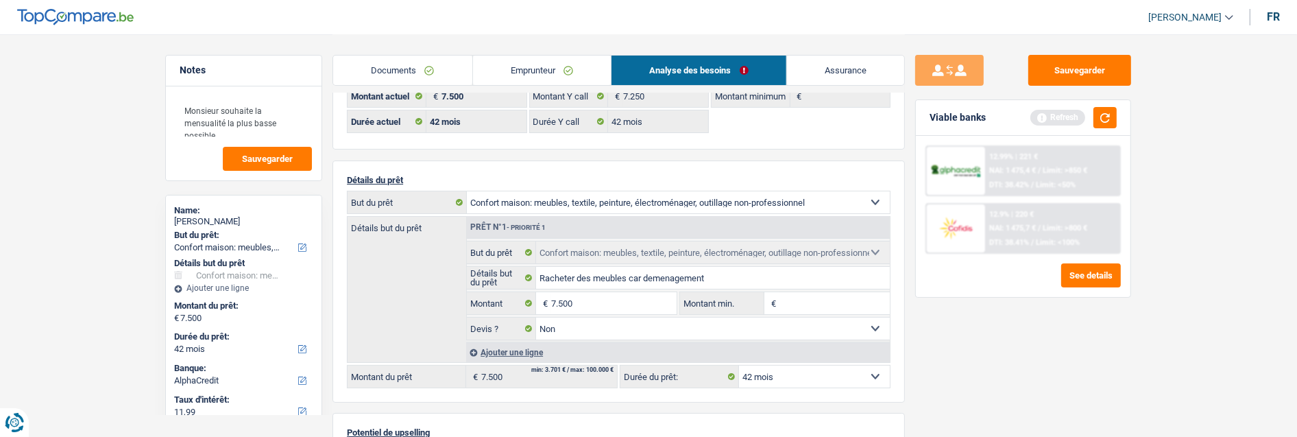
scroll to position [76, 0]
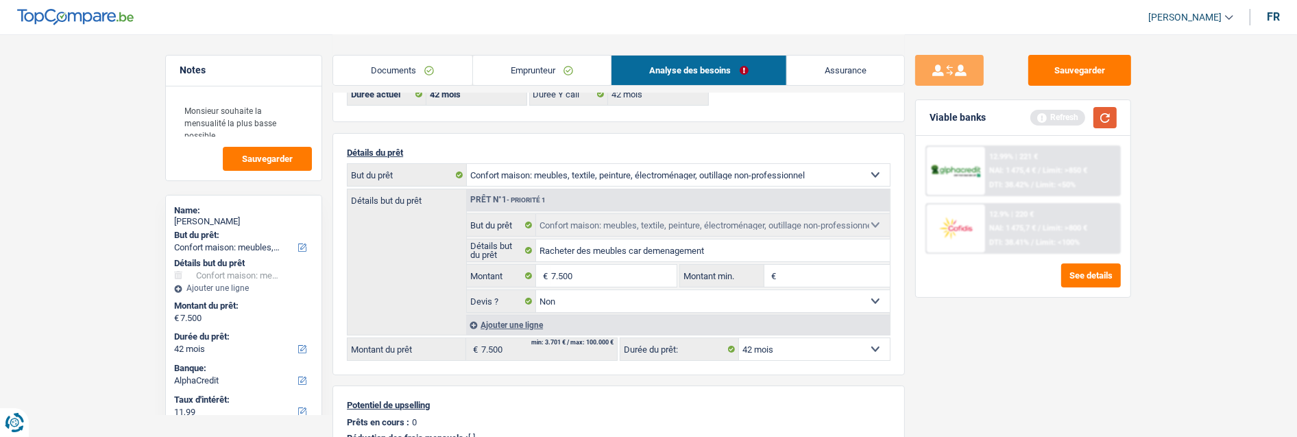
click at [1098, 120] on button "button" at bounding box center [1104, 117] width 23 height 21
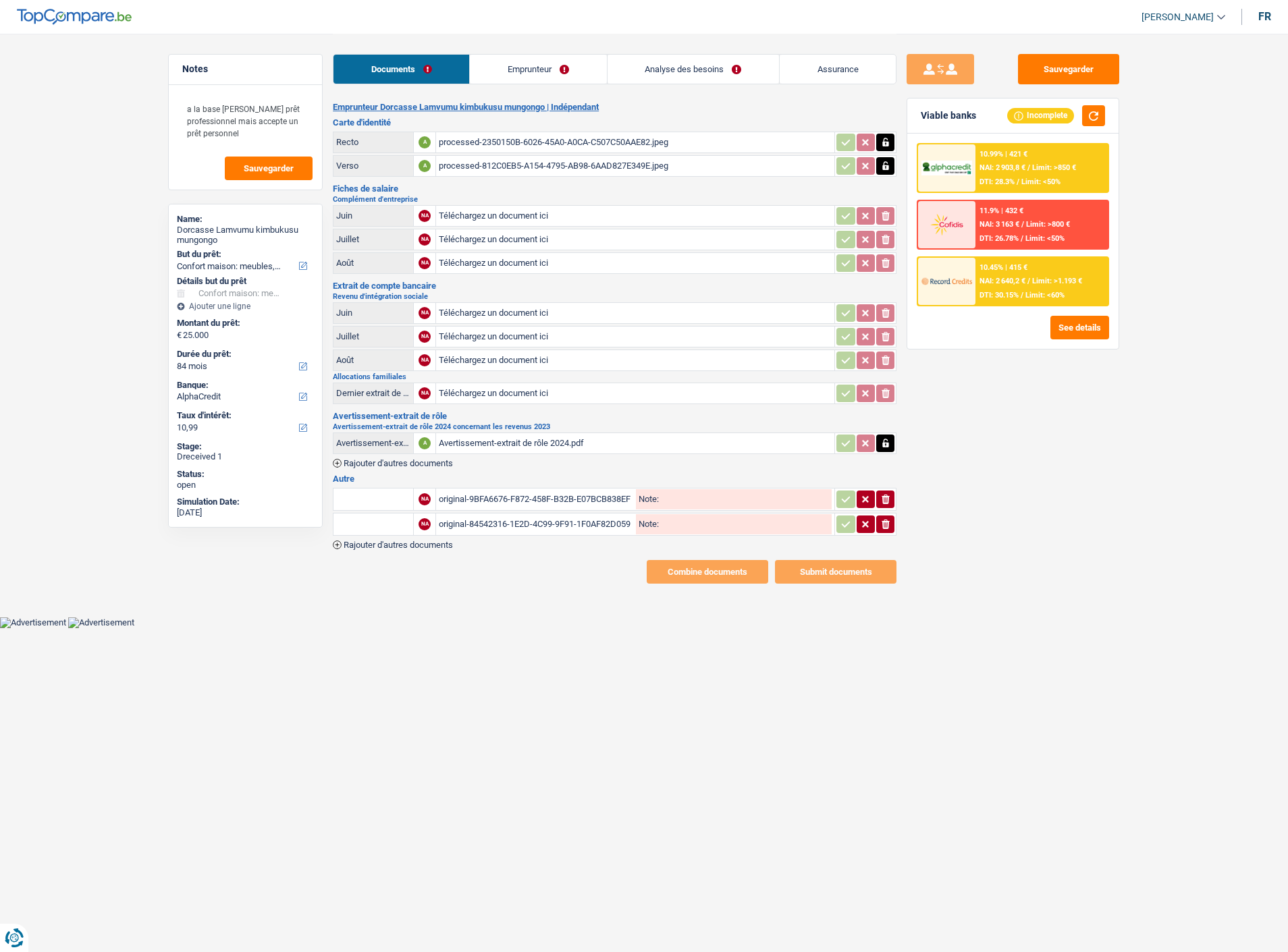
select select "household"
select select "84"
select select "alphacredit"
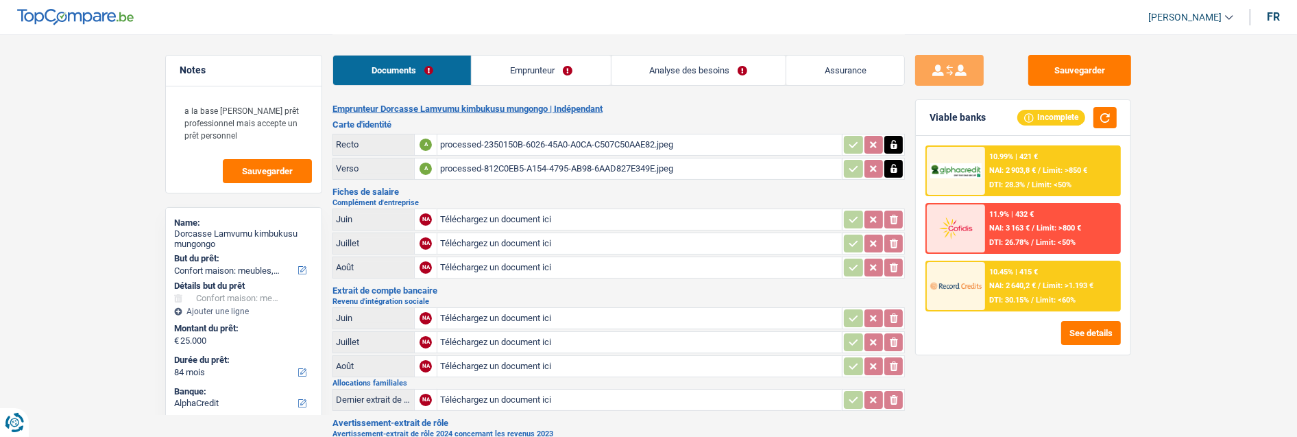
click at [519, 69] on link "Emprunteur" at bounding box center [541, 70] width 138 height 29
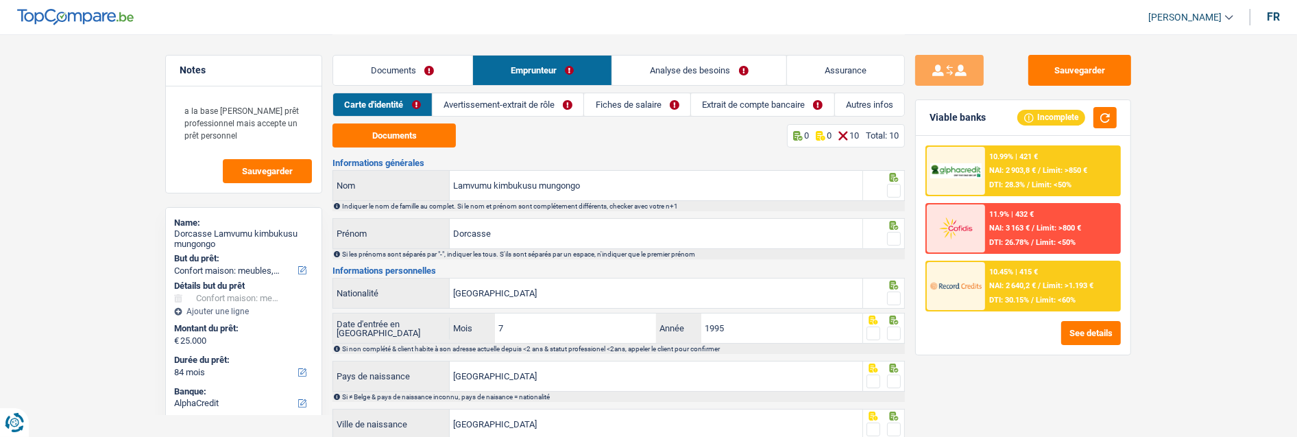
click at [763, 101] on link "Extrait de compte bancaire" at bounding box center [762, 104] width 143 height 23
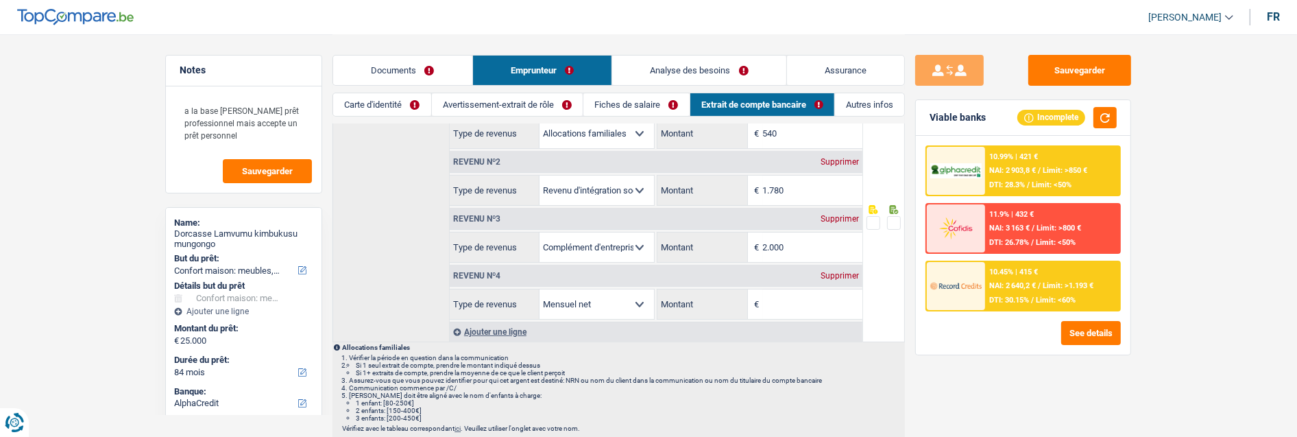
scroll to position [76, 0]
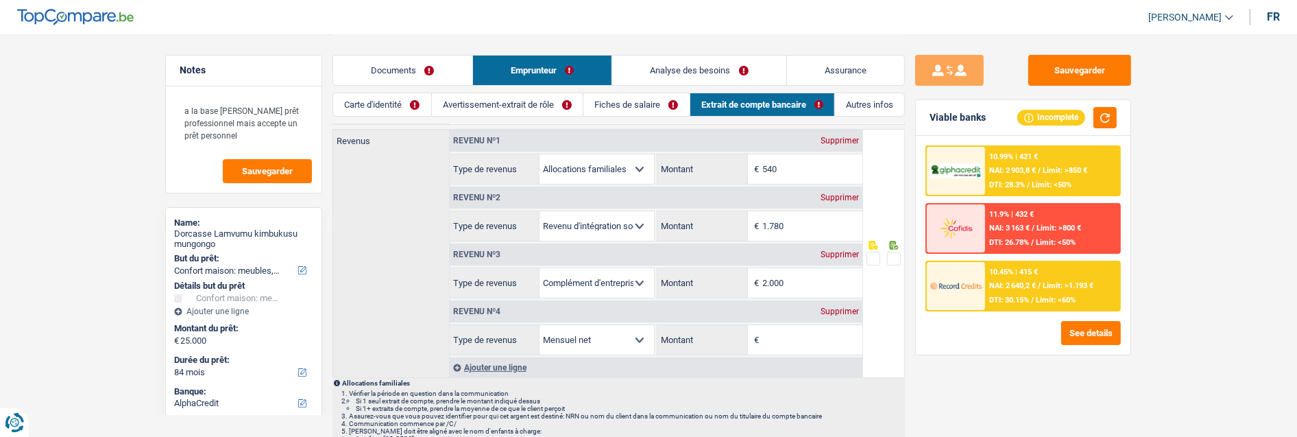
click at [838, 193] on div "Supprimer" at bounding box center [839, 197] width 45 height 8
select select "previousEmployerCompensation"
type input "2.000"
select select "netSalary"
select select "previousEmployerCompensation"
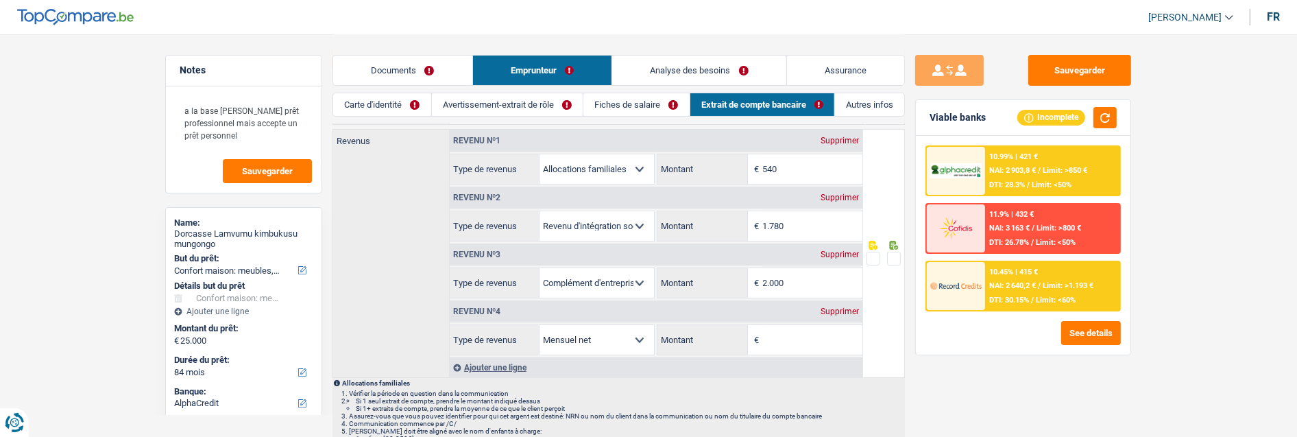
type input "2.000"
select select "netSalary"
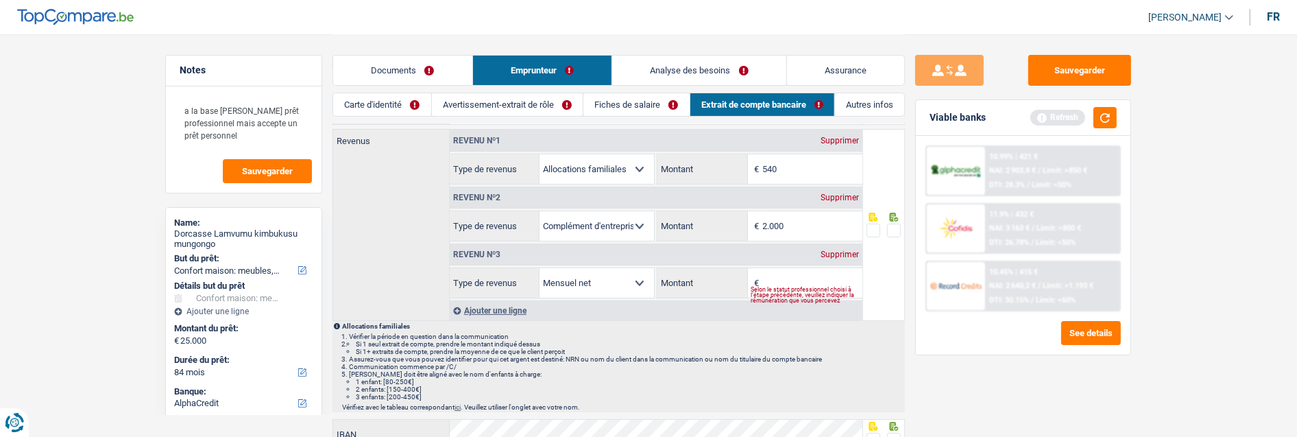
click at [624, 106] on link "Fiches de salaire" at bounding box center [636, 104] width 106 height 23
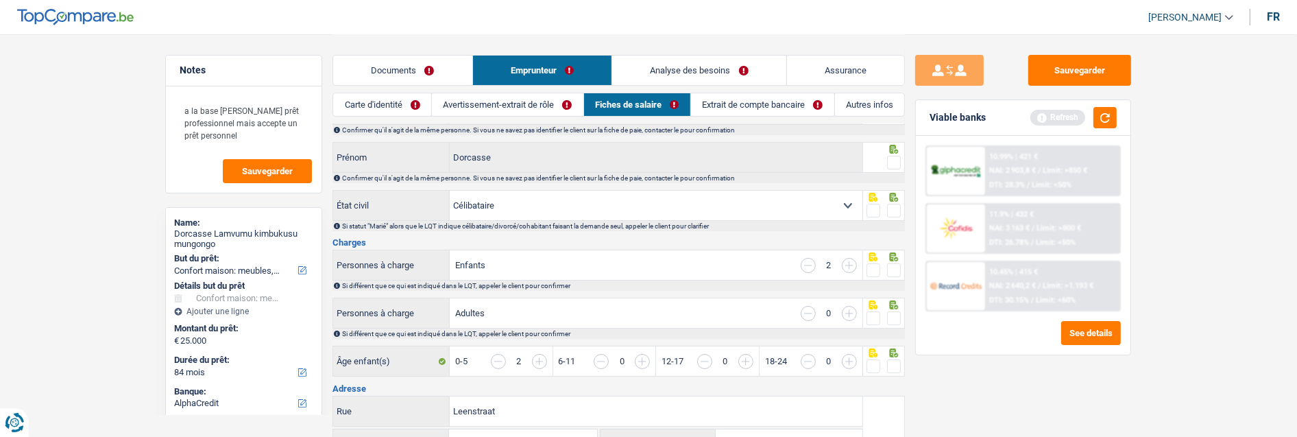
click at [750, 99] on link "Extrait de compte bancaire" at bounding box center [762, 104] width 143 height 23
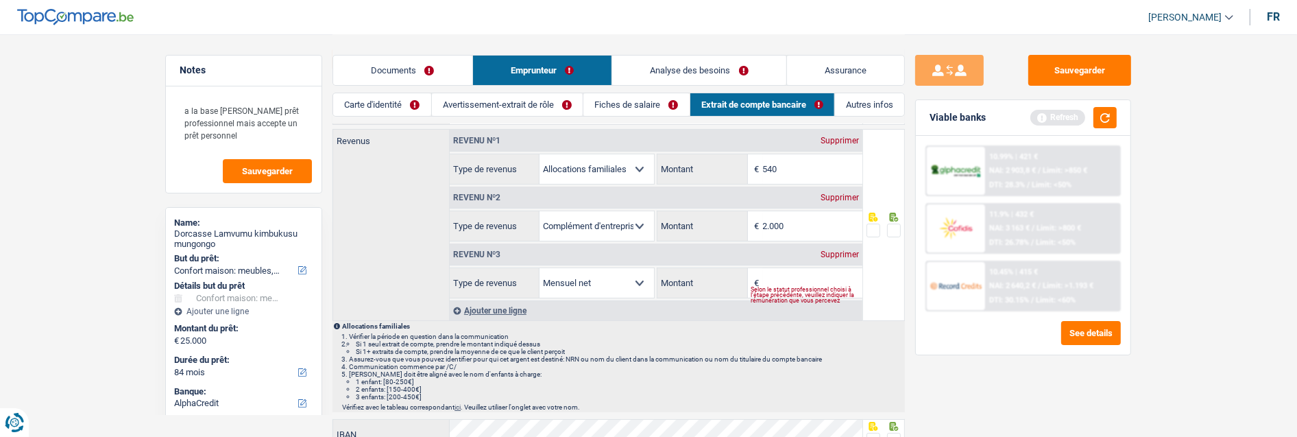
click at [834, 250] on div "Supprimer" at bounding box center [839, 254] width 45 height 8
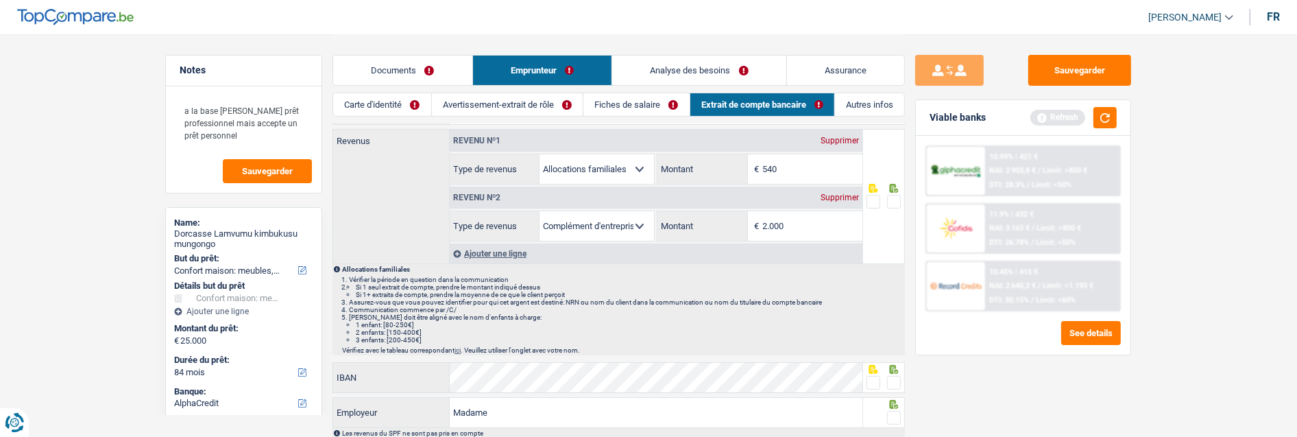
click at [633, 100] on link "Fiches de salaire" at bounding box center [636, 104] width 106 height 23
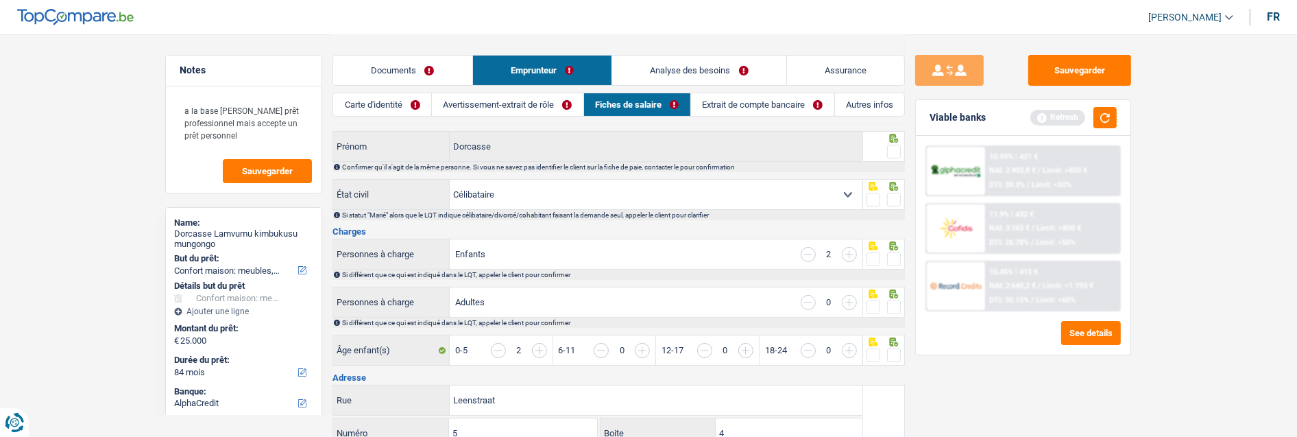
scroll to position [533, 0]
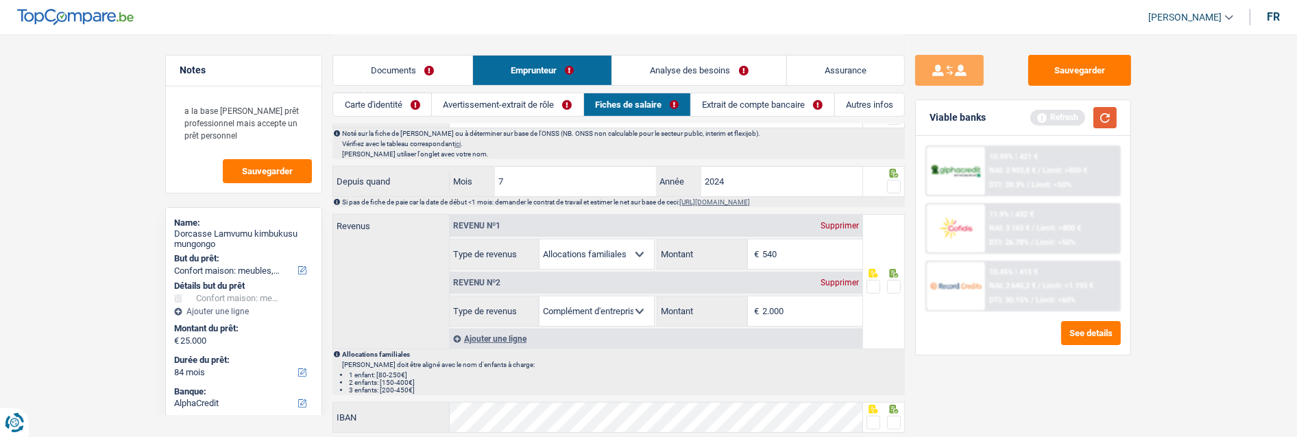
click at [1108, 111] on button "button" at bounding box center [1104, 117] width 23 height 21
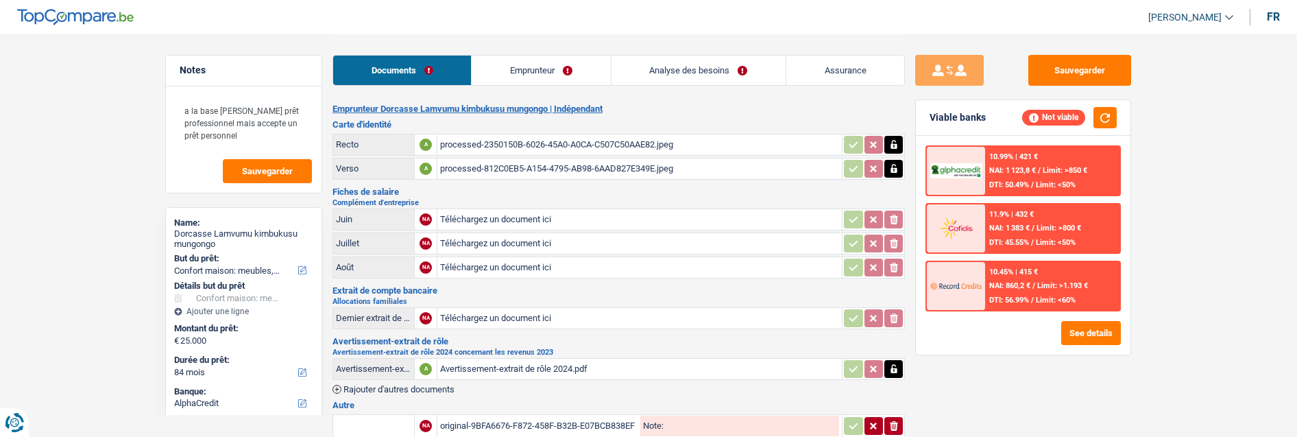
select select "household"
select select "84"
select select "alphacredit"
select select "independent"
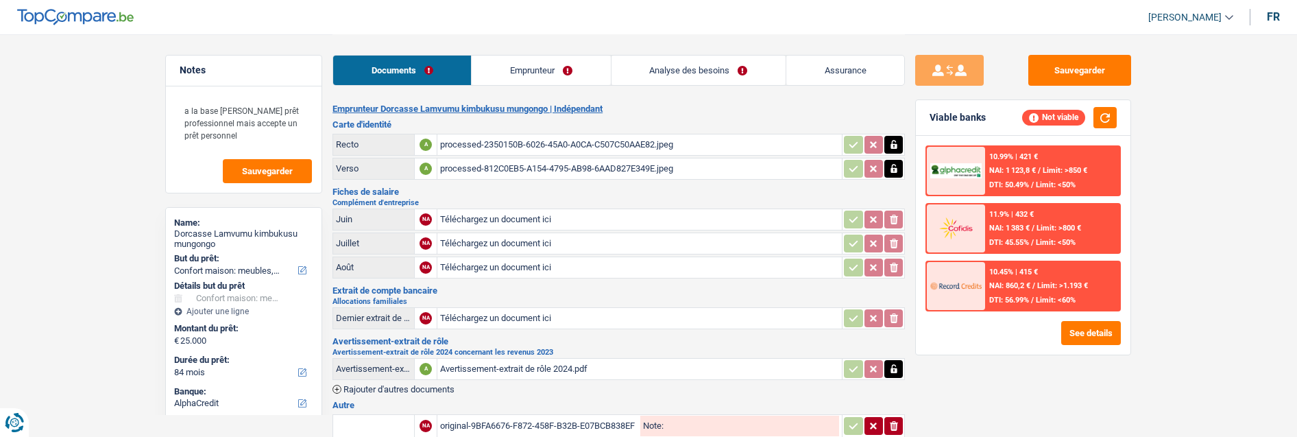
select select "familyAllowances"
select select "previousEmployerCompensation"
select select "netSalary"
select select "BE"
click at [576, 67] on link "Emprunteur" at bounding box center [541, 70] width 138 height 29
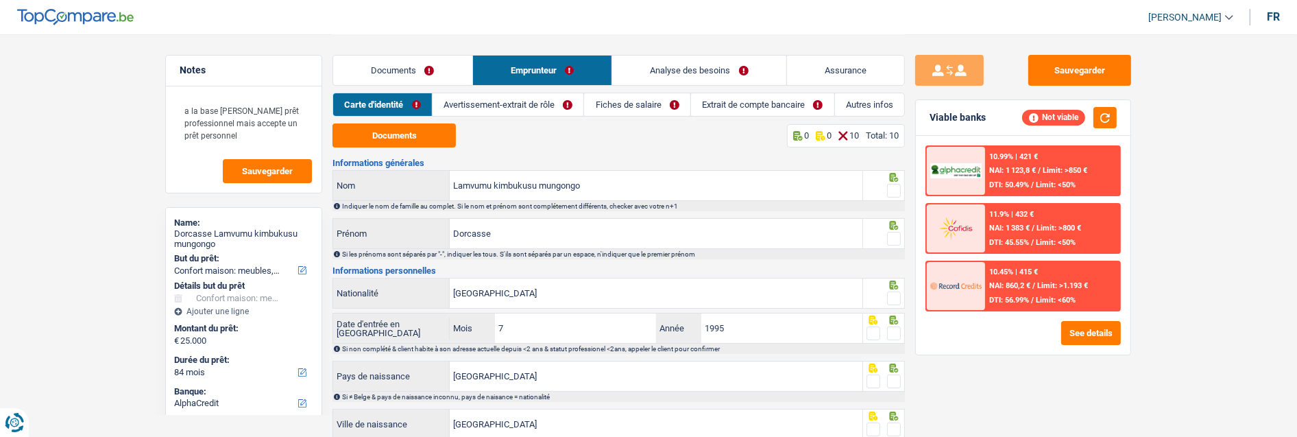
click at [768, 100] on link "Extrait de compte bancaire" at bounding box center [762, 104] width 143 height 23
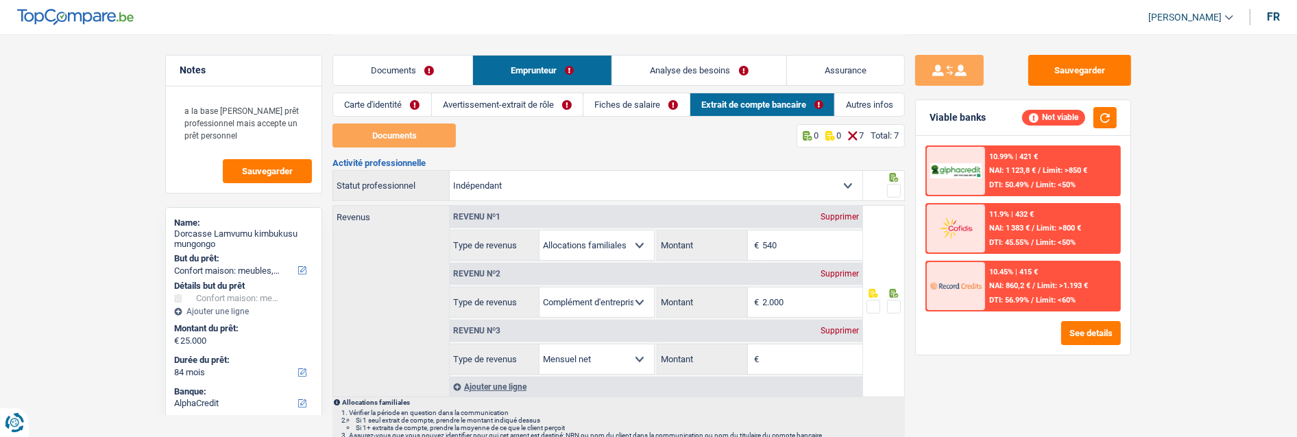
click at [637, 295] on select "Allocation d'handicap Allocations chômage Allocations familiales Chèques repas …" at bounding box center [596, 301] width 114 height 29
select select "parttimeSelfemployed"
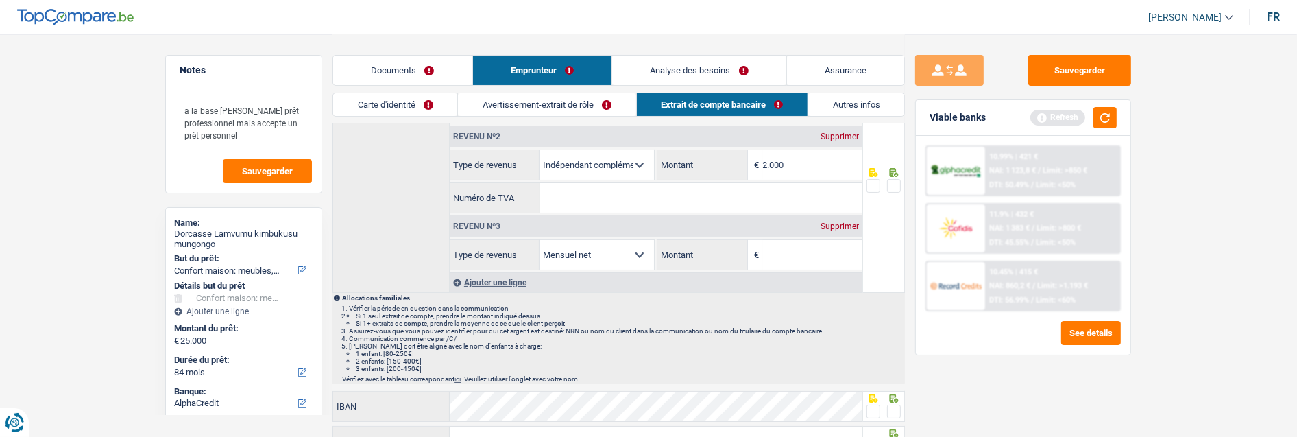
scroll to position [380, 0]
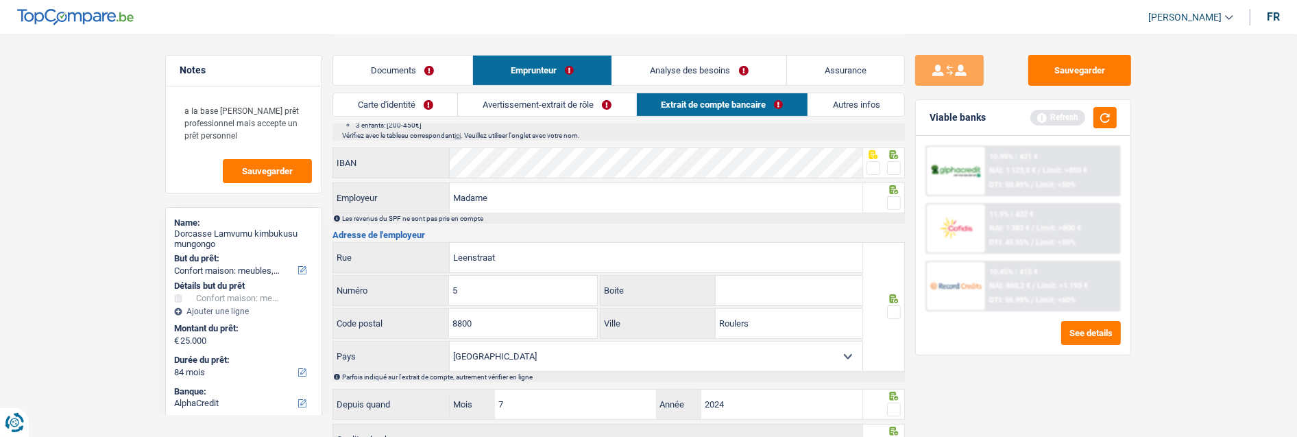
click at [565, 106] on link "Avertissement-extrait de rôle" at bounding box center [547, 104] width 178 height 23
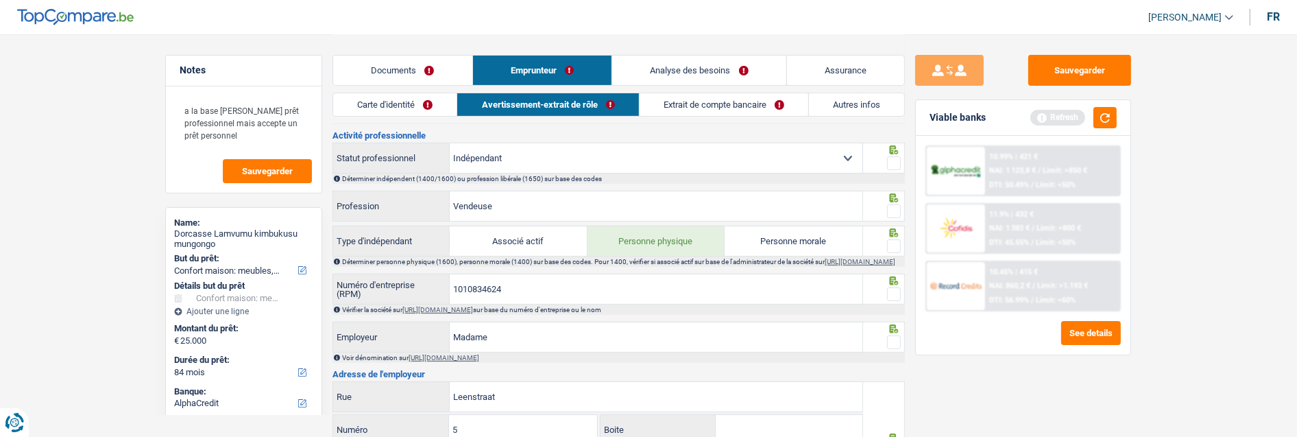
scroll to position [533, 0]
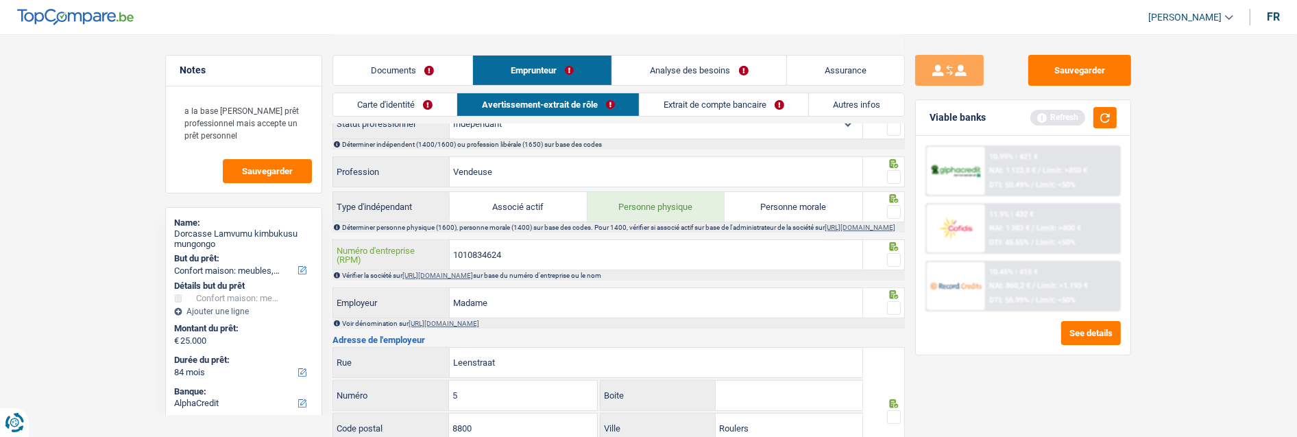
click at [524, 260] on input "1010834624" at bounding box center [656, 254] width 413 height 29
click at [473, 279] on link "https://kbopub.economie.fgov.be/kbopub/zoeknummerform.html" at bounding box center [437, 275] width 71 height 8
click at [412, 110] on link "Carte d'identité" at bounding box center [394, 104] width 123 height 23
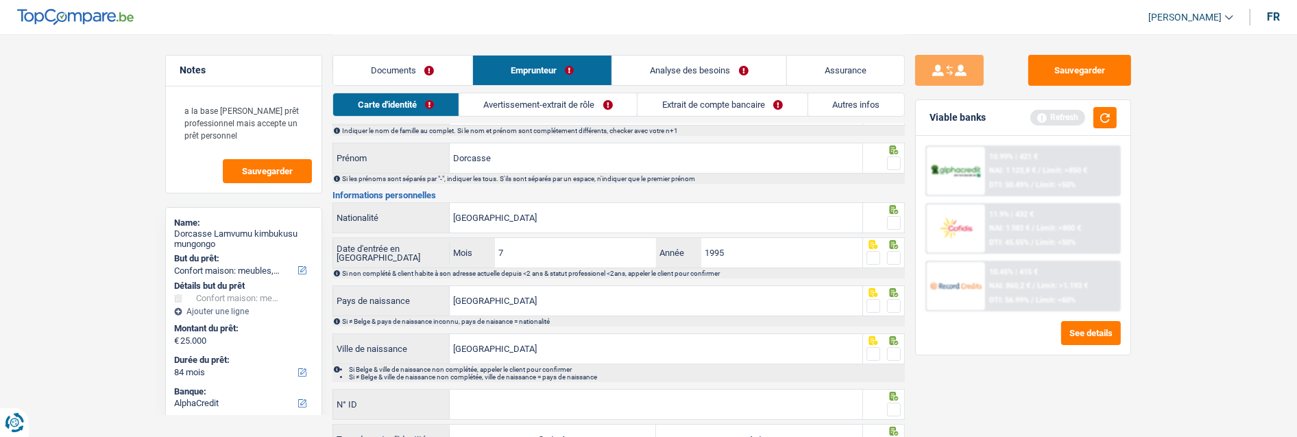
scroll to position [0, 0]
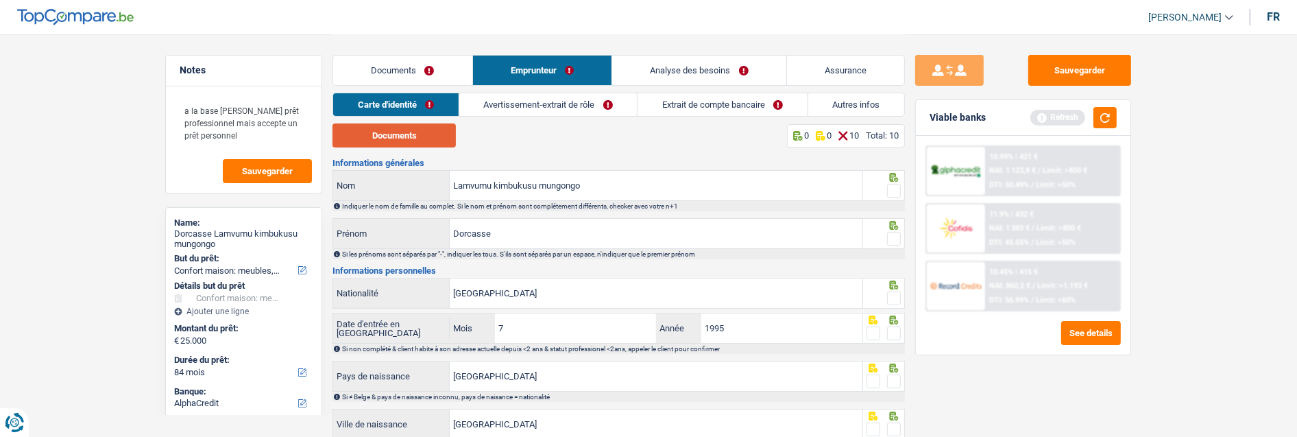
click at [420, 134] on button "Documents" at bounding box center [393, 135] width 123 height 24
click at [894, 184] on span at bounding box center [894, 191] width 14 height 14
click at [0, 0] on input "radio" at bounding box center [0, 0] width 0 height 0
click at [890, 232] on span at bounding box center [894, 239] width 14 height 14
click at [0, 0] on input "radio" at bounding box center [0, 0] width 0 height 0
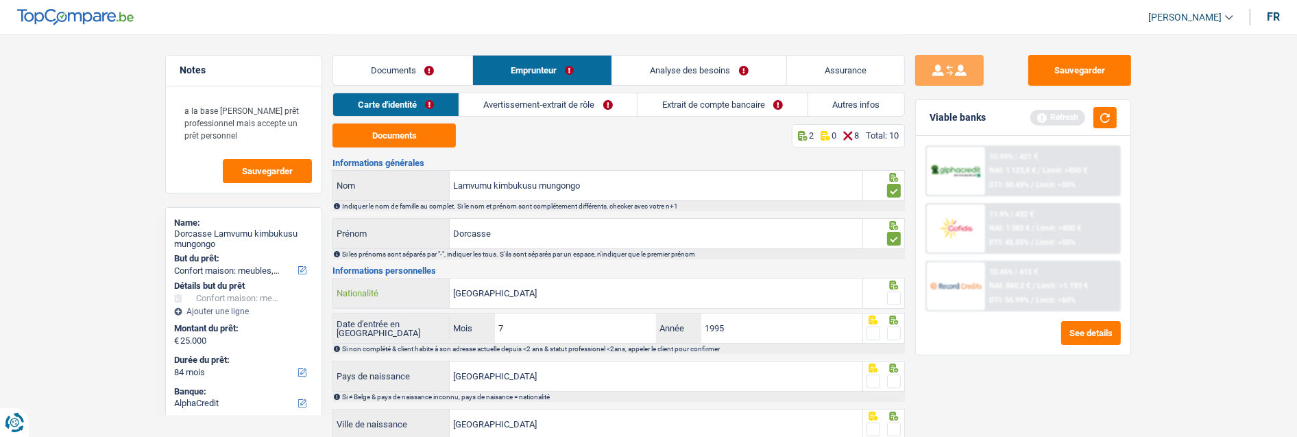
click at [562, 293] on input "République du Congo" at bounding box center [656, 292] width 413 height 29
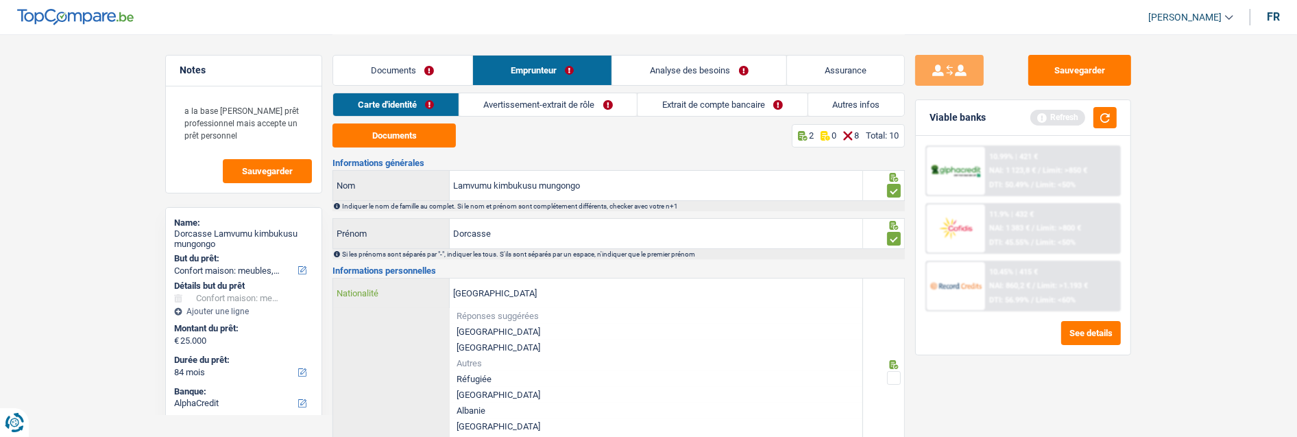
drag, startPoint x: 564, startPoint y: 303, endPoint x: 395, endPoint y: 304, distance: 168.6
click at [395, 304] on div "République du Congo Nationalité" at bounding box center [597, 292] width 529 height 29
type input "C"
click at [536, 374] on li "République démocratique du Congo" at bounding box center [656, 379] width 413 height 16
type input "République démocratique du Congo"
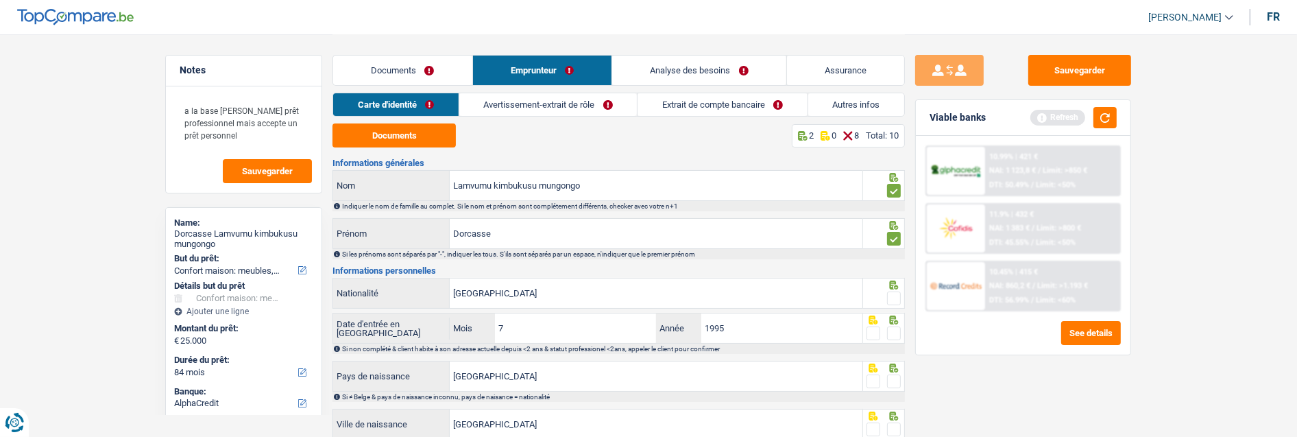
click at [894, 293] on span at bounding box center [894, 298] width 14 height 14
click at [0, 0] on input "radio" at bounding box center [0, 0] width 0 height 0
click at [885, 329] on fieldset at bounding box center [883, 333] width 35 height 17
click at [901, 331] on div at bounding box center [884, 328] width 42 height 31
click at [892, 328] on span at bounding box center [894, 333] width 14 height 14
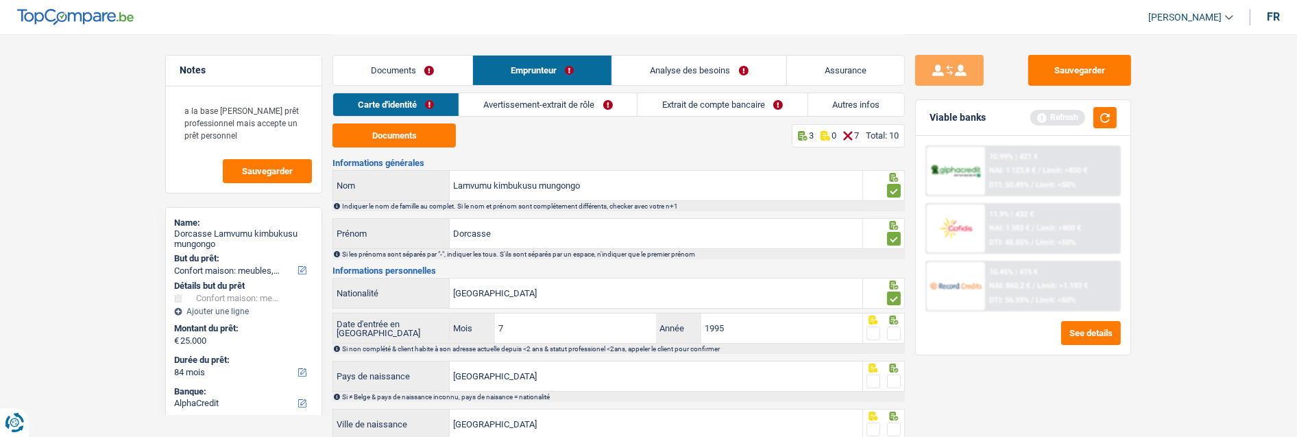
click at [0, 0] on input "radio" at bounding box center [0, 0] width 0 height 0
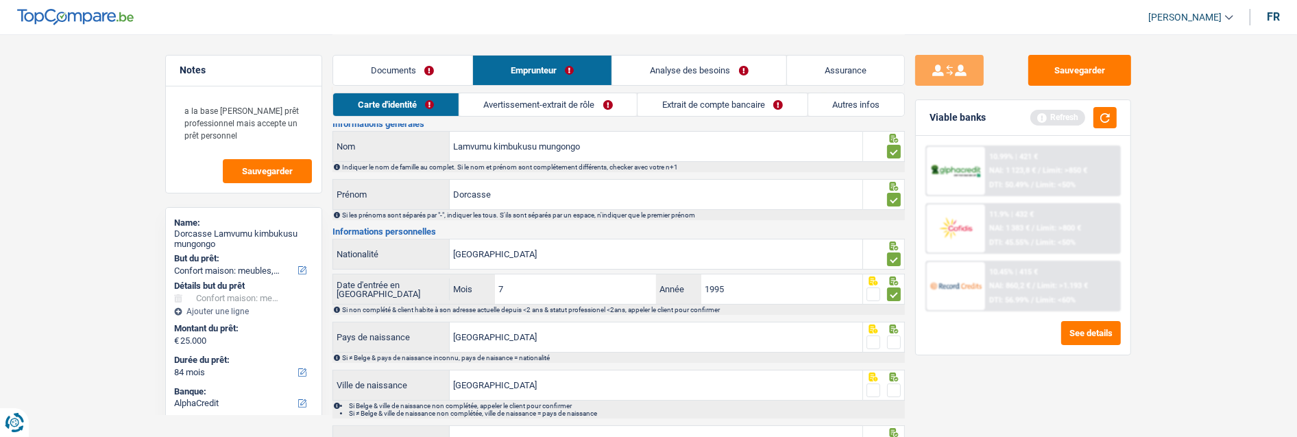
scroll to position [76, 0]
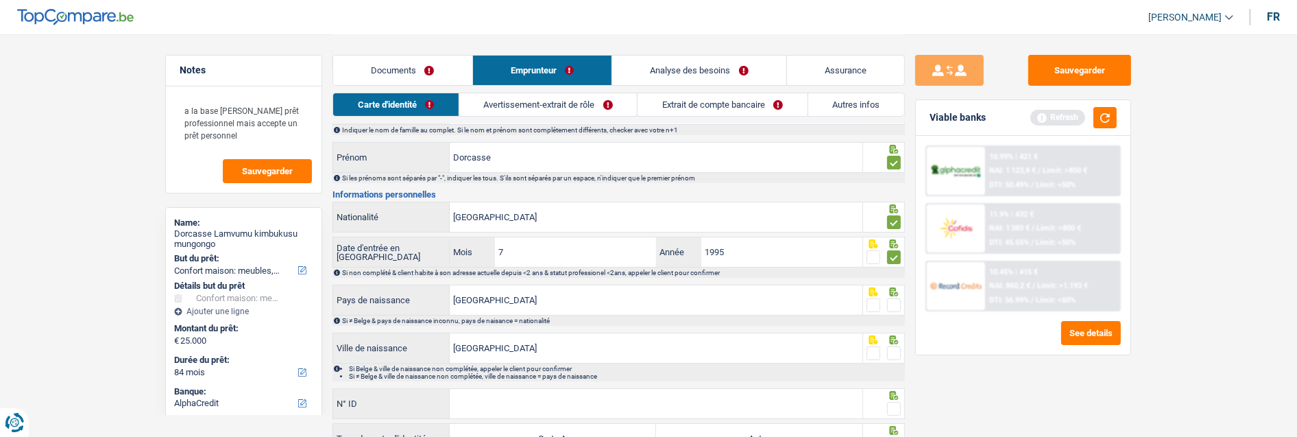
click at [888, 299] on span at bounding box center [894, 305] width 14 height 14
click at [0, 0] on input "radio" at bounding box center [0, 0] width 0 height 0
click at [890, 348] on span at bounding box center [894, 353] width 14 height 14
click at [0, 0] on input "radio" at bounding box center [0, 0] width 0 height 0
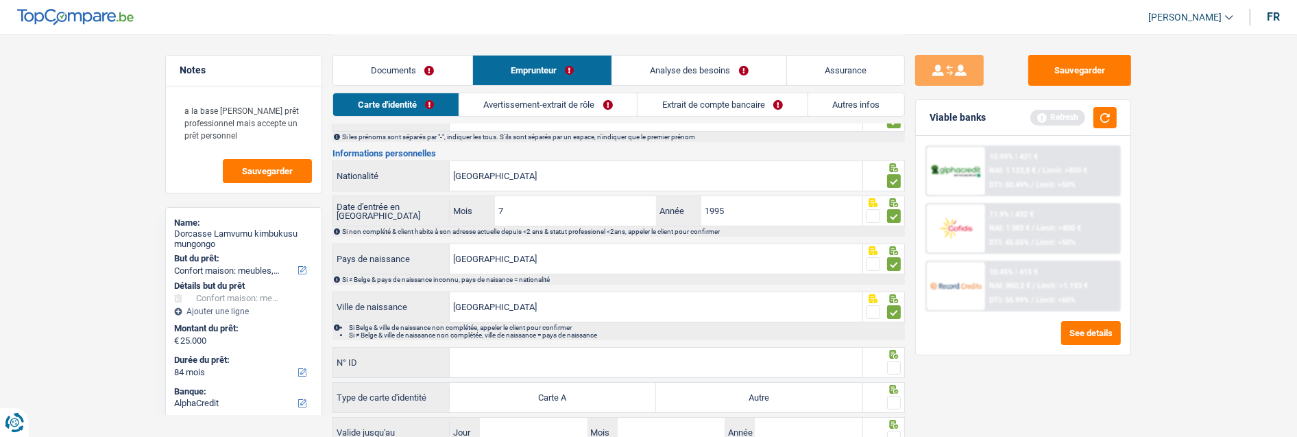
scroll to position [152, 0]
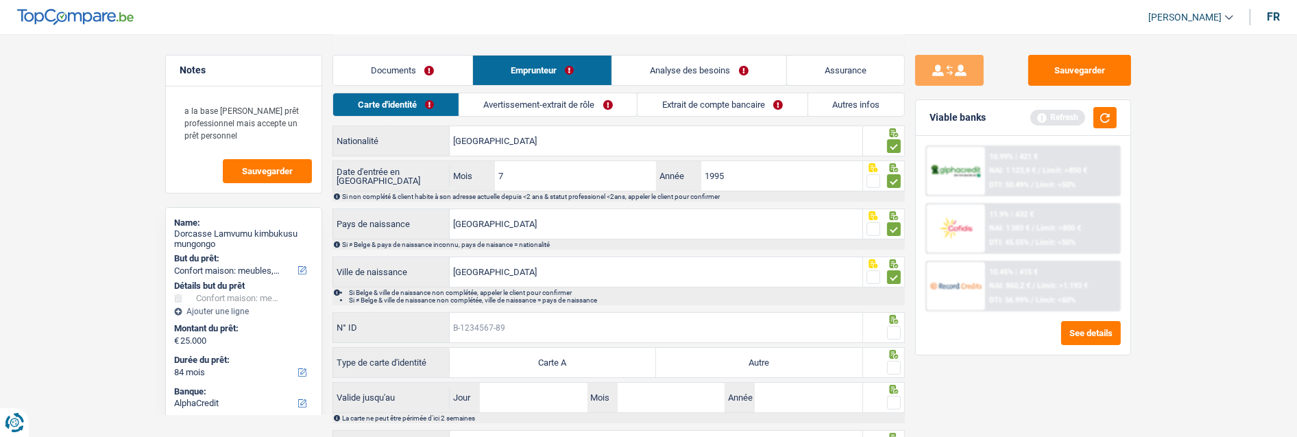
click at [613, 326] on input "N° ID" at bounding box center [656, 327] width 413 height 29
type input "B-6114761-75"
click at [892, 328] on span at bounding box center [894, 333] width 14 height 14
click at [0, 0] on input "radio" at bounding box center [0, 0] width 0 height 0
click at [855, 360] on label "Autre" at bounding box center [759, 361] width 206 height 29
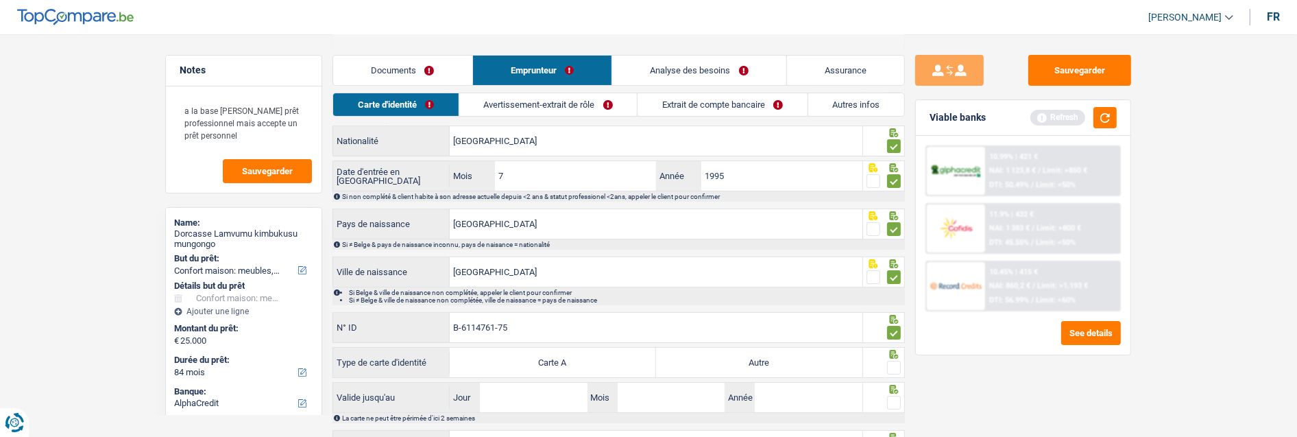
click at [855, 360] on input "Autre" at bounding box center [759, 361] width 206 height 29
radio input "true"
click at [892, 360] on span at bounding box center [894, 367] width 14 height 14
click at [0, 0] on input "radio" at bounding box center [0, 0] width 0 height 0
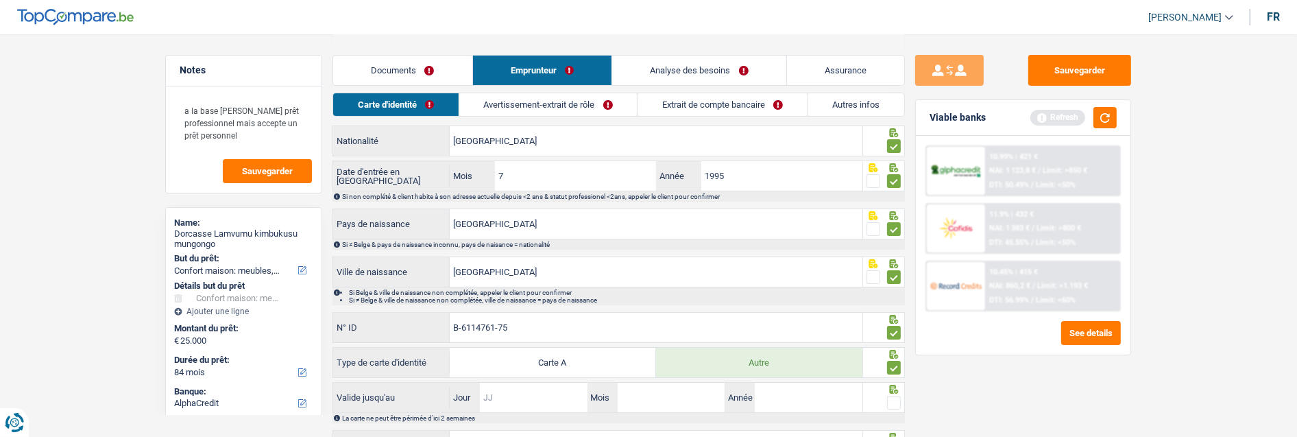
drag, startPoint x: 554, startPoint y: 400, endPoint x: 564, endPoint y: 385, distance: 17.7
click at [554, 400] on input "Jour" at bounding box center [533, 396] width 107 height 29
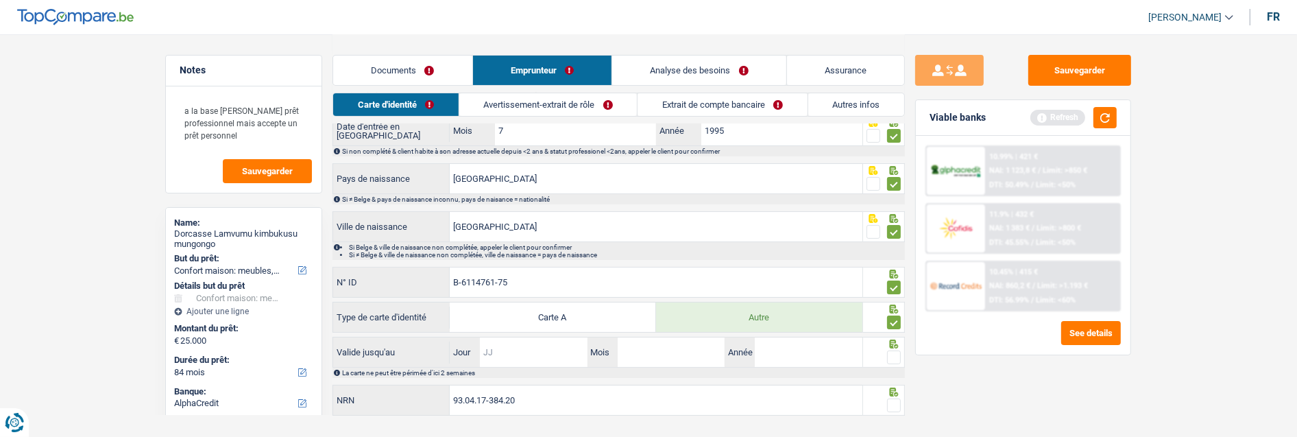
scroll to position [223, 0]
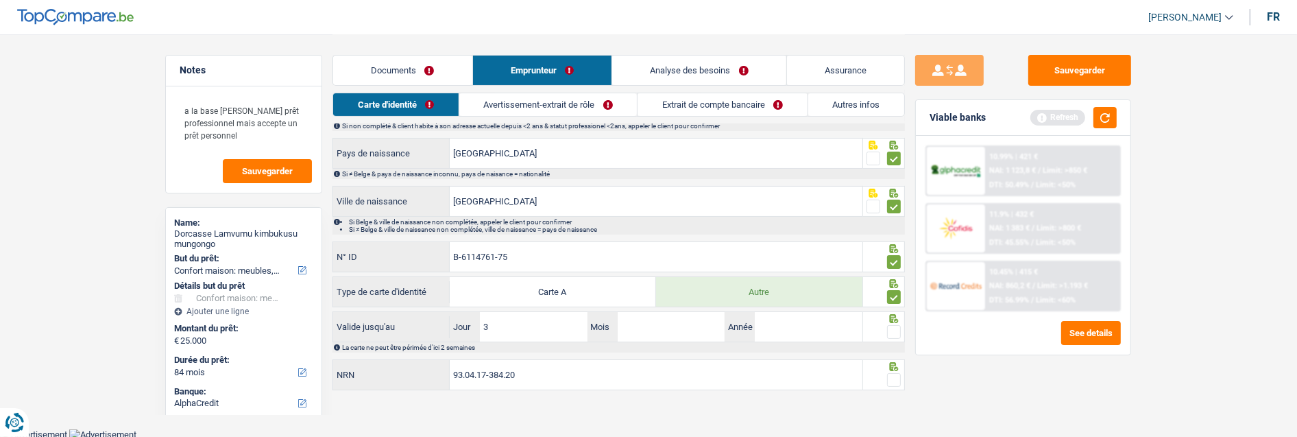
type input "30"
type input "07"
type input "2029"
drag, startPoint x: 894, startPoint y: 327, endPoint x: 894, endPoint y: 340, distance: 13.0
click at [895, 328] on span at bounding box center [894, 332] width 14 height 14
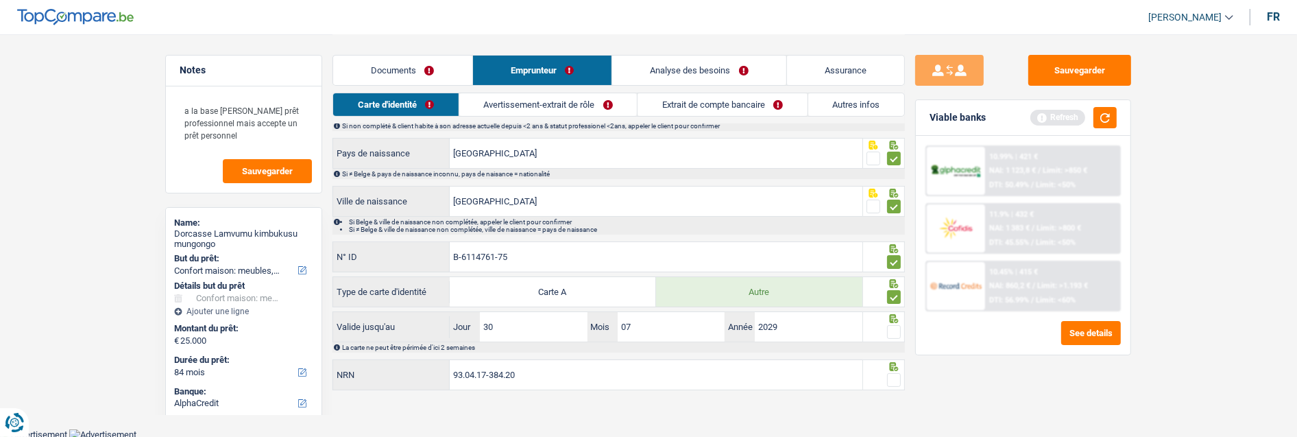
click at [0, 0] on input "radio" at bounding box center [0, 0] width 0 height 0
click at [898, 373] on span at bounding box center [894, 380] width 14 height 14
click at [0, 0] on input "radio" at bounding box center [0, 0] width 0 height 0
click at [579, 106] on link "Avertissement-extrait de rôle" at bounding box center [548, 104] width 178 height 23
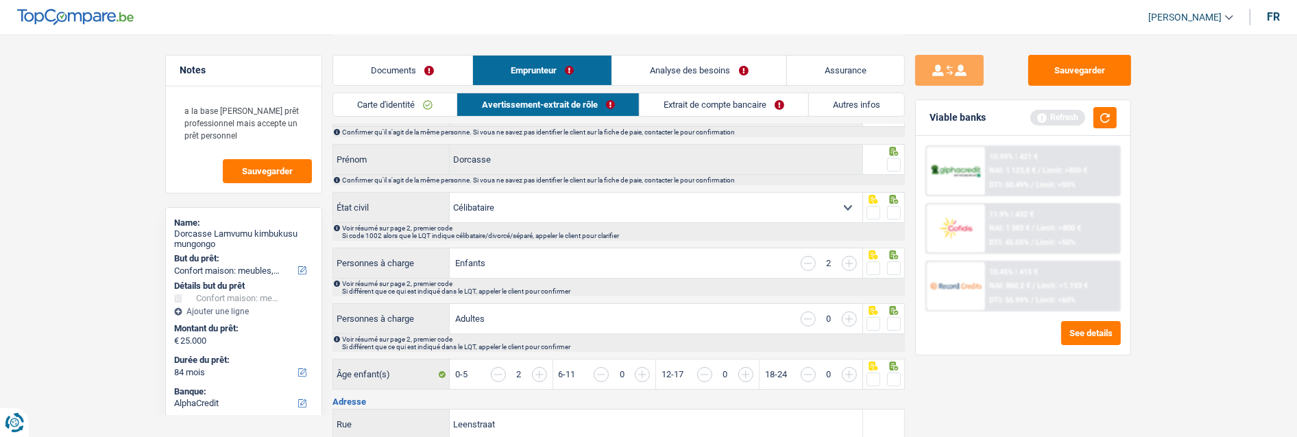
scroll to position [0, 0]
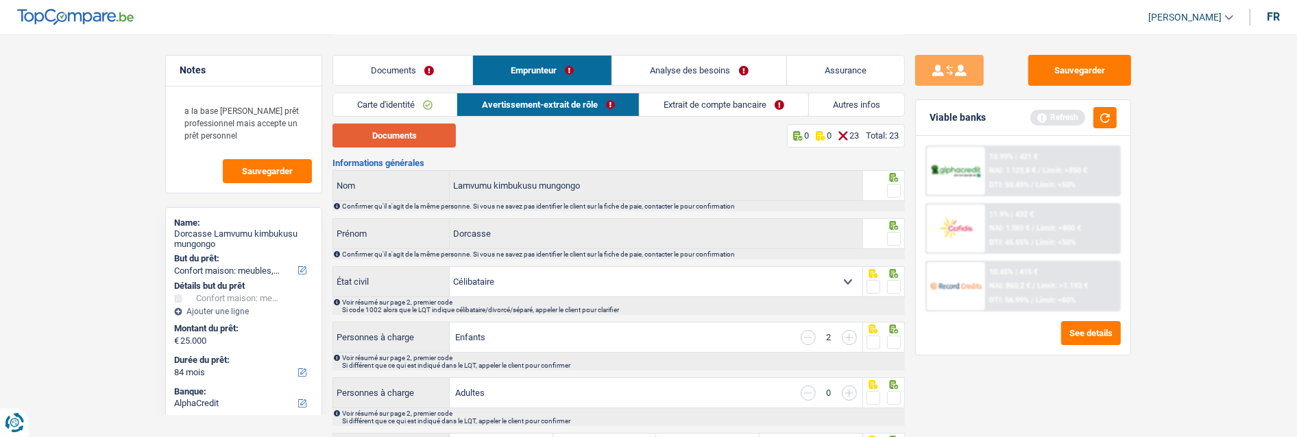
click at [415, 133] on button "Documents" at bounding box center [393, 135] width 123 height 24
drag, startPoint x: 896, startPoint y: 184, endPoint x: 896, endPoint y: 206, distance: 22.6
click at [896, 184] on span at bounding box center [894, 191] width 14 height 14
click at [0, 0] on input "radio" at bounding box center [0, 0] width 0 height 0
click at [898, 236] on span at bounding box center [894, 239] width 14 height 14
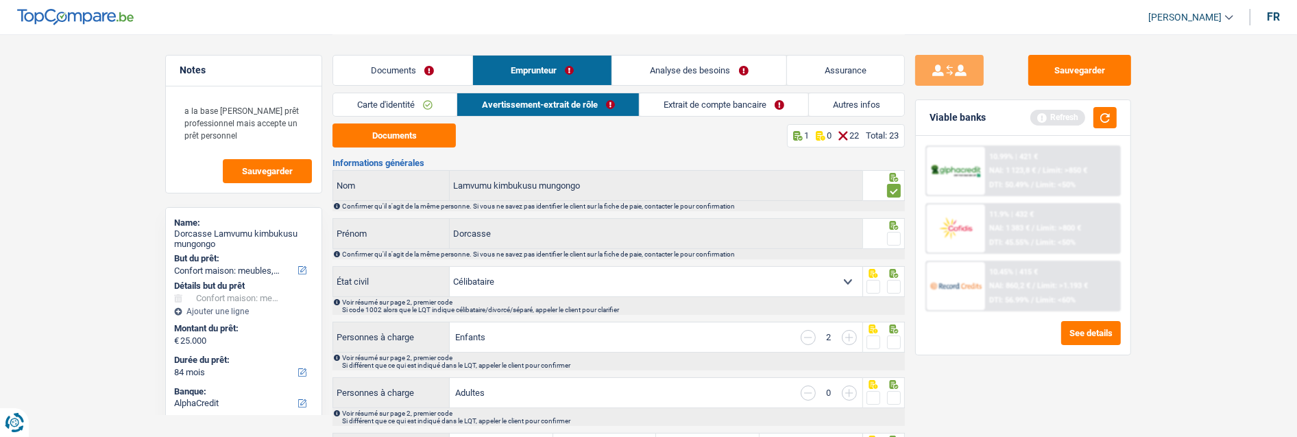
click at [0, 0] on input "radio" at bounding box center [0, 0] width 0 height 0
click at [900, 285] on span at bounding box center [894, 287] width 14 height 14
click at [0, 0] on input "radio" at bounding box center [0, 0] width 0 height 0
click at [893, 341] on span at bounding box center [894, 342] width 14 height 14
click at [0, 0] on input "radio" at bounding box center [0, 0] width 0 height 0
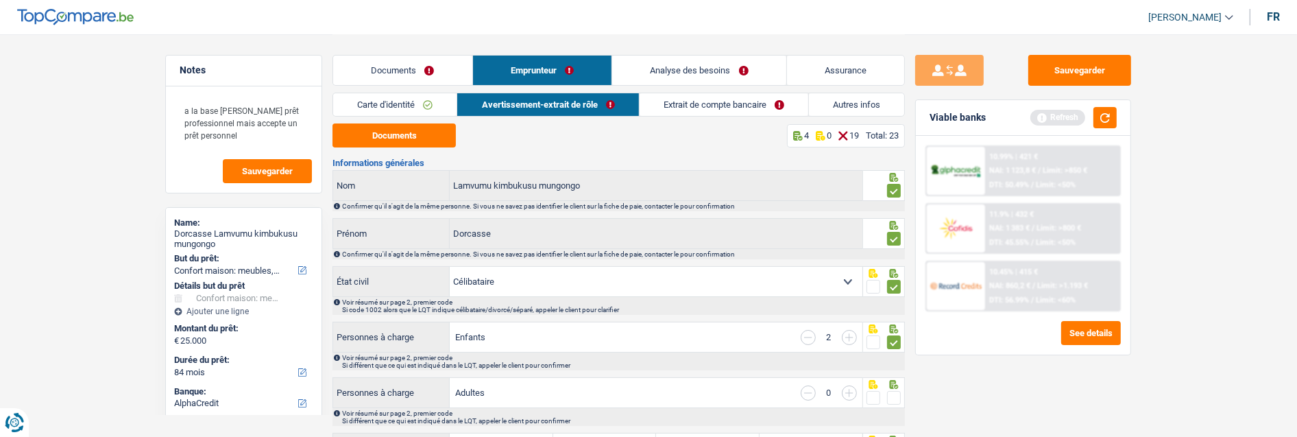
click at [898, 399] on span at bounding box center [894, 398] width 14 height 14
click at [0, 0] on input "radio" at bounding box center [0, 0] width 0 height 0
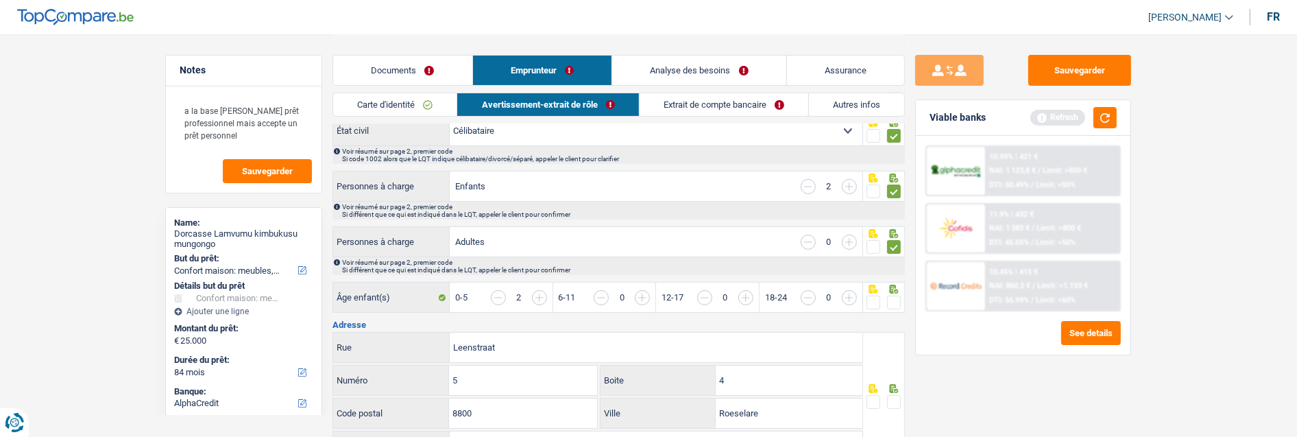
scroll to position [152, 0]
click at [892, 296] on span at bounding box center [894, 301] width 14 height 14
click at [0, 0] on input "radio" at bounding box center [0, 0] width 0 height 0
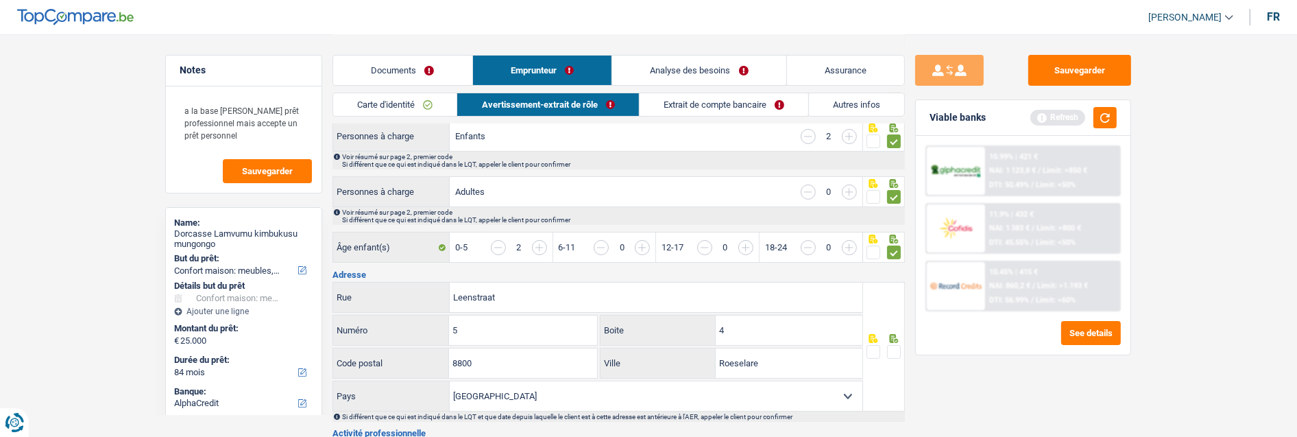
scroll to position [228, 0]
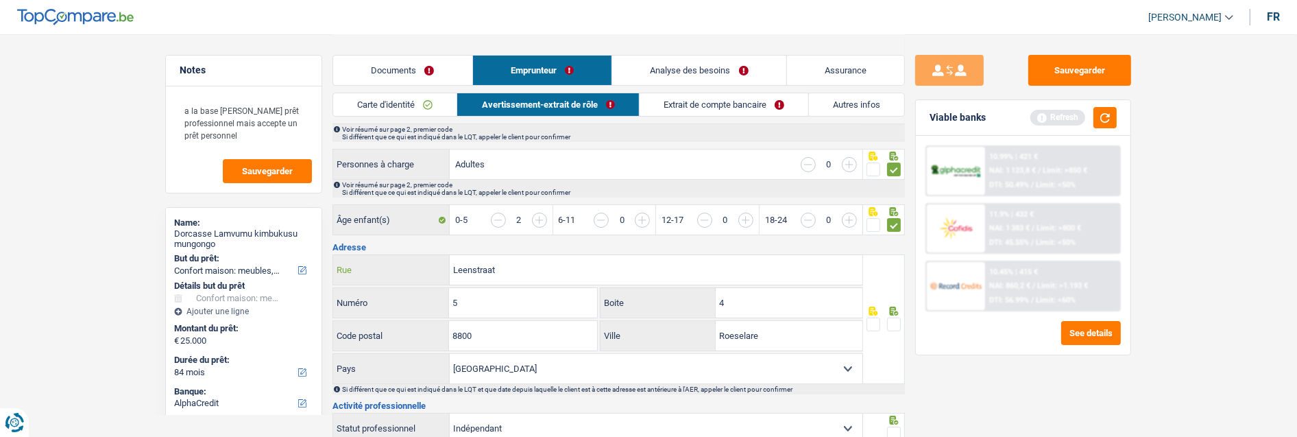
drag, startPoint x: 633, startPoint y: 271, endPoint x: 391, endPoint y: 258, distance: 241.6
click at [391, 258] on div "Leenstraat Rue" at bounding box center [597, 269] width 529 height 29
click at [504, 263] on input "Man" at bounding box center [656, 269] width 413 height 29
type input "Mandellaan"
drag, startPoint x: 480, startPoint y: 305, endPoint x: 394, endPoint y: 308, distance: 85.7
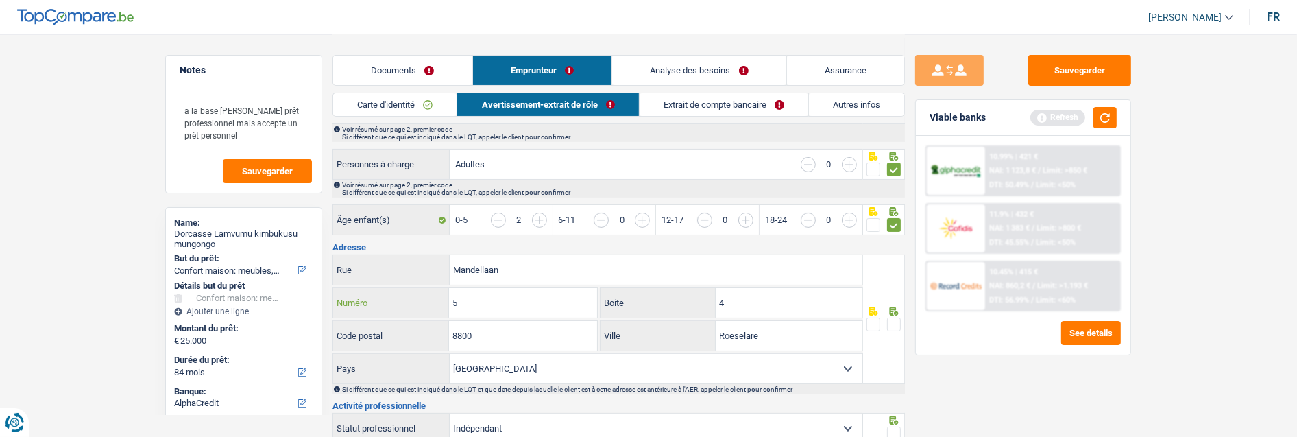
click at [394, 308] on div "5 Numéro" at bounding box center [465, 302] width 264 height 29
type input "429"
drag, startPoint x: 805, startPoint y: 295, endPoint x: 631, endPoint y: 310, distance: 174.7
click at [633, 309] on div "4 Boite" at bounding box center [731, 302] width 262 height 29
click at [891, 321] on span at bounding box center [894, 324] width 14 height 14
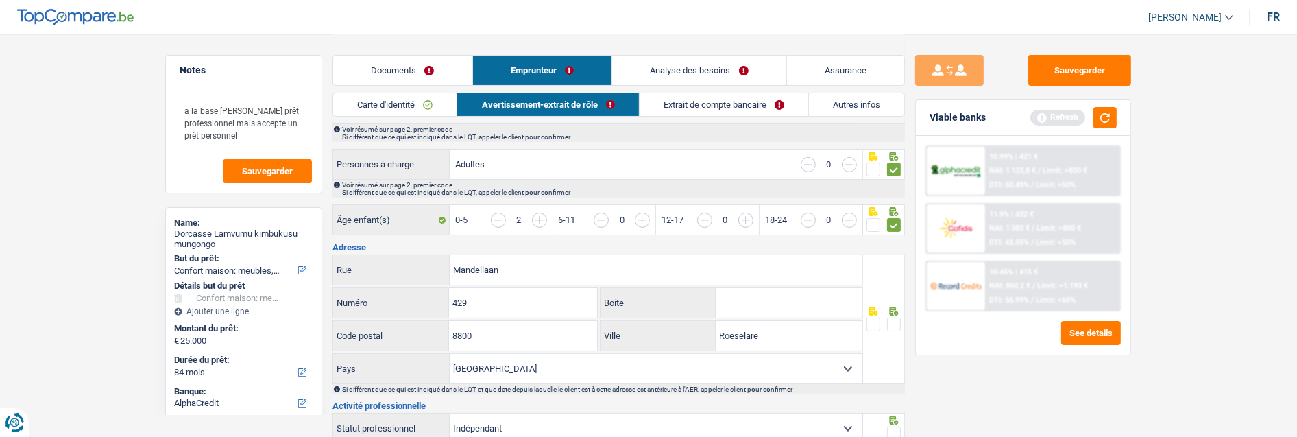
click at [0, 0] on input "radio" at bounding box center [0, 0] width 0 height 0
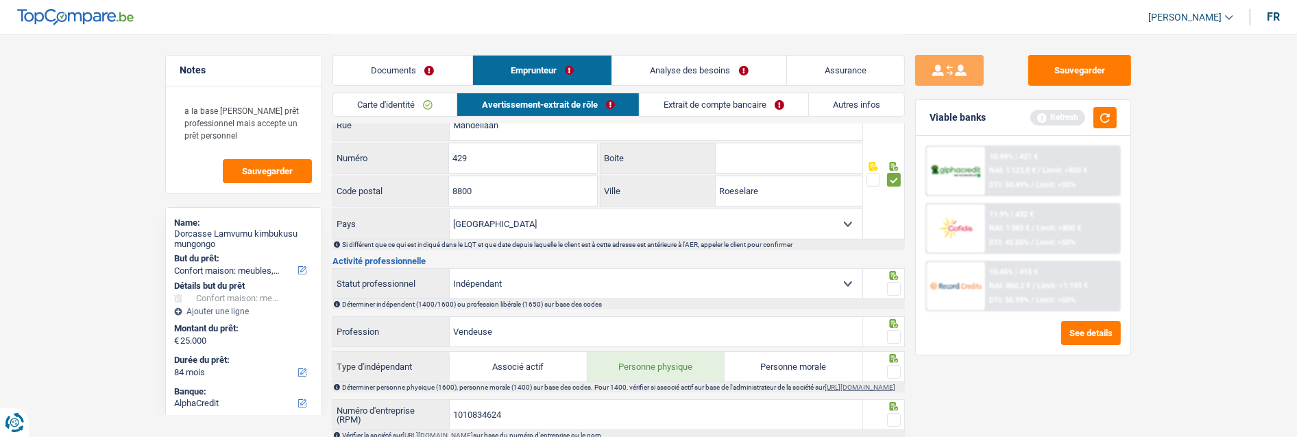
scroll to position [380, 0]
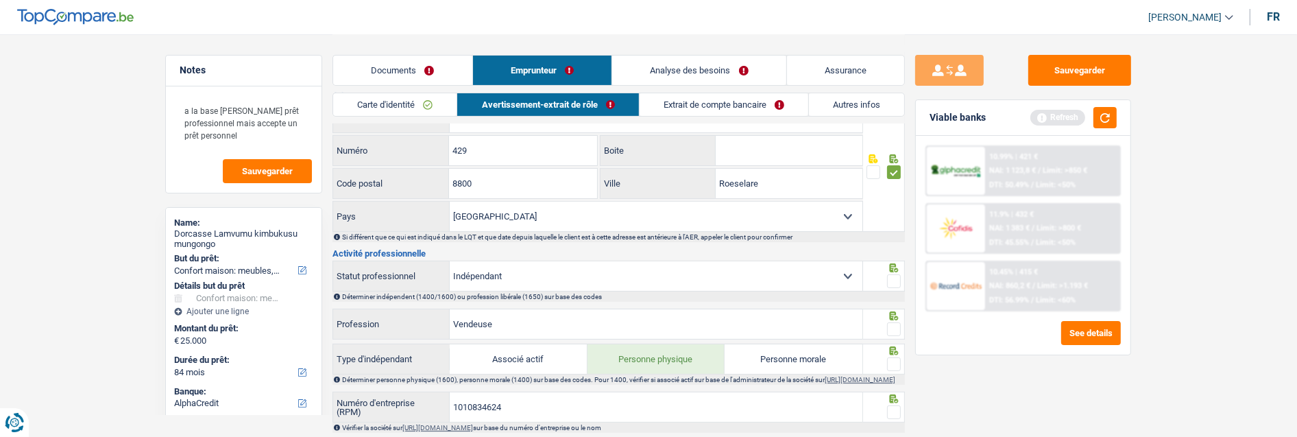
click at [896, 278] on span at bounding box center [894, 281] width 14 height 14
click at [0, 0] on input "radio" at bounding box center [0, 0] width 0 height 0
click at [891, 323] on span at bounding box center [894, 329] width 14 height 14
click at [0, 0] on input "radio" at bounding box center [0, 0] width 0 height 0
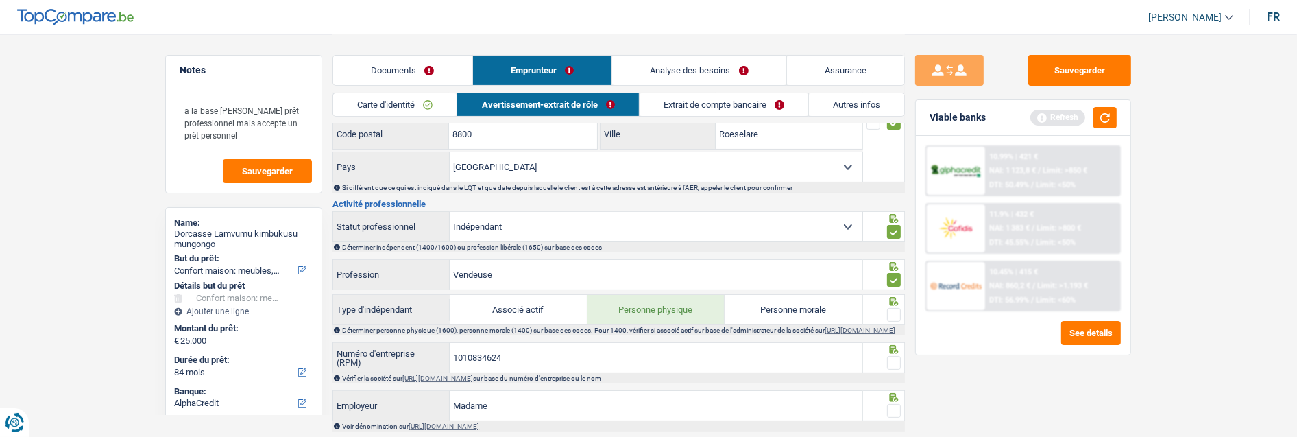
scroll to position [456, 0]
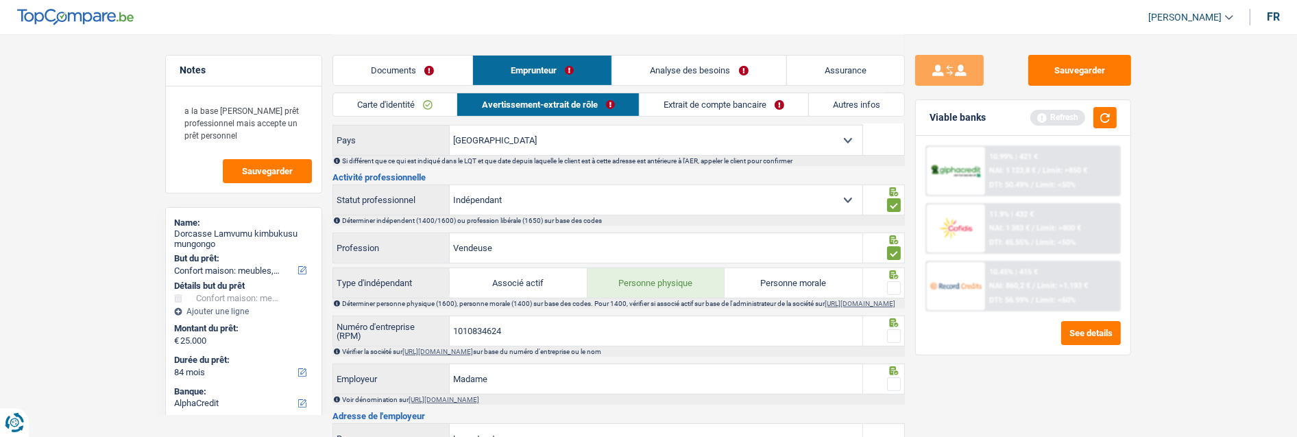
click at [892, 281] on span at bounding box center [894, 288] width 14 height 14
click at [0, 0] on input "radio" at bounding box center [0, 0] width 0 height 0
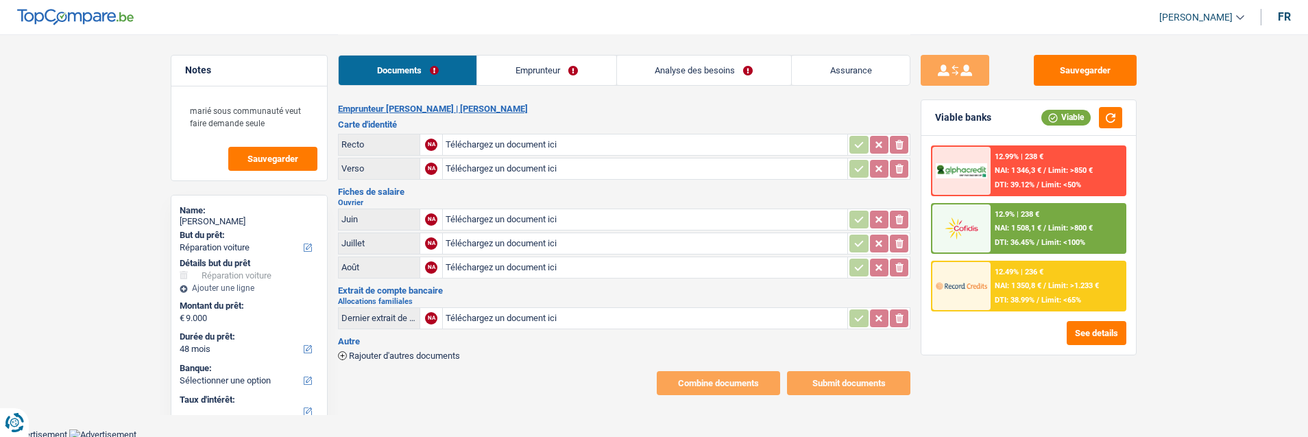
select select "carRepair"
select select "48"
type input "C:\fakepath\Carte d’identité-Dina.pdf"
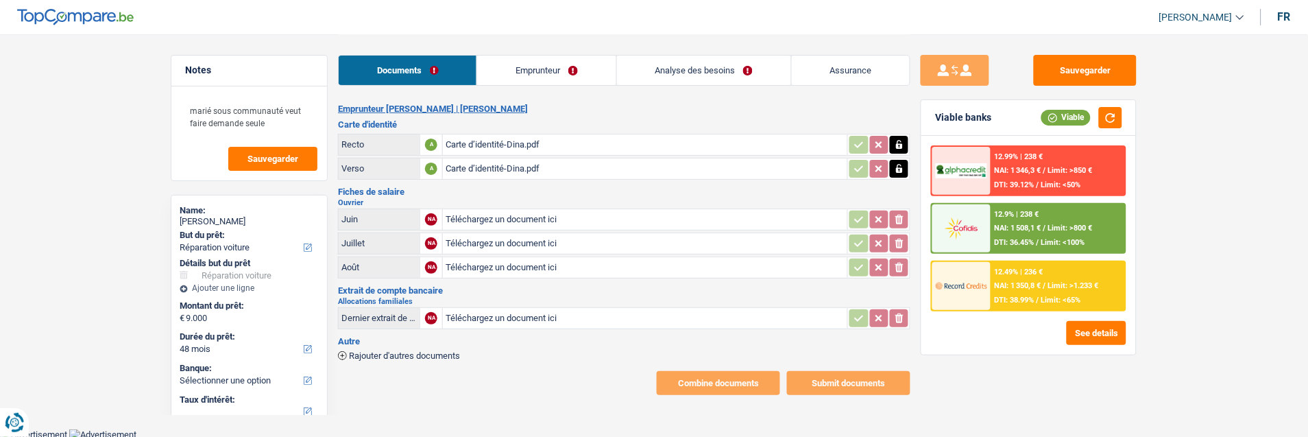
type input "C:\fakepath\Fiche de paie Juin 2025.pdf"
type input "C:\fakepath\Fiche de paie [DATE].pdf"
type input "C:\fakepath\Fiche de paie août 2025.pdf"
click at [565, 69] on link "Emprunteur" at bounding box center [546, 70] width 138 height 29
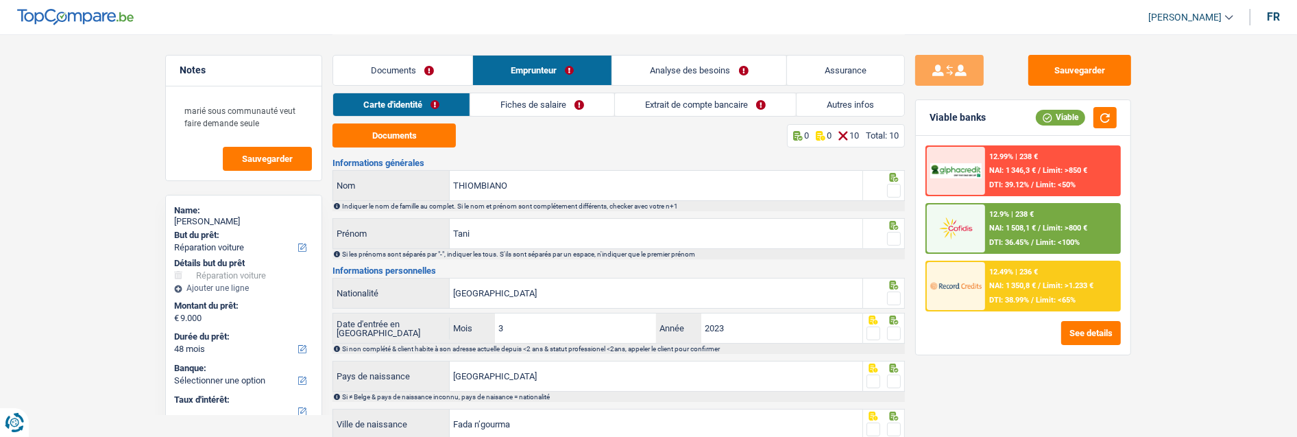
click at [726, 106] on link "Extrait de compte bancaire" at bounding box center [705, 104] width 181 height 23
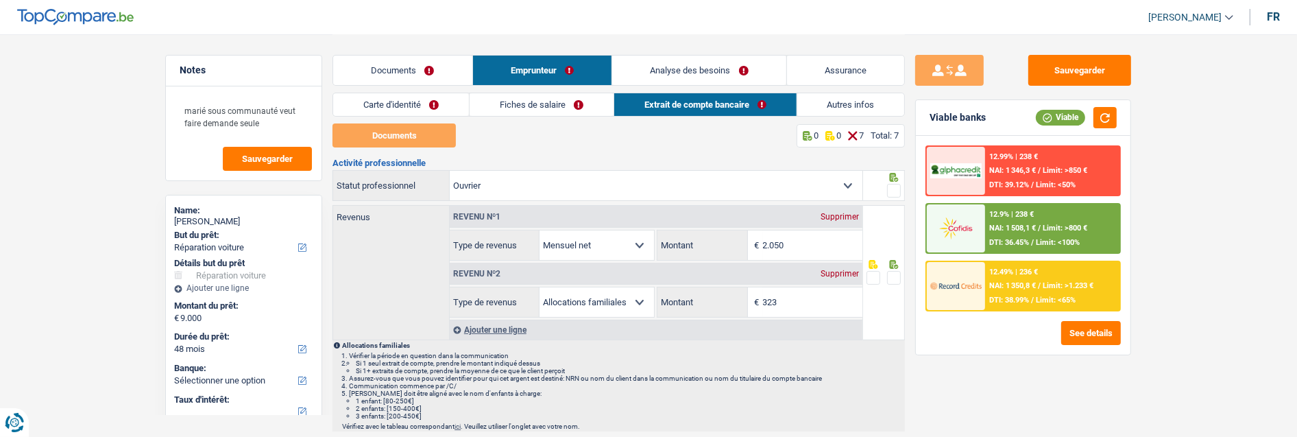
click at [416, 60] on link "Documents" at bounding box center [402, 70] width 139 height 29
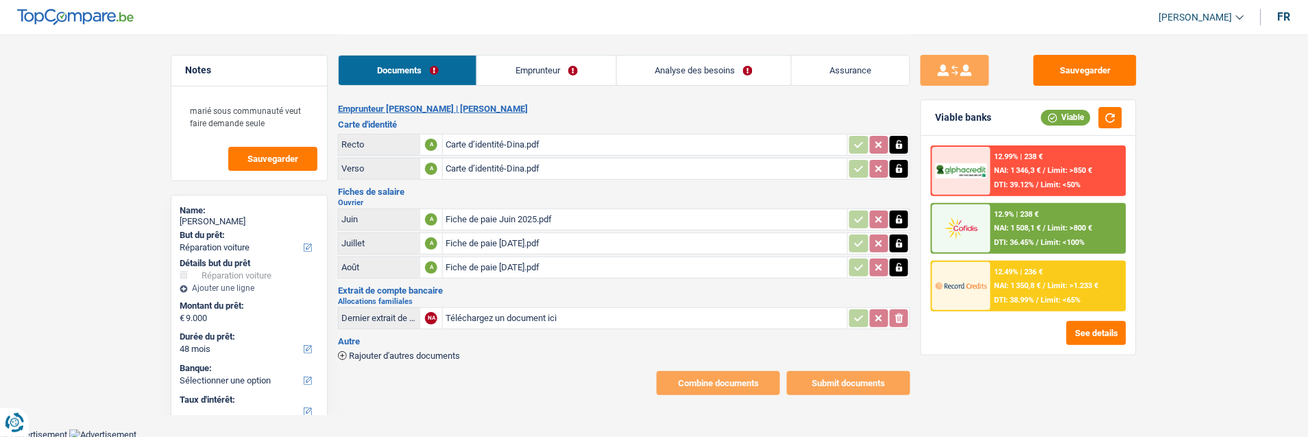
type input "C:\fakepath\CMII-Fe291d00-00d3-d70d-8733-0277ef5a86ea.pdf"
click at [718, 64] on link "Analyse des besoins" at bounding box center [704, 70] width 174 height 29
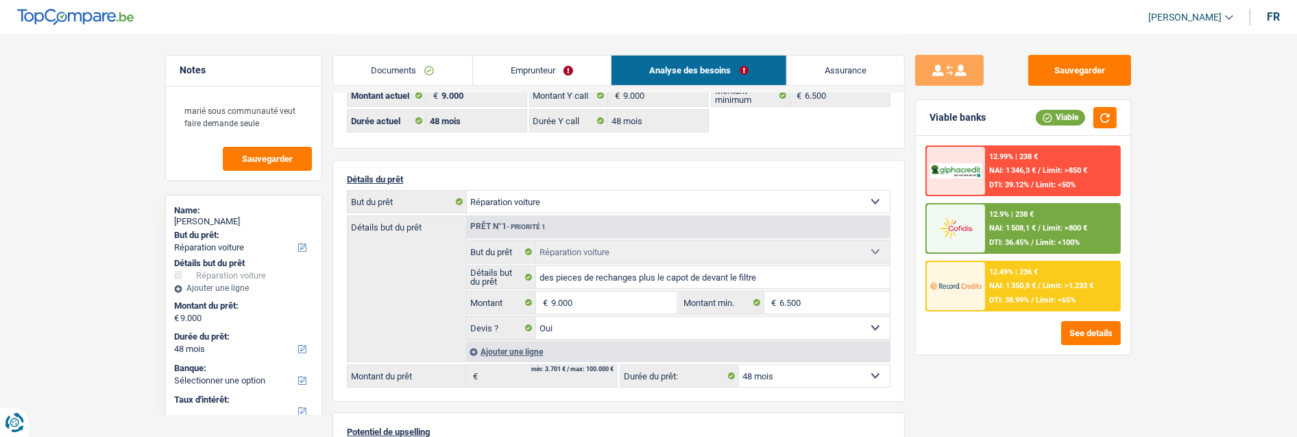
scroll to position [76, 0]
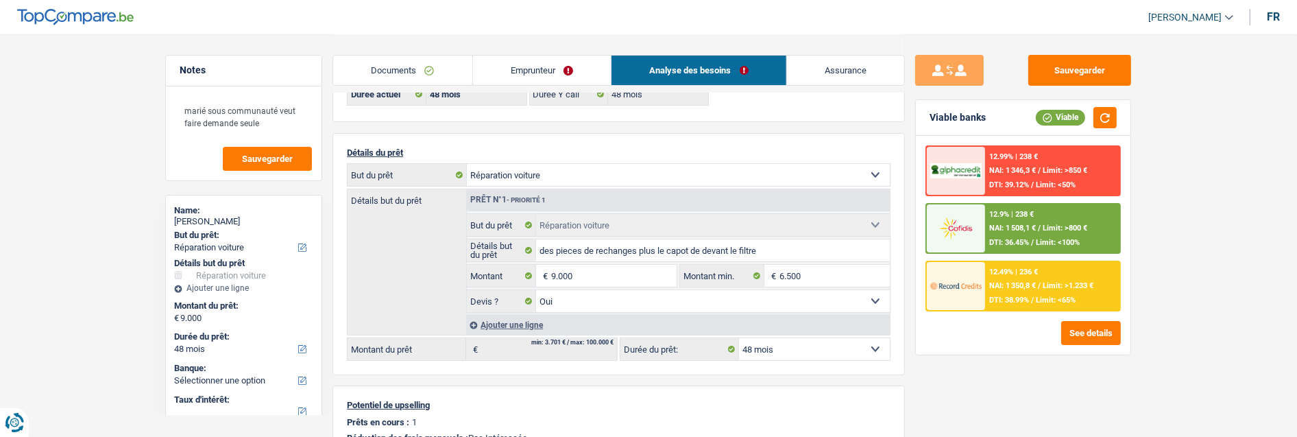
click at [535, 64] on link "Emprunteur" at bounding box center [542, 70] width 138 height 29
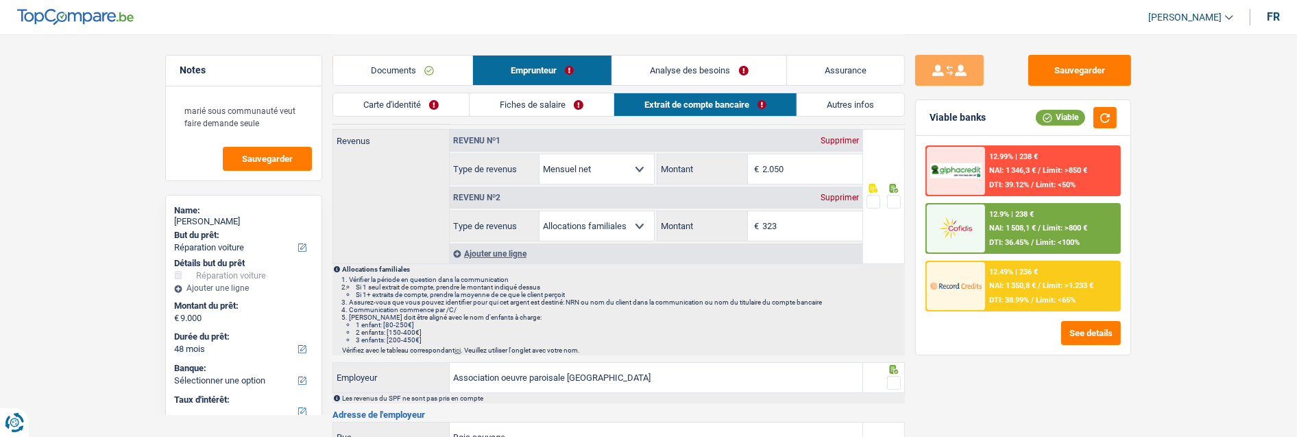
click at [407, 72] on link "Documents" at bounding box center [402, 70] width 139 height 29
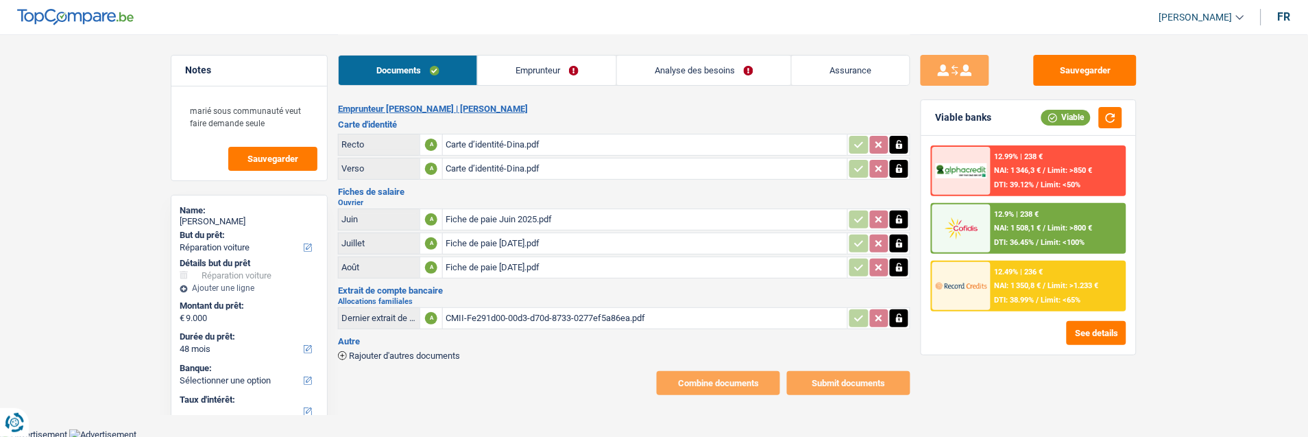
click at [406, 351] on span "Rajouter d'autres documents" at bounding box center [404, 355] width 111 height 9
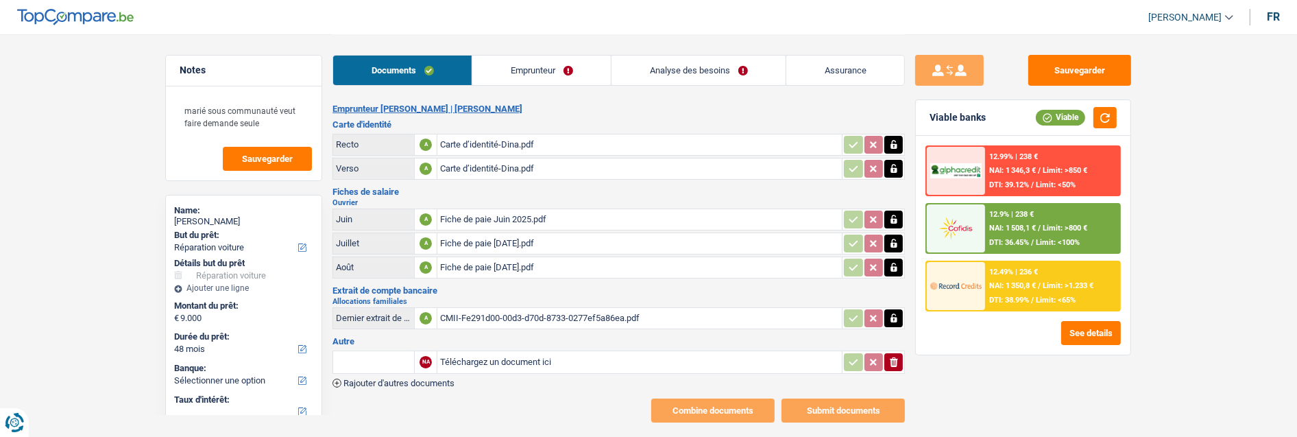
click at [402, 351] on input "text" at bounding box center [373, 362] width 75 height 22
click at [418, 380] on li "Devis, facture, offre, bon de commande" at bounding box center [423, 388] width 167 height 17
type input "Devis, facture, offre, bon de commande"
type input "C:\fakepath\Ix 35.pdf"
click at [590, 65] on link "Emprunteur" at bounding box center [541, 70] width 138 height 29
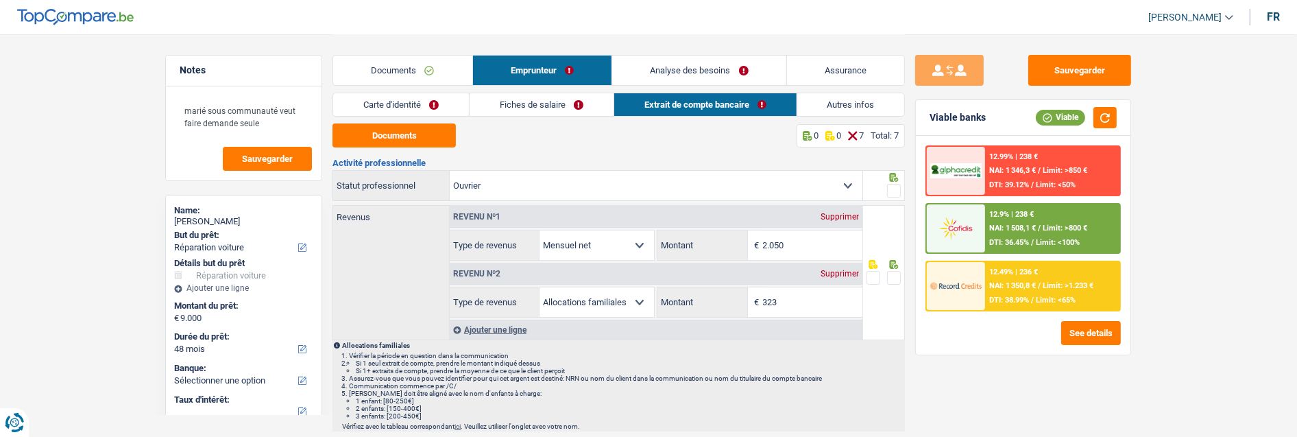
click at [399, 103] on link "Carte d'identité" at bounding box center [401, 104] width 136 height 23
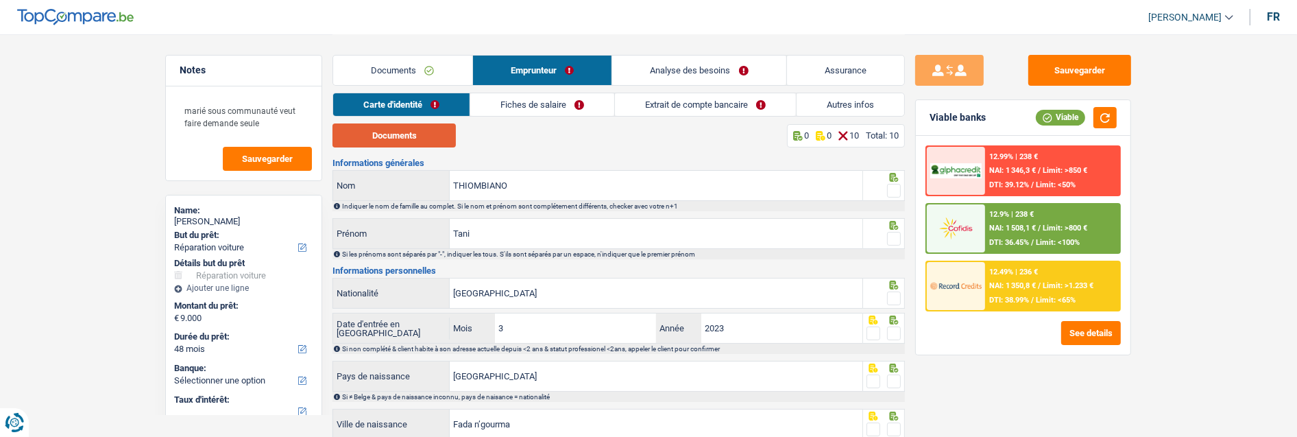
click at [411, 134] on button "Documents" at bounding box center [393, 135] width 123 height 24
click at [896, 186] on span at bounding box center [894, 191] width 14 height 14
click at [0, 0] on input "radio" at bounding box center [0, 0] width 0 height 0
click at [893, 235] on span at bounding box center [894, 239] width 14 height 14
click at [0, 0] on input "radio" at bounding box center [0, 0] width 0 height 0
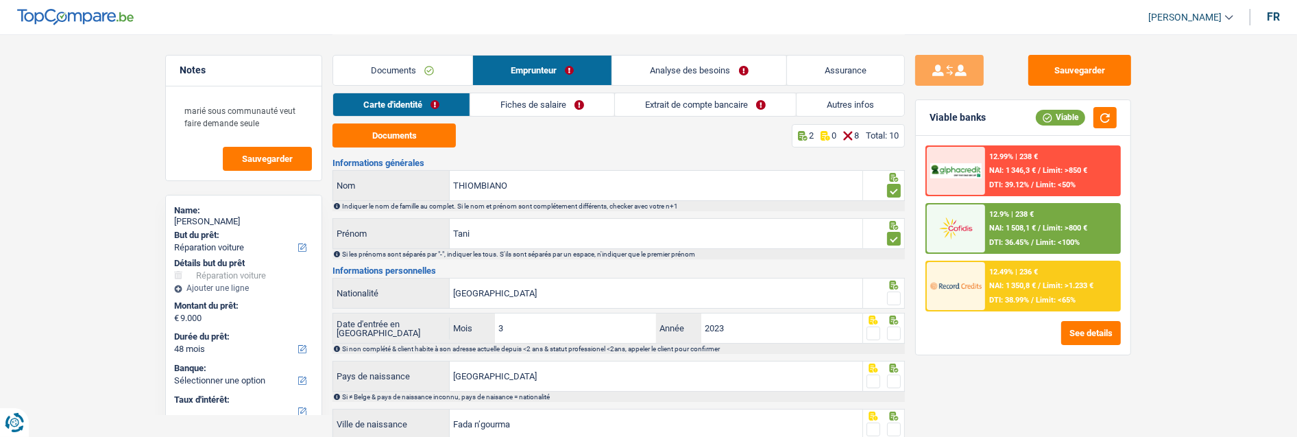
click at [899, 296] on span at bounding box center [894, 298] width 14 height 14
click at [0, 0] on input "radio" at bounding box center [0, 0] width 0 height 0
click at [889, 327] on span at bounding box center [894, 333] width 14 height 14
click at [0, 0] on input "radio" at bounding box center [0, 0] width 0 height 0
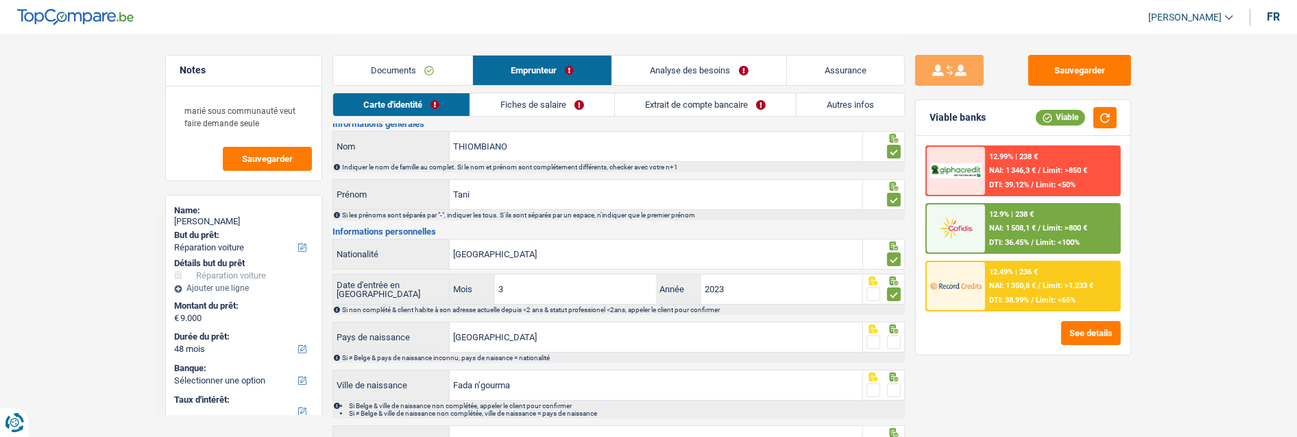
scroll to position [76, 0]
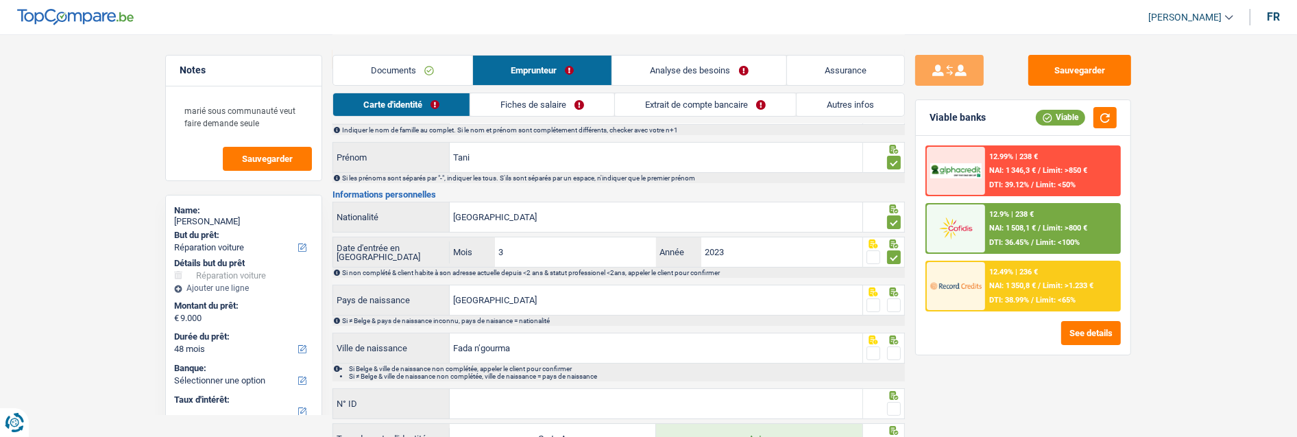
click at [901, 305] on div at bounding box center [884, 299] width 42 height 31
click at [896, 299] on span at bounding box center [894, 305] width 14 height 14
click at [0, 0] on input "radio" at bounding box center [0, 0] width 0 height 0
click at [895, 350] on span at bounding box center [894, 353] width 14 height 14
click at [0, 0] on input "radio" at bounding box center [0, 0] width 0 height 0
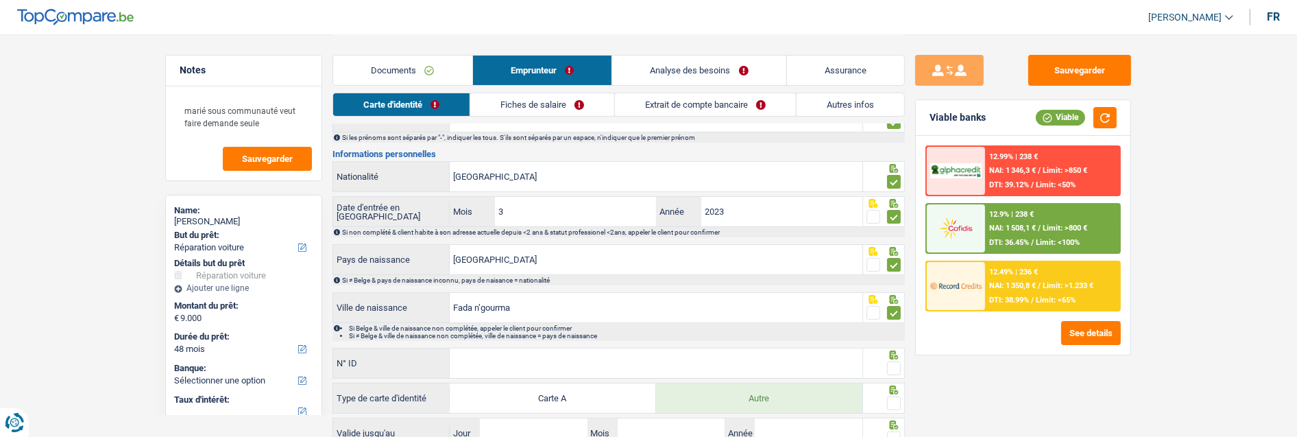
scroll to position [223, 0]
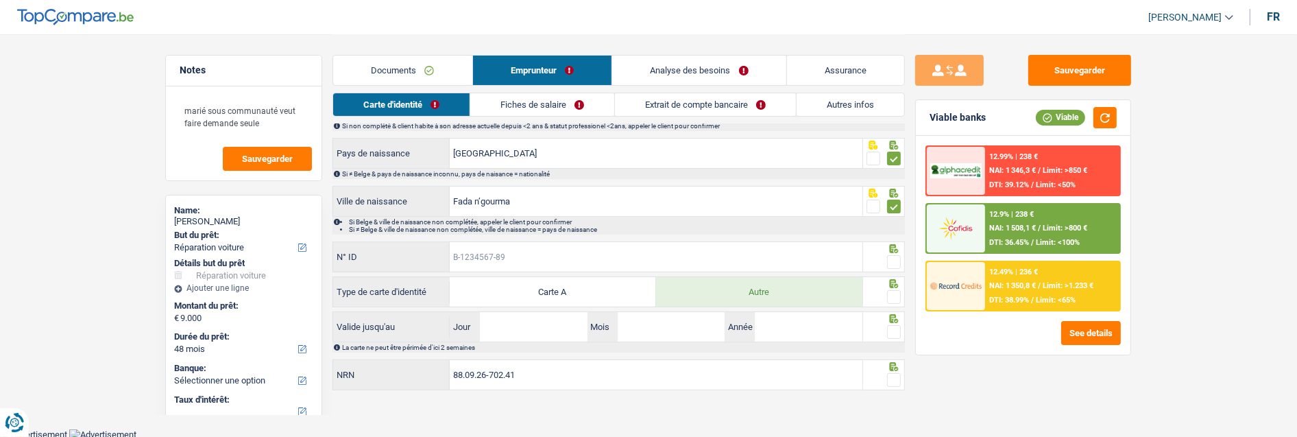
click at [546, 252] on input "N° ID" at bounding box center [656, 256] width 413 height 29
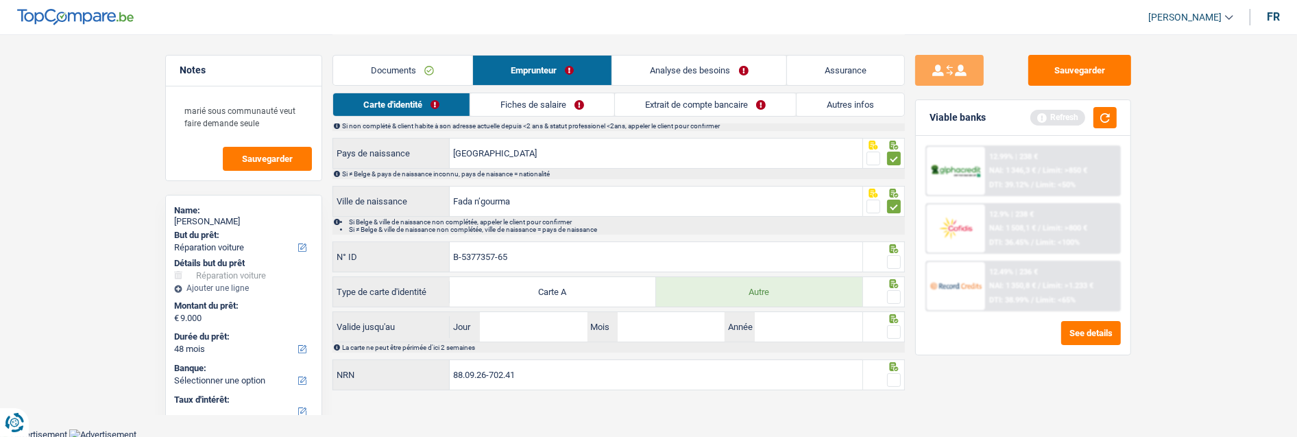
type input "B-5377357-65"
drag, startPoint x: 900, startPoint y: 252, endPoint x: 893, endPoint y: 262, distance: 12.4
click at [898, 255] on label at bounding box center [894, 262] width 14 height 14
click at [0, 0] on input "radio" at bounding box center [0, 0] width 0 height 0
click at [893, 262] on span at bounding box center [894, 262] width 14 height 14
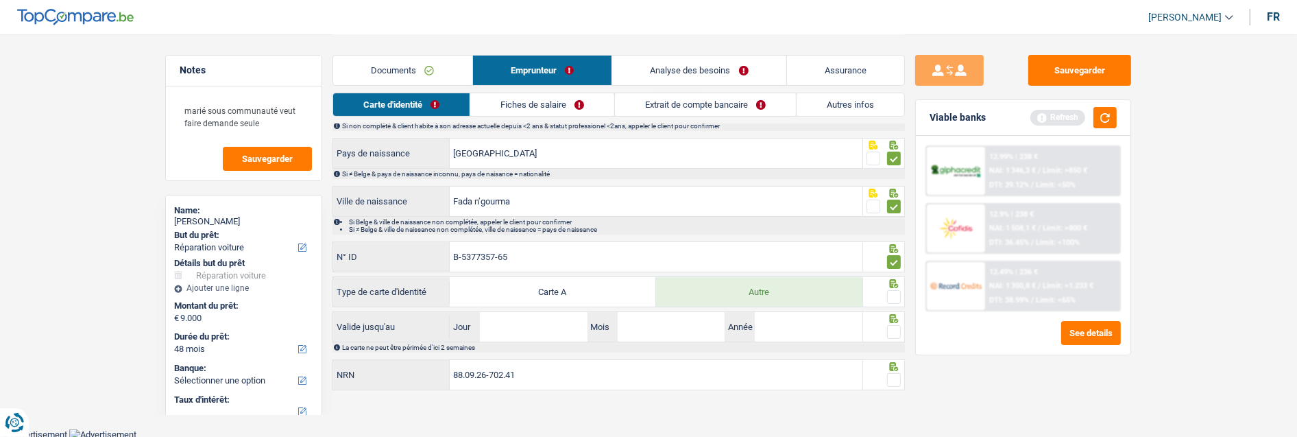
click at [0, 0] on input "radio" at bounding box center [0, 0] width 0 height 0
click at [892, 258] on span at bounding box center [894, 262] width 14 height 14
click at [0, 0] on input "radio" at bounding box center [0, 0] width 0 height 0
click at [898, 297] on span at bounding box center [894, 297] width 14 height 14
click at [0, 0] on input "radio" at bounding box center [0, 0] width 0 height 0
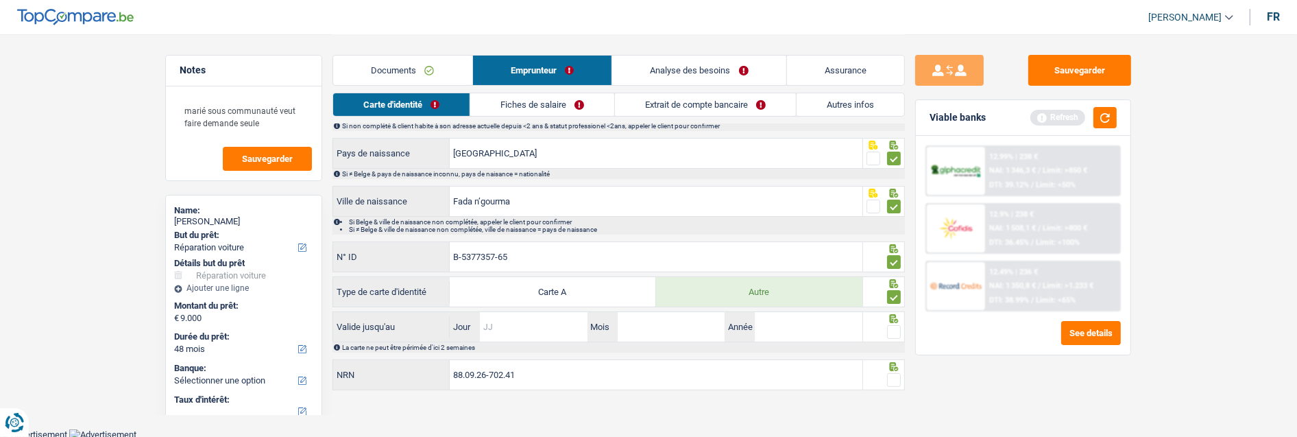
click at [550, 326] on input "Jour" at bounding box center [533, 326] width 107 height 29
type input "05"
type input "04"
type input "2028"
click at [893, 326] on span at bounding box center [894, 332] width 14 height 14
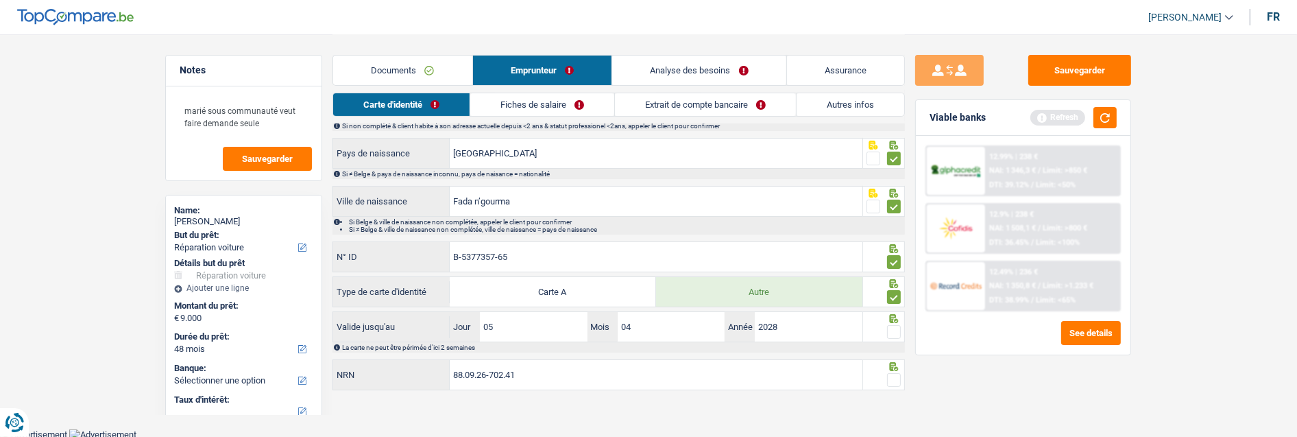
click at [0, 0] on input "radio" at bounding box center [0, 0] width 0 height 0
click at [892, 373] on span at bounding box center [894, 380] width 14 height 14
click at [0, 0] on input "radio" at bounding box center [0, 0] width 0 height 0
click at [580, 98] on link "Fiches de salaire" at bounding box center [543, 104] width 144 height 23
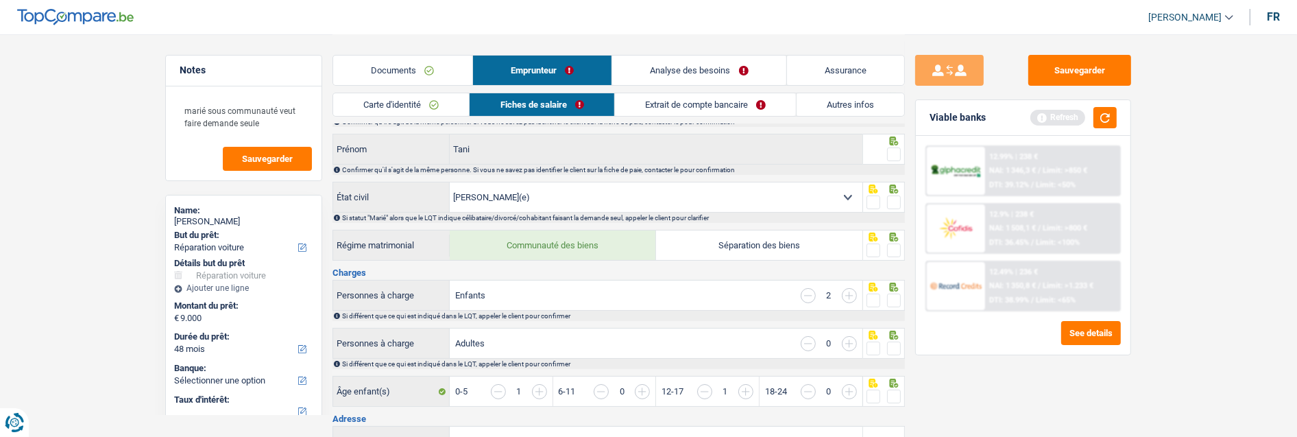
scroll to position [0, 0]
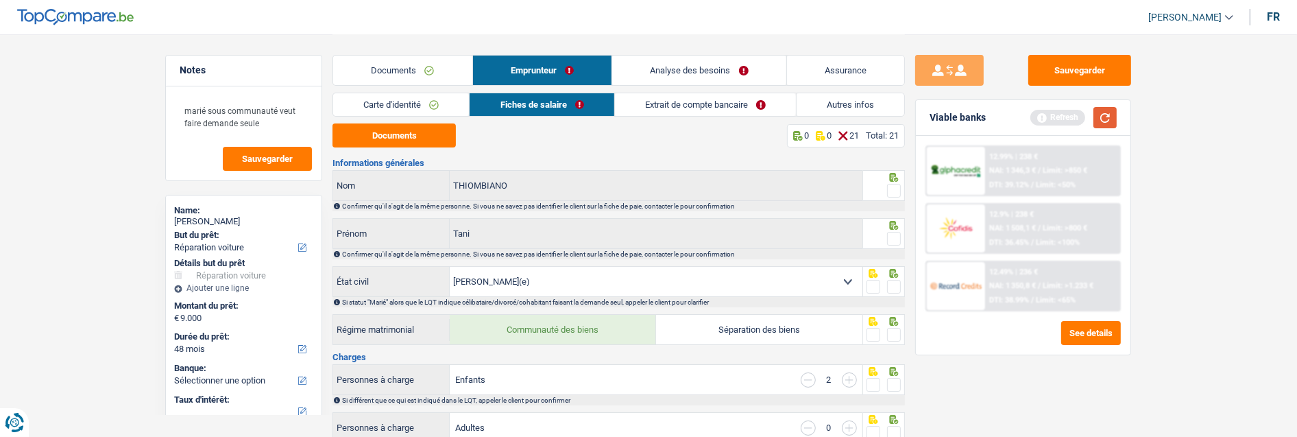
click at [1112, 112] on button "button" at bounding box center [1104, 117] width 23 height 21
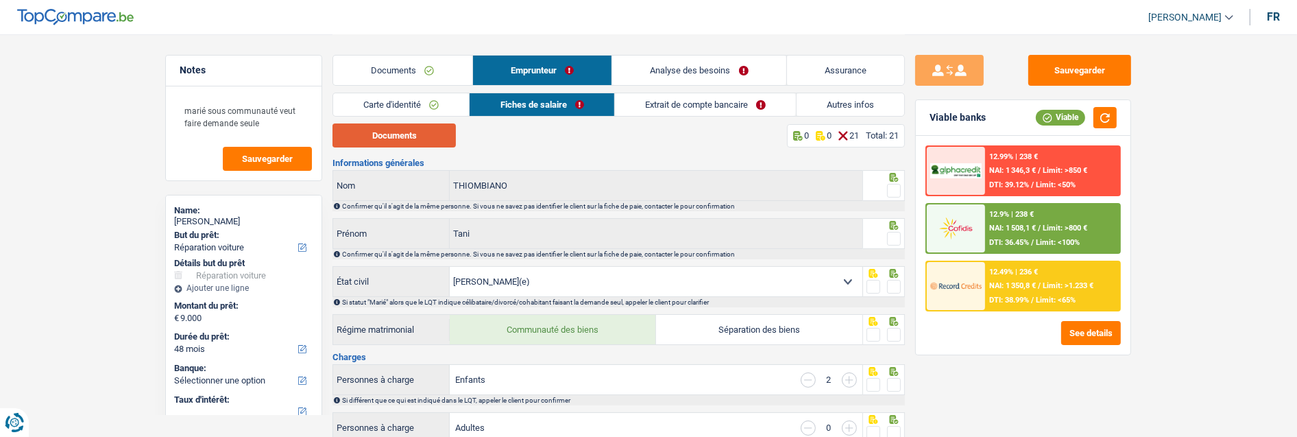
click at [425, 138] on button "Documents" at bounding box center [393, 135] width 123 height 24
click at [887, 180] on div at bounding box center [884, 185] width 42 height 31
drag, startPoint x: 889, startPoint y: 185, endPoint x: 888, endPoint y: 206, distance: 21.3
click at [889, 186] on span at bounding box center [894, 191] width 14 height 14
click at [0, 0] on input "radio" at bounding box center [0, 0] width 0 height 0
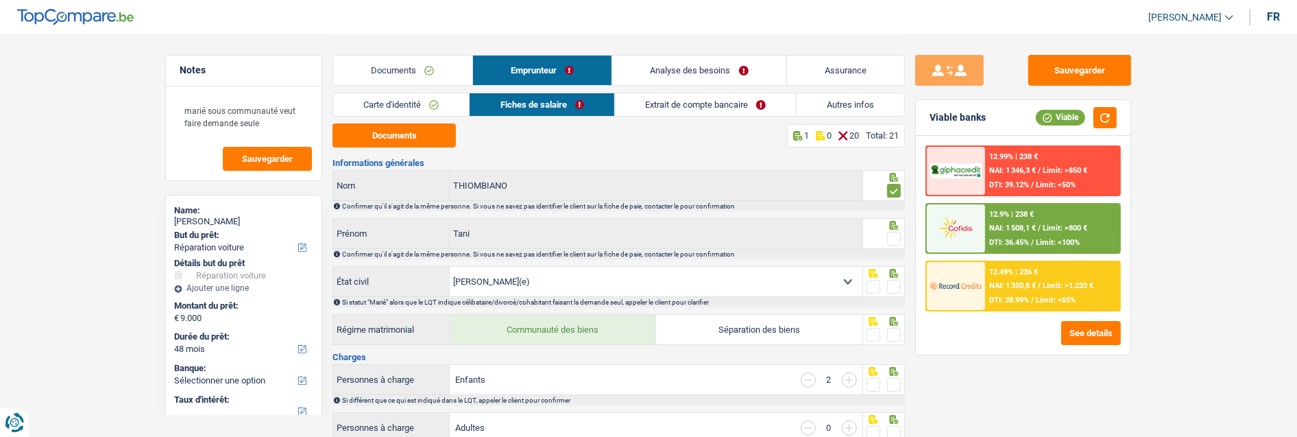
click at [892, 236] on span at bounding box center [894, 239] width 14 height 14
click at [0, 0] on input "radio" at bounding box center [0, 0] width 0 height 0
click at [894, 282] on span at bounding box center [894, 287] width 14 height 14
click at [0, 0] on input "radio" at bounding box center [0, 0] width 0 height 0
click at [894, 330] on span at bounding box center [894, 335] width 14 height 14
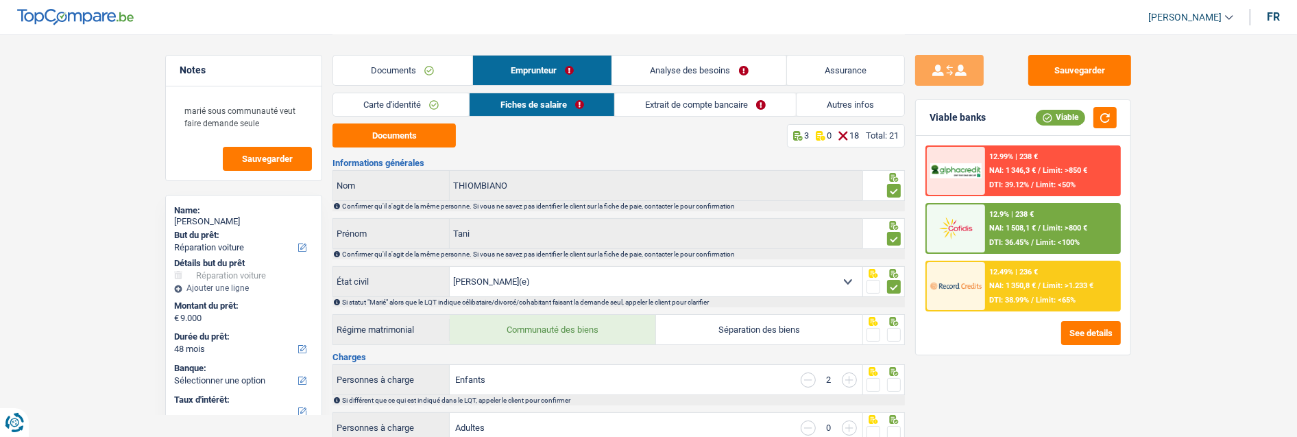
click at [0, 0] on input "radio" at bounding box center [0, 0] width 0 height 0
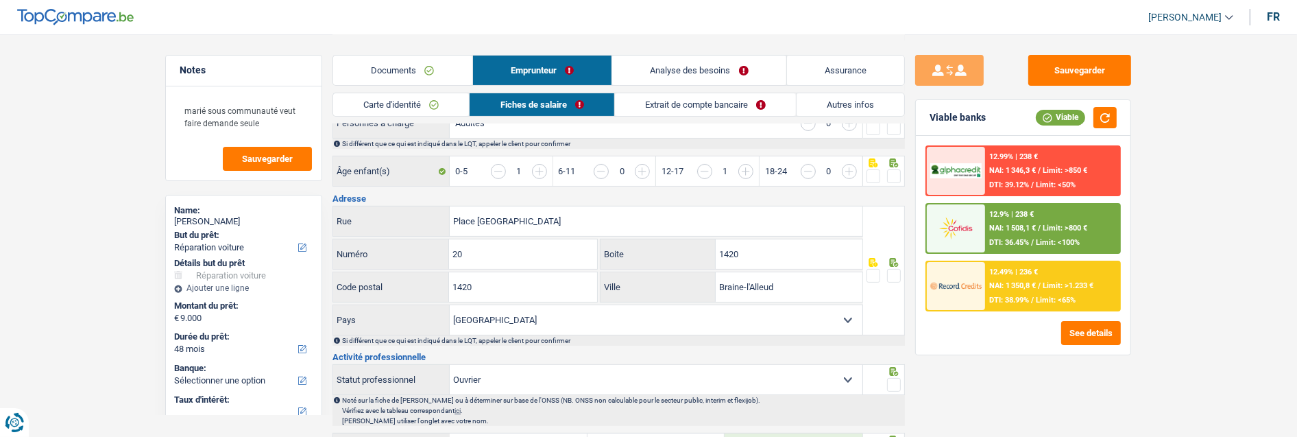
scroll to position [228, 0]
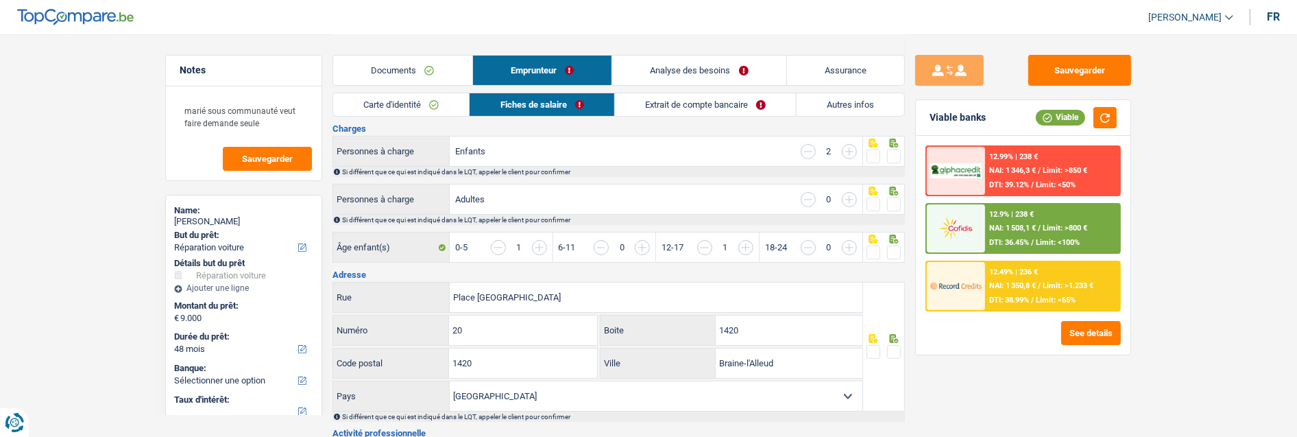
click at [888, 149] on span at bounding box center [894, 156] width 14 height 14
click at [0, 0] on input "radio" at bounding box center [0, 0] width 0 height 0
click at [890, 197] on span at bounding box center [894, 204] width 14 height 14
click at [0, 0] on input "radio" at bounding box center [0, 0] width 0 height 0
click at [893, 245] on span at bounding box center [894, 252] width 14 height 14
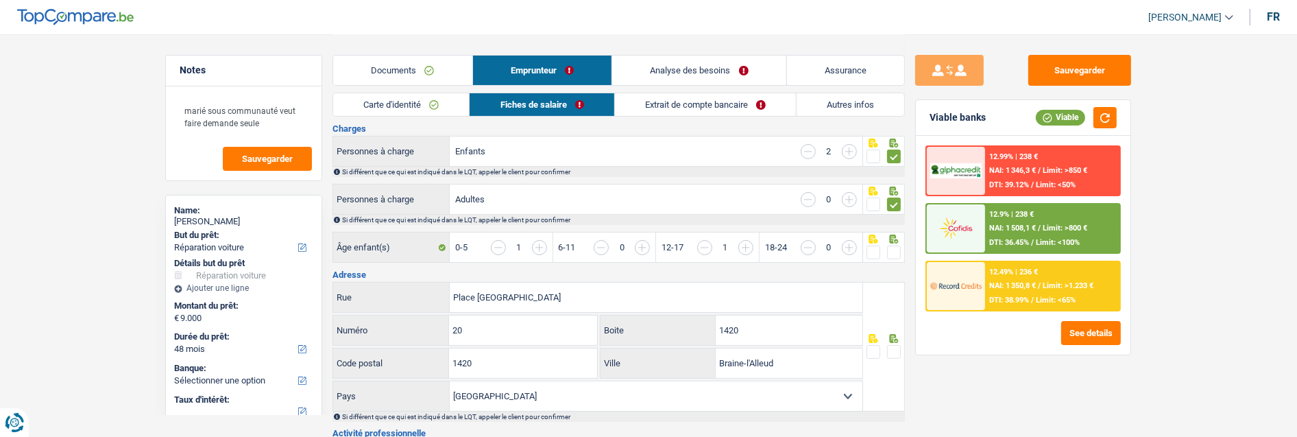
click at [0, 0] on input "radio" at bounding box center [0, 0] width 0 height 0
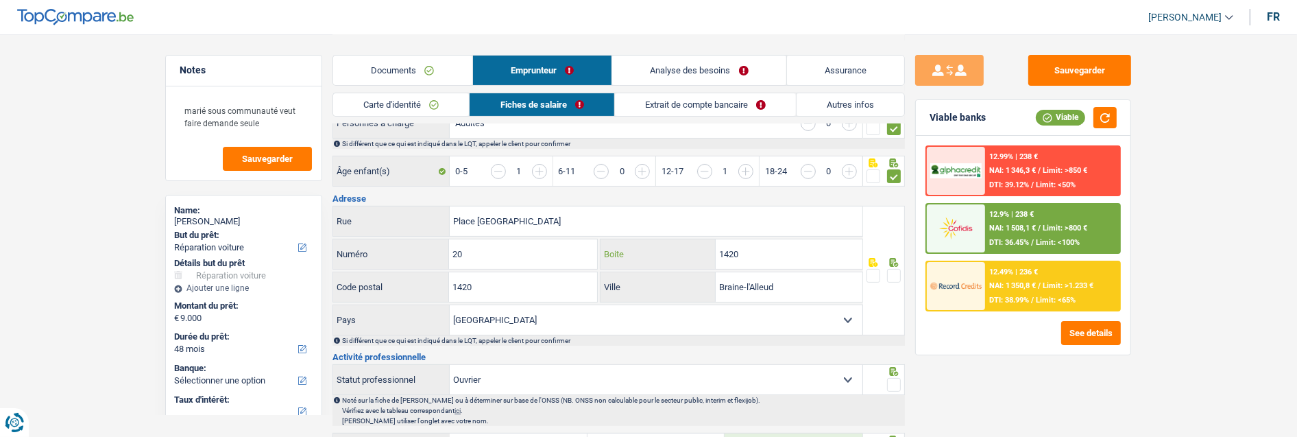
drag, startPoint x: 791, startPoint y: 249, endPoint x: 672, endPoint y: 252, distance: 119.3
click at [672, 252] on div "1420 Boite" at bounding box center [731, 253] width 262 height 29
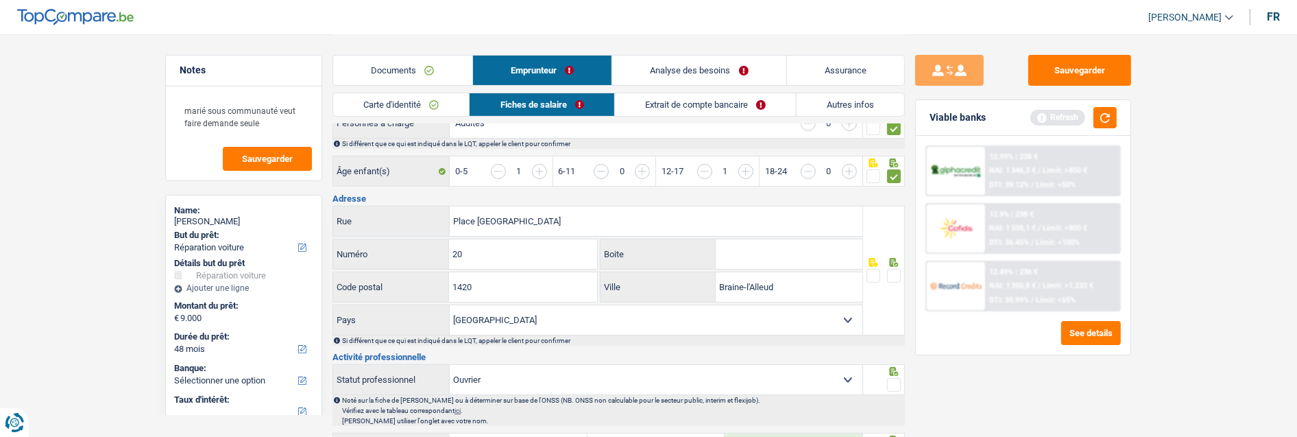
click at [893, 269] on span at bounding box center [894, 276] width 14 height 14
click at [0, 0] on input "radio" at bounding box center [0, 0] width 0 height 0
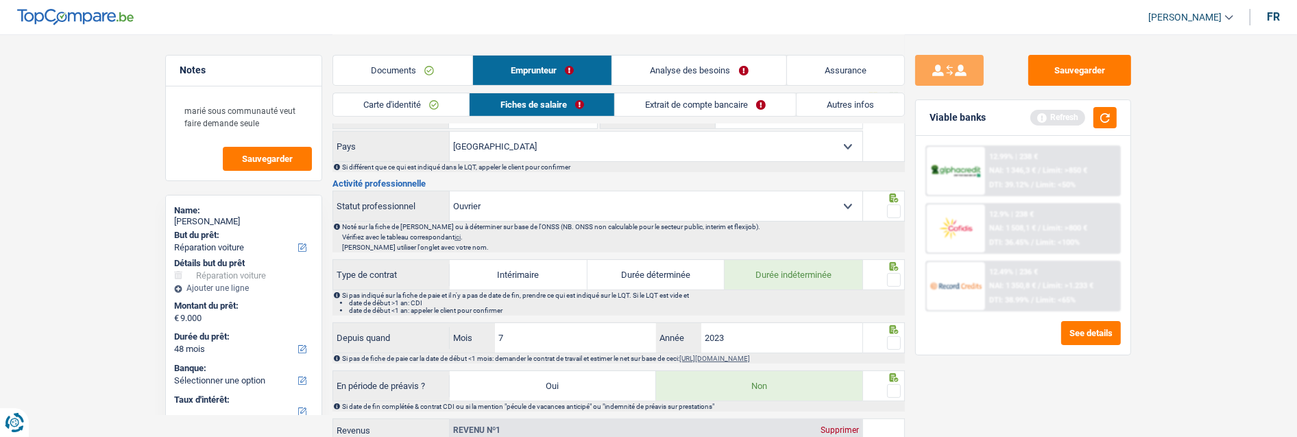
scroll to position [533, 0]
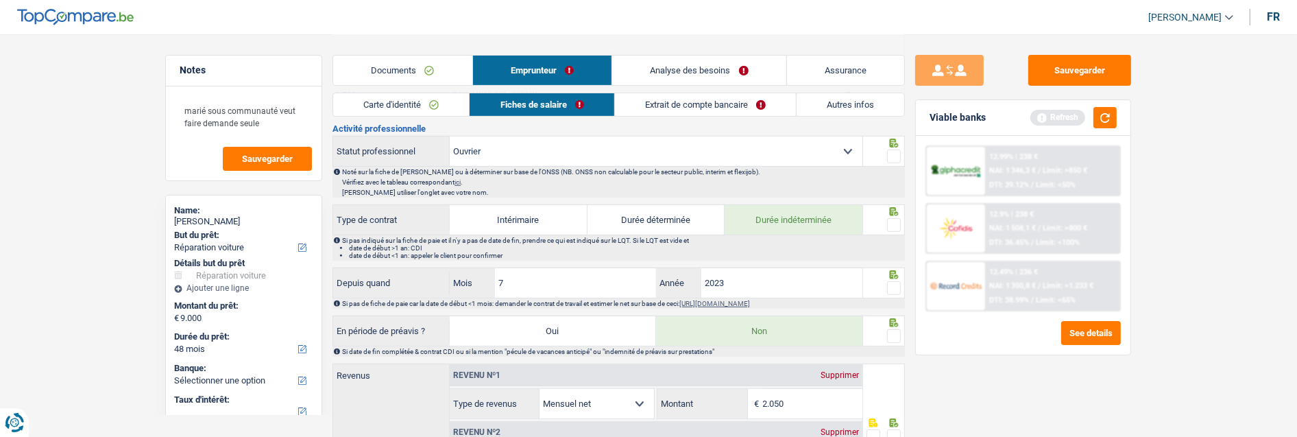
click at [888, 149] on span at bounding box center [894, 156] width 14 height 14
click at [0, 0] on input "radio" at bounding box center [0, 0] width 0 height 0
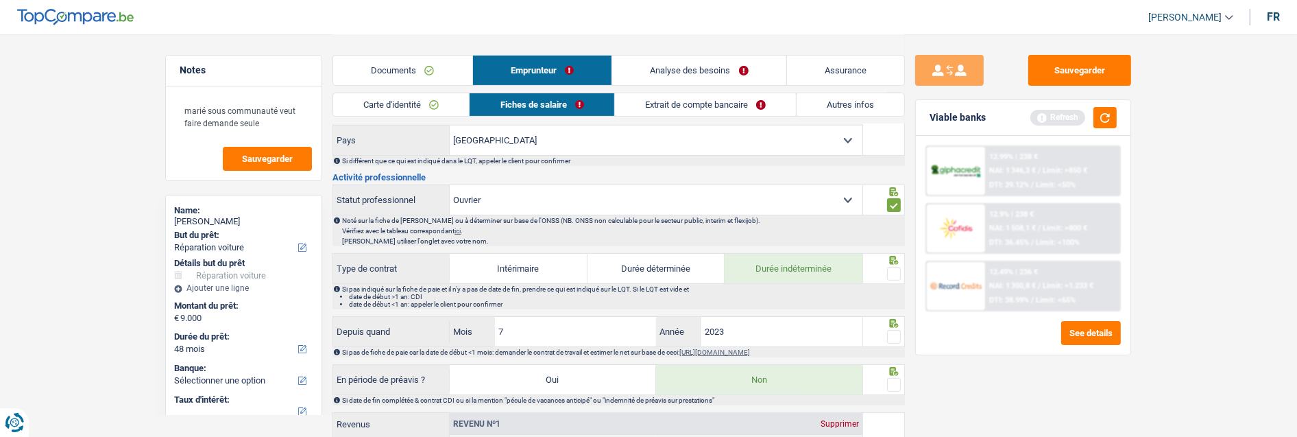
scroll to position [456, 0]
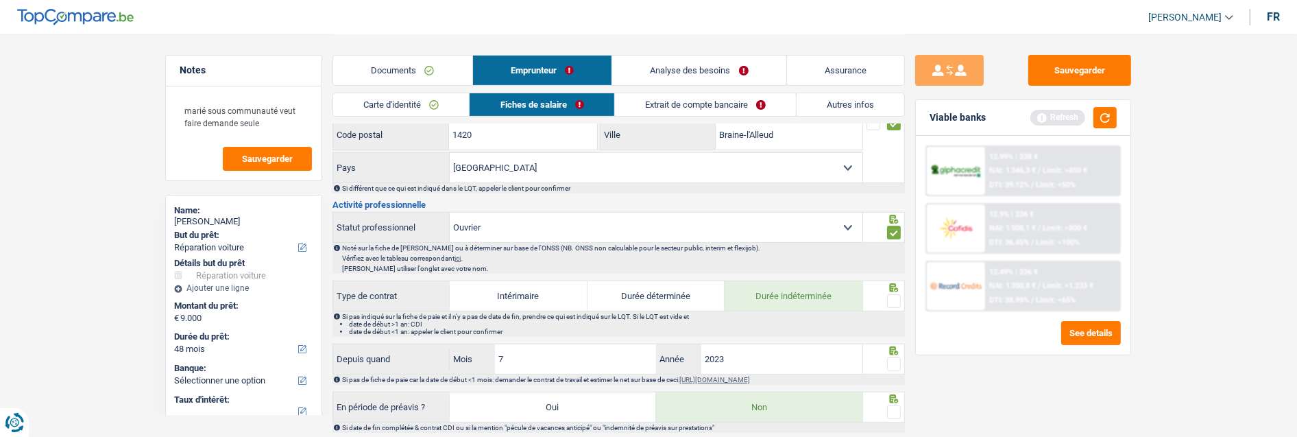
click at [892, 294] on span at bounding box center [894, 301] width 14 height 14
click at [0, 0] on input "radio" at bounding box center [0, 0] width 0 height 0
click at [537, 353] on input "7" at bounding box center [575, 358] width 161 height 29
type input "08"
click at [893, 359] on span at bounding box center [894, 364] width 14 height 14
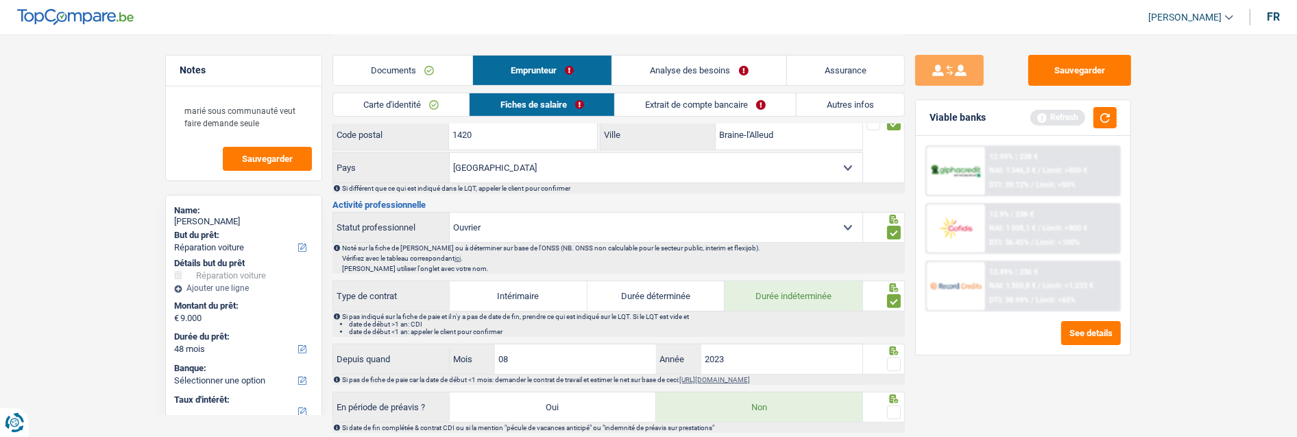
click at [0, 0] on input "radio" at bounding box center [0, 0] width 0 height 0
click at [893, 405] on span at bounding box center [894, 412] width 14 height 14
click at [0, 0] on input "radio" at bounding box center [0, 0] width 0 height 0
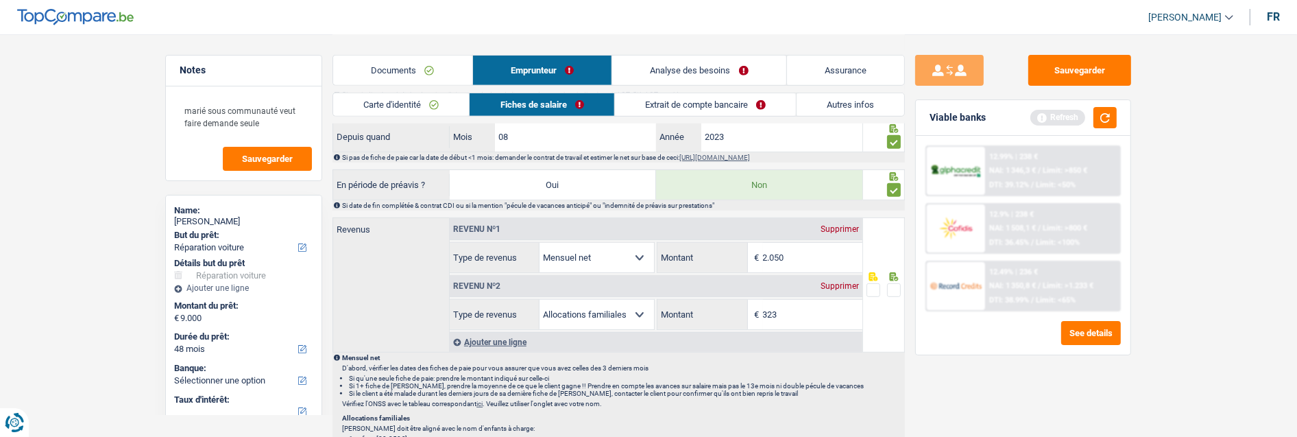
scroll to position [685, 0]
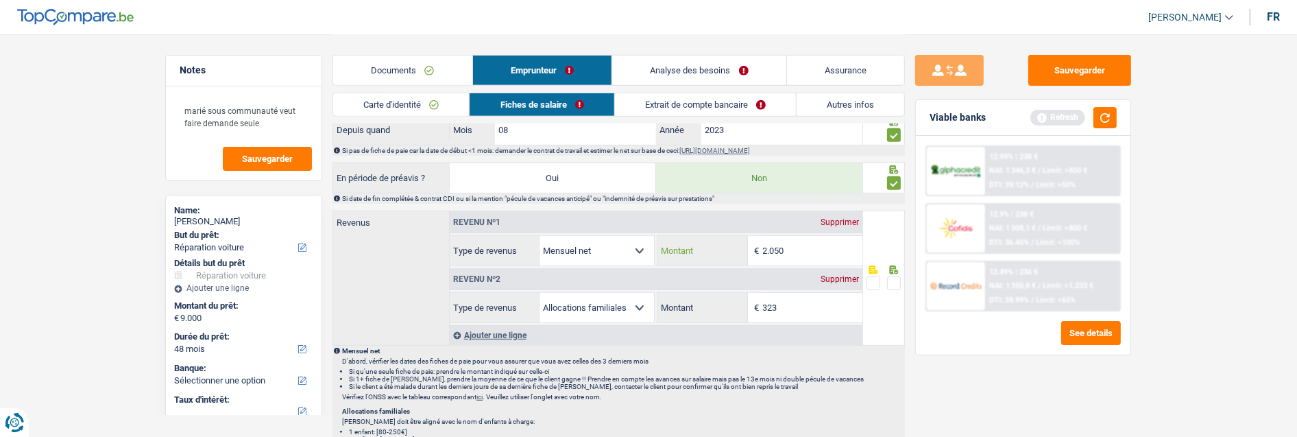
drag, startPoint x: 799, startPoint y: 245, endPoint x: 504, endPoint y: 231, distance: 295.7
click at [509, 230] on div "Revenu nº1 Supprimer Allocation d'handicap Allocations chômage Allocations fami…" at bounding box center [656, 238] width 413 height 55
type input "1.973"
click at [895, 282] on span at bounding box center [894, 283] width 14 height 14
click at [0, 0] on input "radio" at bounding box center [0, 0] width 0 height 0
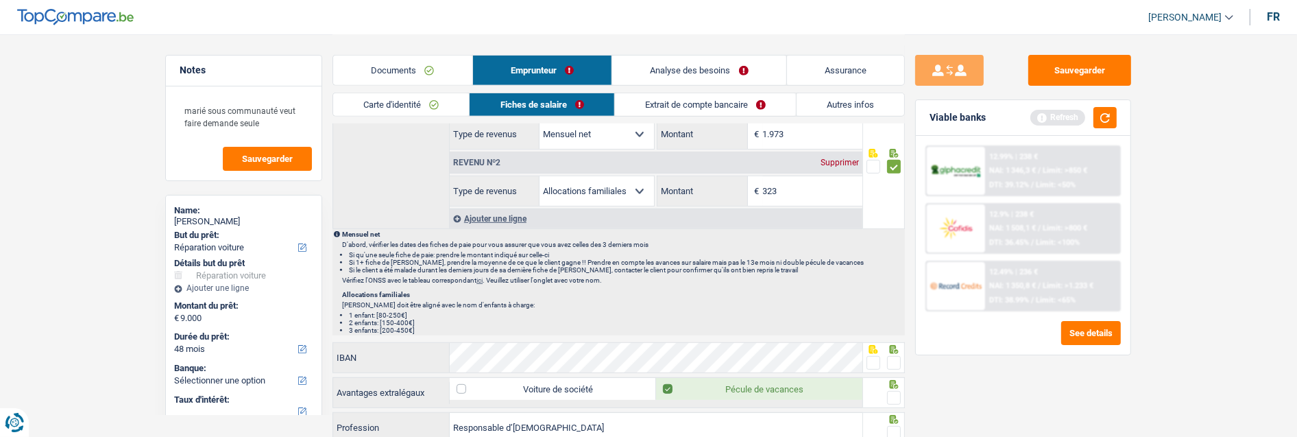
scroll to position [837, 0]
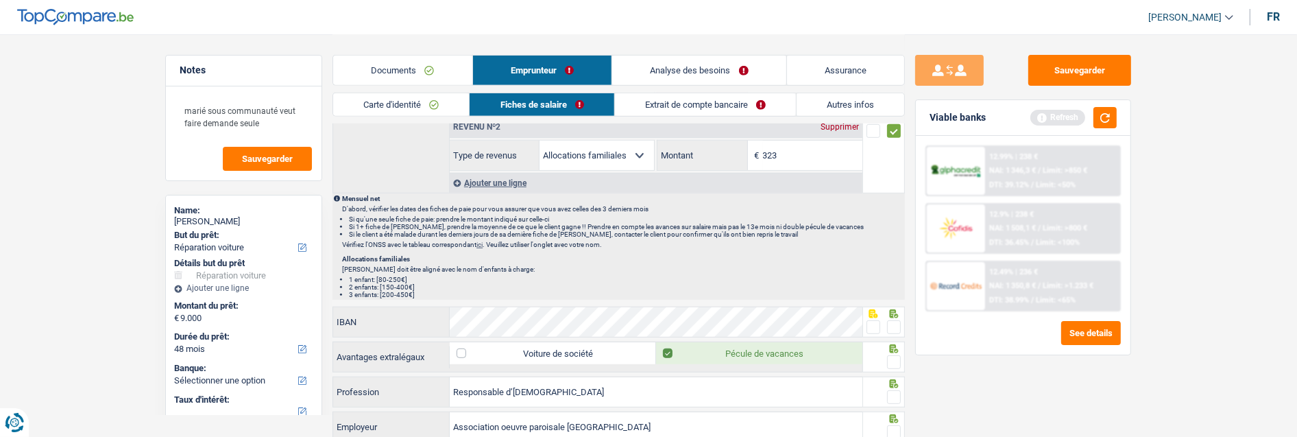
click at [893, 323] on span at bounding box center [894, 327] width 14 height 14
click at [0, 0] on input "radio" at bounding box center [0, 0] width 0 height 0
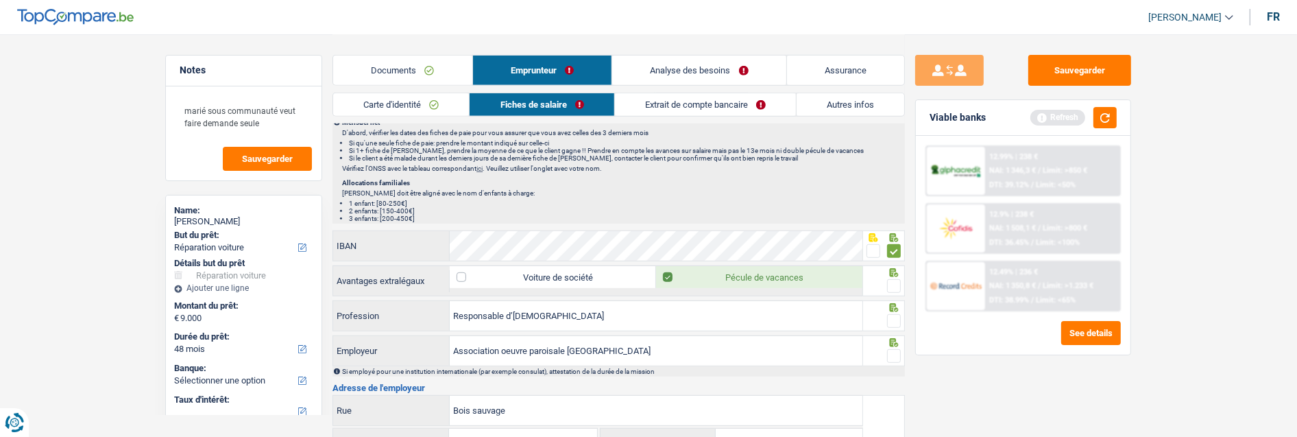
click at [896, 279] on span at bounding box center [894, 286] width 14 height 14
click at [0, 0] on input "radio" at bounding box center [0, 0] width 0 height 0
drag, startPoint x: 570, startPoint y: 316, endPoint x: 374, endPoint y: 323, distance: 196.1
click at [374, 323] on div "Responsable d’eglise Profession" at bounding box center [597, 315] width 529 height 29
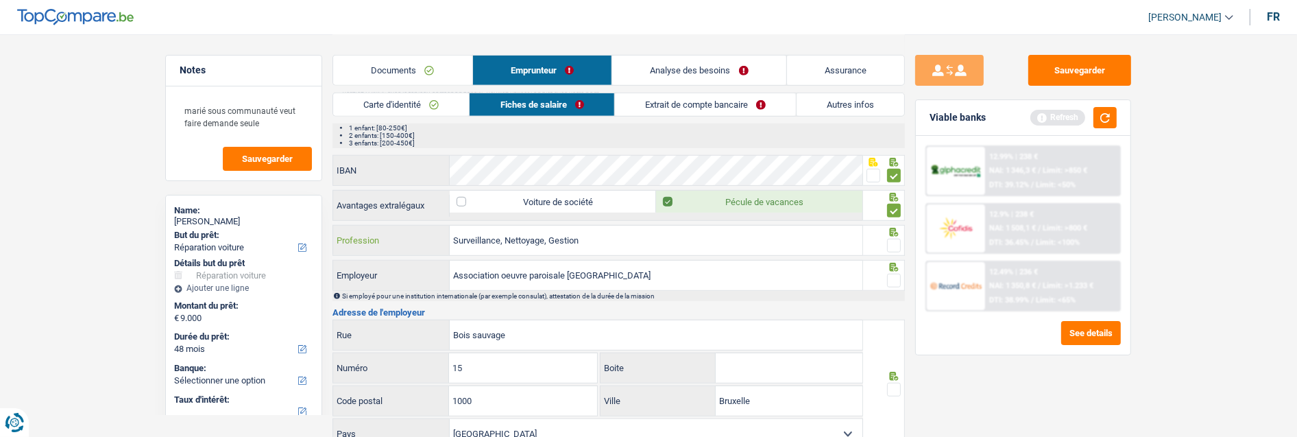
scroll to position [990, 0]
type input "Surveillance, Nettoyage, Gestion"
click at [891, 238] on span at bounding box center [894, 245] width 14 height 14
click at [0, 0] on input "radio" at bounding box center [0, 0] width 0 height 0
click at [735, 278] on input "Association oeuvre paroisale bruxelles centre" at bounding box center [656, 274] width 413 height 29
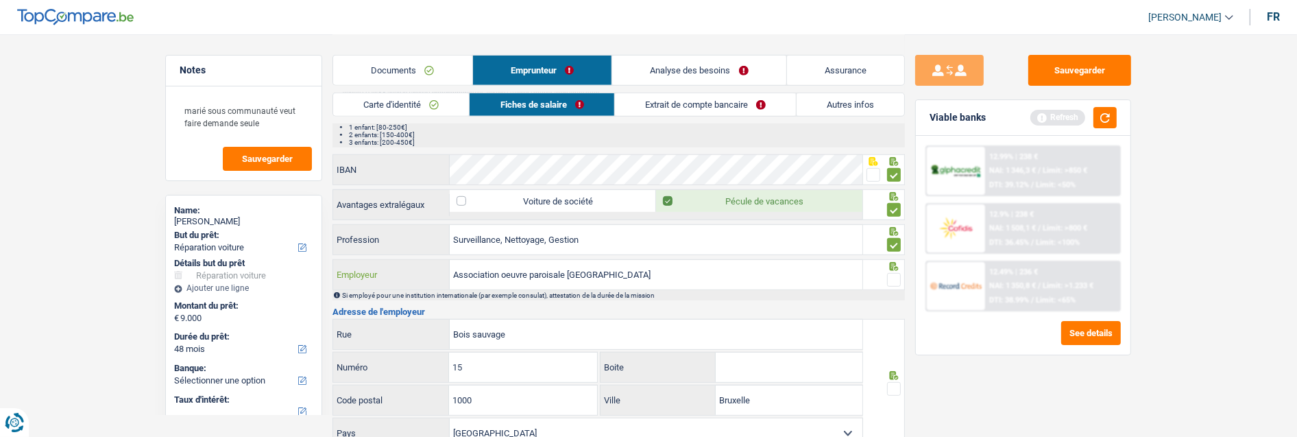
click at [557, 271] on input "Association oeuvre paroisale bruxelles centre" at bounding box center [656, 274] width 413 height 29
type input "Association oeuvre paroissale bruxelles centre"
click at [892, 273] on span at bounding box center [894, 280] width 14 height 14
click at [0, 0] on input "radio" at bounding box center [0, 0] width 0 height 0
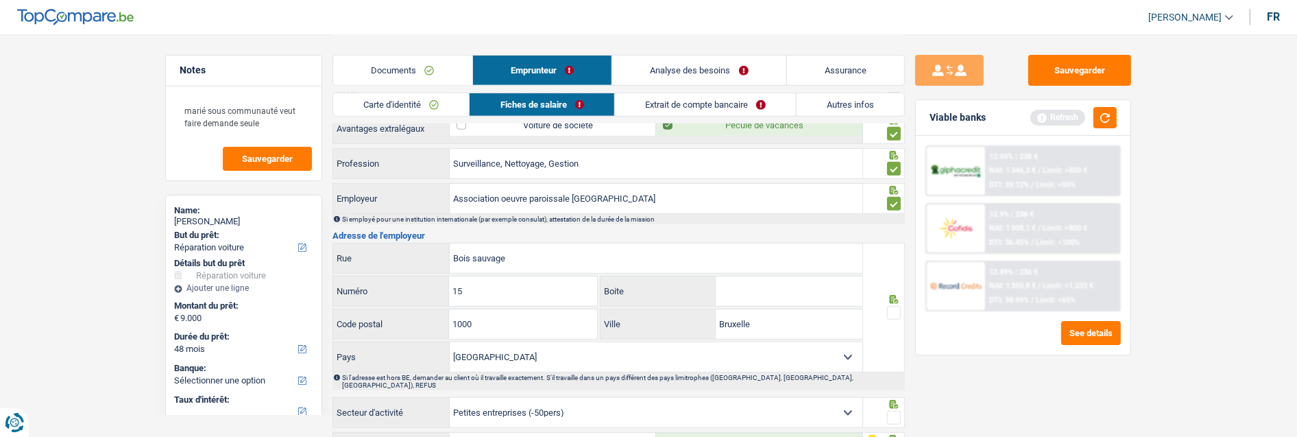
click at [893, 306] on span at bounding box center [894, 313] width 14 height 14
click at [0, 0] on input "radio" at bounding box center [0, 0] width 0 height 0
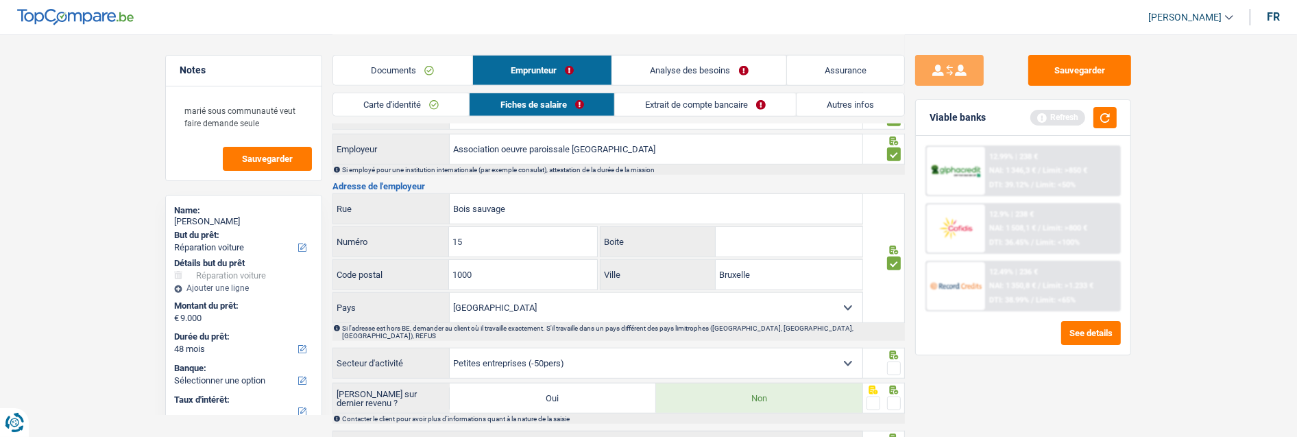
scroll to position [1142, 0]
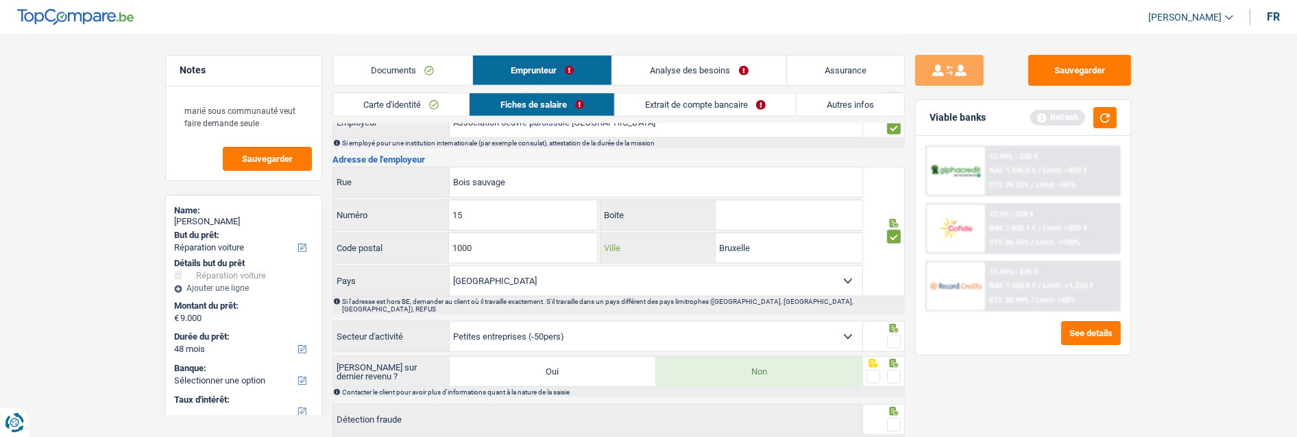
click at [768, 244] on input "Bruxelle" at bounding box center [788, 247] width 147 height 29
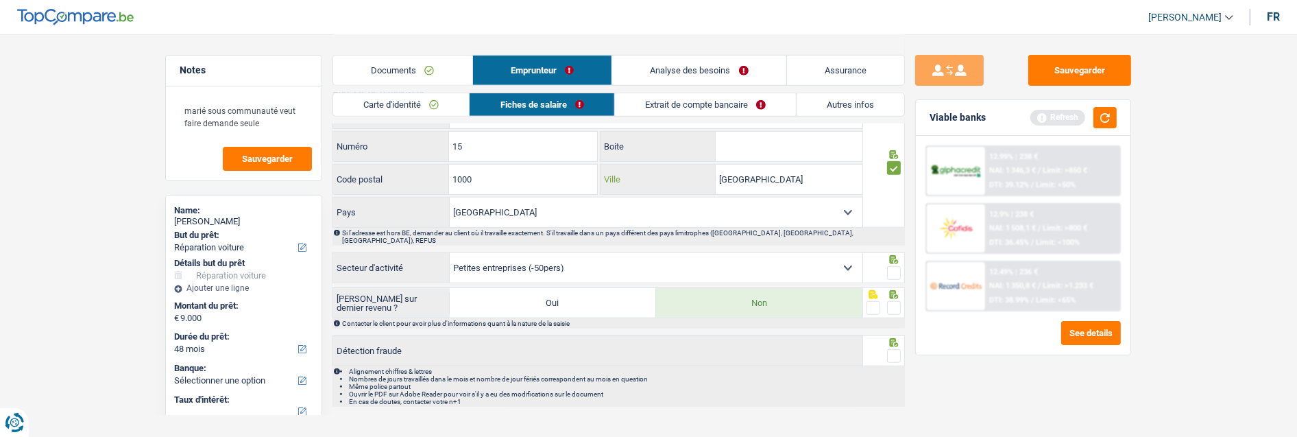
scroll to position [1222, 0]
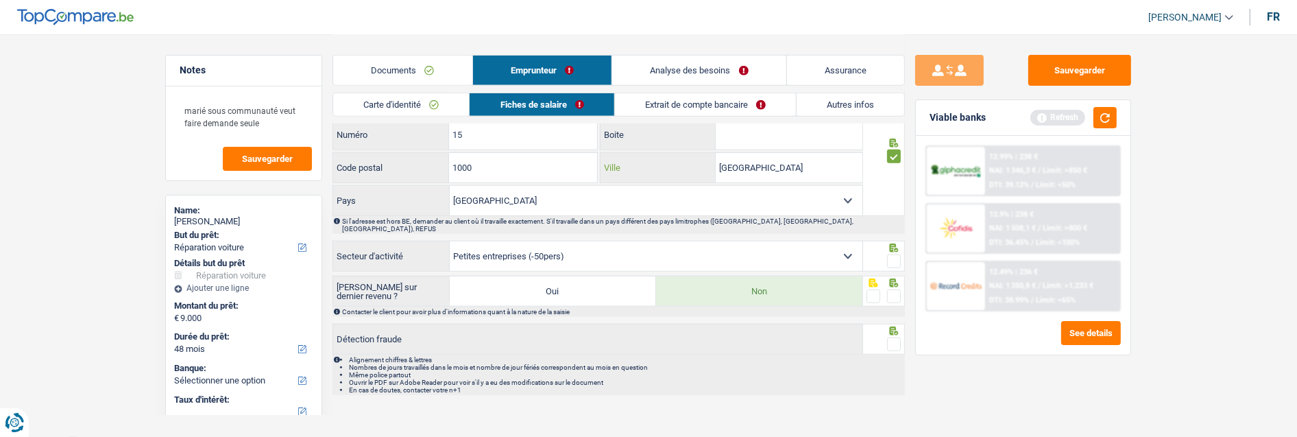
type input "[GEOGRAPHIC_DATA]"
click at [895, 254] on span at bounding box center [894, 261] width 14 height 14
click at [0, 0] on input "radio" at bounding box center [0, 0] width 0 height 0
click at [892, 289] on span at bounding box center [894, 296] width 14 height 14
click at [0, 0] on input "radio" at bounding box center [0, 0] width 0 height 0
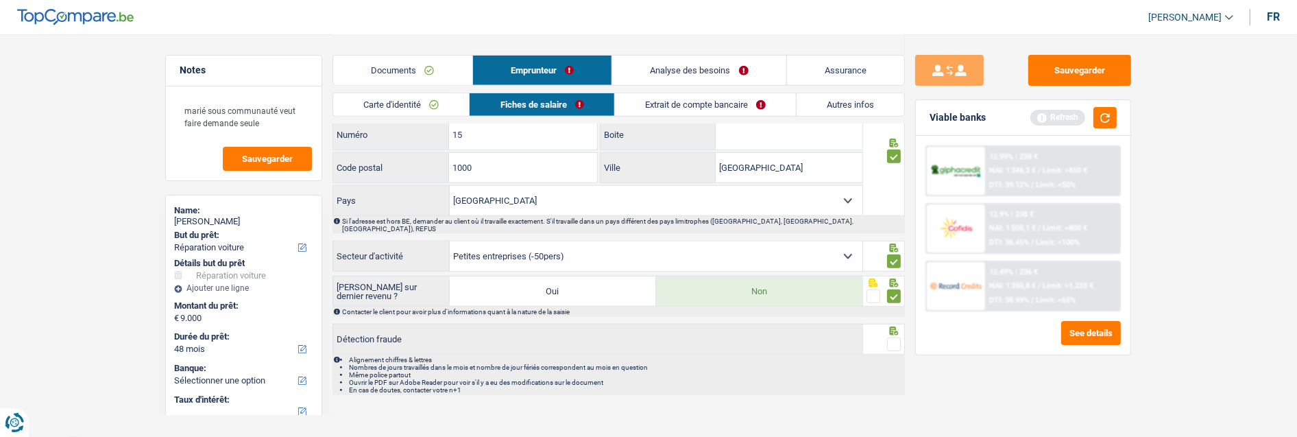
click at [892, 337] on span at bounding box center [894, 344] width 14 height 14
click at [0, 0] on input "radio" at bounding box center [0, 0] width 0 height 0
click at [706, 106] on link "Extrait de compte bancaire" at bounding box center [705, 104] width 181 height 23
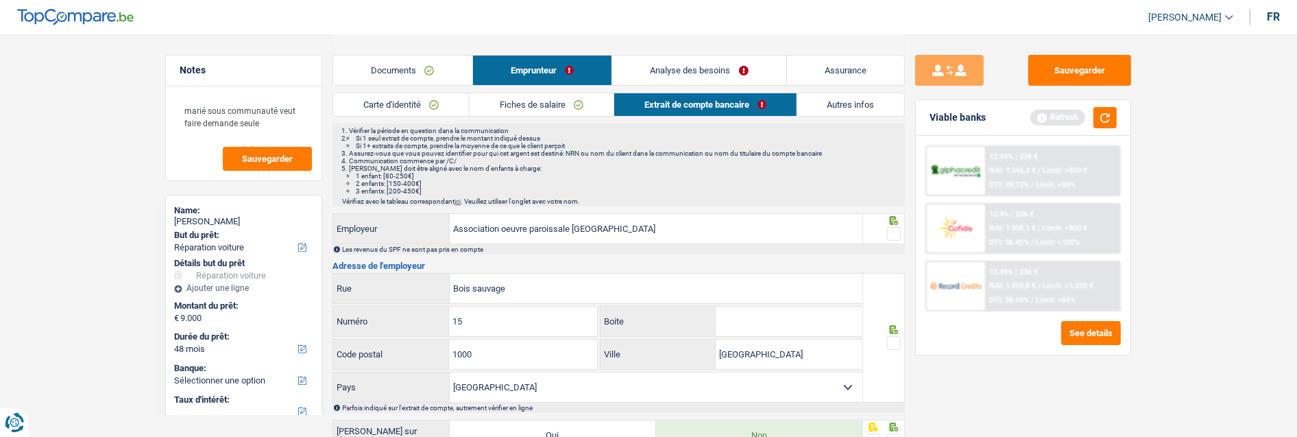
scroll to position [0, 0]
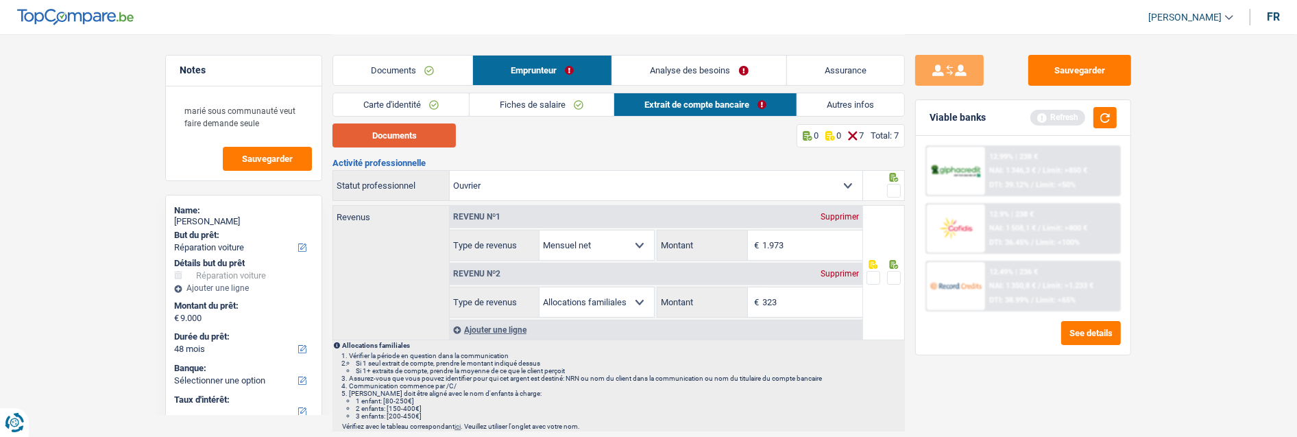
click at [415, 139] on button "Documents" at bounding box center [393, 135] width 123 height 24
click at [813, 299] on input "323" at bounding box center [812, 301] width 99 height 29
type input "343"
drag, startPoint x: 895, startPoint y: 271, endPoint x: 892, endPoint y: 250, distance: 20.7
click at [895, 271] on span at bounding box center [894, 278] width 14 height 14
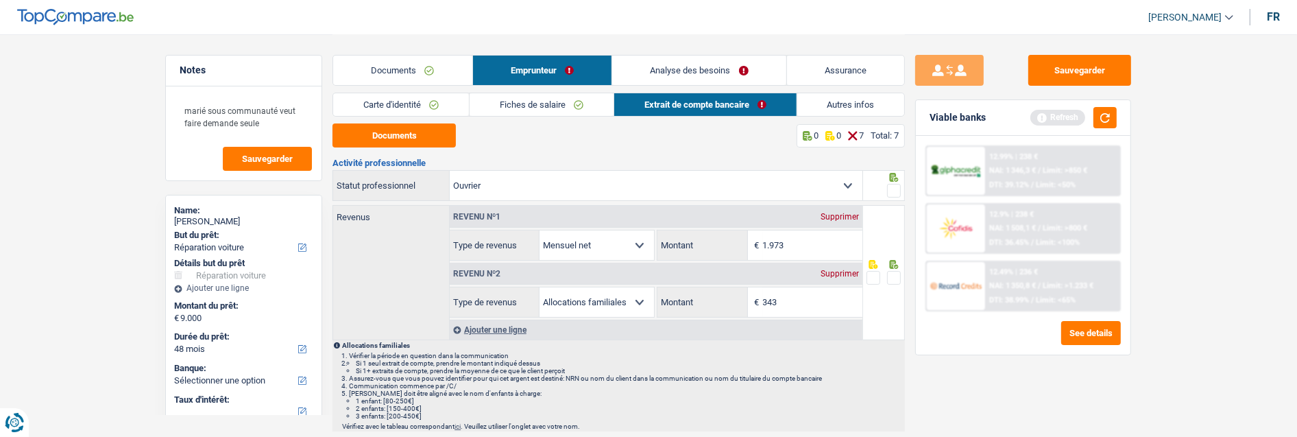
click at [0, 0] on input "radio" at bounding box center [0, 0] width 0 height 0
click at [894, 189] on span at bounding box center [894, 191] width 14 height 14
click at [0, 0] on input "radio" at bounding box center [0, 0] width 0 height 0
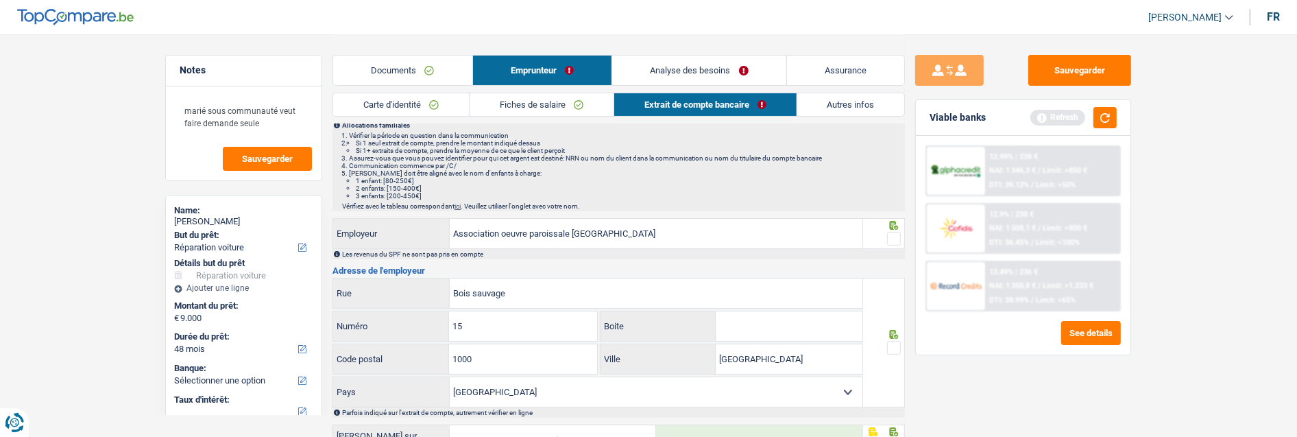
scroll to position [228, 0]
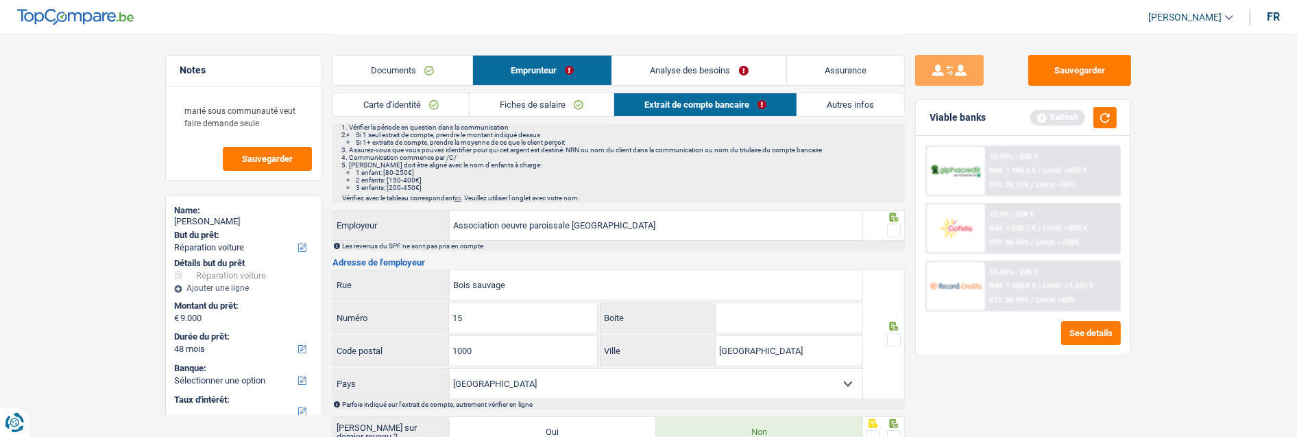
click at [888, 228] on span at bounding box center [894, 230] width 14 height 14
click at [0, 0] on input "radio" at bounding box center [0, 0] width 0 height 0
click at [894, 332] on span at bounding box center [894, 339] width 14 height 14
click at [0, 0] on input "radio" at bounding box center [0, 0] width 0 height 0
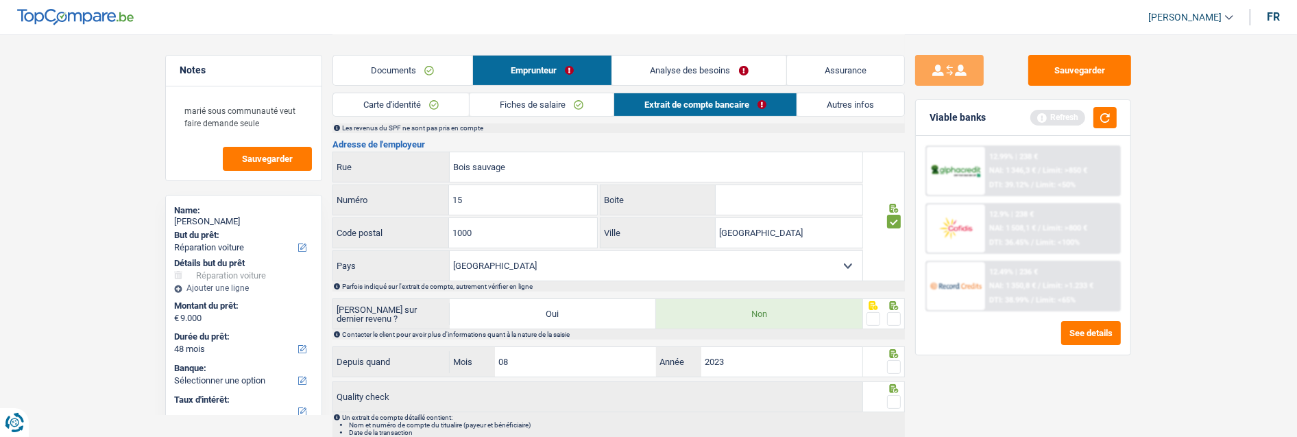
scroll to position [380, 0]
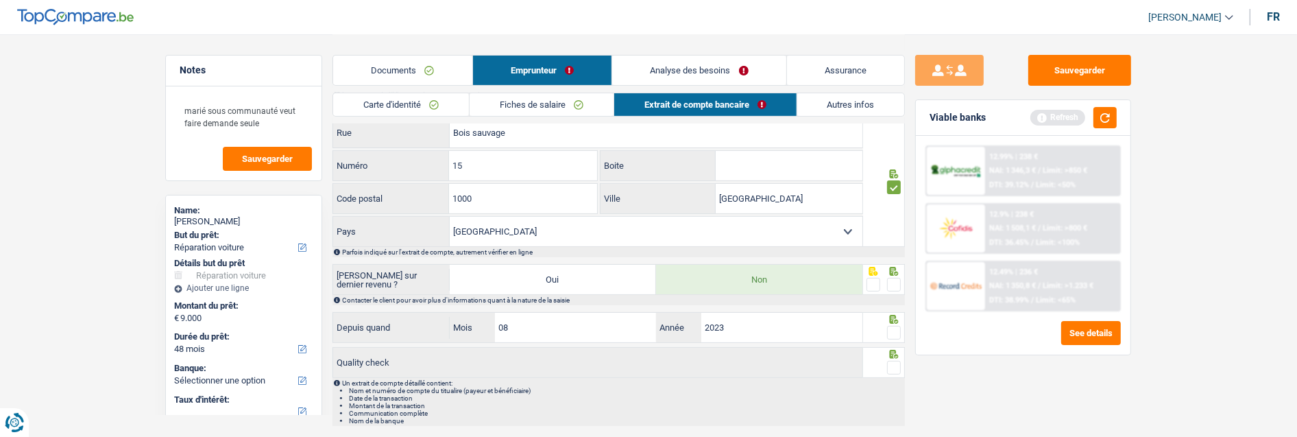
drag, startPoint x: 892, startPoint y: 280, endPoint x: 901, endPoint y: 319, distance: 40.9
click at [892, 280] on span at bounding box center [894, 285] width 14 height 14
click at [0, 0] on input "radio" at bounding box center [0, 0] width 0 height 0
drag, startPoint x: 898, startPoint y: 325, endPoint x: 898, endPoint y: 341, distance: 15.8
click at [898, 326] on span at bounding box center [894, 333] width 14 height 14
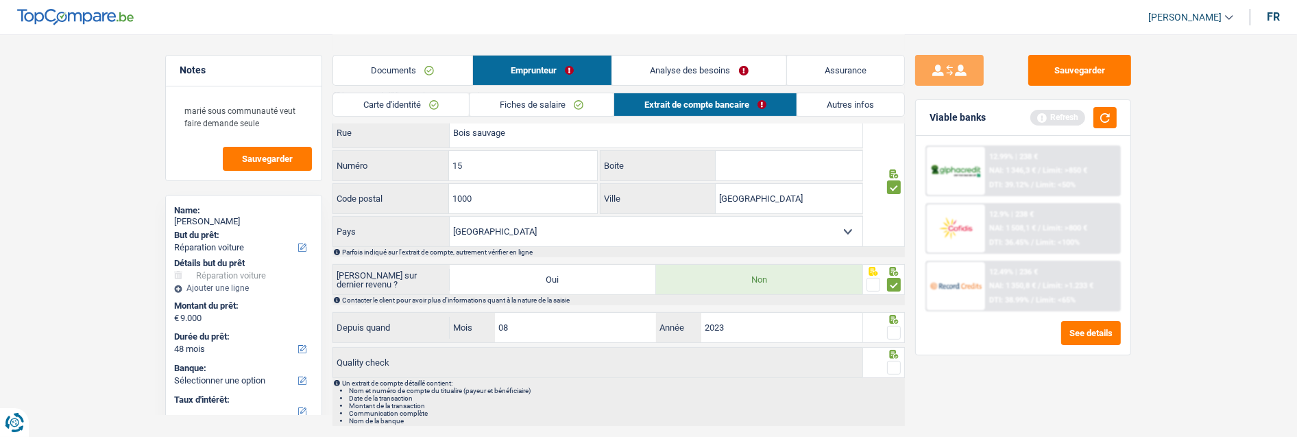
click at [0, 0] on input "radio" at bounding box center [0, 0] width 0 height 0
click at [896, 360] on span at bounding box center [894, 367] width 14 height 14
click at [0, 0] on input "radio" at bounding box center [0, 0] width 0 height 0
click at [866, 106] on link "Autres infos" at bounding box center [851, 104] width 108 height 23
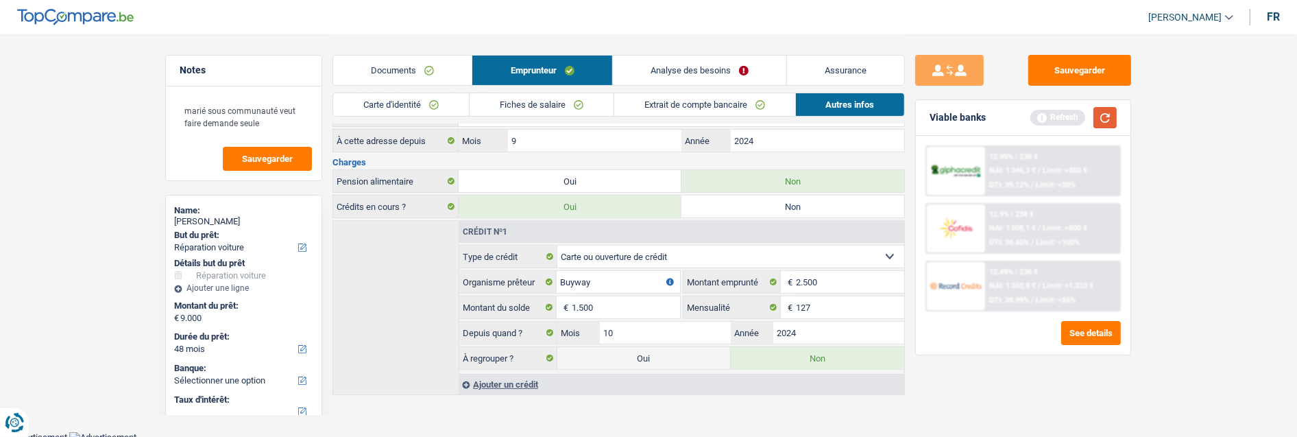
drag, startPoint x: 1101, startPoint y: 118, endPoint x: 1033, endPoint y: 117, distance: 67.9
click at [1097, 117] on button "button" at bounding box center [1104, 117] width 23 height 21
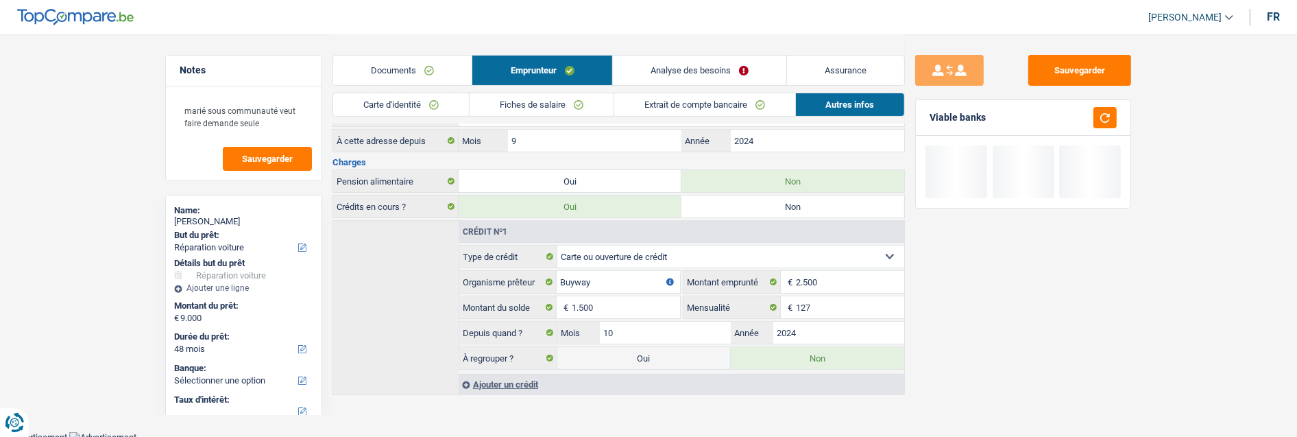
click at [687, 60] on link "Analyse des besoins" at bounding box center [699, 70] width 173 height 29
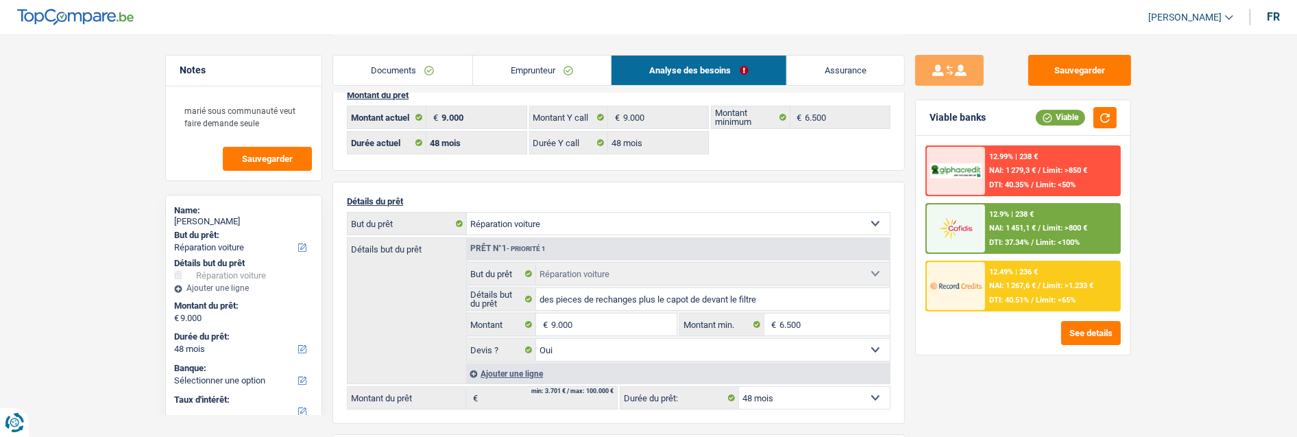
scroll to position [0, 0]
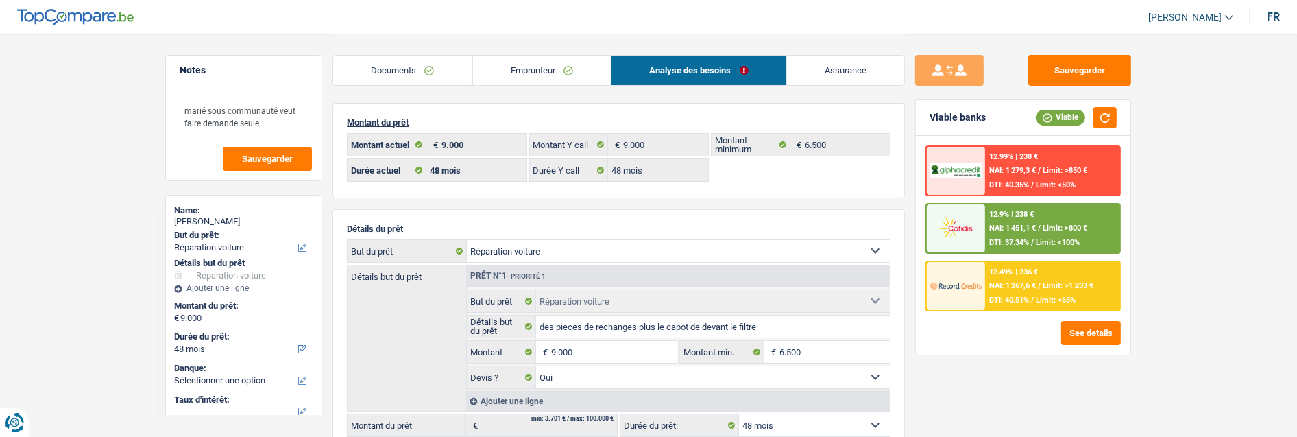
click at [1010, 226] on span "NAI: 1 451,1 €" at bounding box center [1012, 227] width 47 height 9
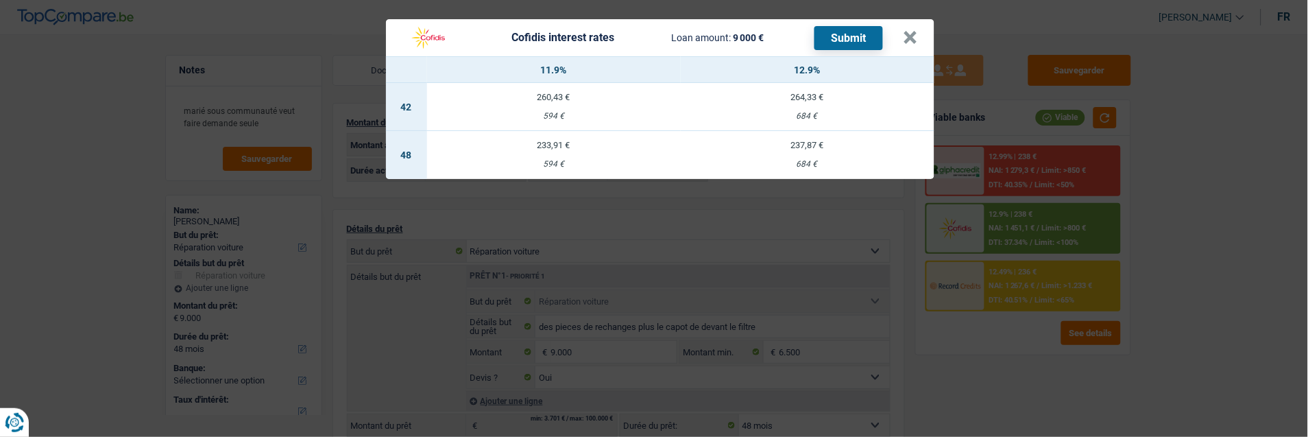
drag, startPoint x: 552, startPoint y: 144, endPoint x: 564, endPoint y: 140, distance: 12.4
click at [552, 143] on td "233,91 € 594 €" at bounding box center [554, 155] width 254 height 48
select select "cofidis"
type input "11,90"
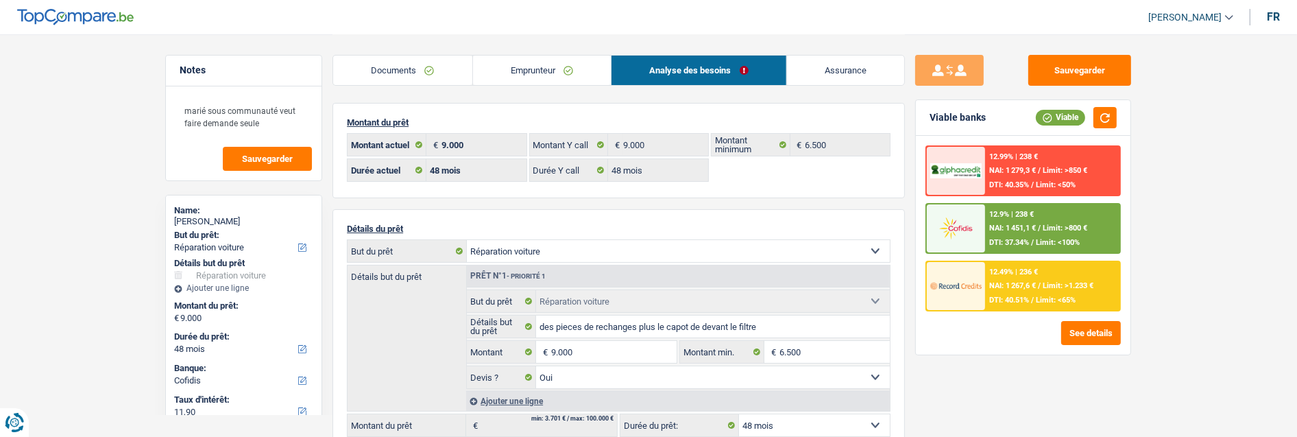
click at [1042, 226] on span "Limit: >800 €" at bounding box center [1064, 227] width 45 height 9
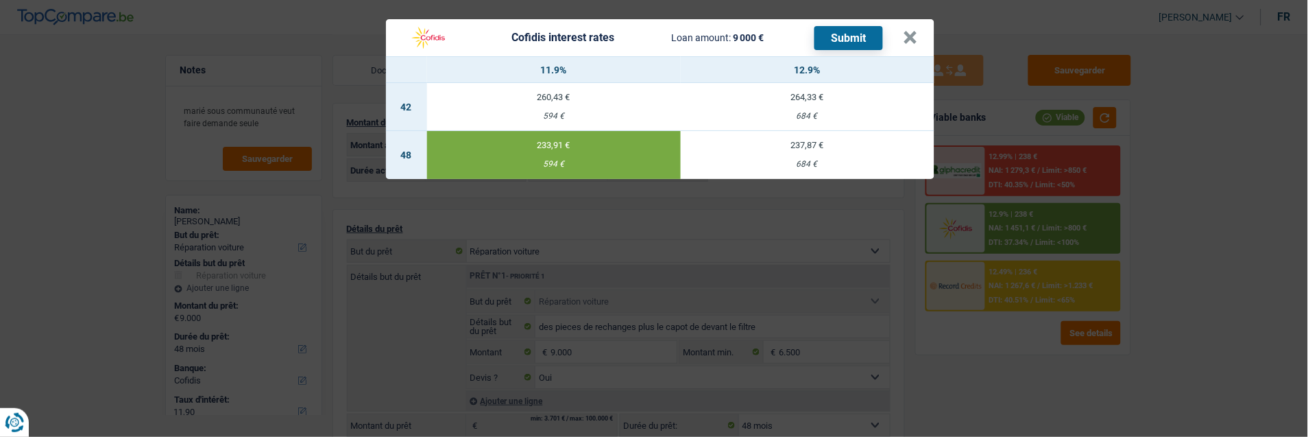
click at [859, 36] on button "Submit" at bounding box center [848, 38] width 69 height 24
click at [909, 31] on button "×" at bounding box center [910, 38] width 14 height 14
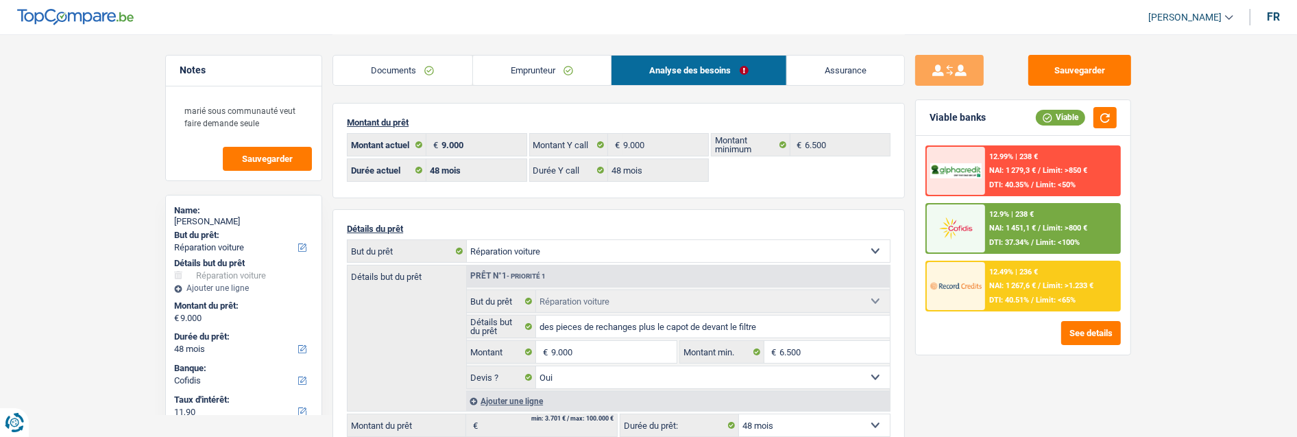
click at [421, 74] on link "Documents" at bounding box center [402, 70] width 139 height 29
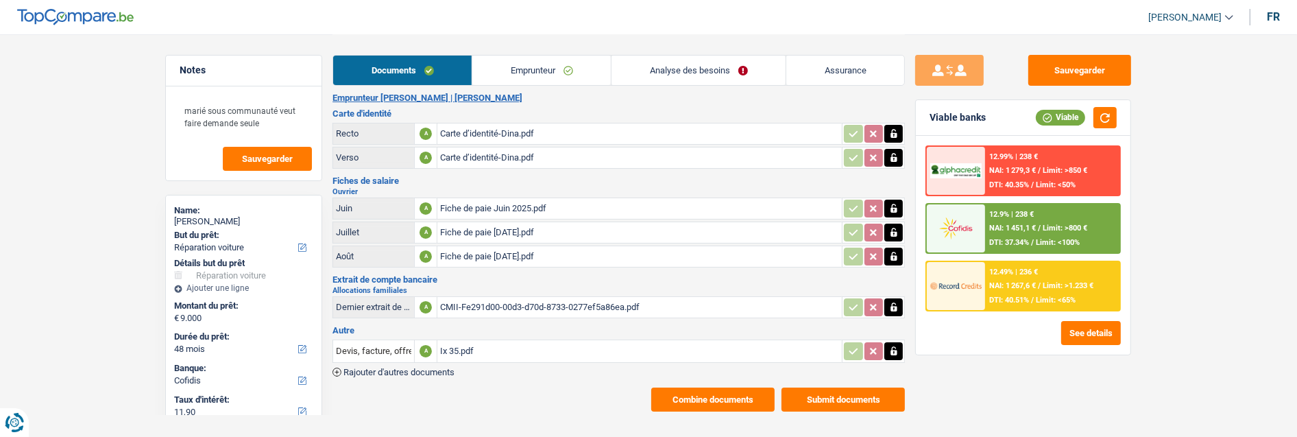
scroll to position [14, 0]
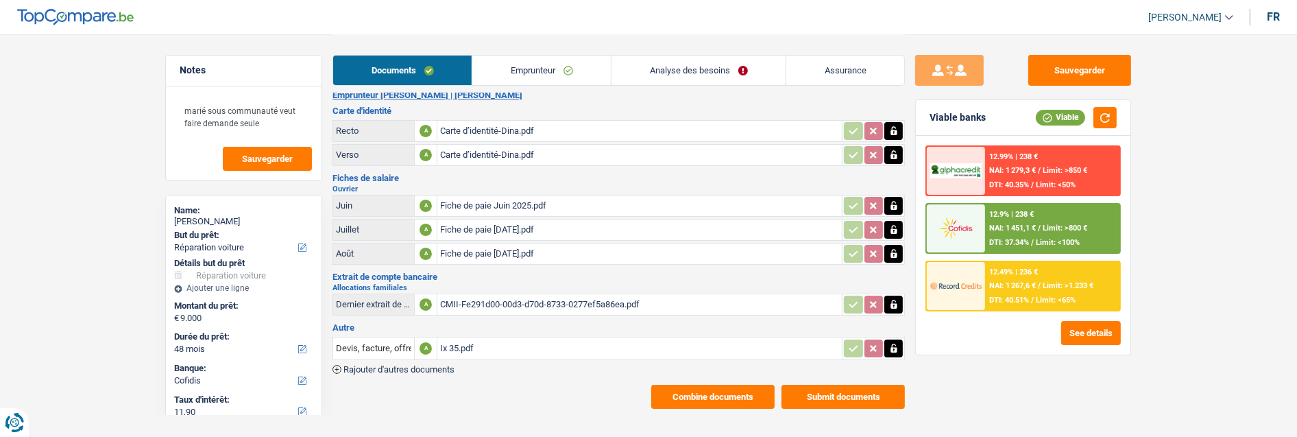
click at [833, 384] on button "Submit documents" at bounding box center [842, 396] width 123 height 24
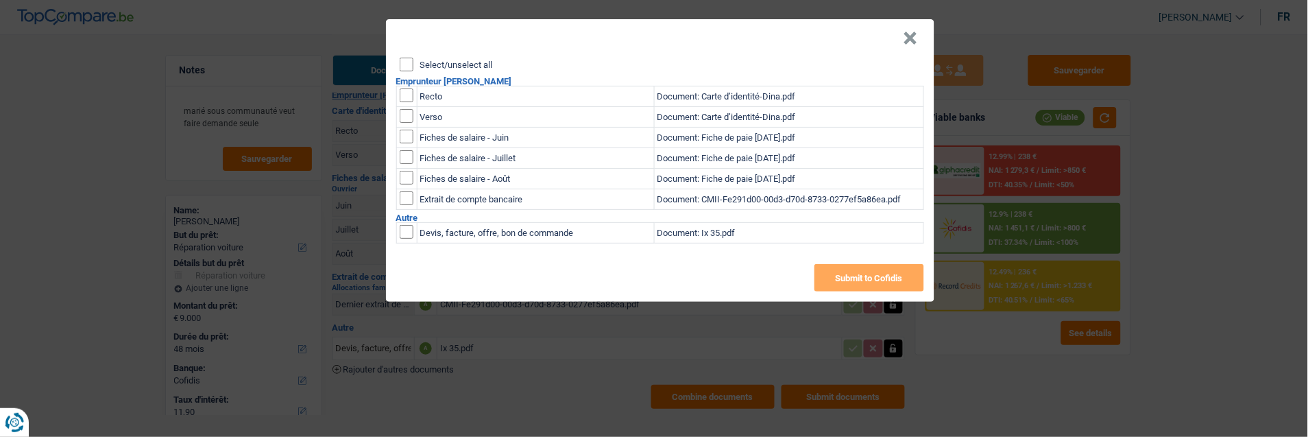
click at [402, 60] on input "Select/unselect all" at bounding box center [407, 65] width 14 height 14
checkbox input "true"
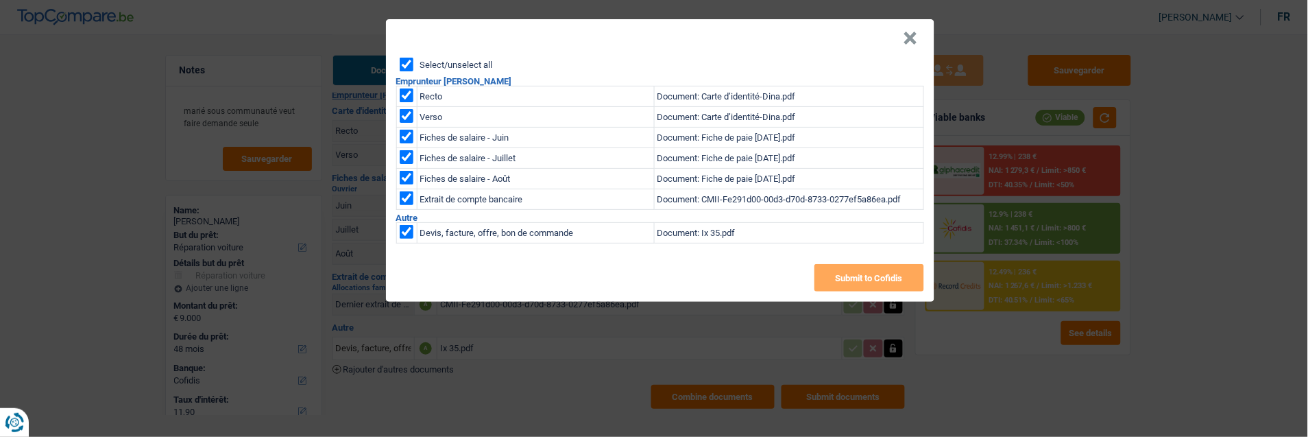
checkbox input "true"
click at [872, 271] on button "Submit to Cofidis" at bounding box center [869, 277] width 110 height 27
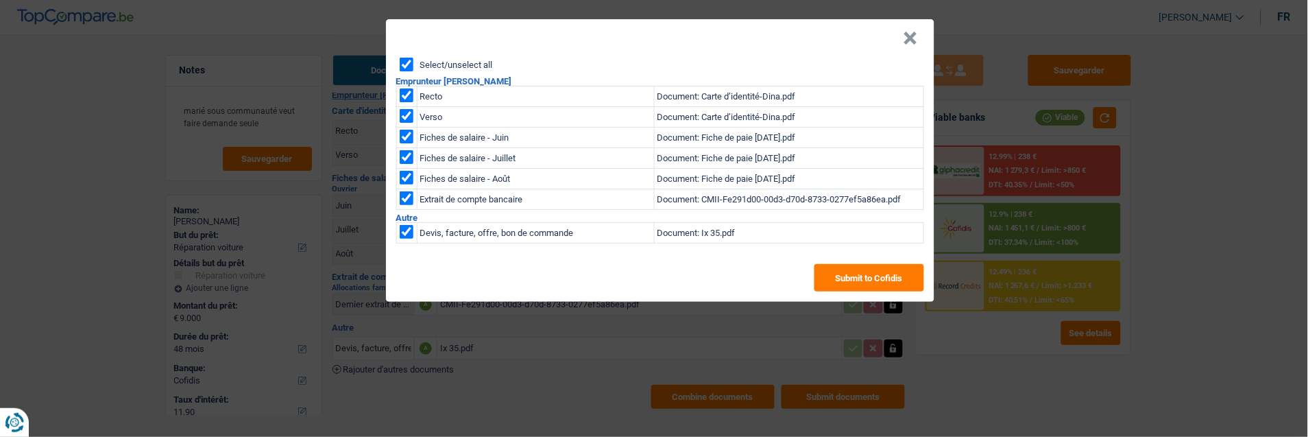
click at [917, 32] on button "×" at bounding box center [910, 39] width 14 height 14
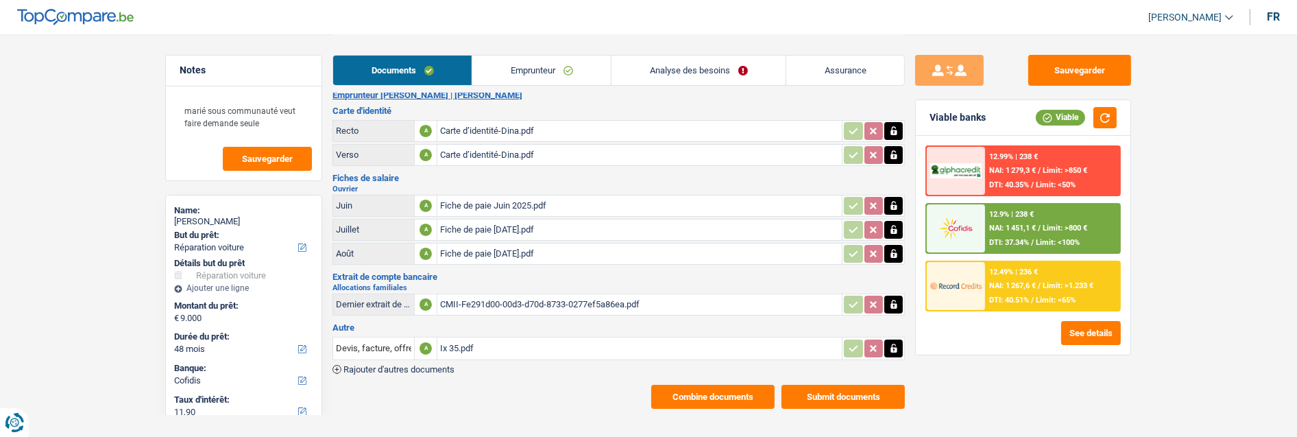
click at [728, 384] on button "Combine documents" at bounding box center [712, 396] width 123 height 24
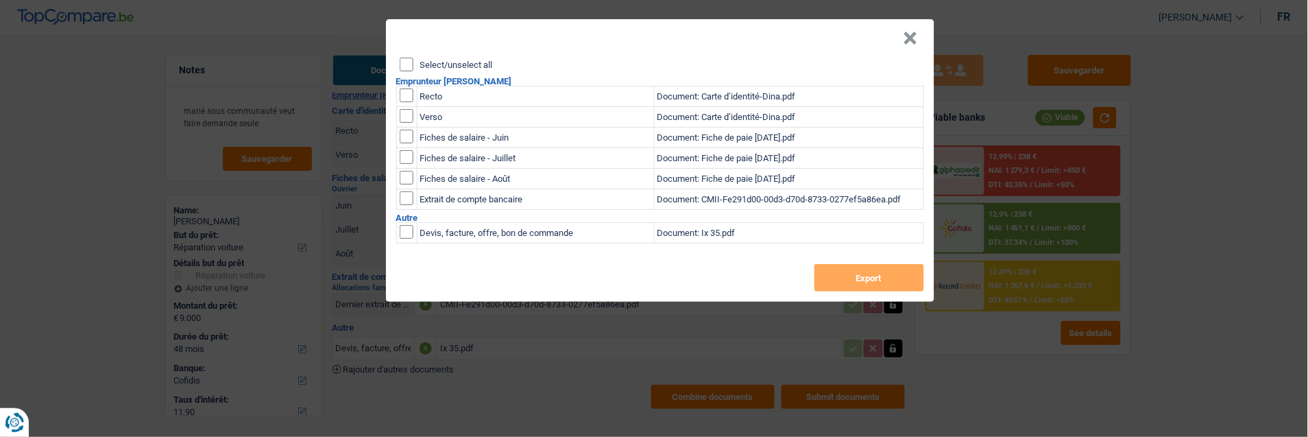
click at [405, 59] on input "Select/unselect all" at bounding box center [407, 65] width 14 height 14
checkbox input "true"
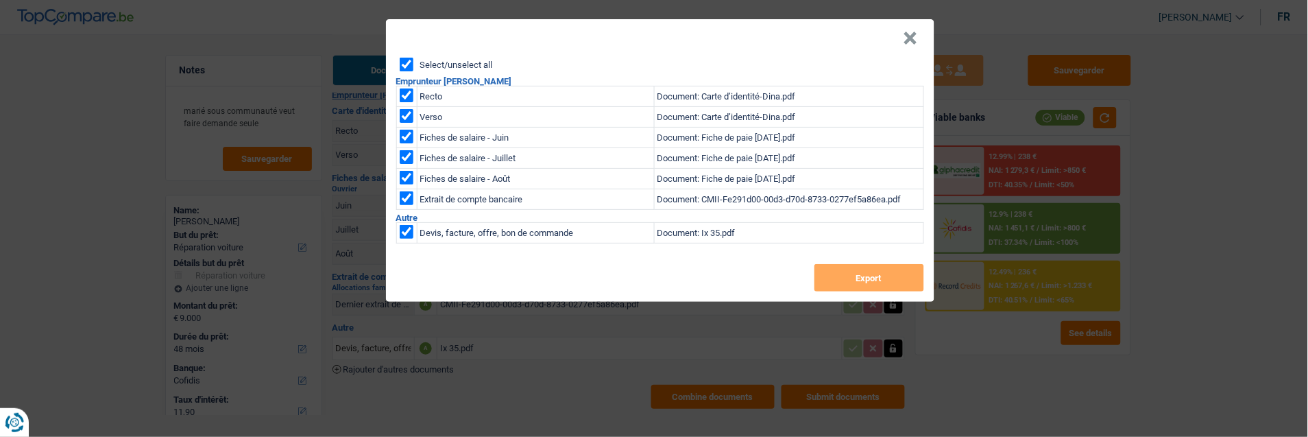
checkbox input "true"
click at [851, 274] on button "Export" at bounding box center [869, 277] width 110 height 27
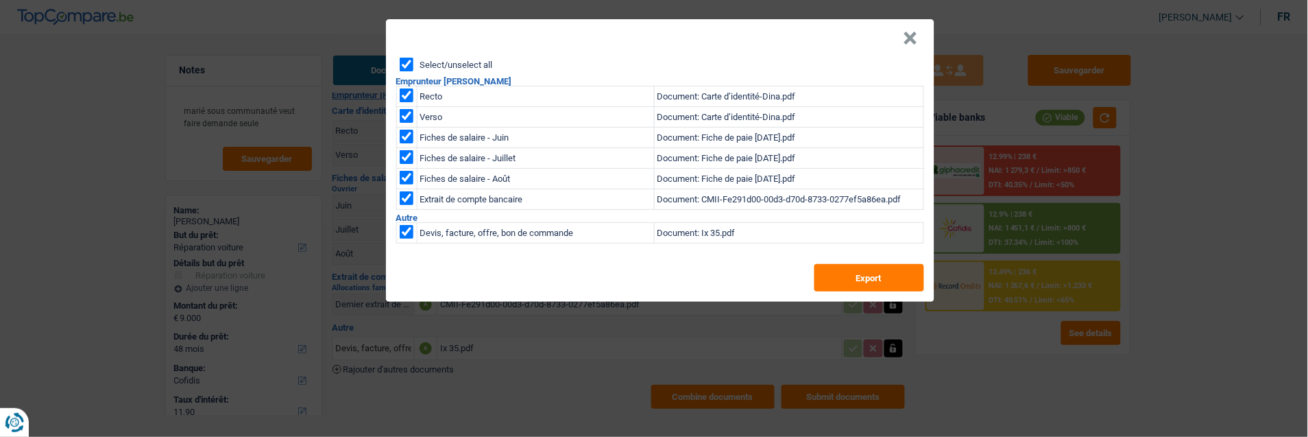
click at [899, 29] on header "×" at bounding box center [660, 38] width 548 height 38
click at [916, 32] on button "×" at bounding box center [910, 39] width 14 height 14
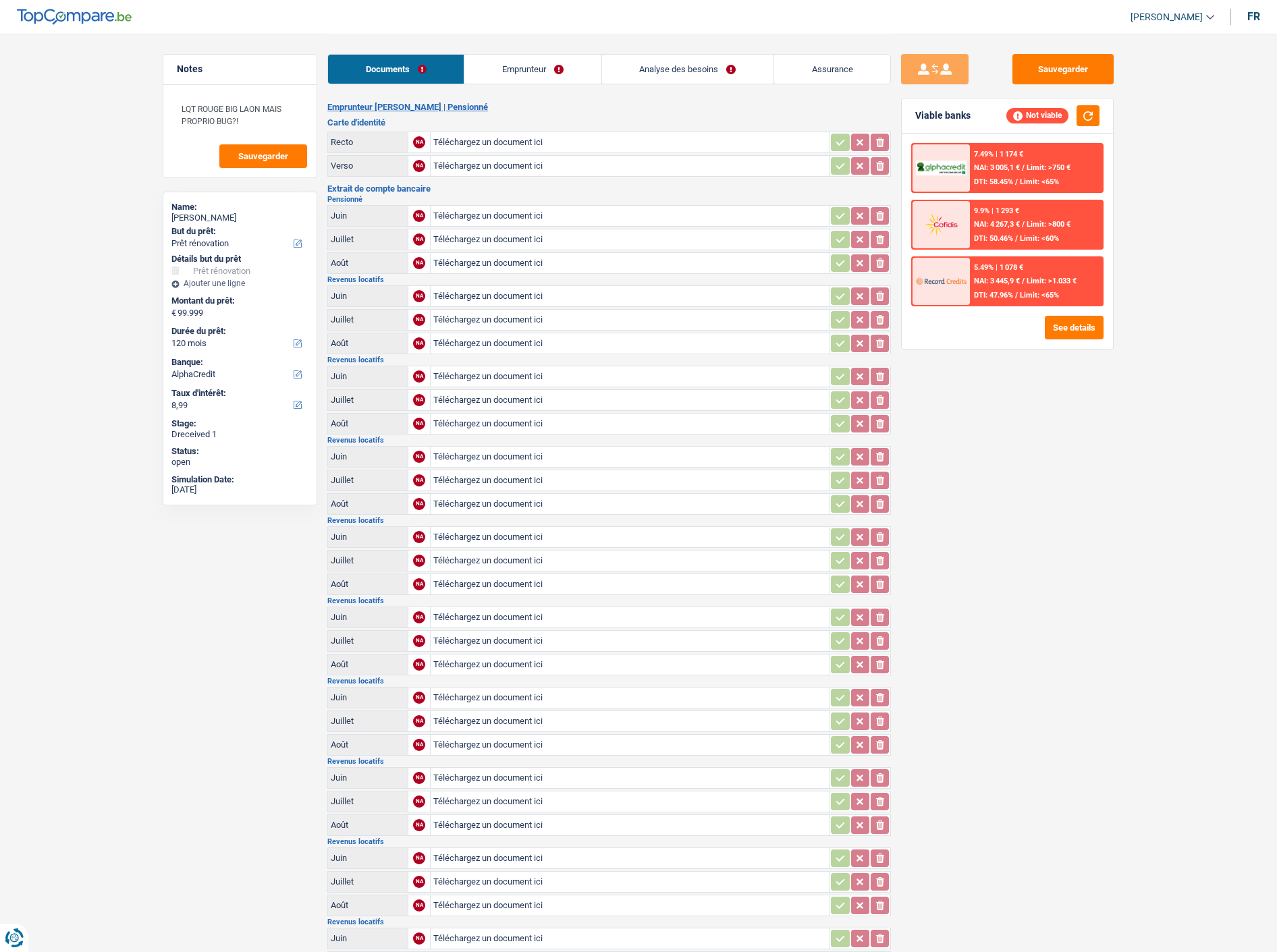
select select "renovation"
select select "120"
select select "alphacredit"
click at [543, 75] on link "Emprunteur" at bounding box center [533, 69] width 136 height 29
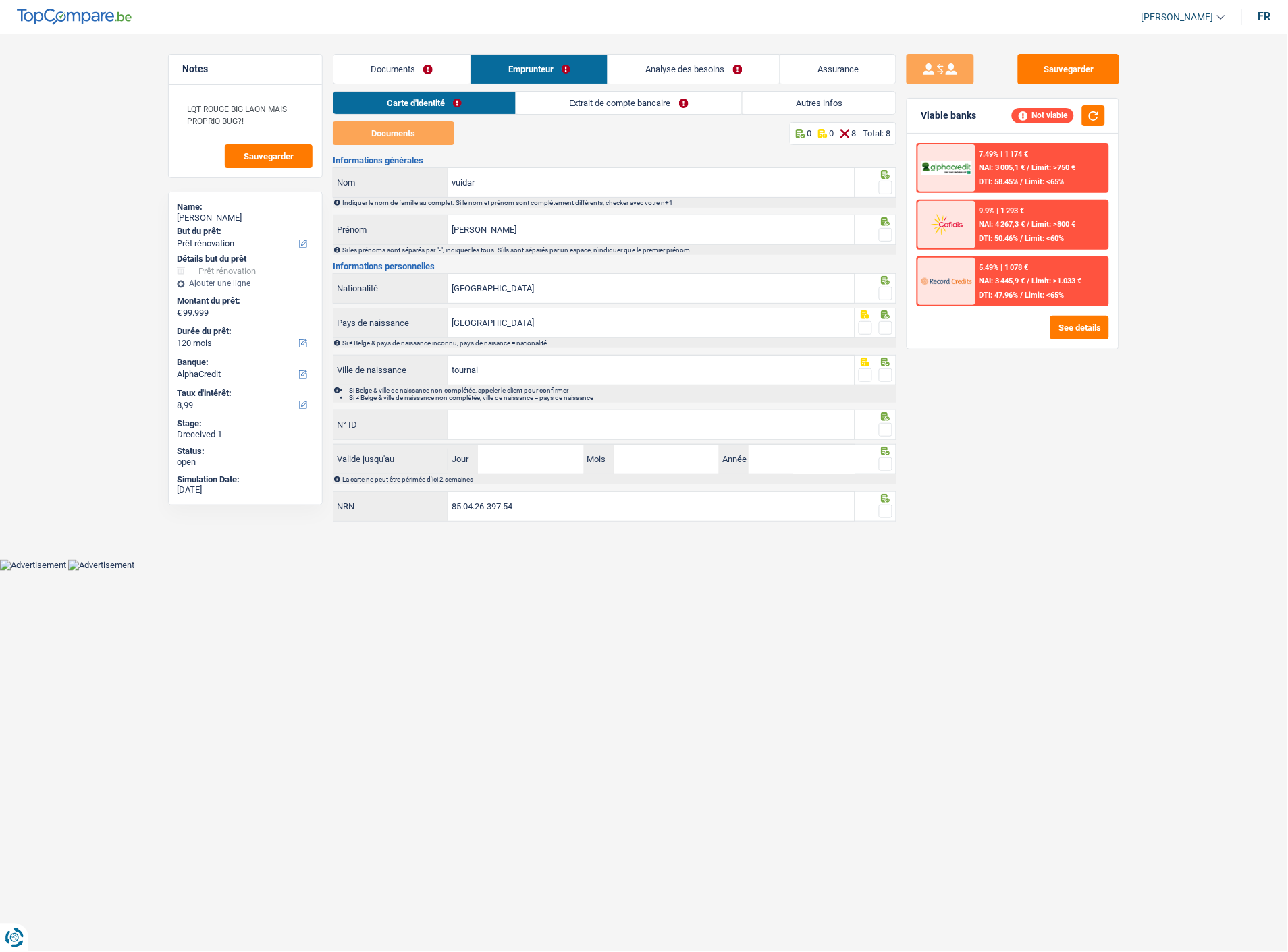
click at [445, 72] on link "Documents" at bounding box center [402, 69] width 137 height 29
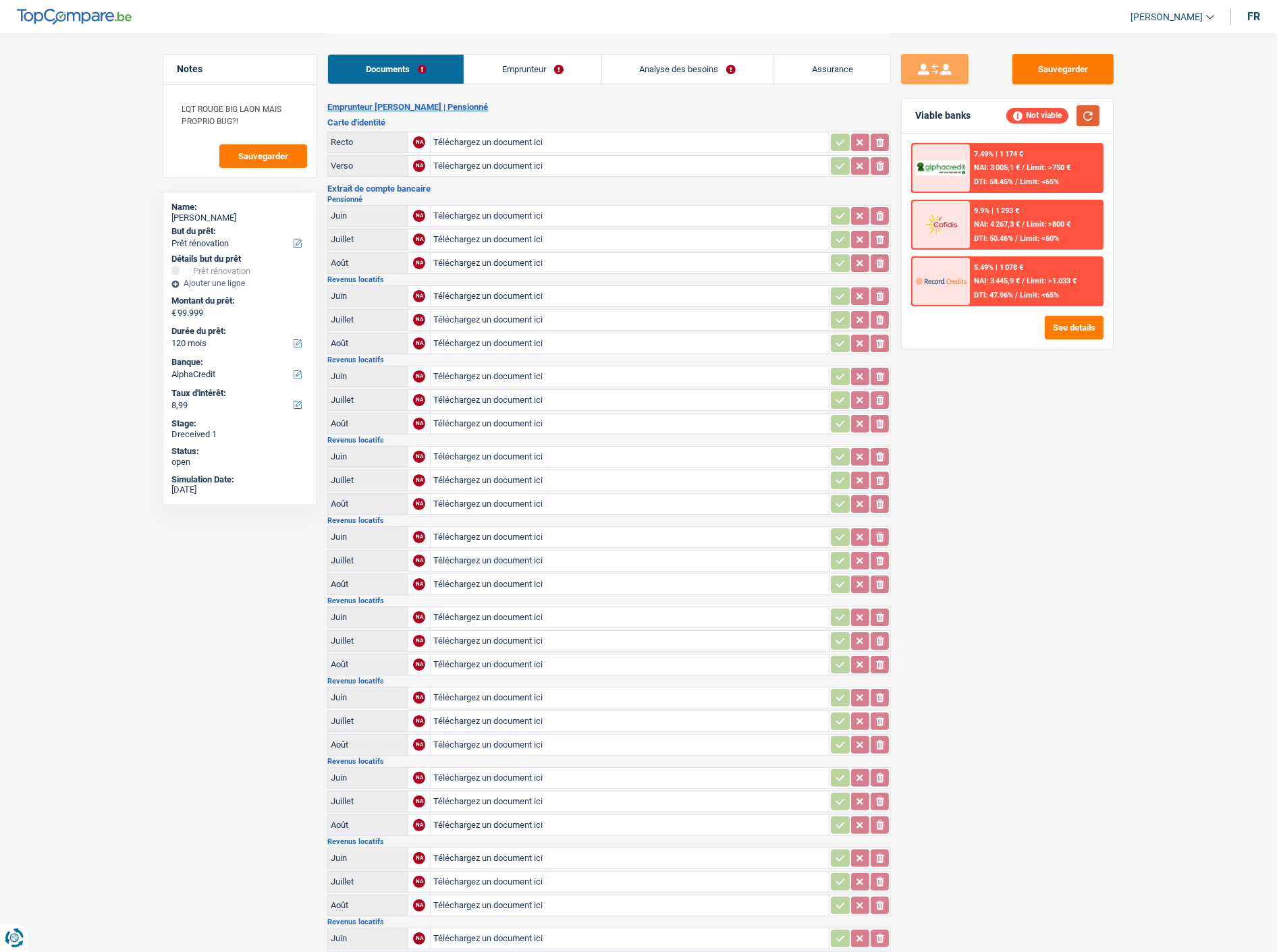
click at [1084, 115] on button "button" at bounding box center [1087, 115] width 23 height 21
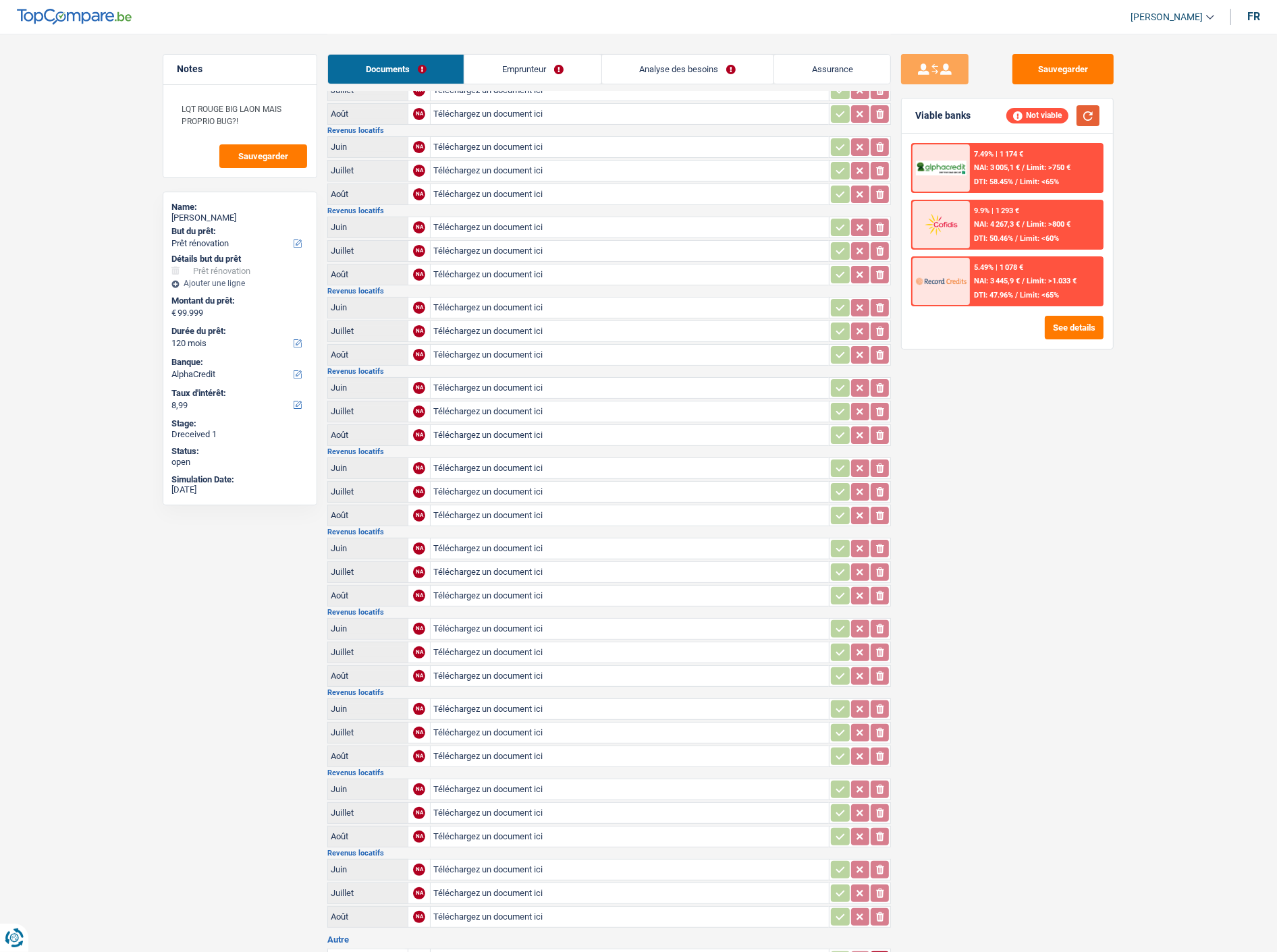
scroll to position [150, 0]
click at [544, 63] on link "Emprunteur" at bounding box center [533, 69] width 136 height 29
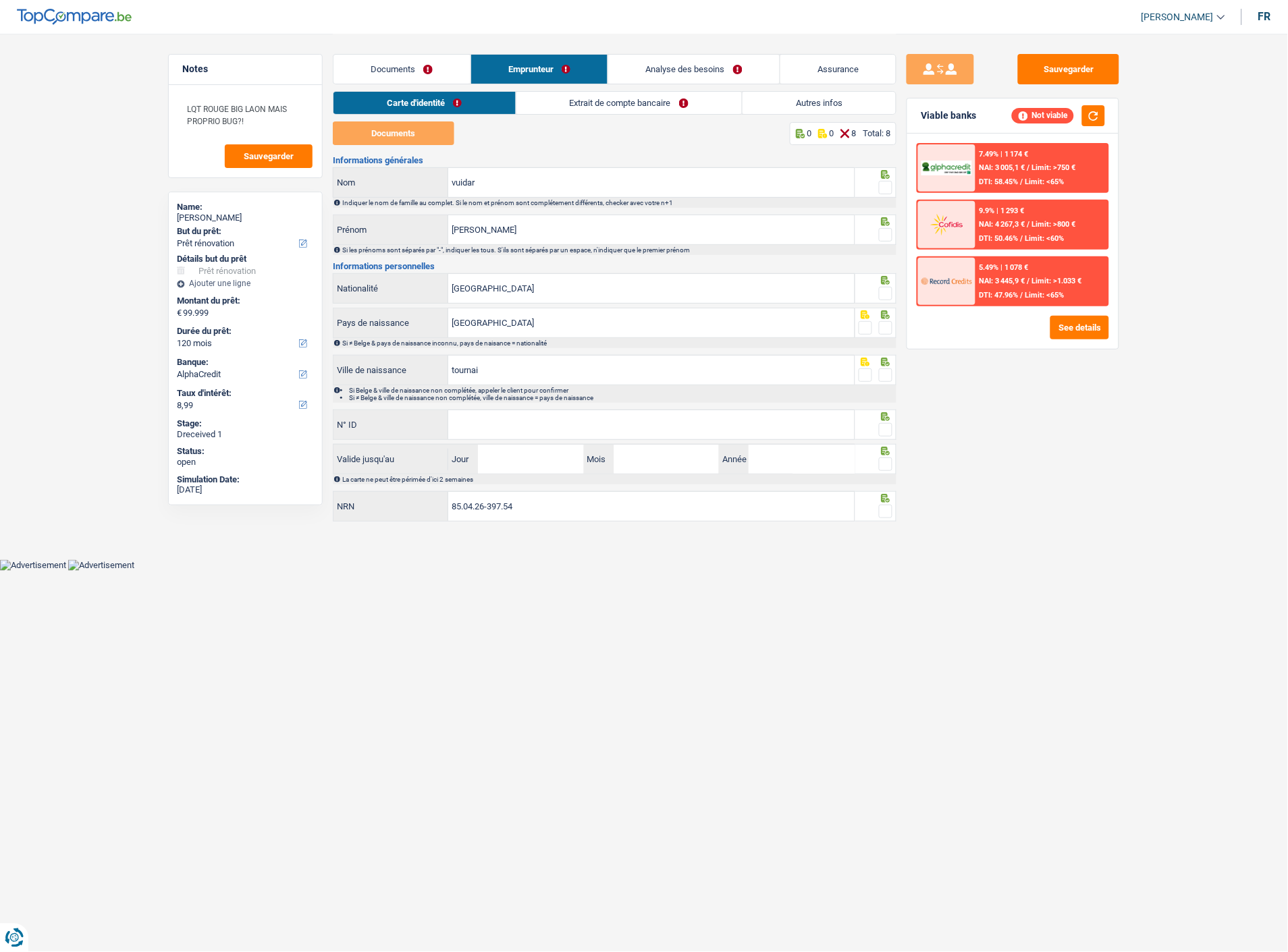
click at [651, 105] on link "Extrait de compte bancaire" at bounding box center [628, 102] width 225 height 23
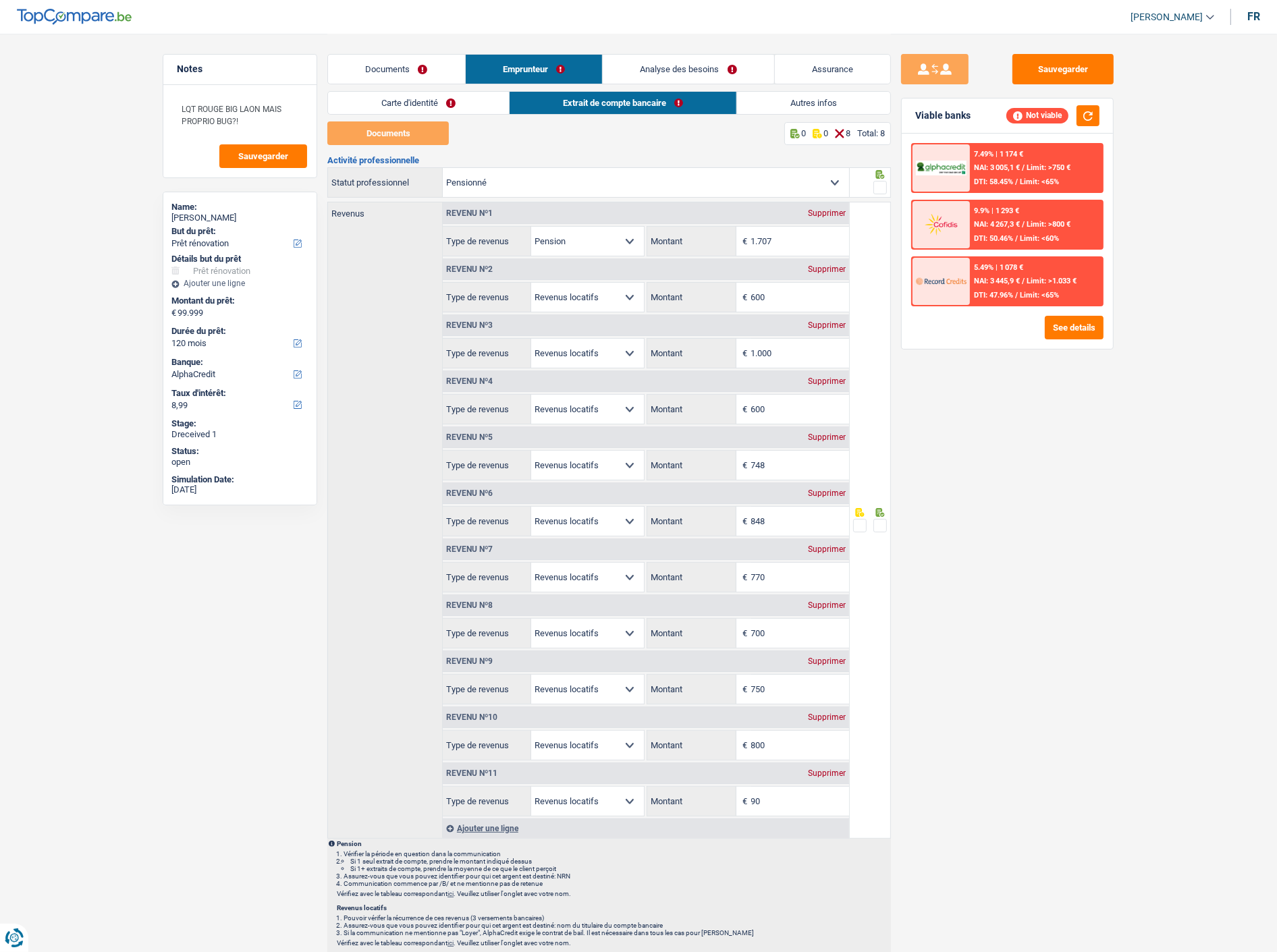
click at [380, 65] on link "Documents" at bounding box center [396, 69] width 137 height 29
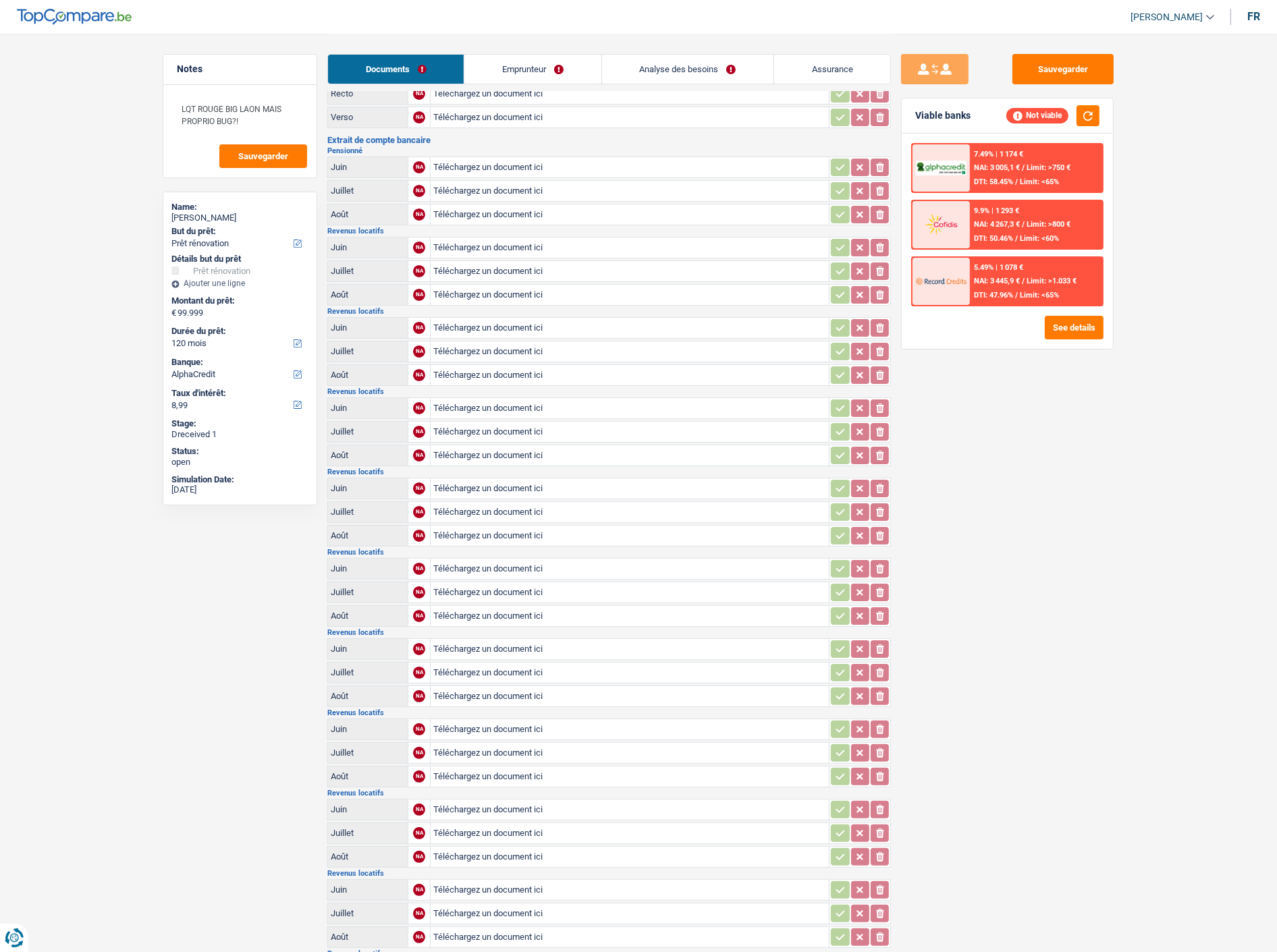
scroll to position [75, 0]
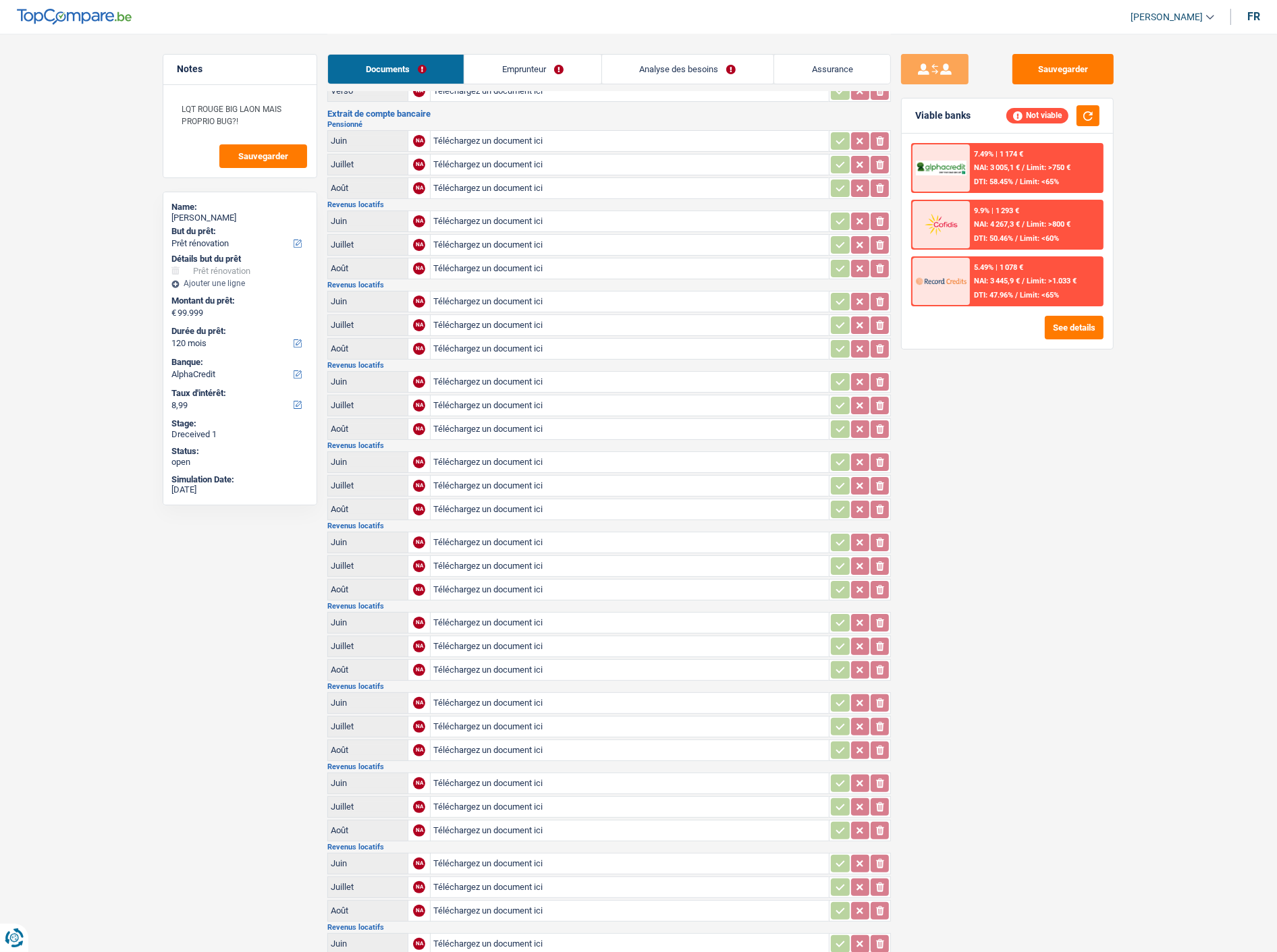
click at [556, 70] on link "Emprunteur" at bounding box center [533, 69] width 136 height 29
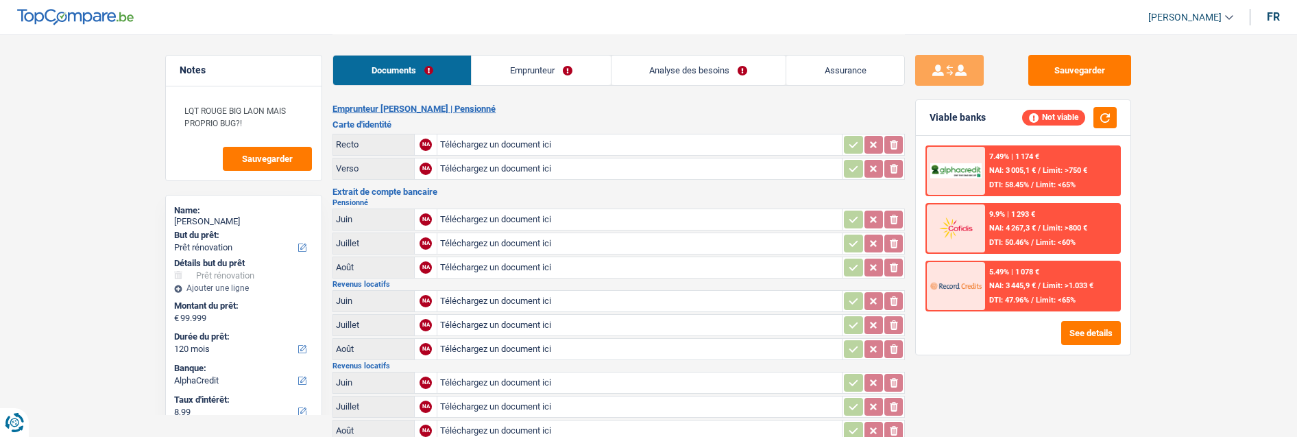
select select "renovation"
select select "120"
select select "alphacredit"
type input "C:\fakepath\ID rec [PERSON_NAME].jpg"
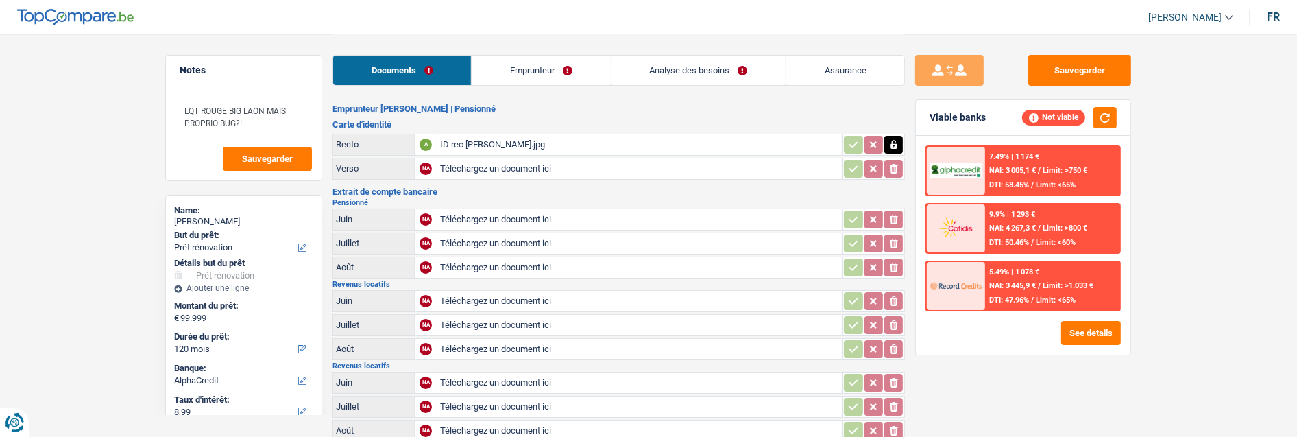
type input "C:\fakepath\ID ver [PERSON_NAME].jpg"
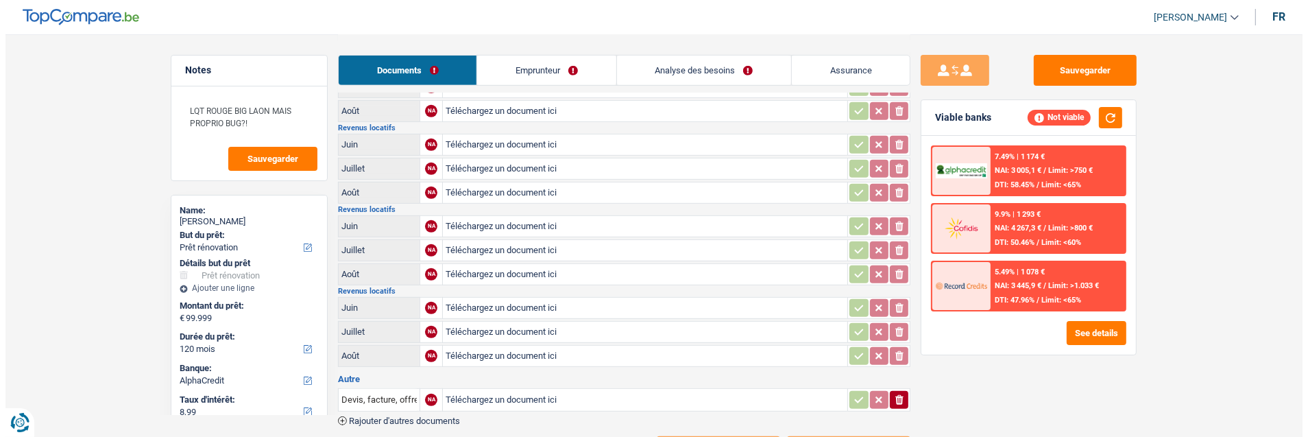
scroll to position [764, 0]
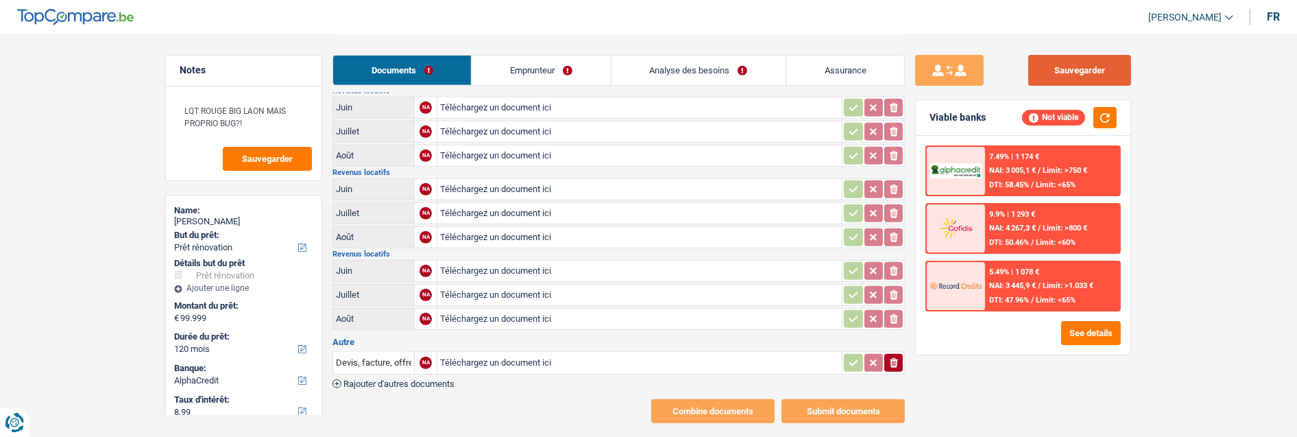
click at [1099, 71] on button "Sauvegarder" at bounding box center [1079, 70] width 103 height 31
click at [1103, 331] on button "See details" at bounding box center [1091, 333] width 60 height 24
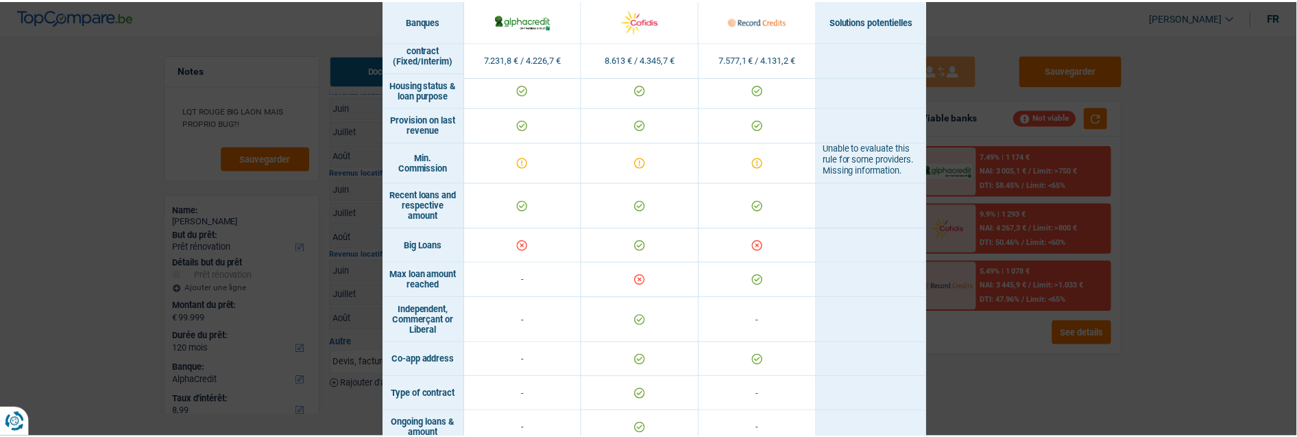
scroll to position [761, 0]
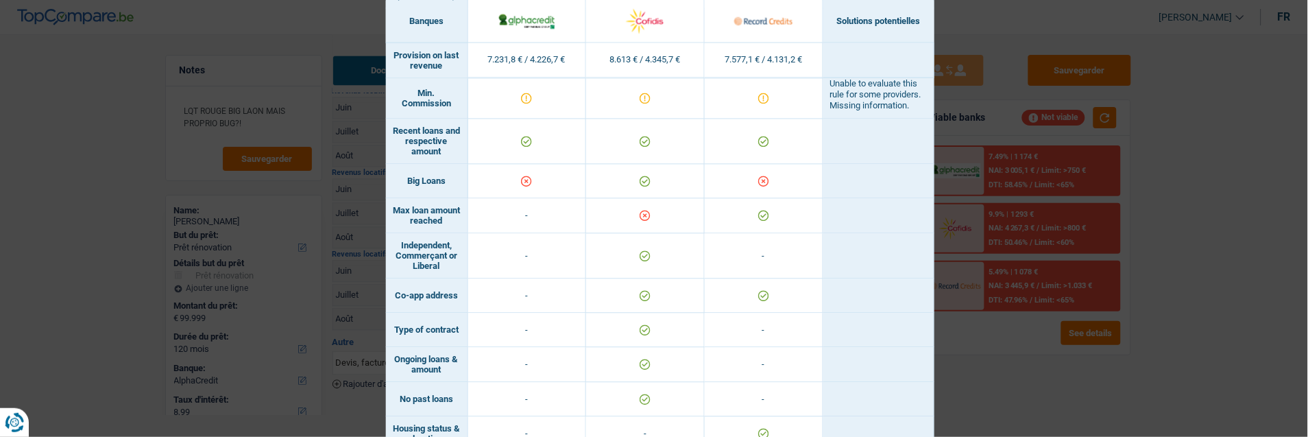
click at [986, 296] on div "Banks conditions × Banques Solutions potentielles Revenus / Charges 7.231,8 € /…" at bounding box center [654, 218] width 1308 height 437
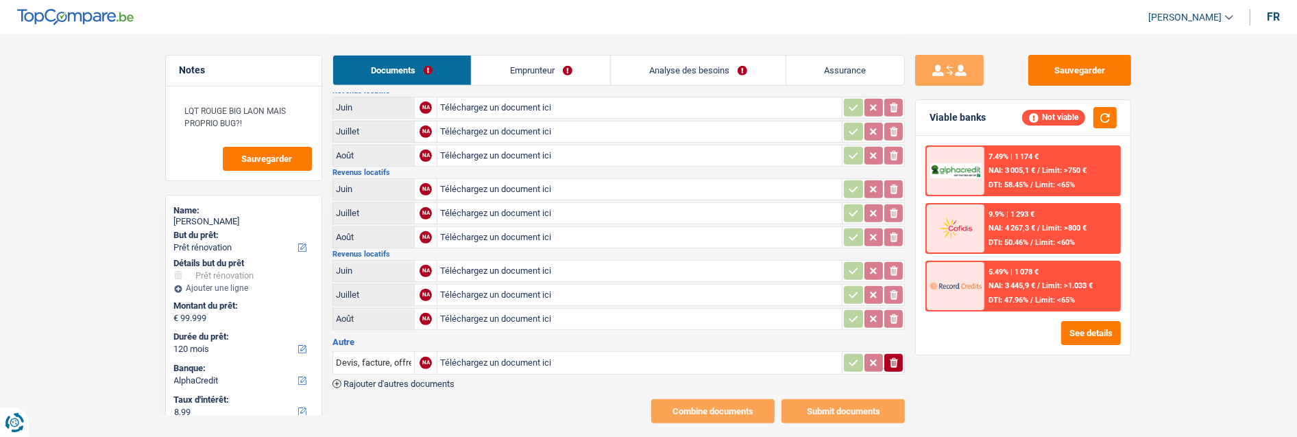
click at [750, 66] on link "Analyse des besoins" at bounding box center [698, 70] width 174 height 29
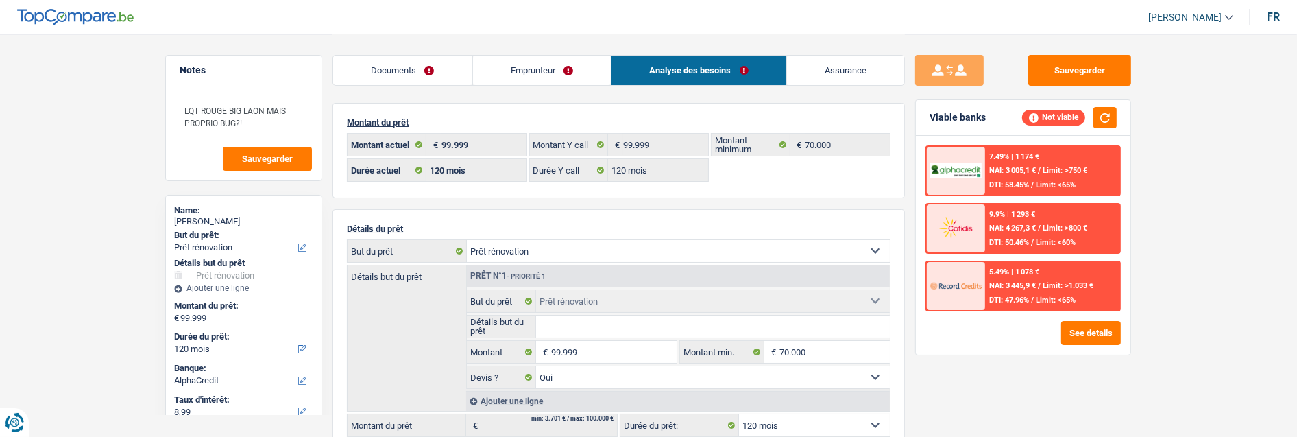
scroll to position [76, 0]
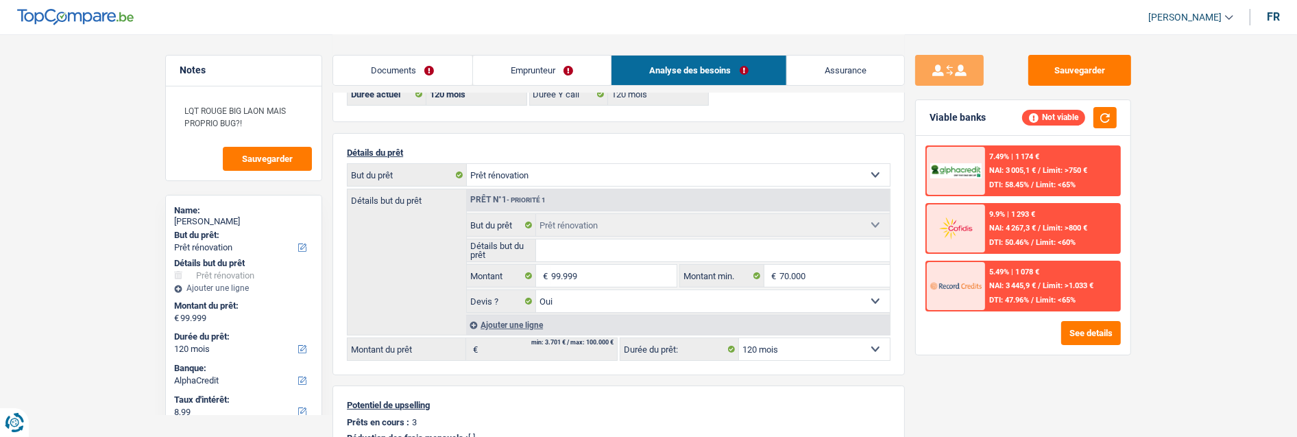
click at [441, 76] on link "Documents" at bounding box center [402, 70] width 139 height 29
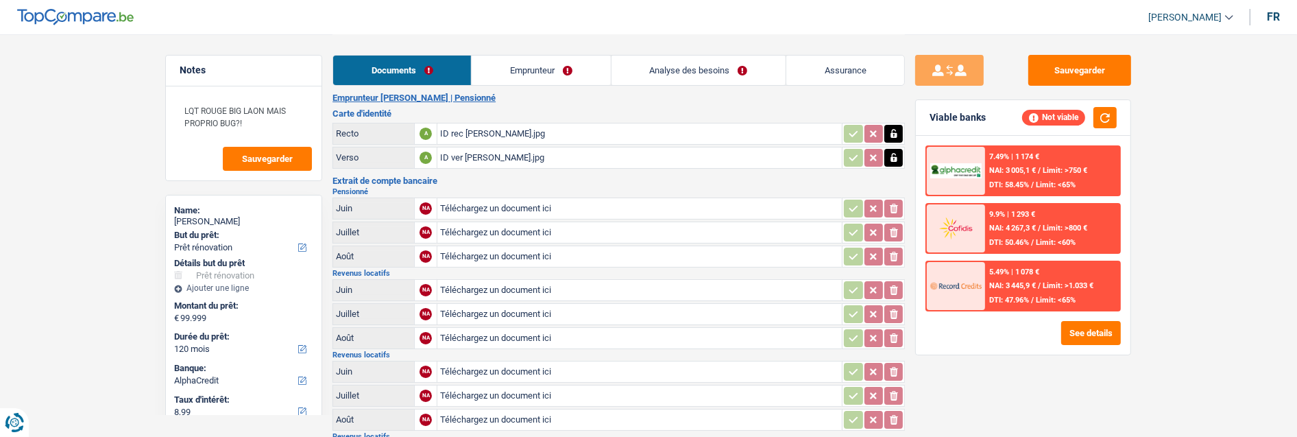
scroll to position [0, 0]
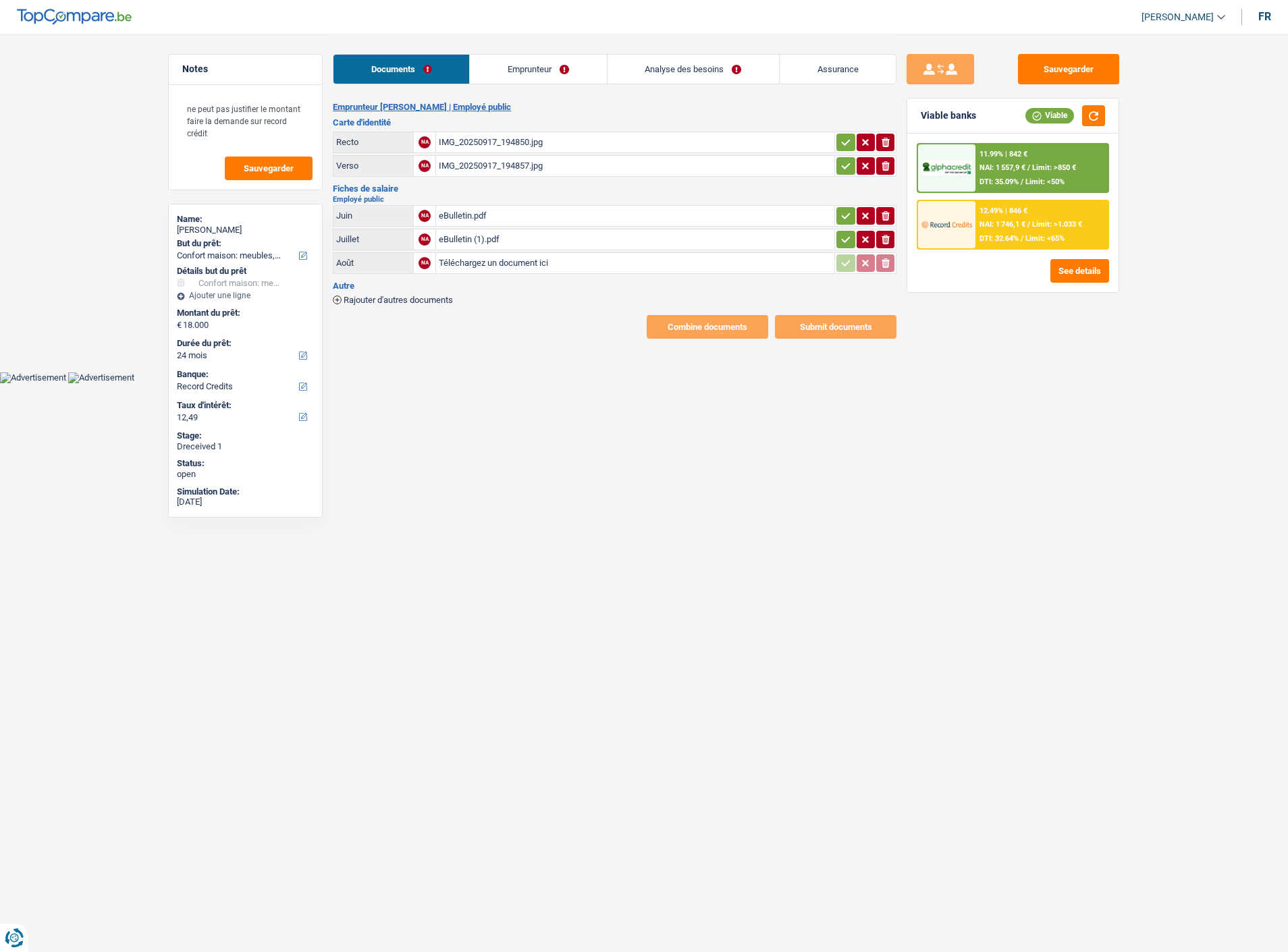
select select "household"
select select "24"
select select "record credits"
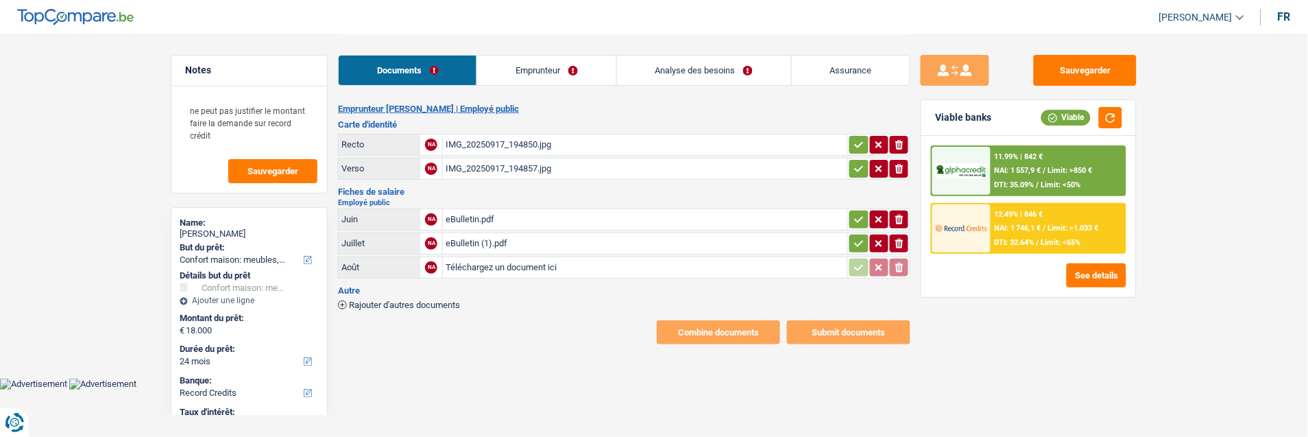
click at [503, 212] on div "eBulletin.pdf" at bounding box center [644, 219] width 399 height 21
click at [467, 236] on div "eBulletin (1).pdf" at bounding box center [644, 243] width 399 height 21
click at [531, 258] on input "Téléchargez un document ici" at bounding box center [644, 267] width 399 height 21
type input "C:\fakepath\eBulletin (2).pdf"
click at [861, 236] on icon "button" at bounding box center [858, 243] width 11 height 14
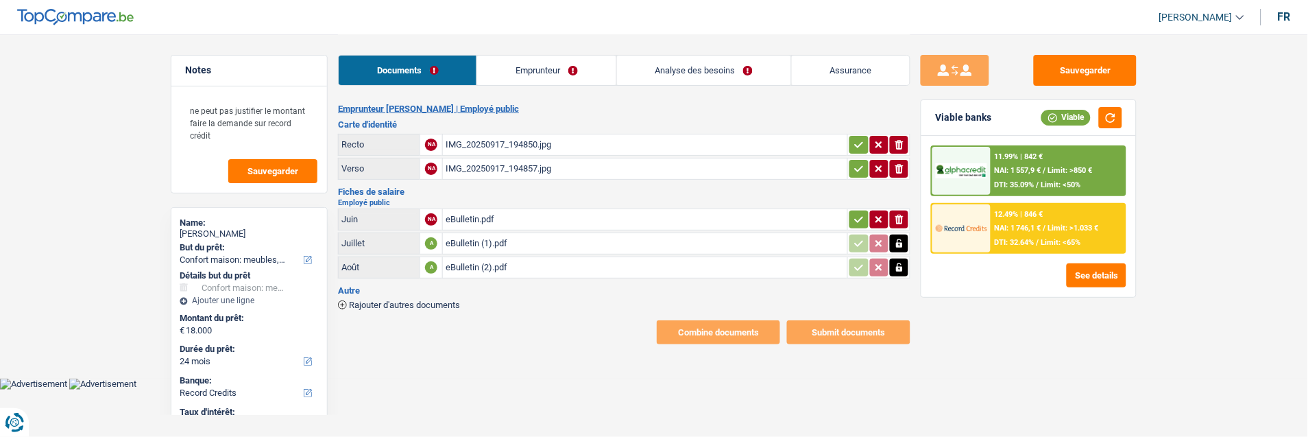
click at [853, 213] on icon "button" at bounding box center [858, 219] width 11 height 14
click at [864, 161] on button "button" at bounding box center [858, 169] width 19 height 18
click at [857, 138] on icon "button" at bounding box center [858, 145] width 11 height 14
click at [588, 66] on link "Emprunteur" at bounding box center [547, 70] width 138 height 29
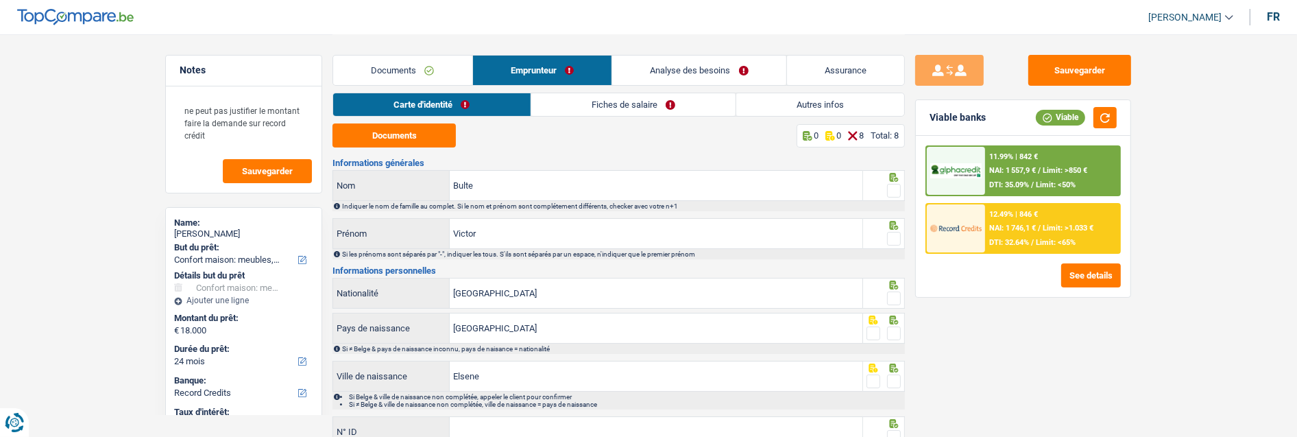
click at [737, 66] on link "Analyse des besoins" at bounding box center [699, 70] width 174 height 29
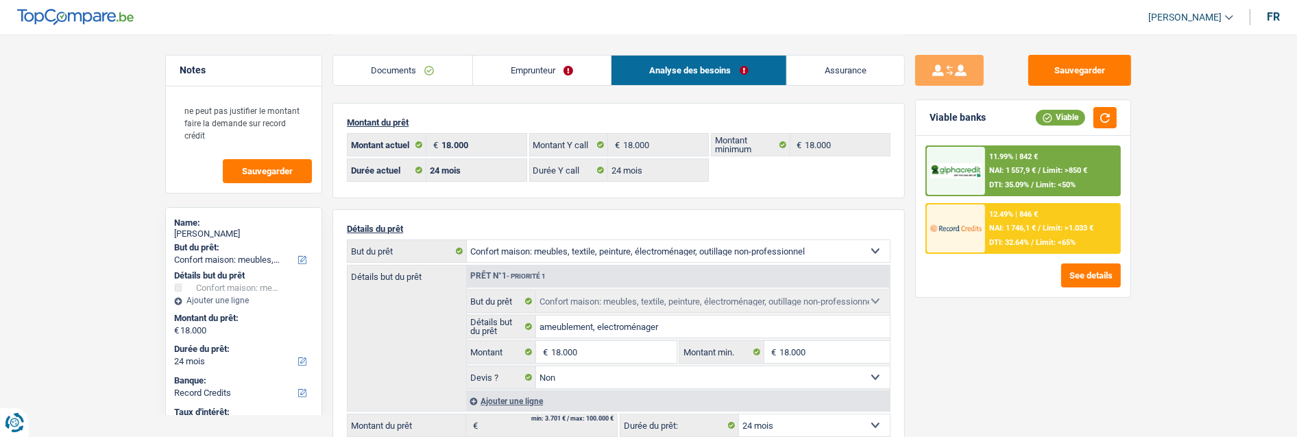
click at [429, 66] on link "Documents" at bounding box center [402, 70] width 139 height 29
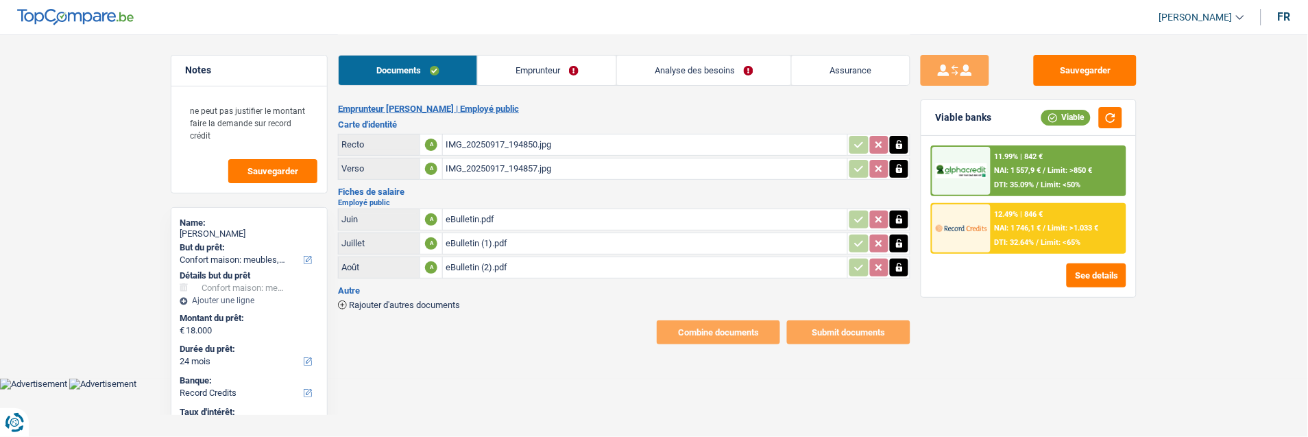
click at [563, 70] on link "Emprunteur" at bounding box center [547, 70] width 138 height 29
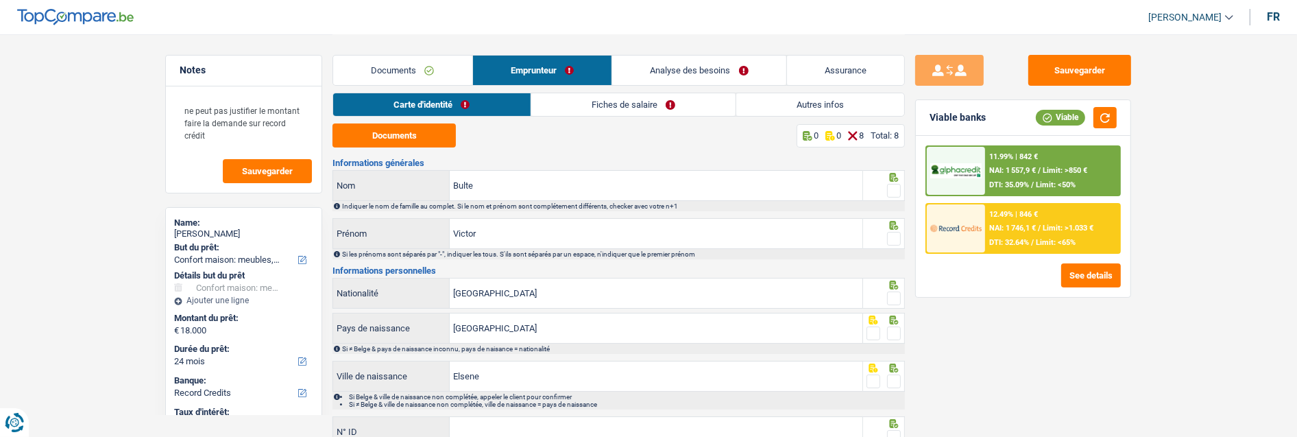
click at [433, 149] on div "Documents 0 0 8 Total: 8 Informations générales Bulte Nom Indiquer le nom de fa…" at bounding box center [618, 327] width 572 height 408
click at [417, 127] on button "Documents" at bounding box center [393, 135] width 123 height 24
click at [890, 186] on span at bounding box center [894, 191] width 14 height 14
click at [0, 0] on input "radio" at bounding box center [0, 0] width 0 height 0
click at [898, 234] on span at bounding box center [894, 239] width 14 height 14
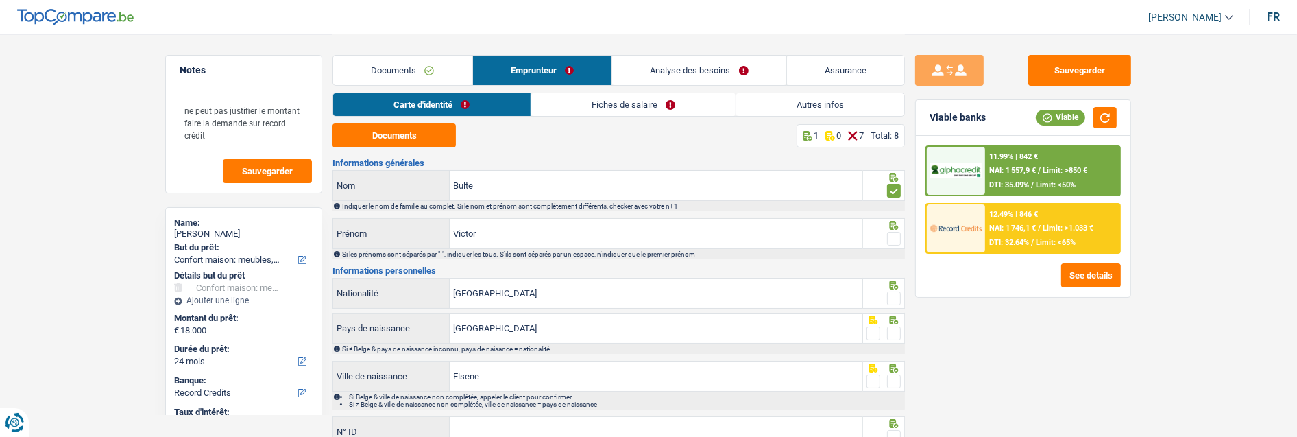
click at [0, 0] on input "radio" at bounding box center [0, 0] width 0 height 0
drag, startPoint x: 894, startPoint y: 298, endPoint x: 892, endPoint y: 308, distance: 10.6
click at [892, 303] on div at bounding box center [894, 298] width 14 height 17
click at [894, 326] on span at bounding box center [894, 333] width 14 height 14
click at [0, 0] on input "radio" at bounding box center [0, 0] width 0 height 0
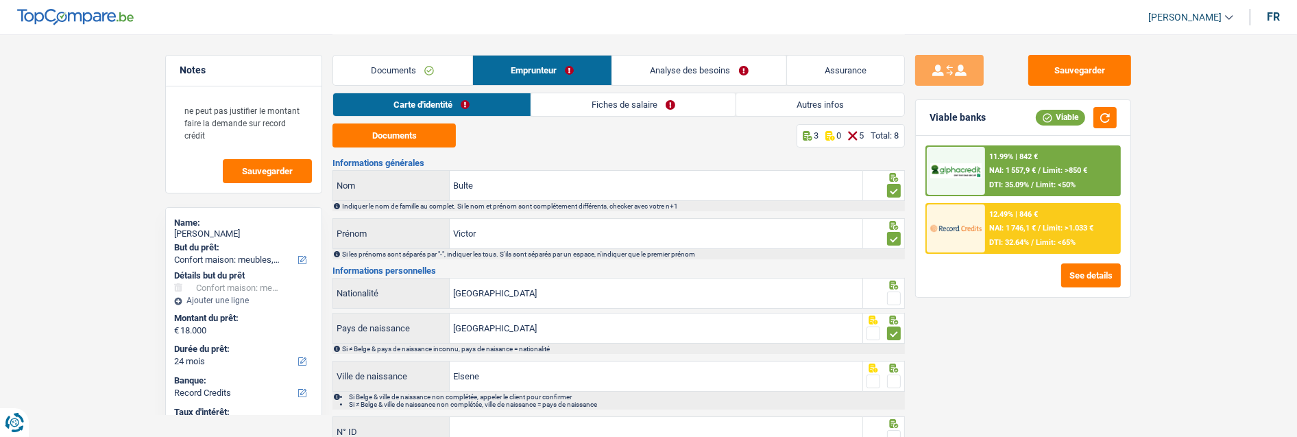
click at [892, 293] on span at bounding box center [894, 298] width 14 height 14
click at [0, 0] on input "radio" at bounding box center [0, 0] width 0 height 0
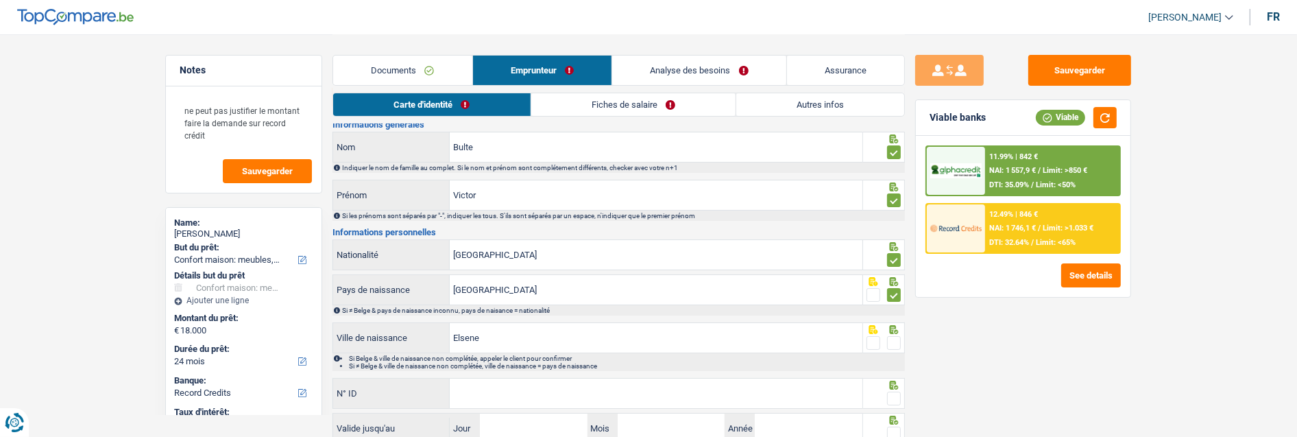
scroll to position [76, 0]
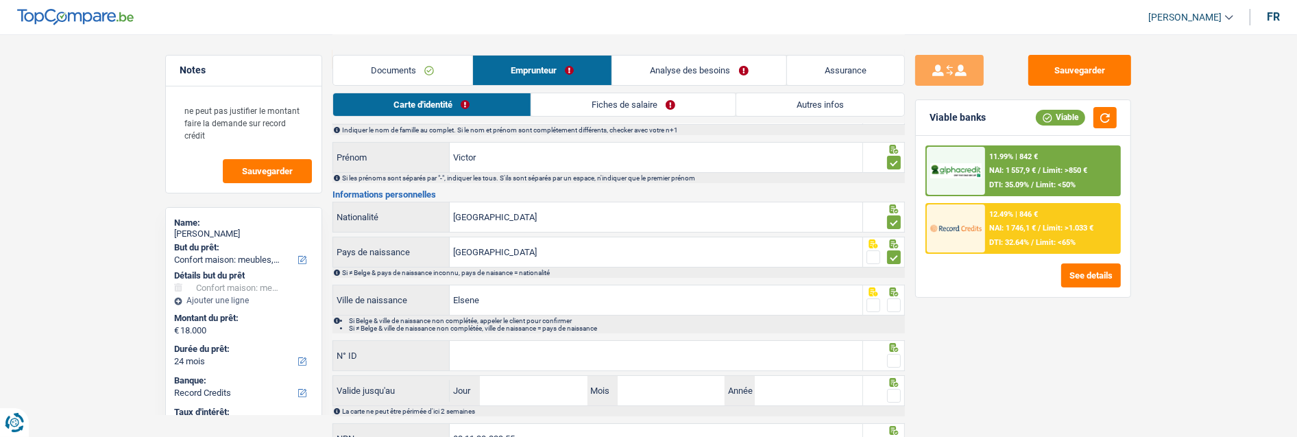
drag, startPoint x: 895, startPoint y: 304, endPoint x: 857, endPoint y: 309, distance: 38.0
click at [890, 304] on span at bounding box center [894, 305] width 14 height 14
click at [0, 0] on input "radio" at bounding box center [0, 0] width 0 height 0
click at [631, 351] on input "N° ID" at bounding box center [656, 355] width 413 height 29
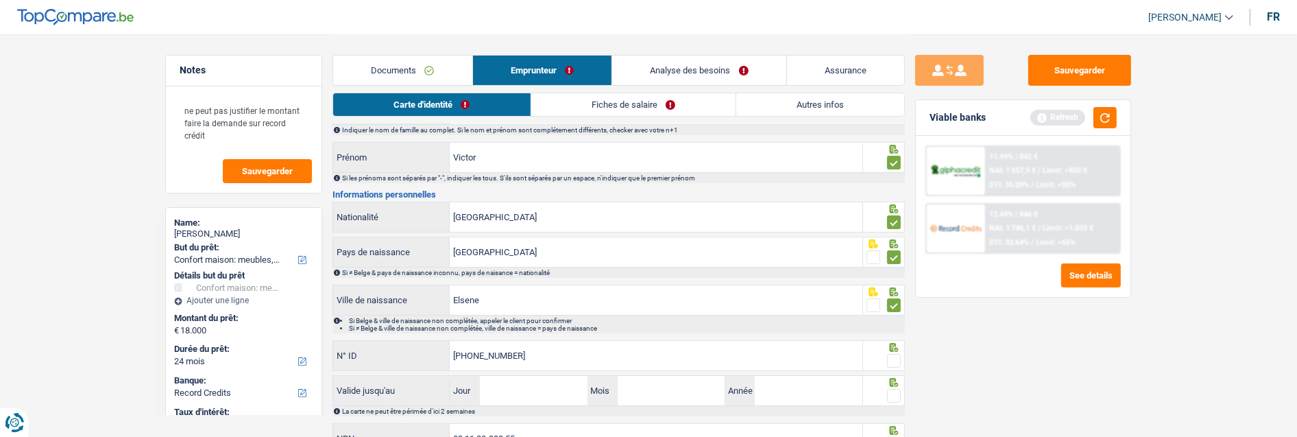
type input "[PHONE_NUMBER]"
click at [892, 356] on span at bounding box center [894, 361] width 14 height 14
click at [0, 0] on input "radio" at bounding box center [0, 0] width 0 height 0
click at [577, 387] on input "Jour" at bounding box center [533, 390] width 107 height 29
type input "14"
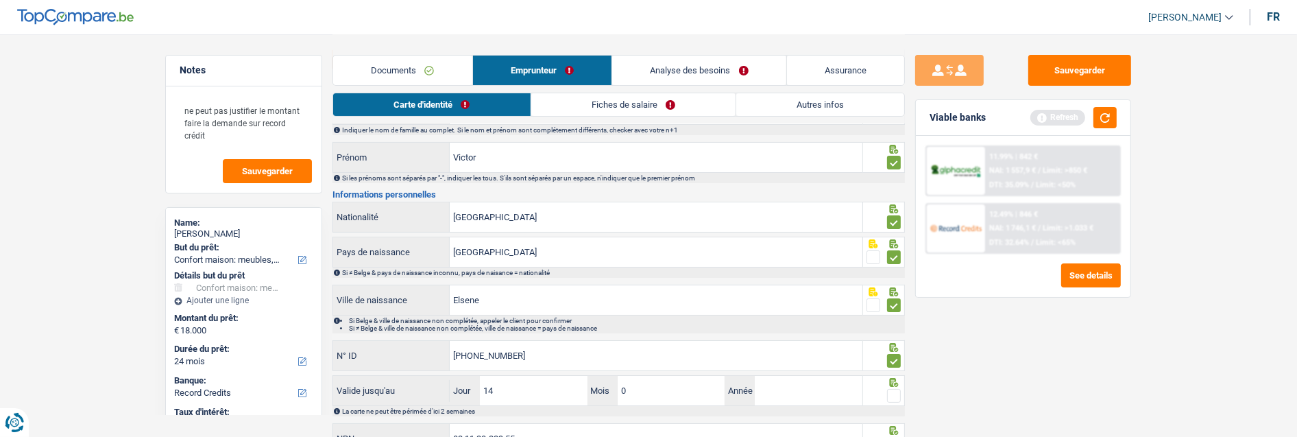
type input "03"
type input "2035"
click at [898, 391] on span at bounding box center [894, 396] width 14 height 14
click at [0, 0] on input "radio" at bounding box center [0, 0] width 0 height 0
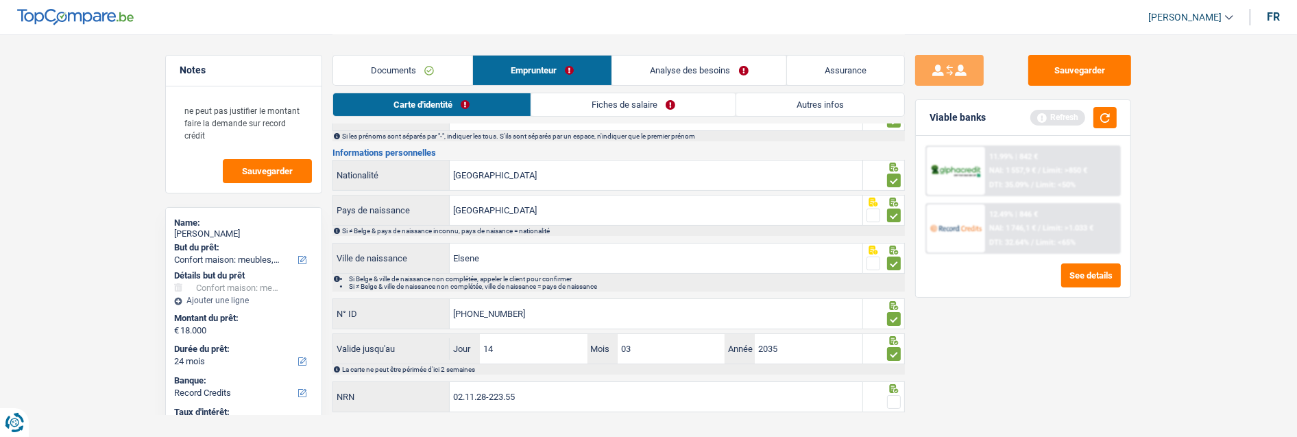
scroll to position [140, 0]
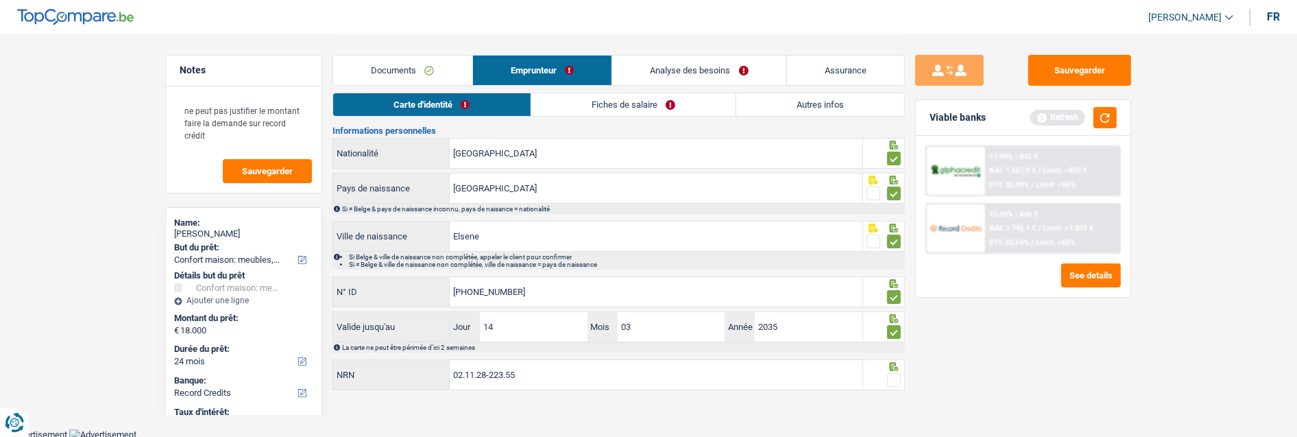
click at [893, 373] on span at bounding box center [894, 380] width 14 height 14
click at [0, 0] on input "radio" at bounding box center [0, 0] width 0 height 0
click at [1073, 80] on button "Sauvegarder" at bounding box center [1079, 70] width 103 height 31
click at [648, 99] on link "Fiches de salaire" at bounding box center [633, 104] width 204 height 23
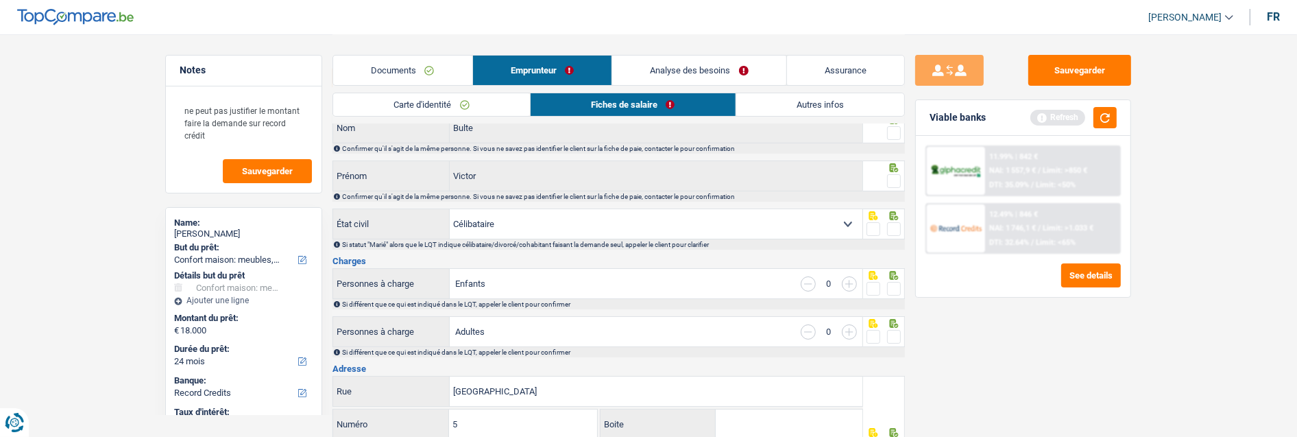
scroll to position [0, 0]
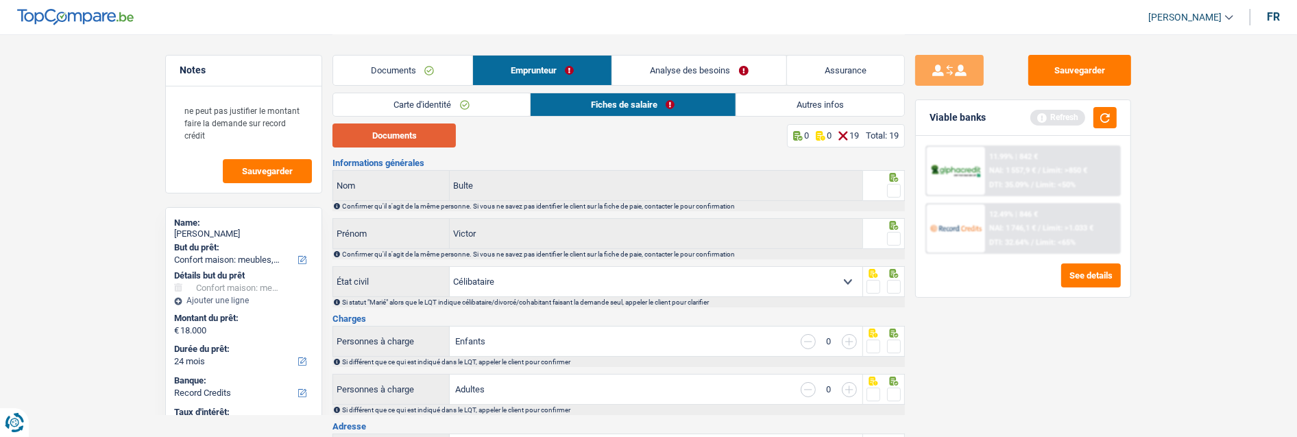
click at [428, 138] on button "Documents" at bounding box center [393, 135] width 123 height 24
click at [892, 185] on span at bounding box center [894, 191] width 14 height 14
click at [0, 0] on input "radio" at bounding box center [0, 0] width 0 height 0
click at [893, 232] on span at bounding box center [894, 239] width 14 height 14
click at [0, 0] on input "radio" at bounding box center [0, 0] width 0 height 0
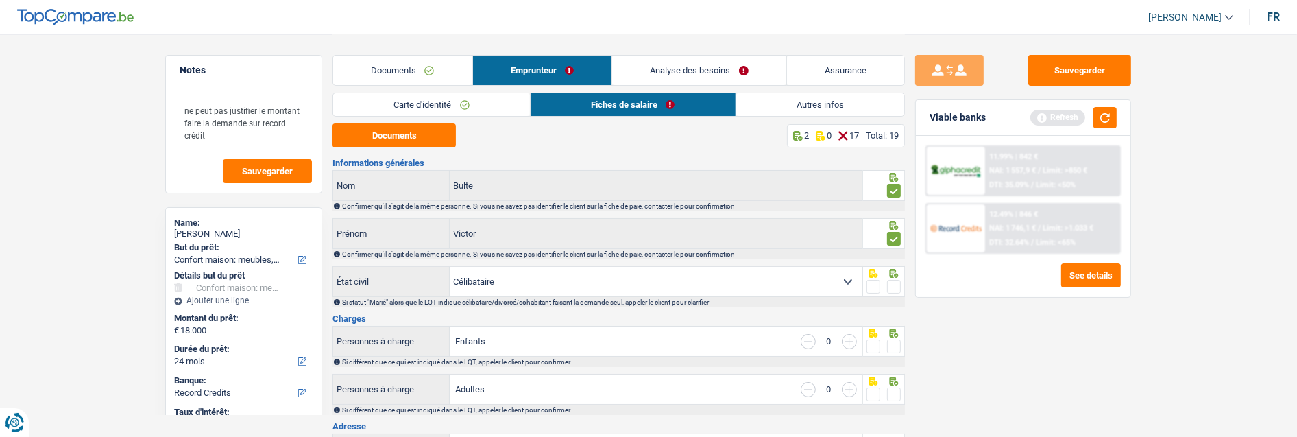
click at [896, 282] on span at bounding box center [894, 287] width 14 height 14
click at [0, 0] on input "radio" at bounding box center [0, 0] width 0 height 0
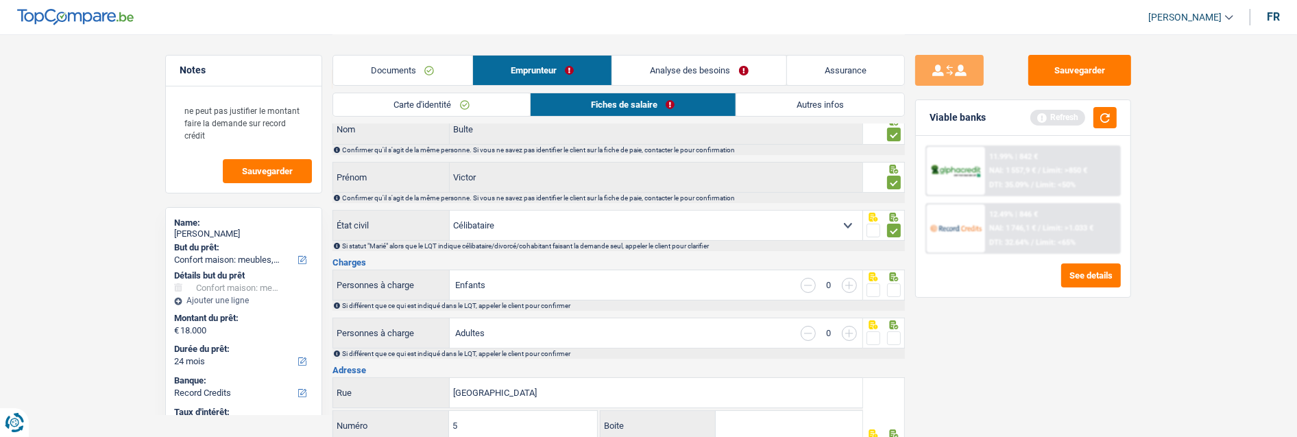
scroll to position [152, 0]
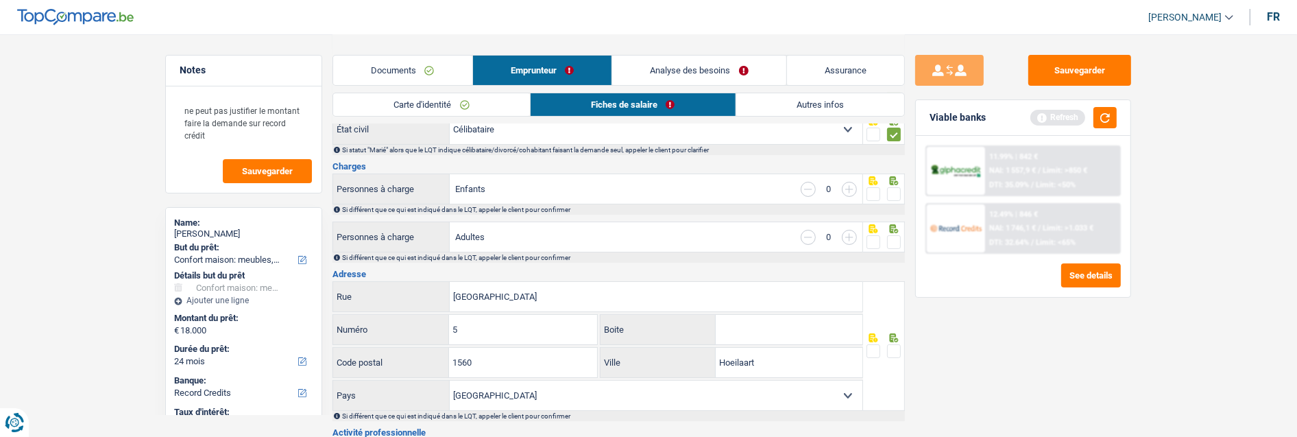
drag, startPoint x: 889, startPoint y: 188, endPoint x: 888, endPoint y: 208, distance: 19.9
click at [891, 193] on span at bounding box center [894, 194] width 14 height 14
click at [0, 0] on input "radio" at bounding box center [0, 0] width 0 height 0
click at [895, 241] on span at bounding box center [894, 242] width 14 height 14
click at [0, 0] on input "radio" at bounding box center [0, 0] width 0 height 0
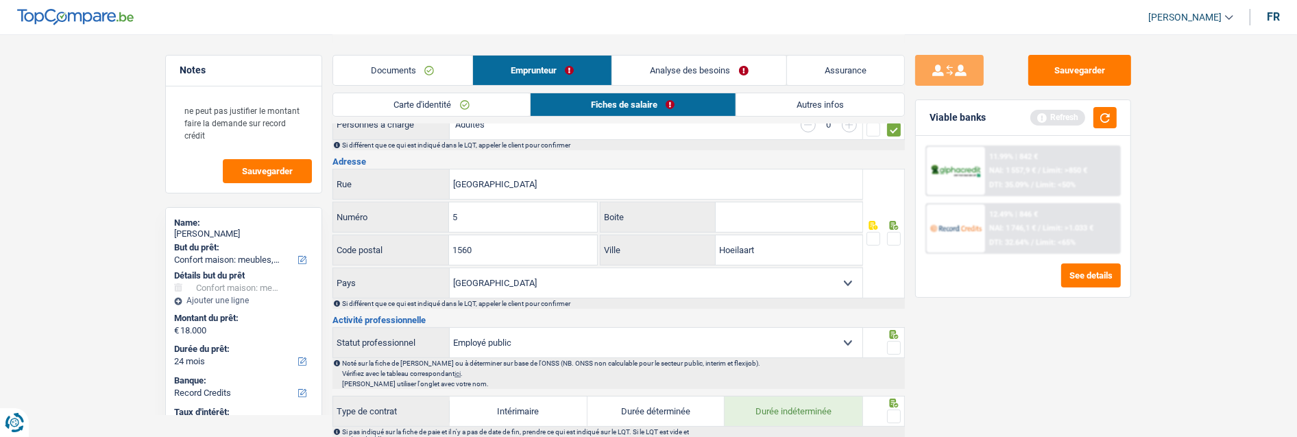
scroll to position [304, 0]
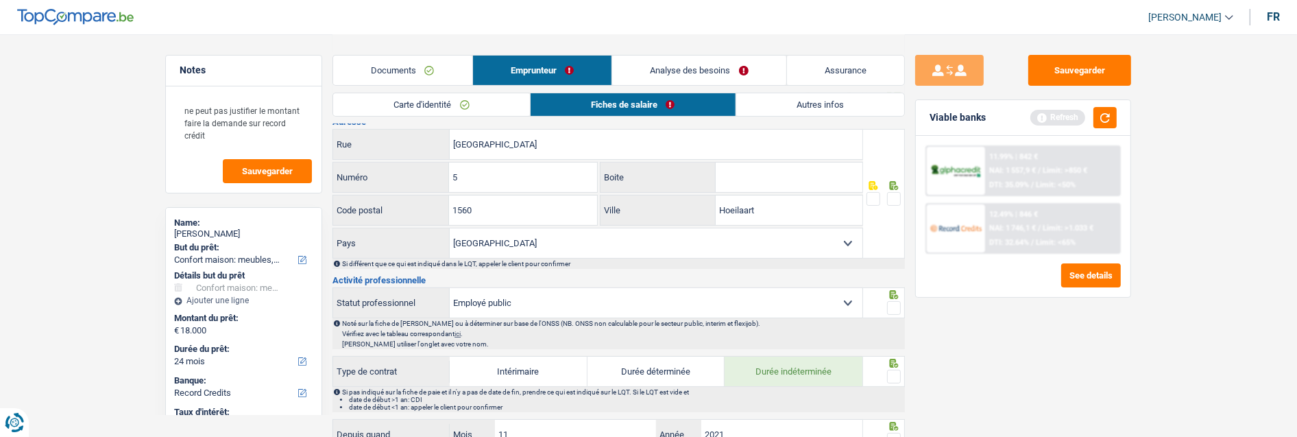
click at [896, 200] on span at bounding box center [894, 199] width 14 height 14
click at [0, 0] on input "radio" at bounding box center [0, 0] width 0 height 0
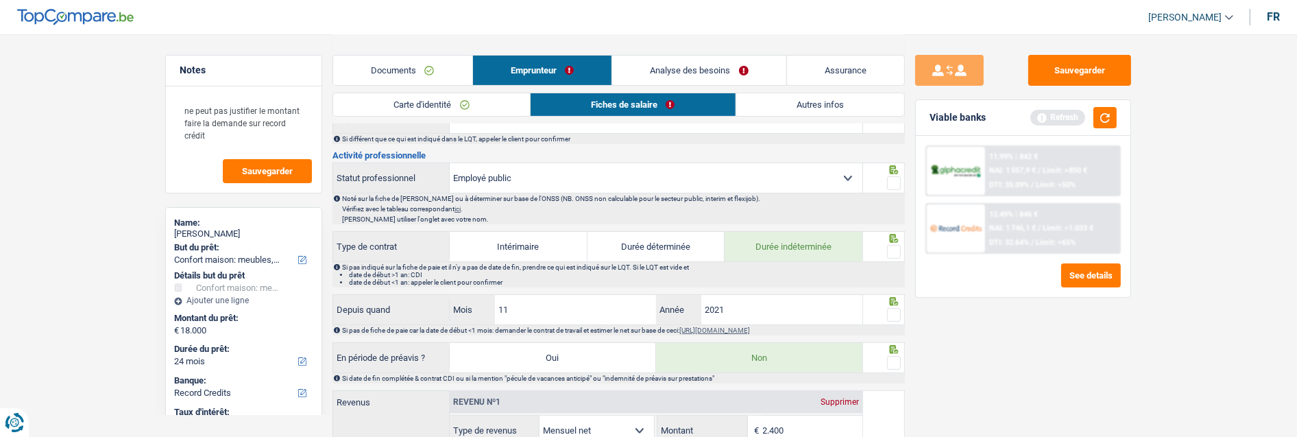
scroll to position [456, 0]
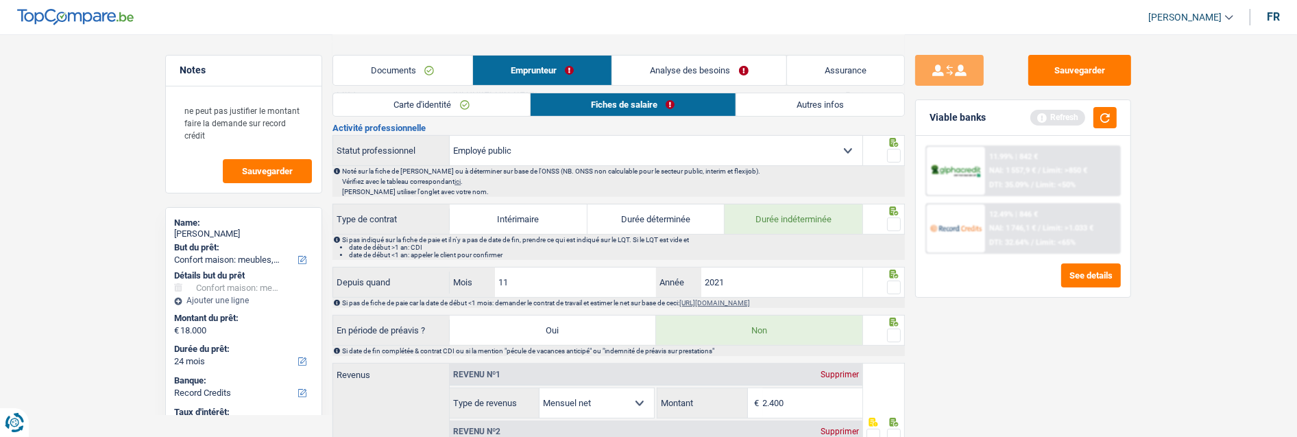
click at [892, 155] on span at bounding box center [894, 156] width 14 height 14
click at [0, 0] on input "radio" at bounding box center [0, 0] width 0 height 0
click at [892, 217] on span at bounding box center [894, 224] width 14 height 14
click at [0, 0] on input "radio" at bounding box center [0, 0] width 0 height 0
click at [889, 285] on span at bounding box center [894, 287] width 14 height 14
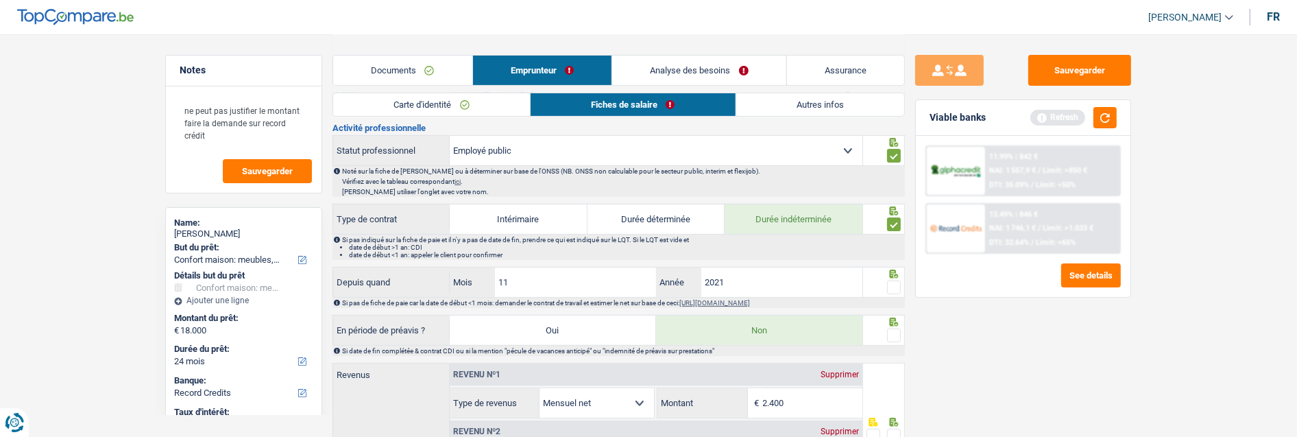
click at [0, 0] on input "radio" at bounding box center [0, 0] width 0 height 0
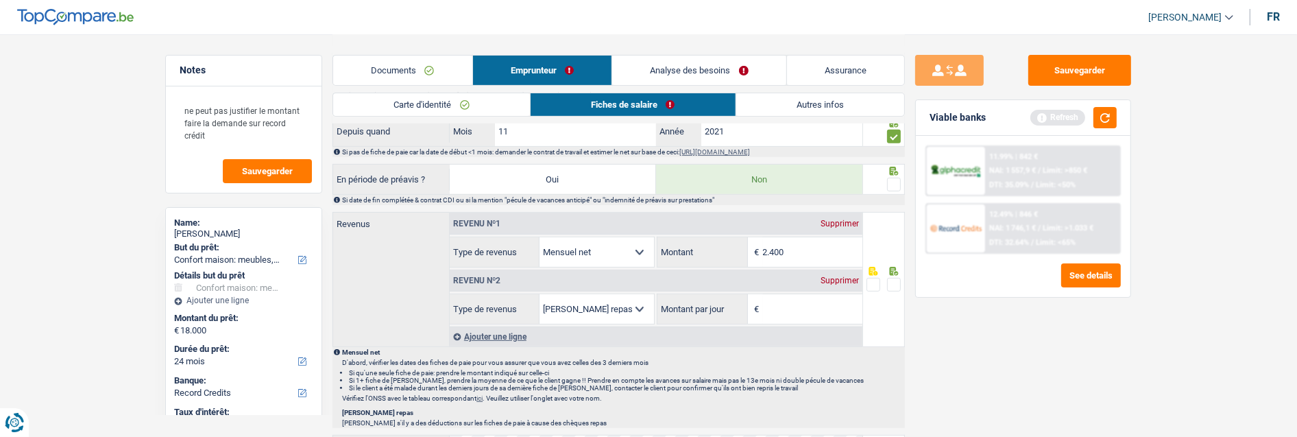
scroll to position [609, 0]
click at [896, 180] on span at bounding box center [894, 183] width 14 height 14
click at [0, 0] on input "radio" at bounding box center [0, 0] width 0 height 0
click at [816, 249] on input "2.400" at bounding box center [812, 250] width 99 height 29
type input "2.411"
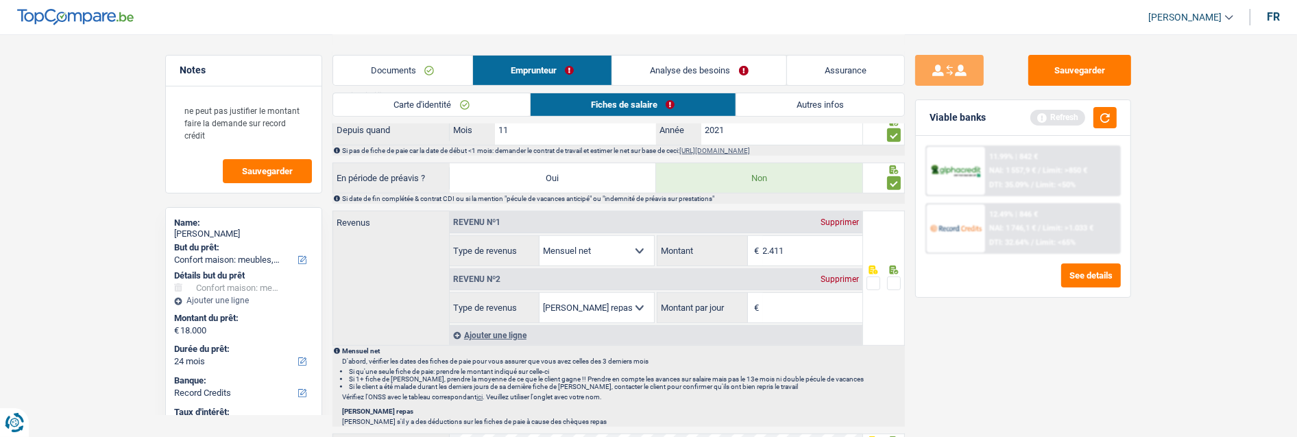
click at [817, 300] on input "Montant par jour" at bounding box center [812, 307] width 99 height 29
type input "4,0"
click at [891, 280] on span at bounding box center [894, 283] width 14 height 14
click at [0, 0] on input "radio" at bounding box center [0, 0] width 0 height 0
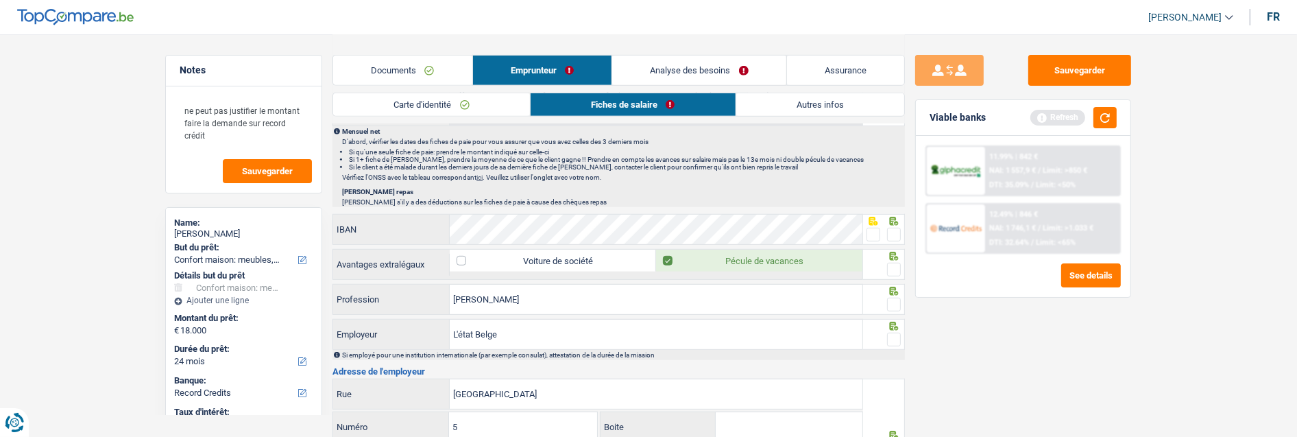
scroll to position [837, 0]
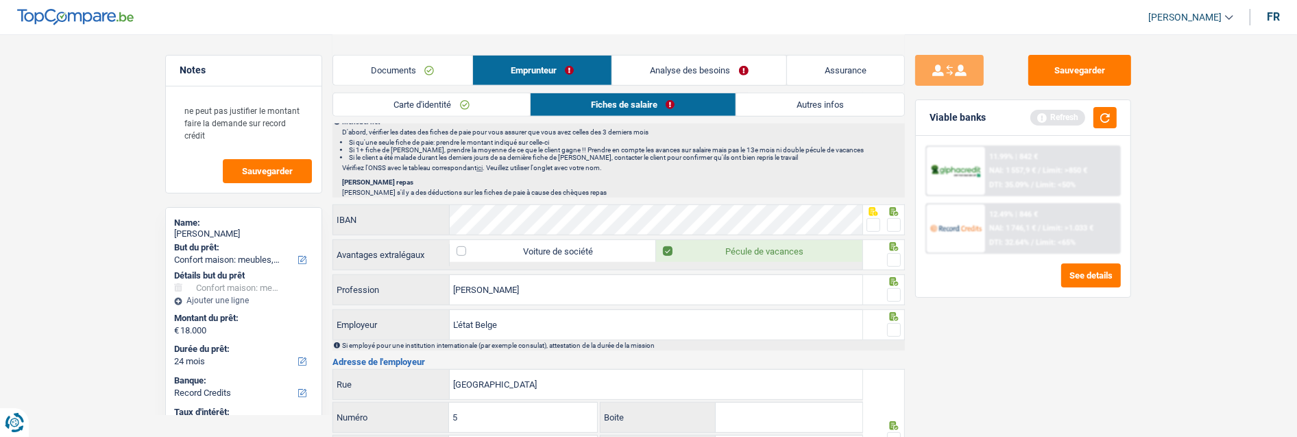
click at [890, 226] on span at bounding box center [894, 225] width 14 height 14
click at [0, 0] on input "radio" at bounding box center [0, 0] width 0 height 0
click at [890, 258] on span at bounding box center [894, 260] width 14 height 14
click at [0, 0] on input "radio" at bounding box center [0, 0] width 0 height 0
click at [894, 288] on span at bounding box center [894, 295] width 14 height 14
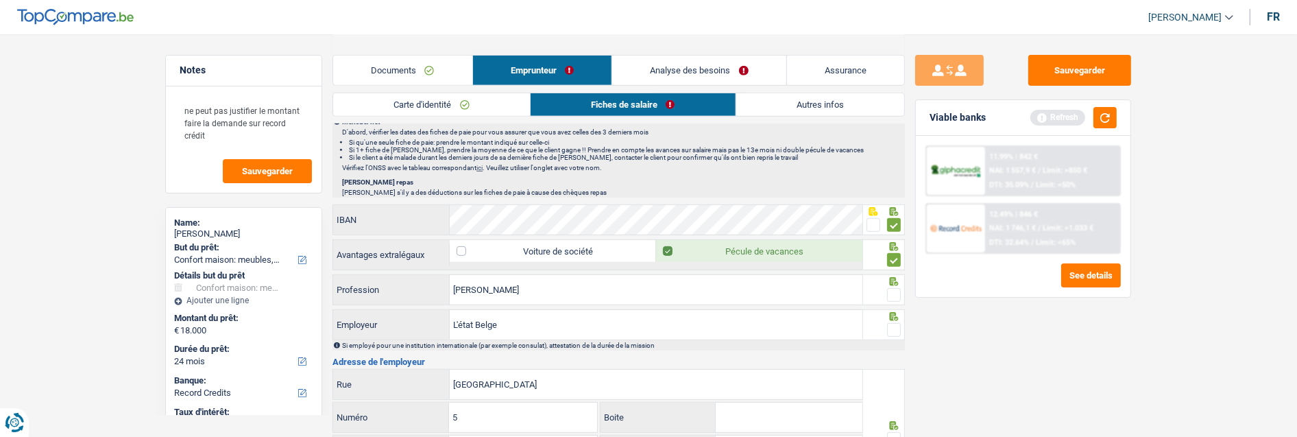
click at [0, 0] on input "radio" at bounding box center [0, 0] width 0 height 0
drag, startPoint x: 504, startPoint y: 291, endPoint x: 480, endPoint y: 292, distance: 24.0
click at [480, 292] on input "[PERSON_NAME]" at bounding box center [656, 289] width 413 height 29
drag, startPoint x: 516, startPoint y: 330, endPoint x: 347, endPoint y: 330, distance: 169.3
click at [347, 330] on div "L'état Belge Employeur" at bounding box center [597, 324] width 529 height 29
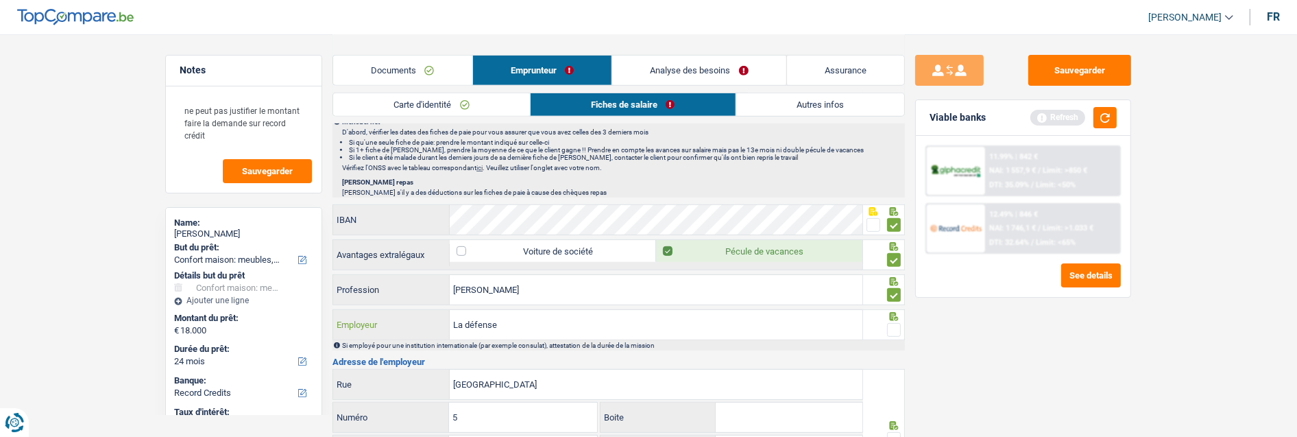
type input "La défense"
click at [894, 323] on span at bounding box center [894, 330] width 14 height 14
click at [0, 0] on input "radio" at bounding box center [0, 0] width 0 height 0
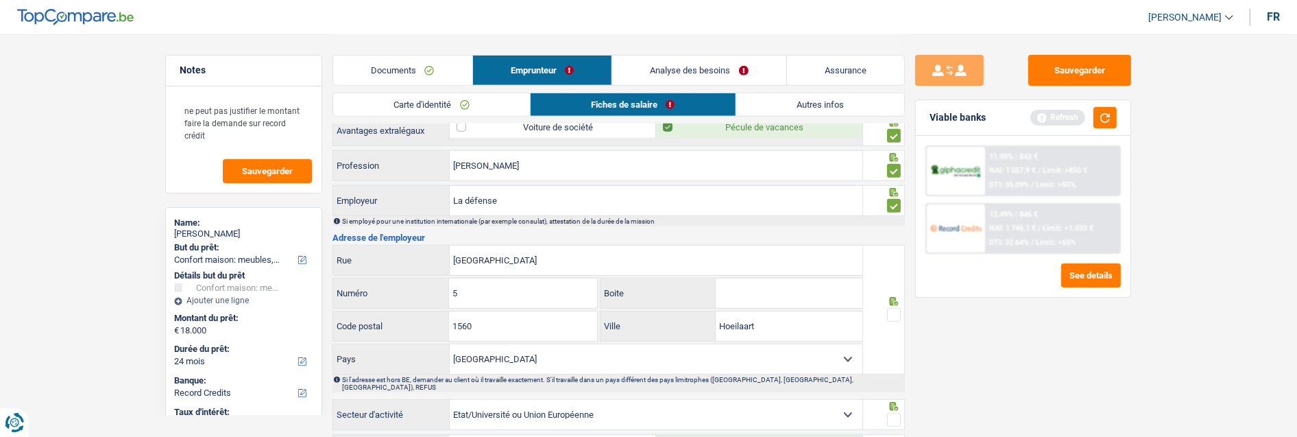
scroll to position [990, 0]
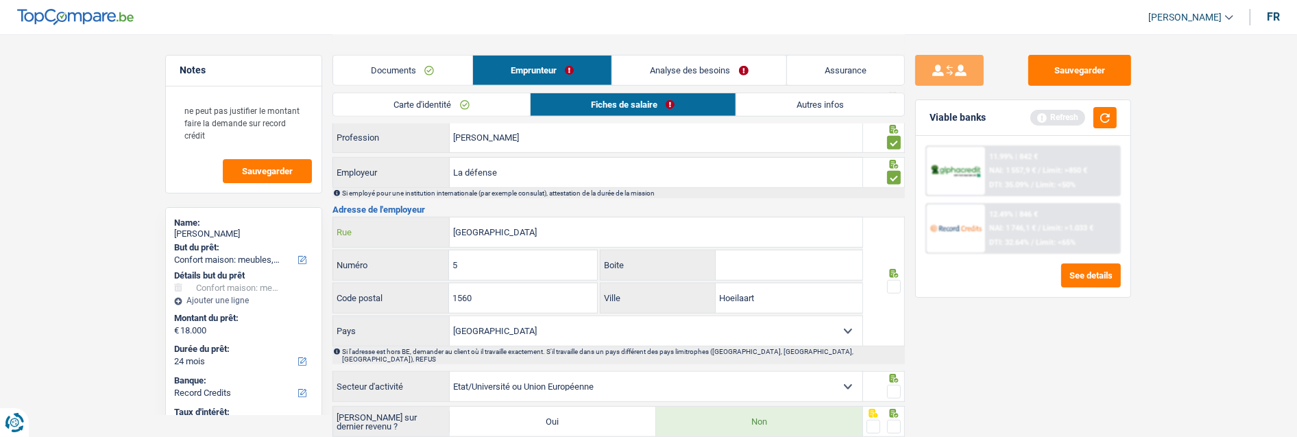
drag, startPoint x: 546, startPoint y: 221, endPoint x: 382, endPoint y: 217, distance: 163.2
click at [382, 217] on div "[PERSON_NAME][GEOGRAPHIC_DATA]" at bounding box center [597, 231] width 529 height 29
type input "Rue d'Evere"
drag, startPoint x: 482, startPoint y: 258, endPoint x: 410, endPoint y: 269, distance: 73.5
click at [410, 269] on div "5 Numéro" at bounding box center [465, 264] width 264 height 29
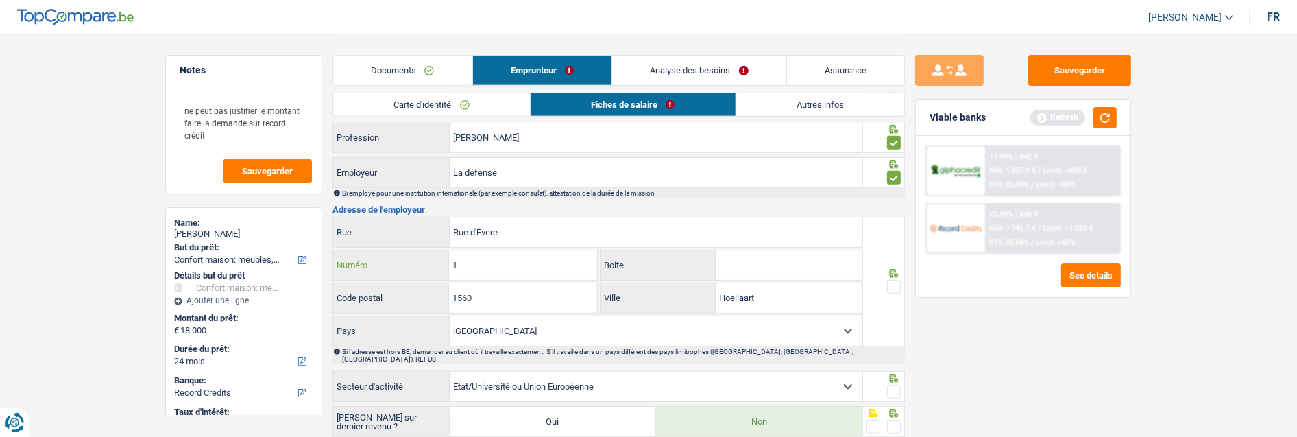
type input "1"
drag, startPoint x: 506, startPoint y: 300, endPoint x: 352, endPoint y: 286, distance: 154.2
click at [352, 286] on div "1560 Code postal" at bounding box center [465, 297] width 264 height 29
type input "1140"
drag, startPoint x: 777, startPoint y: 303, endPoint x: 643, endPoint y: 310, distance: 134.5
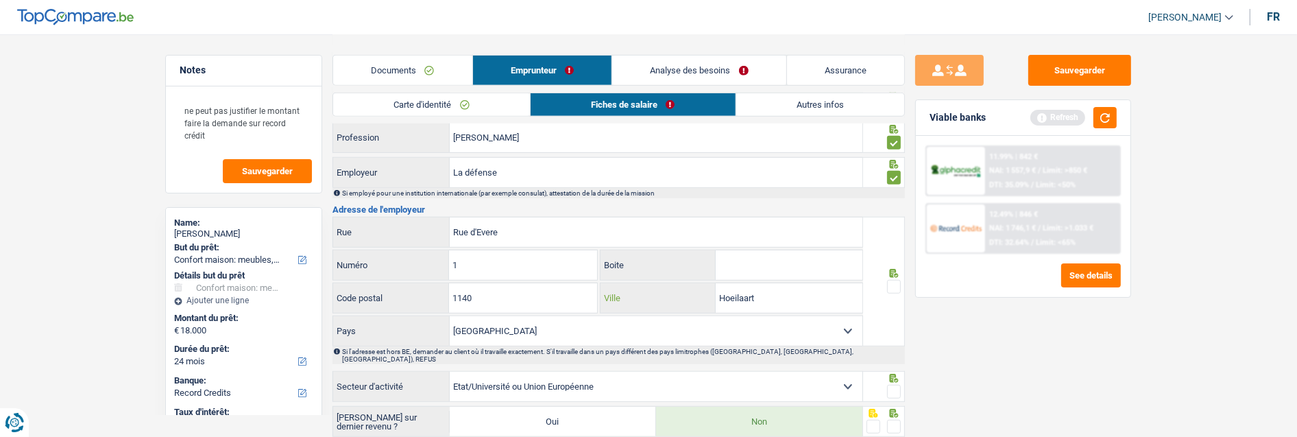
click at [643, 310] on div "Hoeilaart Ville" at bounding box center [731, 297] width 262 height 29
type input "[GEOGRAPHIC_DATA]"
click at [894, 291] on span at bounding box center [894, 287] width 14 height 14
click at [0, 0] on input "radio" at bounding box center [0, 0] width 0 height 0
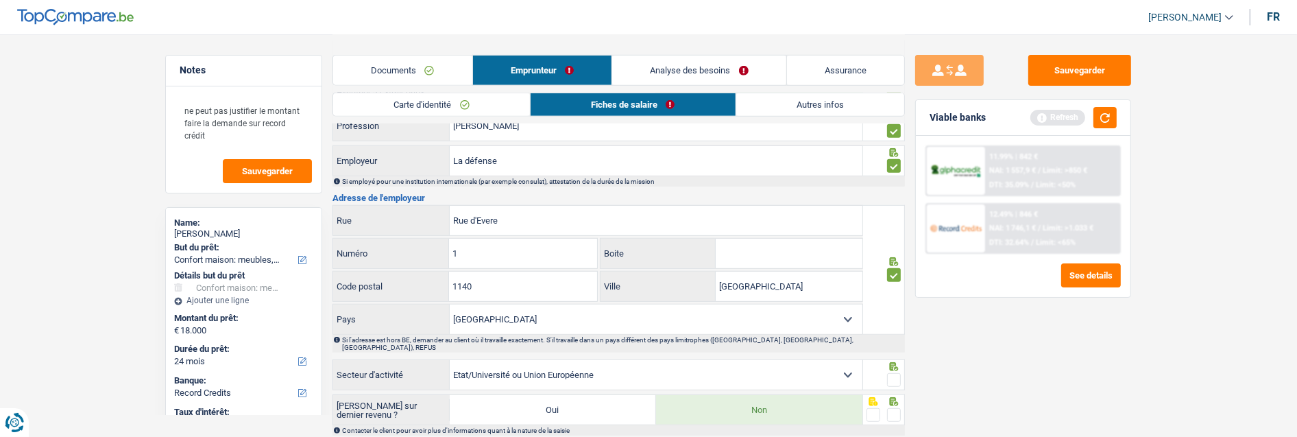
scroll to position [1122, 0]
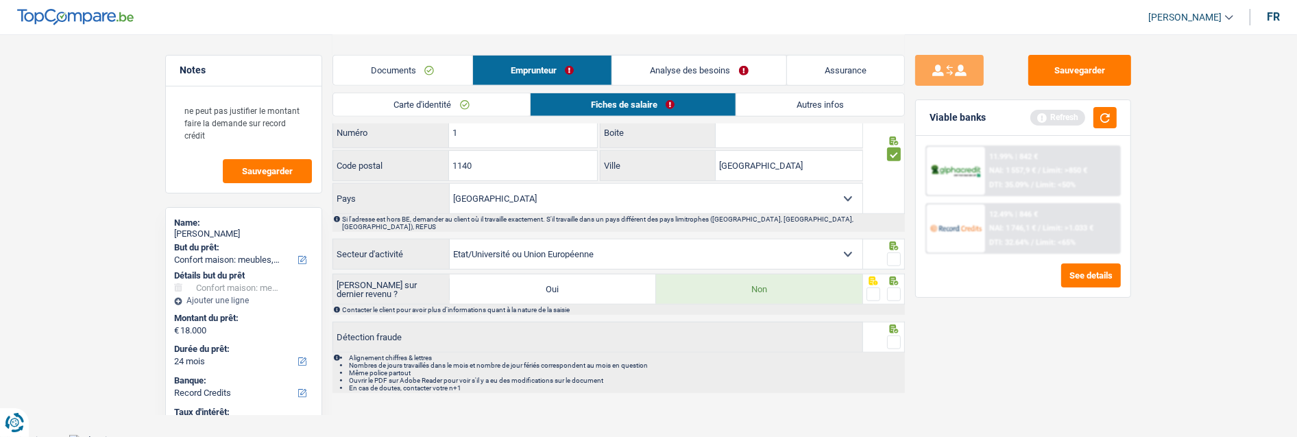
click at [891, 254] on span at bounding box center [894, 259] width 14 height 14
click at [0, 0] on input "radio" at bounding box center [0, 0] width 0 height 0
click at [894, 287] on span at bounding box center [894, 294] width 14 height 14
click at [0, 0] on input "radio" at bounding box center [0, 0] width 0 height 0
click at [899, 335] on span at bounding box center [894, 342] width 14 height 14
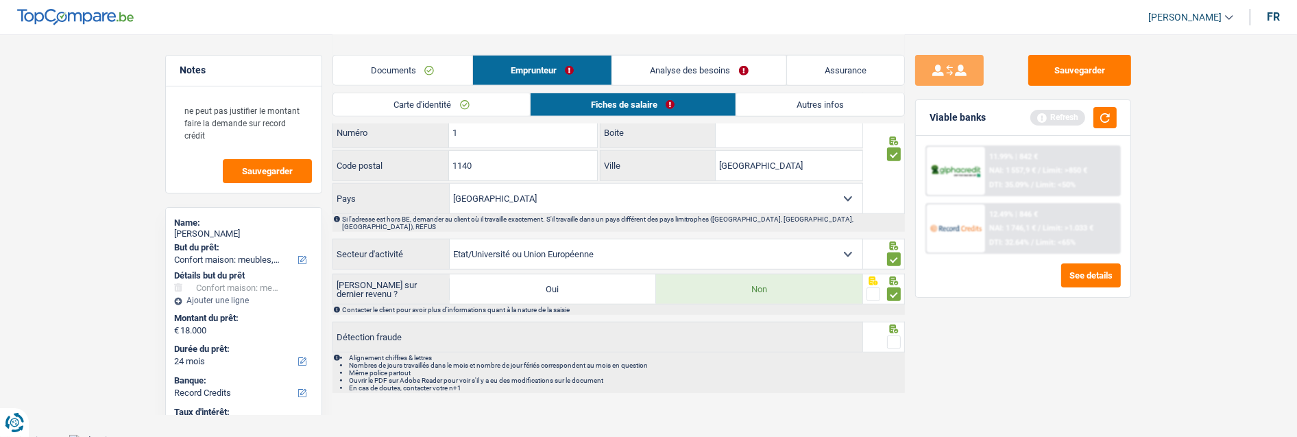
click at [0, 0] on input "radio" at bounding box center [0, 0] width 0 height 0
click at [857, 108] on link "Autres infos" at bounding box center [820, 104] width 168 height 23
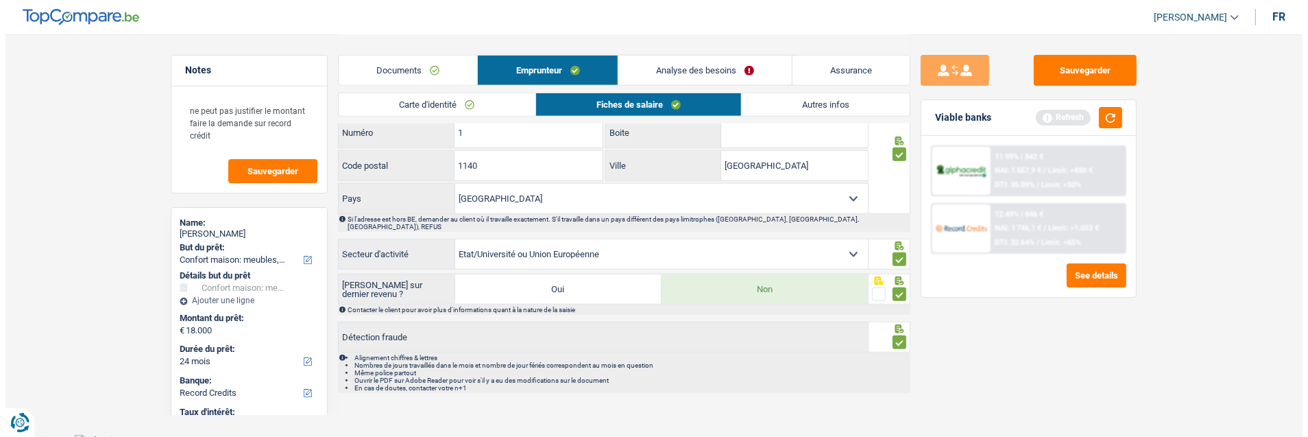
scroll to position [58, 0]
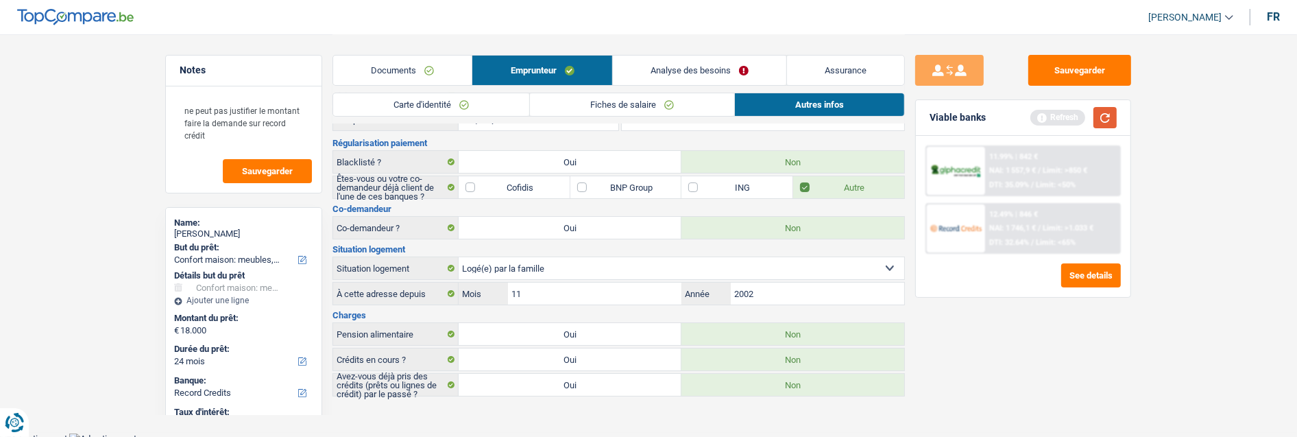
click at [1110, 115] on button "button" at bounding box center [1104, 117] width 23 height 21
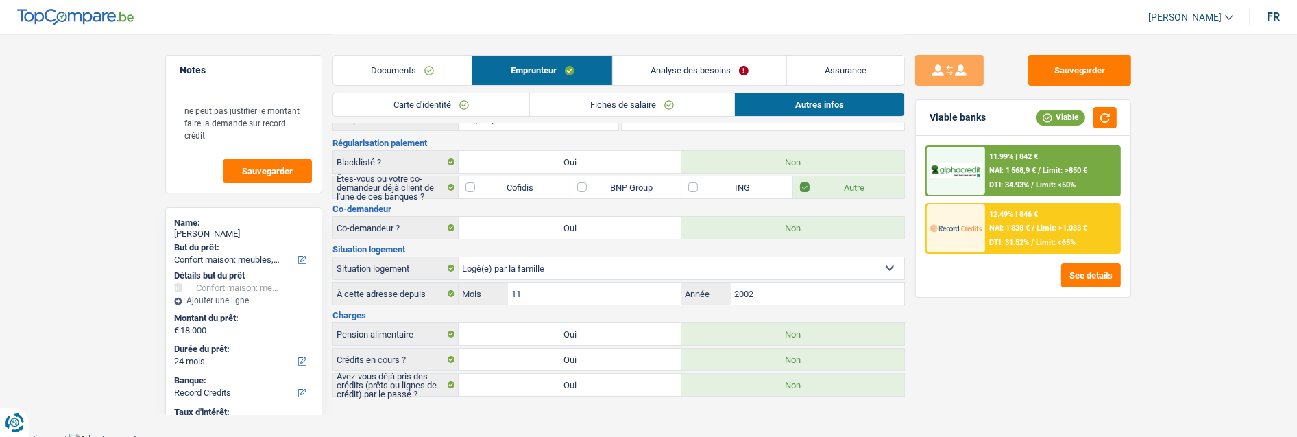
click at [731, 72] on link "Analyse des besoins" at bounding box center [699, 70] width 173 height 29
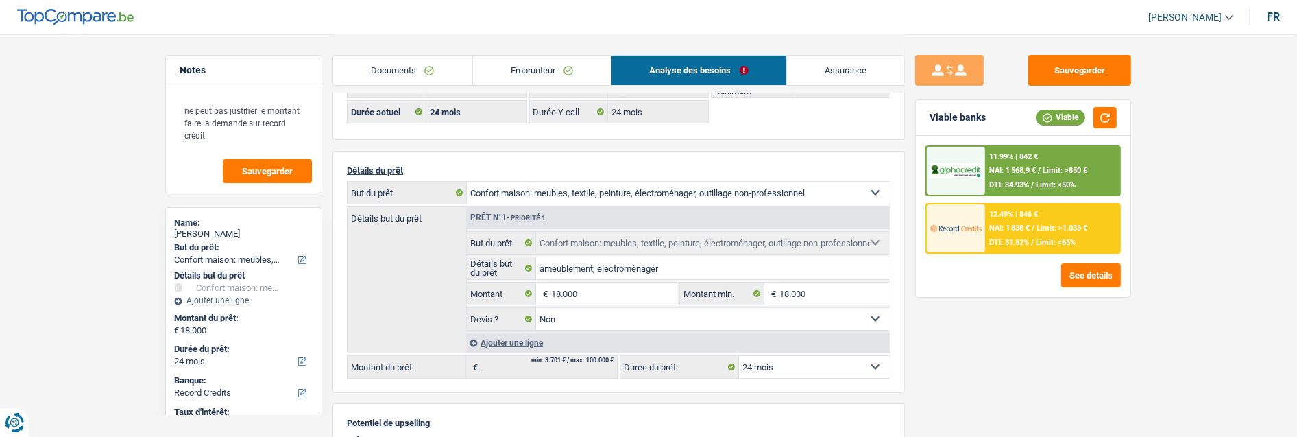
click at [818, 366] on select "12 mois 18 mois 24 mois 30 mois 36 mois 42 mois 48 mois 60 mois 72 mois 84 mois…" at bounding box center [814, 367] width 151 height 22
drag, startPoint x: 1002, startPoint y: 374, endPoint x: 999, endPoint y: 364, distance: 10.6
click at [1002, 374] on div "Sauvegarder Viable banks Viable 11.99% | 842 € NAI: 1 568,9 € / Limit: >850 € D…" at bounding box center [1023, 235] width 236 height 360
click at [1036, 228] on span "Limit: >1.033 €" at bounding box center [1061, 227] width 51 height 9
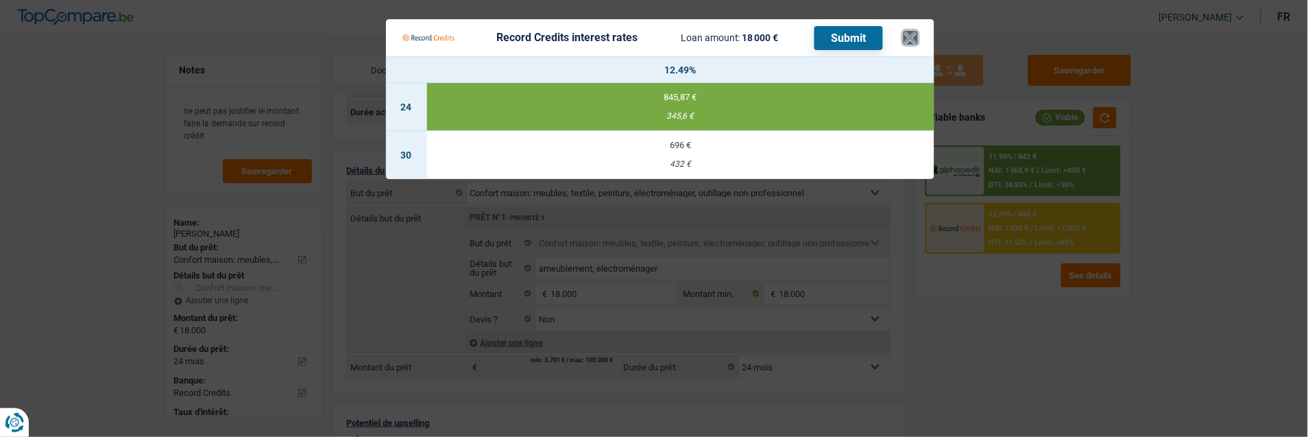
click at [914, 32] on button "×" at bounding box center [910, 38] width 14 height 14
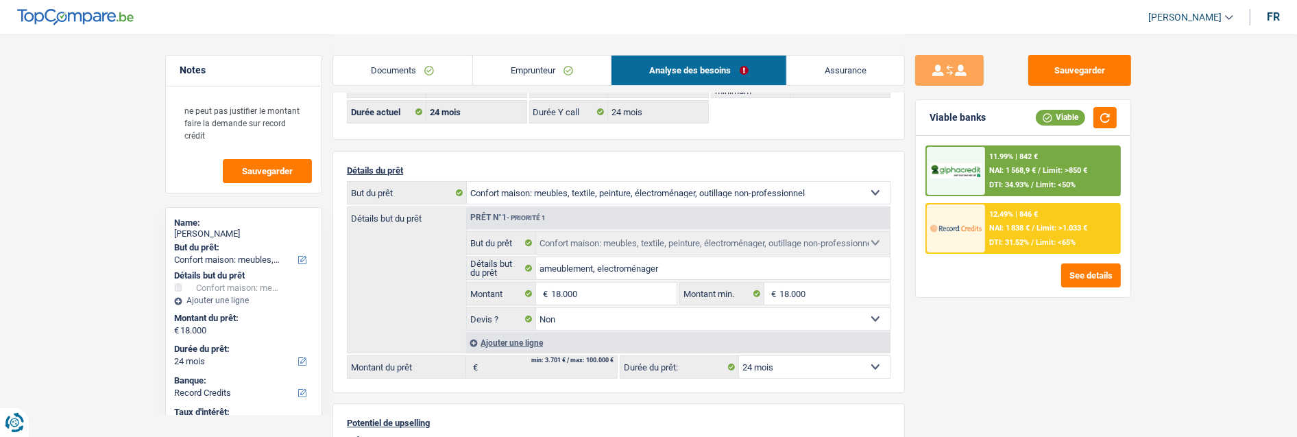
click at [828, 360] on select "12 mois 18 mois 24 mois 30 mois 36 mois 42 mois 48 mois 60 mois 72 mois 84 mois…" at bounding box center [814, 367] width 151 height 22
select select "60"
click at [739, 356] on select "12 mois 18 mois 24 mois 30 mois 36 mois 42 mois 48 mois 60 mois 72 mois 84 mois…" at bounding box center [814, 367] width 151 height 22
select select "60"
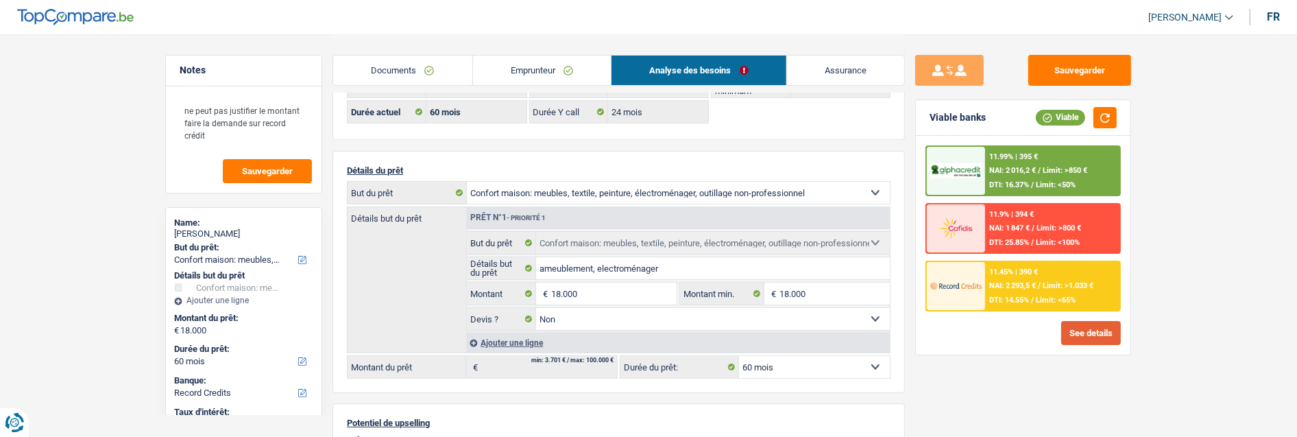
click at [1072, 324] on button "See details" at bounding box center [1091, 333] width 60 height 24
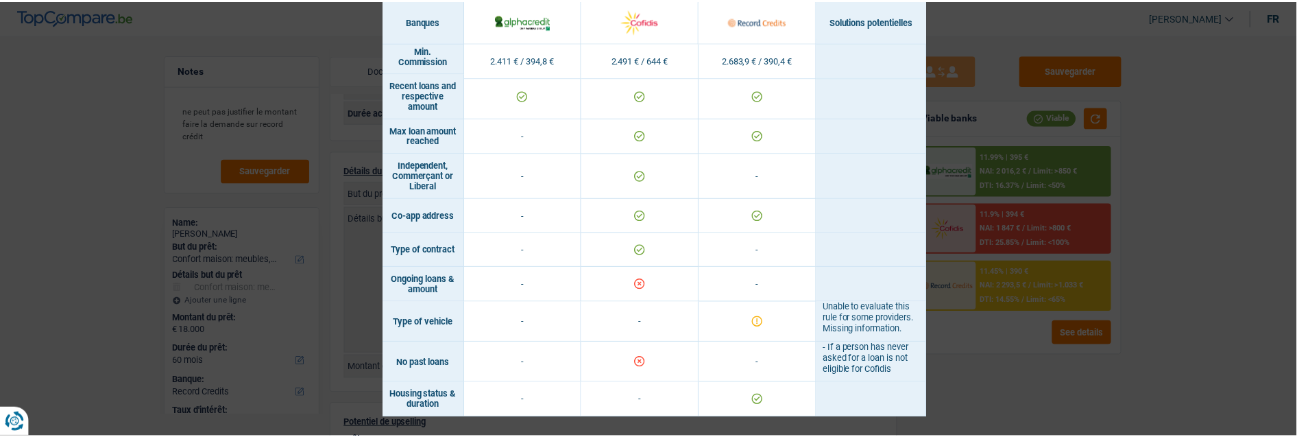
scroll to position [936, 0]
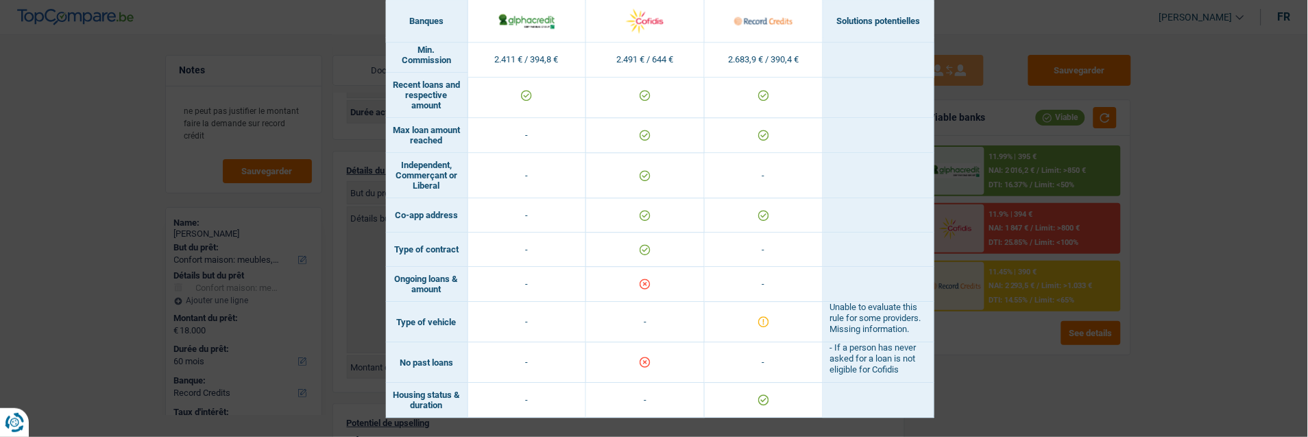
click at [1201, 183] on div "Banks conditions × Banques Solutions potentielles Revenus / Charges 2.411 € / 3…" at bounding box center [654, 218] width 1308 height 437
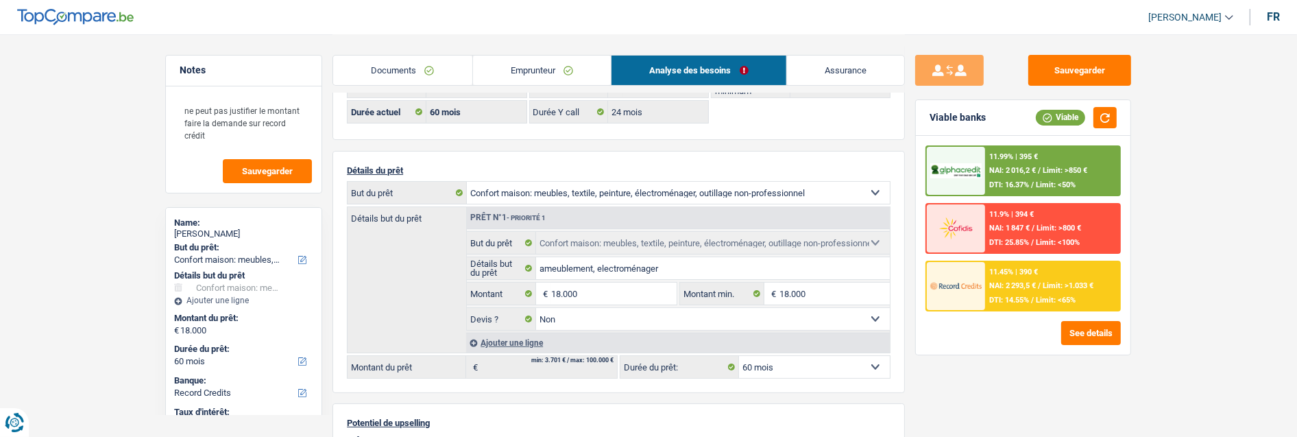
click at [1068, 282] on div "11.45% | 390 € NAI: 2 293,5 € / Limit: >1.033 € DTI: 14.55% / Limit: <65%" at bounding box center [1052, 286] width 135 height 48
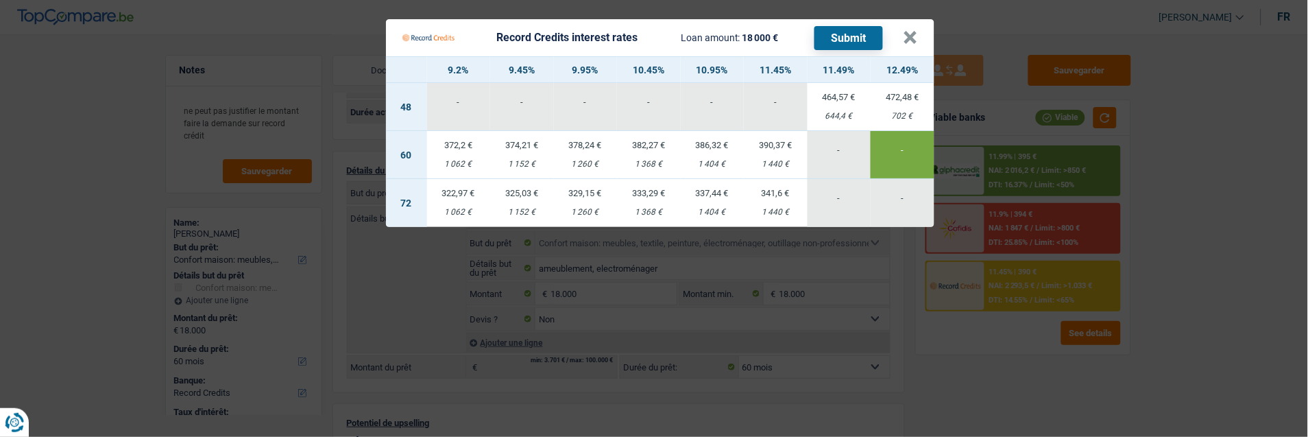
click at [654, 147] on td "382,27 € 1 368 €" at bounding box center [649, 155] width 64 height 48
type input "10,45"
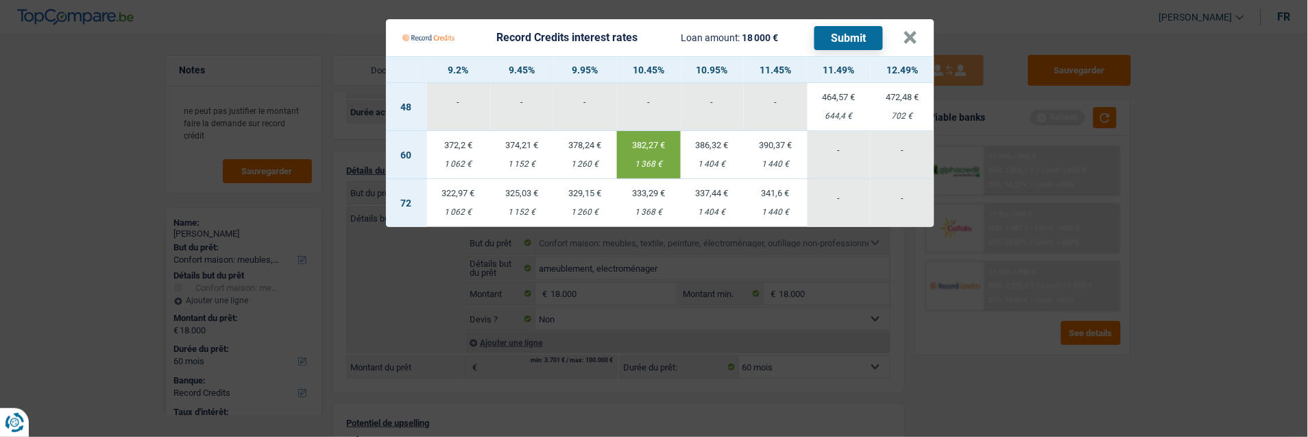
click at [864, 29] on button "Submit" at bounding box center [848, 38] width 69 height 24
click at [912, 35] on button "×" at bounding box center [910, 38] width 14 height 14
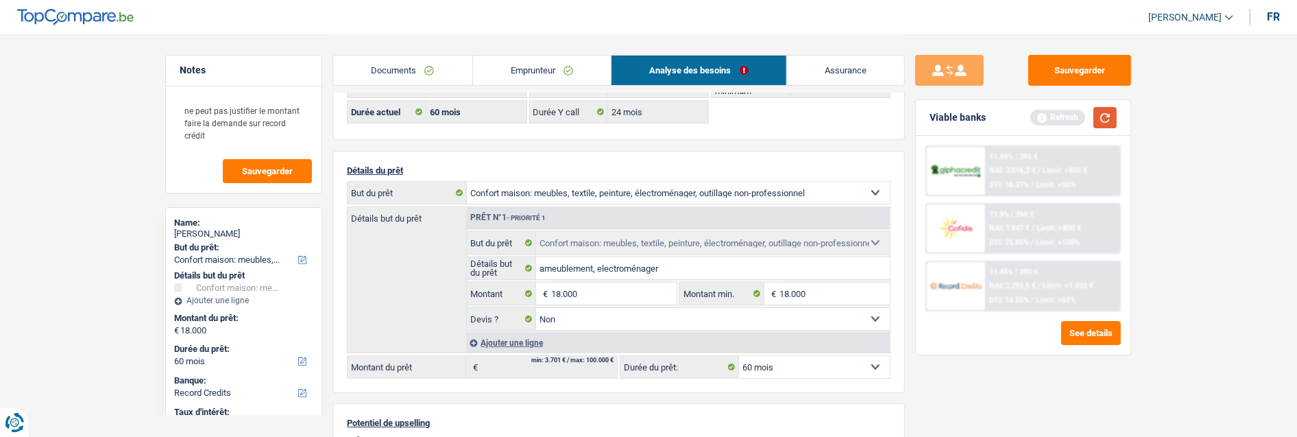
click at [1105, 120] on button "button" at bounding box center [1104, 117] width 23 height 21
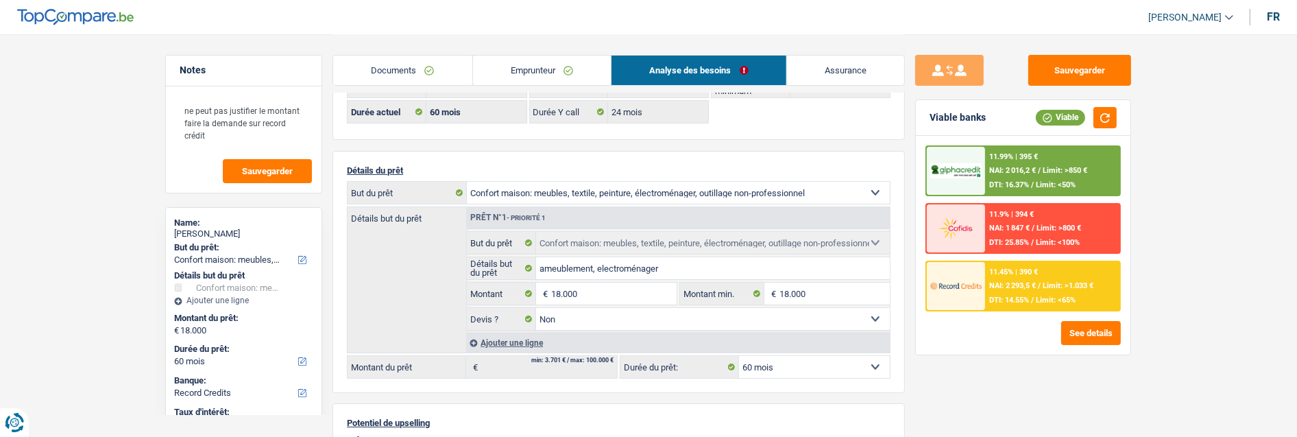
click at [1029, 175] on div "11.99% | 395 € NAI: 2 016,2 € / Limit: >850 € DTI: 16.37% / Limit: <50%" at bounding box center [1052, 171] width 135 height 48
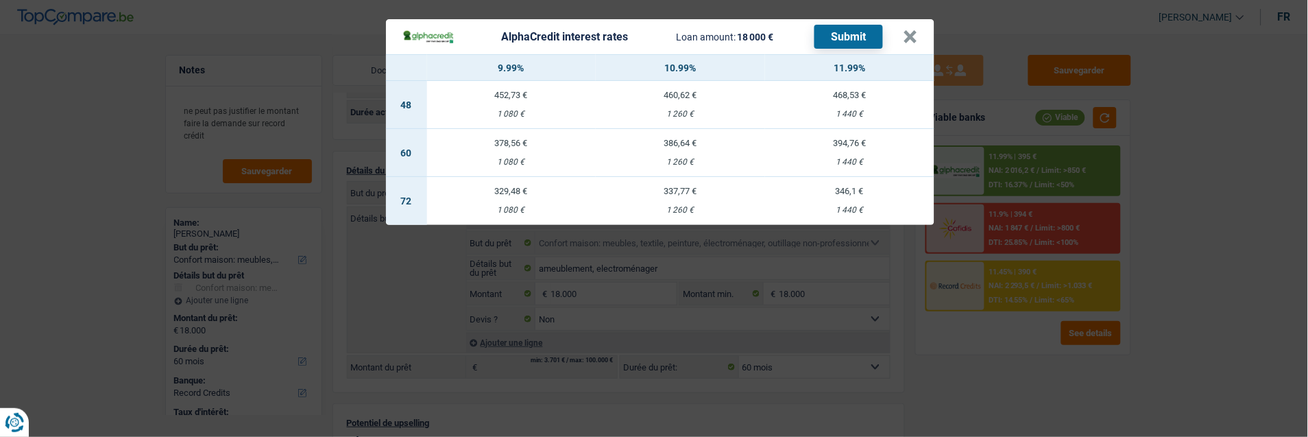
click at [694, 145] on td "386,64 € 1 260 €" at bounding box center [680, 153] width 169 height 48
select select "alphacredit"
type input "10,99"
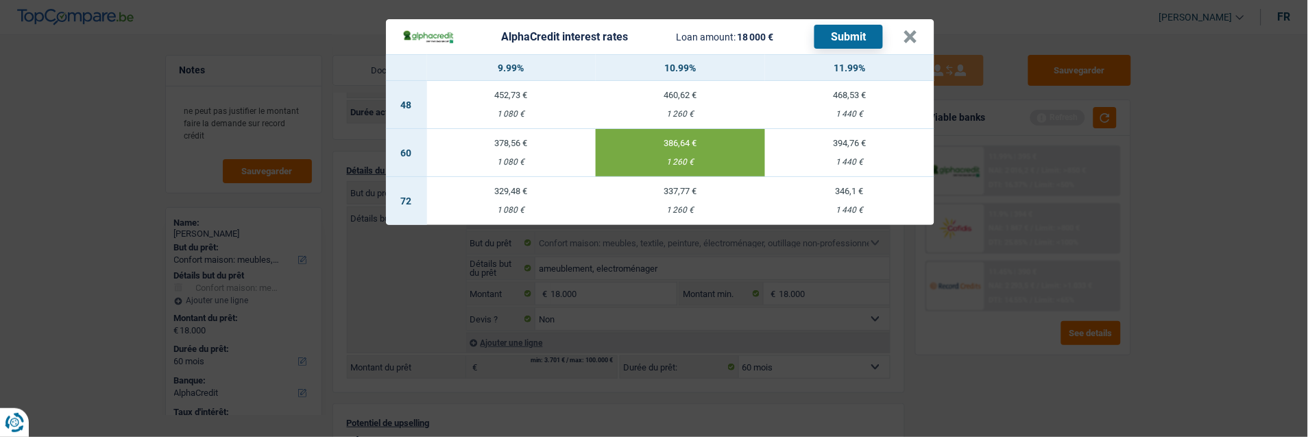
click at [853, 31] on button "Submit" at bounding box center [848, 37] width 69 height 24
click at [918, 30] on button "×" at bounding box center [910, 37] width 14 height 14
